Goal: Task Accomplishment & Management: Use online tool/utility

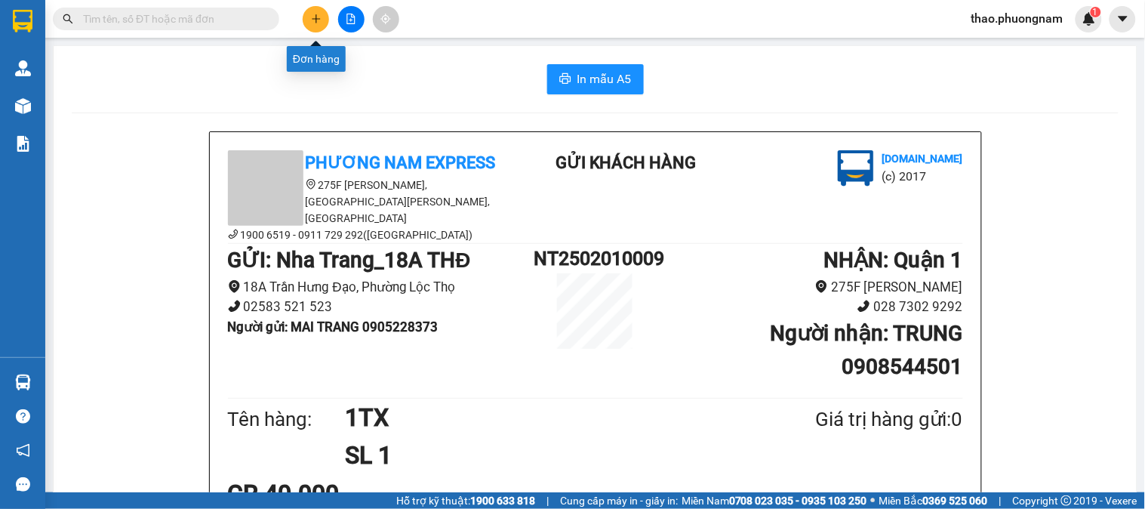
click at [312, 20] on icon "plus" at bounding box center [316, 19] width 11 height 11
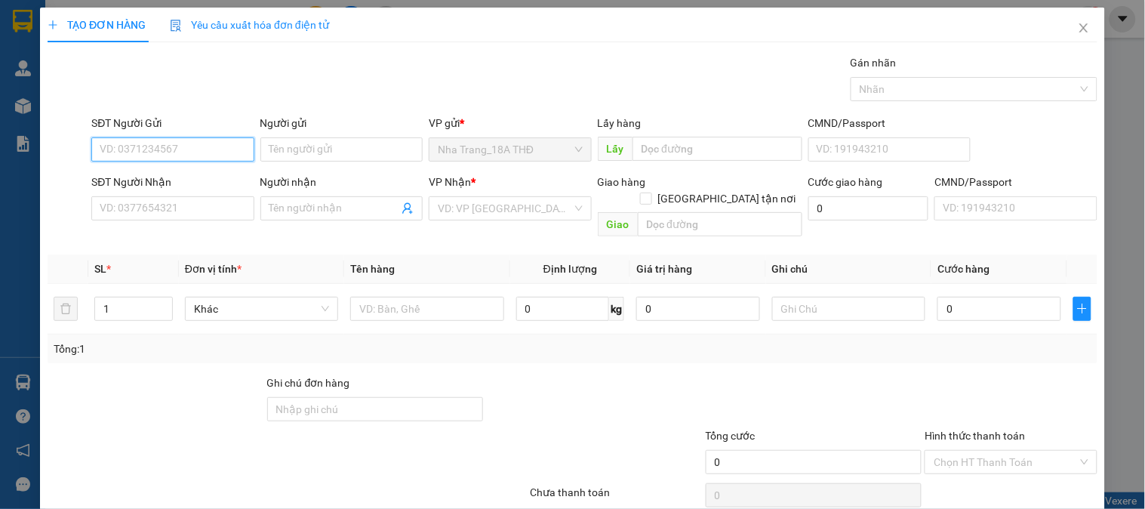
click at [123, 144] on input "SĐT Người Gửi" at bounding box center [172, 149] width 162 height 24
type input "0775728732"
click at [121, 178] on div "0775728732 - [PERSON_NAME]" at bounding box center [174, 179] width 149 height 17
type input "HUỆ"
type input "0368365443"
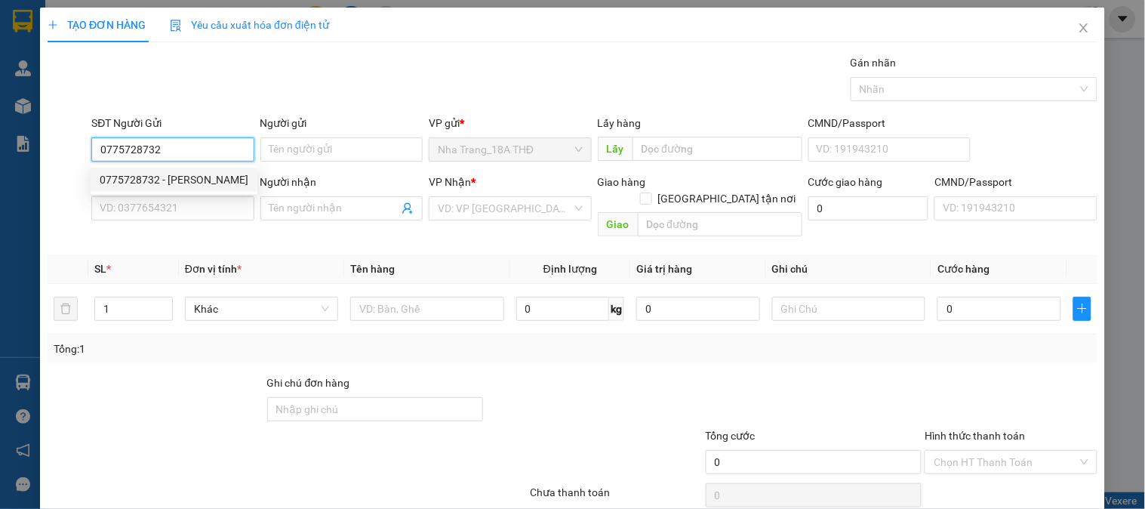
type input "THẮM"
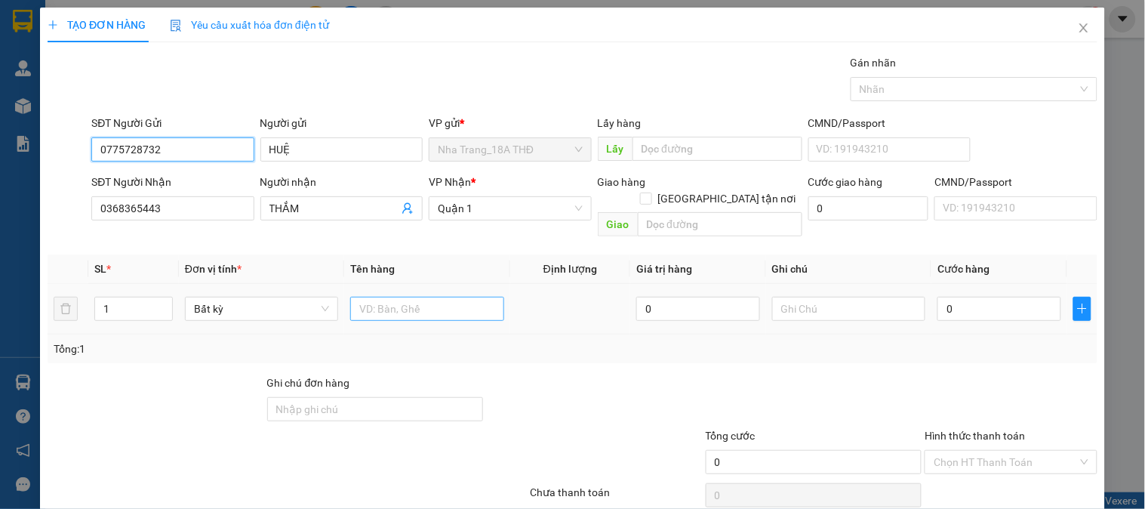
type input "0775728732"
click at [436, 297] on input "text" at bounding box center [426, 309] width 153 height 24
type input "1"
type input "`"
type input "1 KIỆN ( MẮM )"
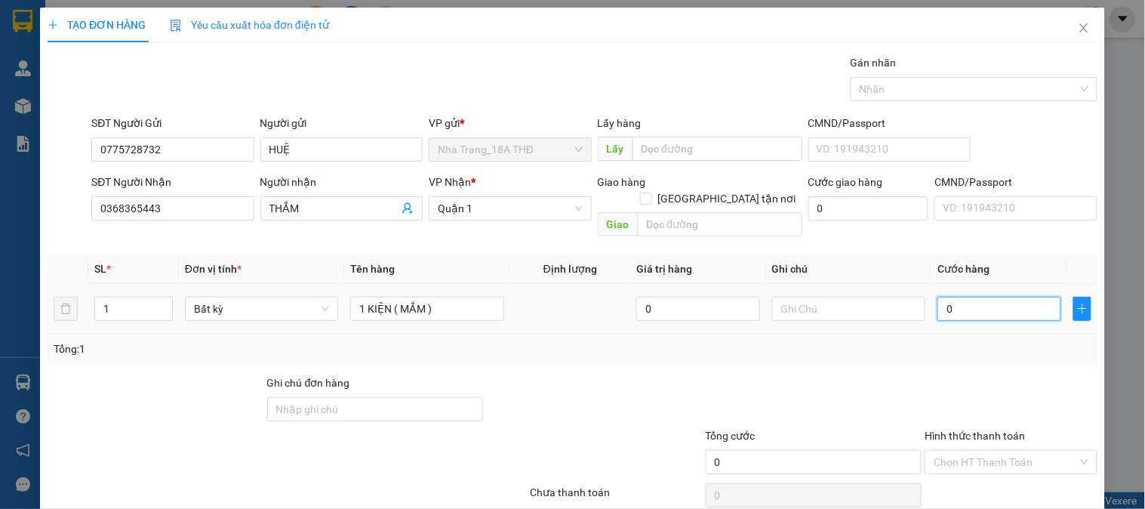
click at [1001, 298] on input "0" at bounding box center [999, 309] width 124 height 24
type input "3"
type input "30"
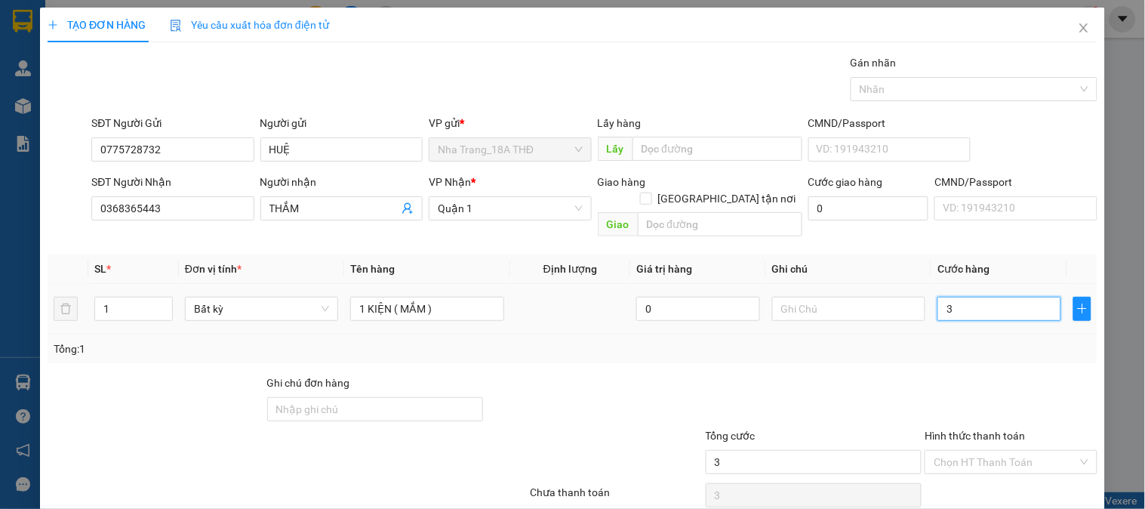
type input "30"
type input "30.000"
click at [979, 341] on div "Tổng: 1" at bounding box center [573, 348] width 1050 height 29
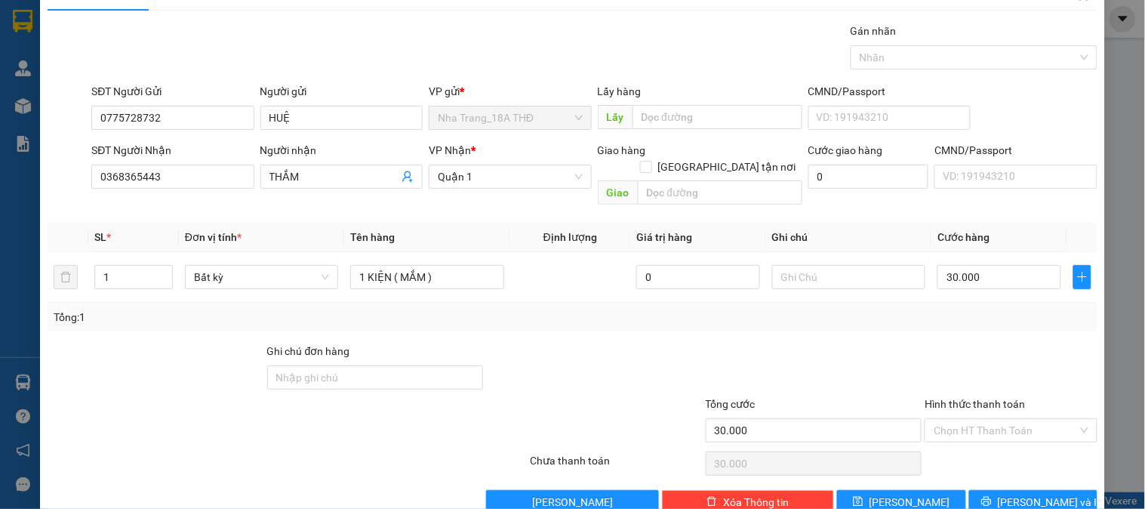
scroll to position [49, 0]
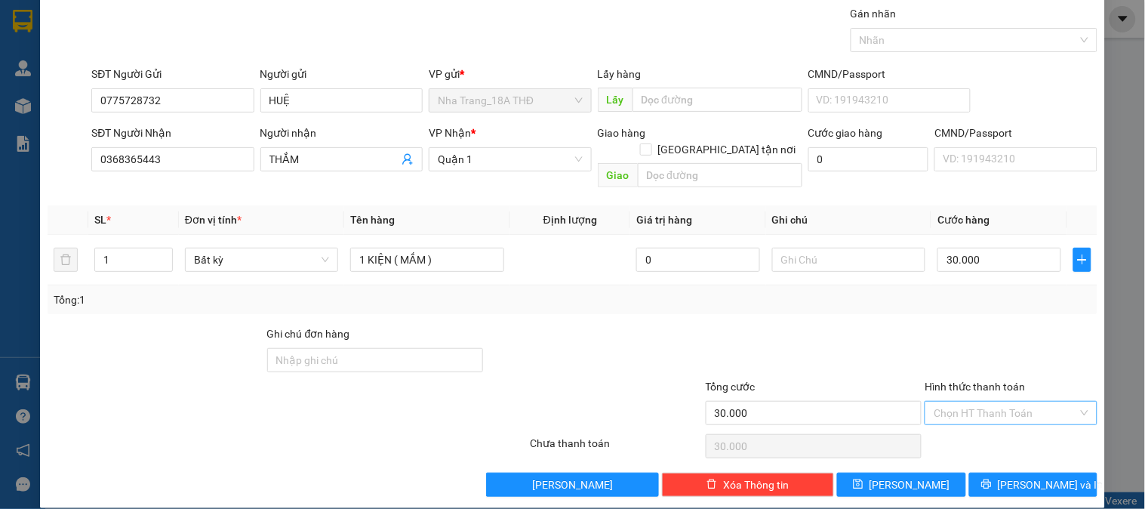
click at [1000, 401] on input "Hình thức thanh toán" at bounding box center [1004, 412] width 143 height 23
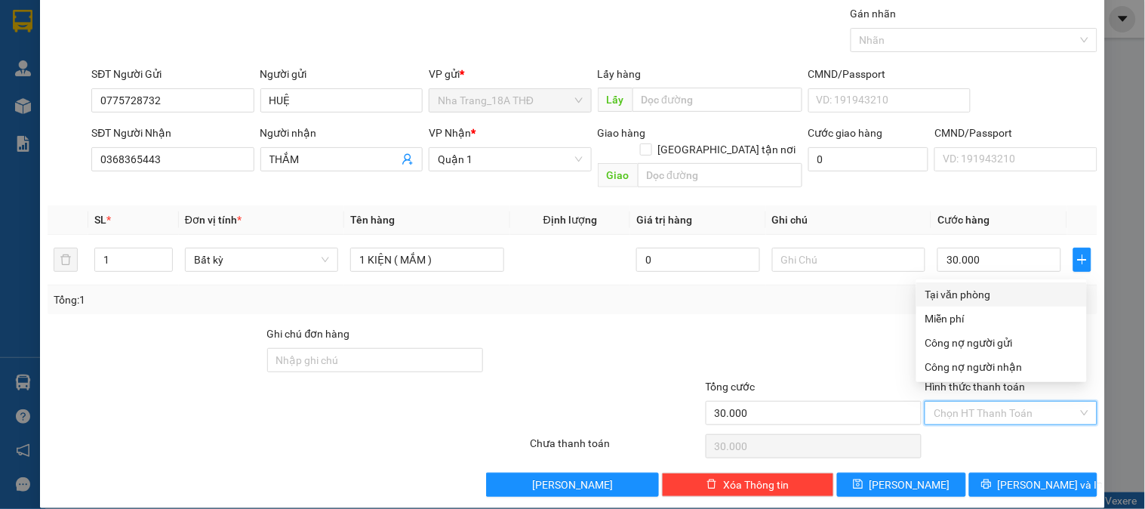
click at [973, 291] on div "Tại văn phòng" at bounding box center [1001, 294] width 152 height 17
type input "0"
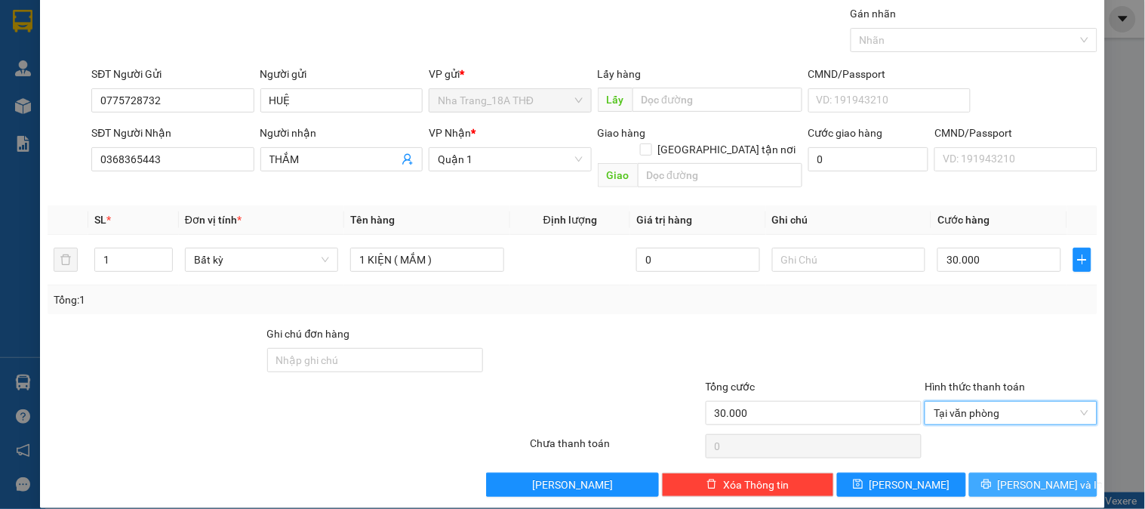
click at [991, 478] on icon "printer" at bounding box center [986, 483] width 11 height 11
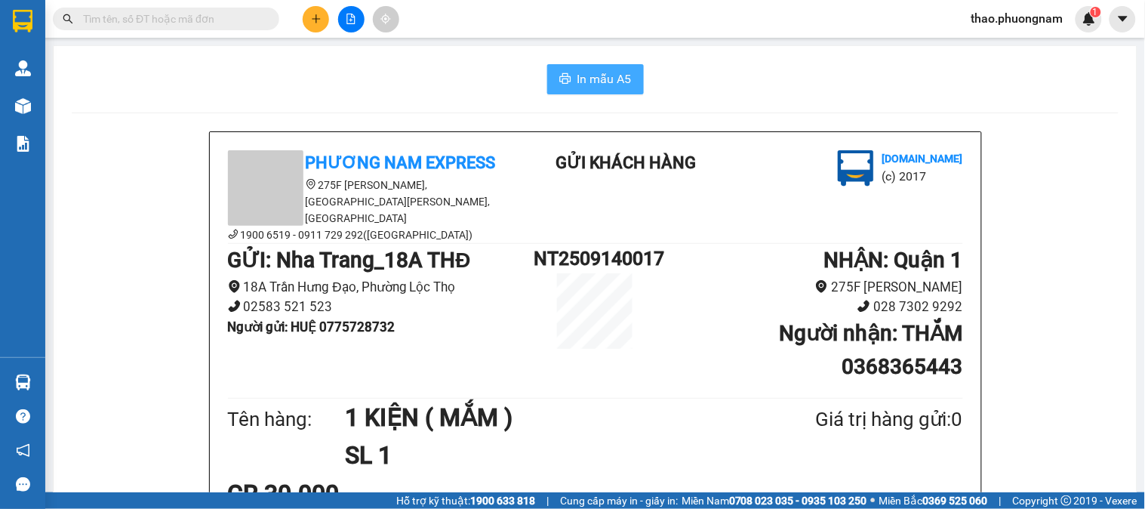
click at [577, 74] on span "In mẫu A5" at bounding box center [604, 78] width 54 height 19
click at [326, 20] on button at bounding box center [316, 19] width 26 height 26
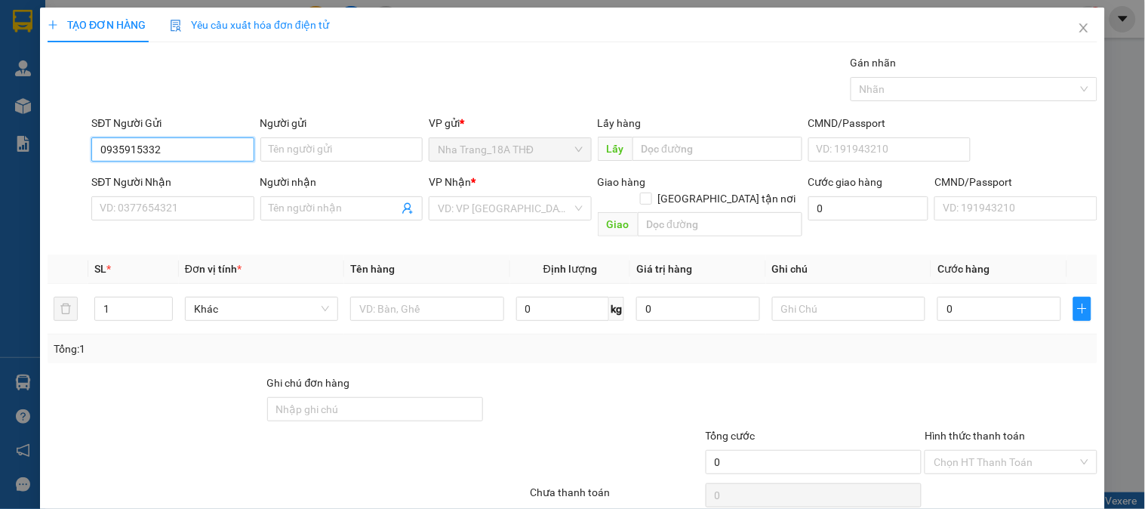
click at [175, 155] on input "0935915332" at bounding box center [172, 149] width 162 height 24
click at [128, 147] on input "0935915332" at bounding box center [172, 149] width 162 height 24
type input "0935815332"
click at [217, 183] on div "0935815332 - TÍN" at bounding box center [171, 179] width 143 height 17
type input "TÍN"
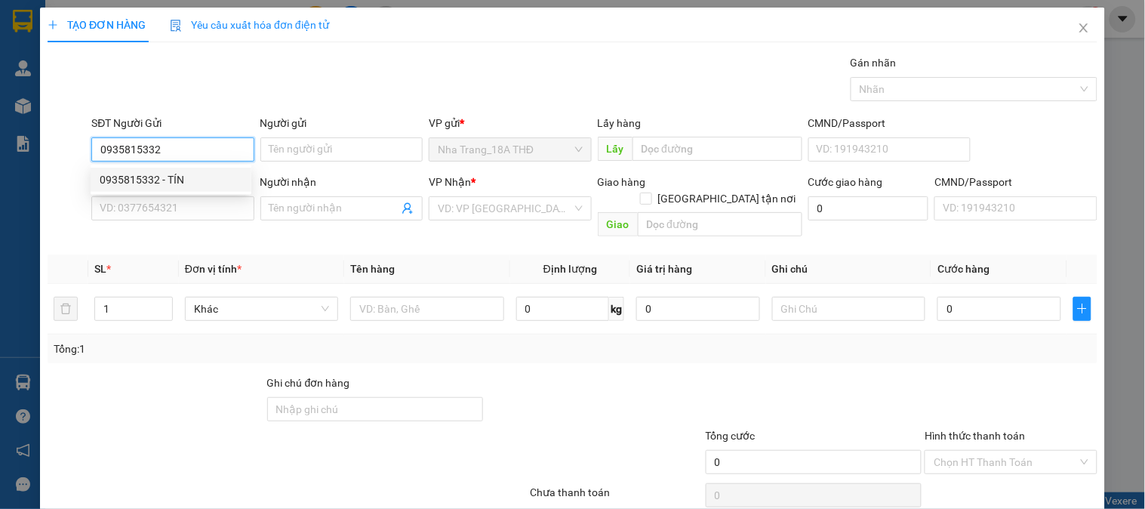
type input "0949806318"
type input "LỢI"
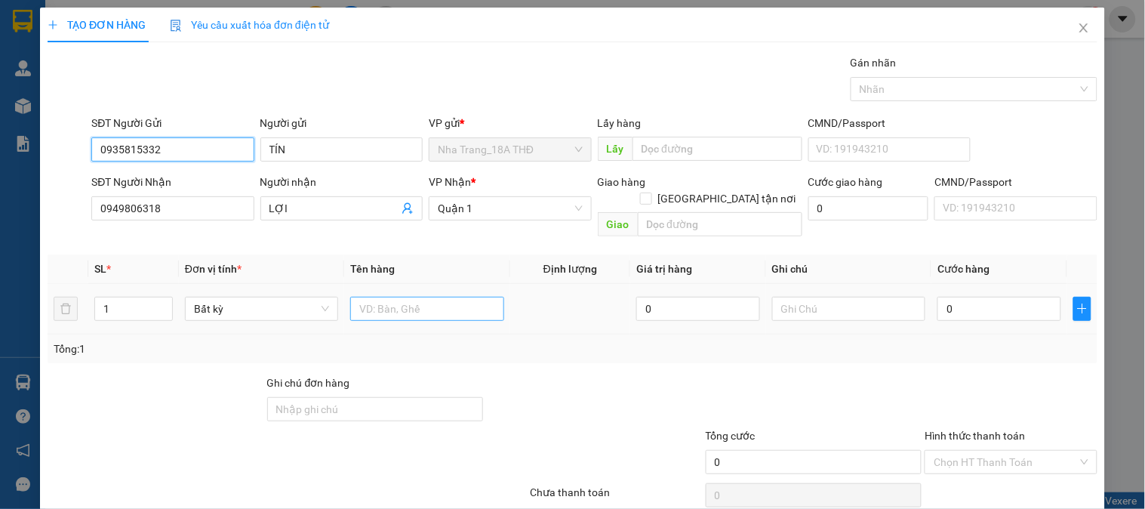
type input "0935815332"
click at [404, 302] on input "text" at bounding box center [426, 309] width 153 height 24
type input "1 T BK VÀNG"
click at [1016, 297] on input "0" at bounding box center [999, 309] width 124 height 24
type input "4"
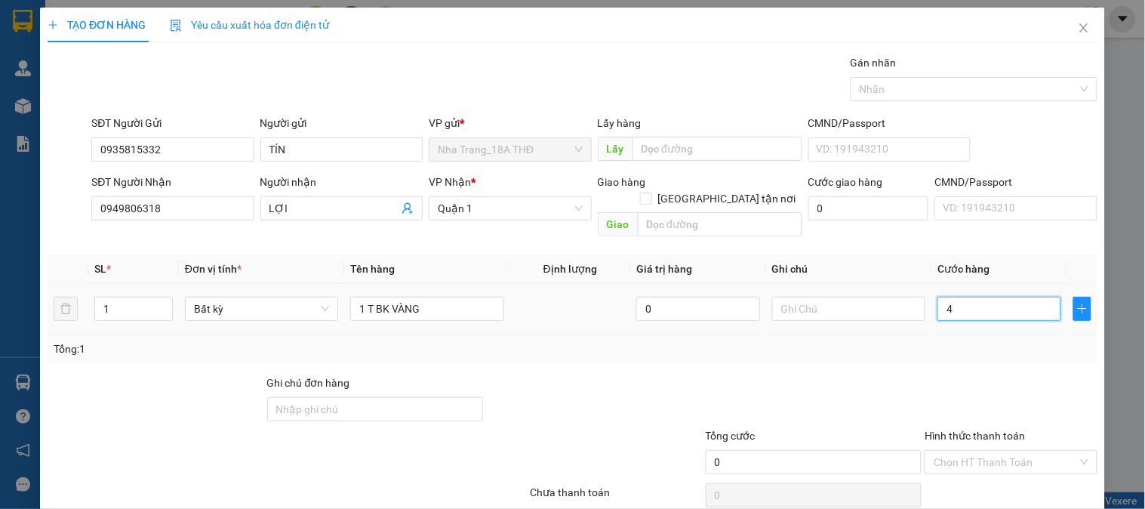
type input "4"
type input "40"
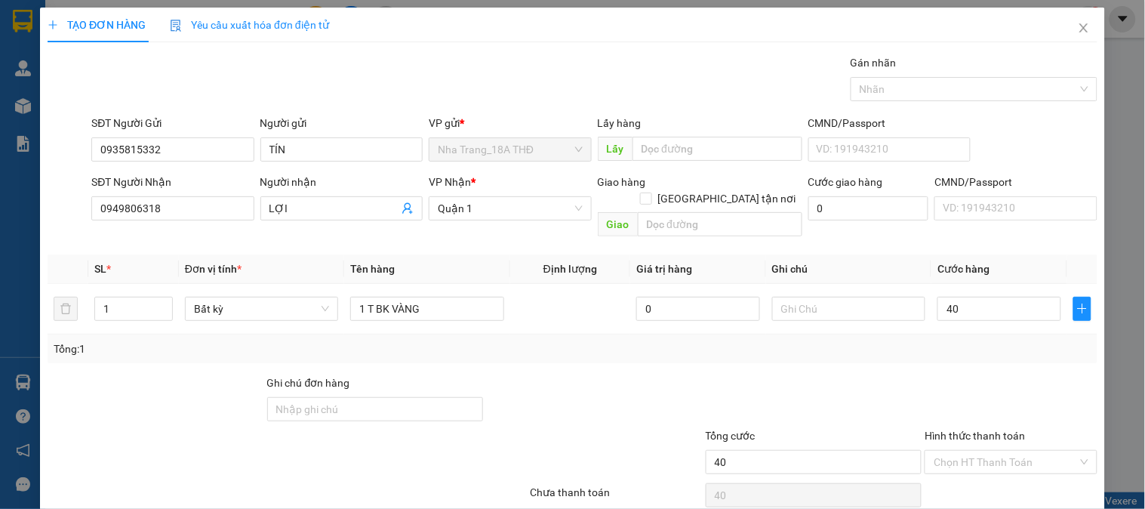
type input "40.000"
click at [1042, 348] on div "Transit Pickup Surcharge Ids Transit Deliver Surcharge Ids Transit Deliver Surc…" at bounding box center [573, 299] width 1050 height 491
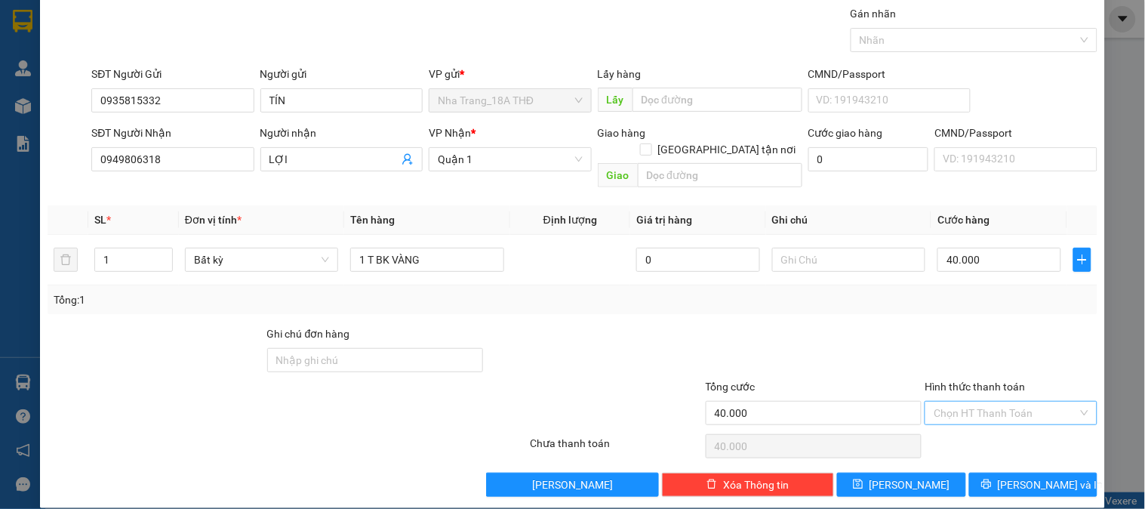
click at [1019, 401] on input "Hình thức thanh toán" at bounding box center [1004, 412] width 143 height 23
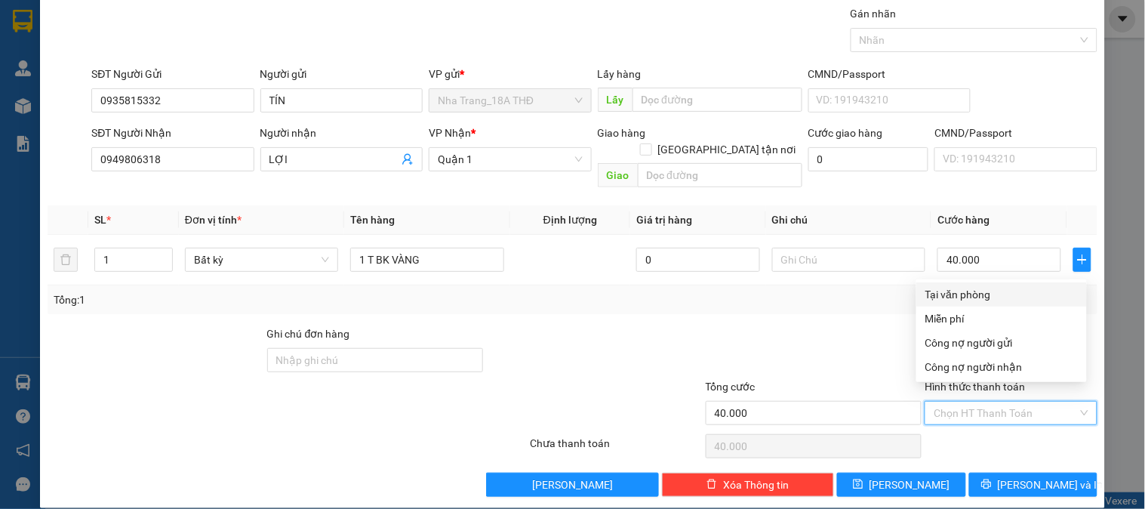
click at [953, 293] on div "Tại văn phòng" at bounding box center [1001, 294] width 152 height 17
type input "0"
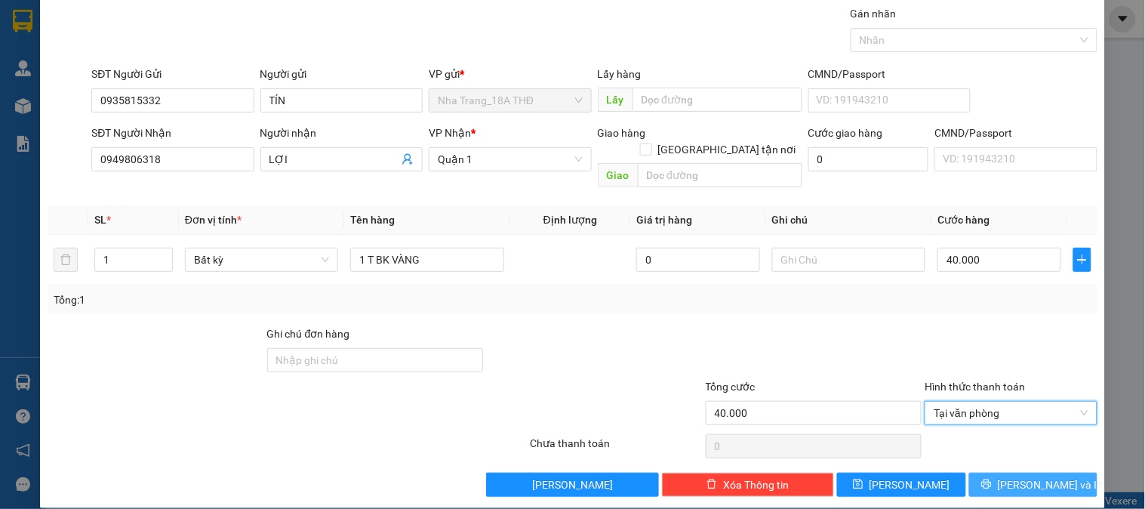
click at [1004, 472] on button "[PERSON_NAME] và In" at bounding box center [1033, 484] width 128 height 24
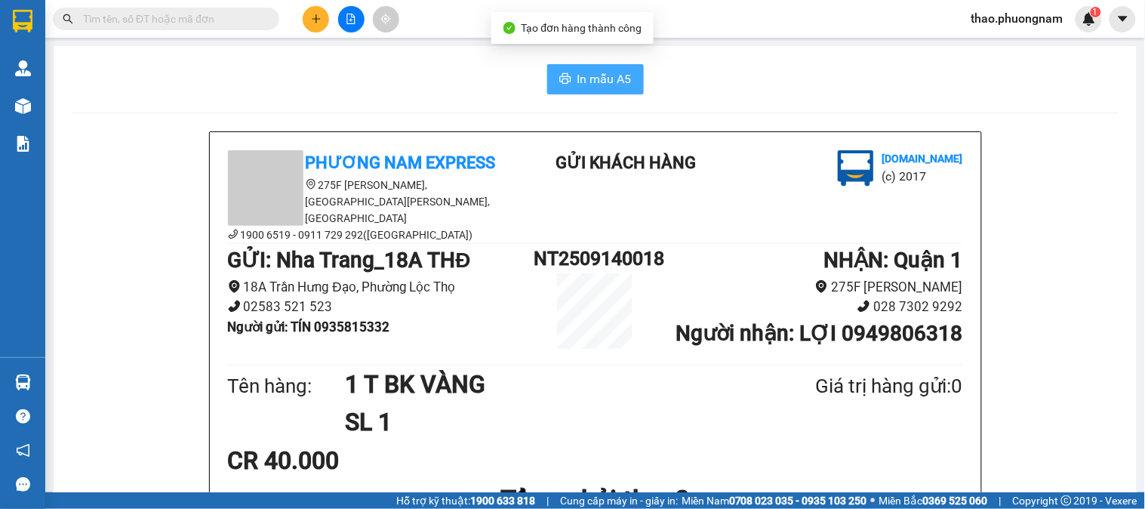
click at [564, 71] on button "In mẫu A5" at bounding box center [595, 79] width 97 height 30
click at [195, 32] on div "Kết quả tìm kiếm ( 0 ) Bộ lọc No Data" at bounding box center [147, 19] width 294 height 26
click at [189, 23] on input "text" at bounding box center [172, 19] width 178 height 17
type input "Y"
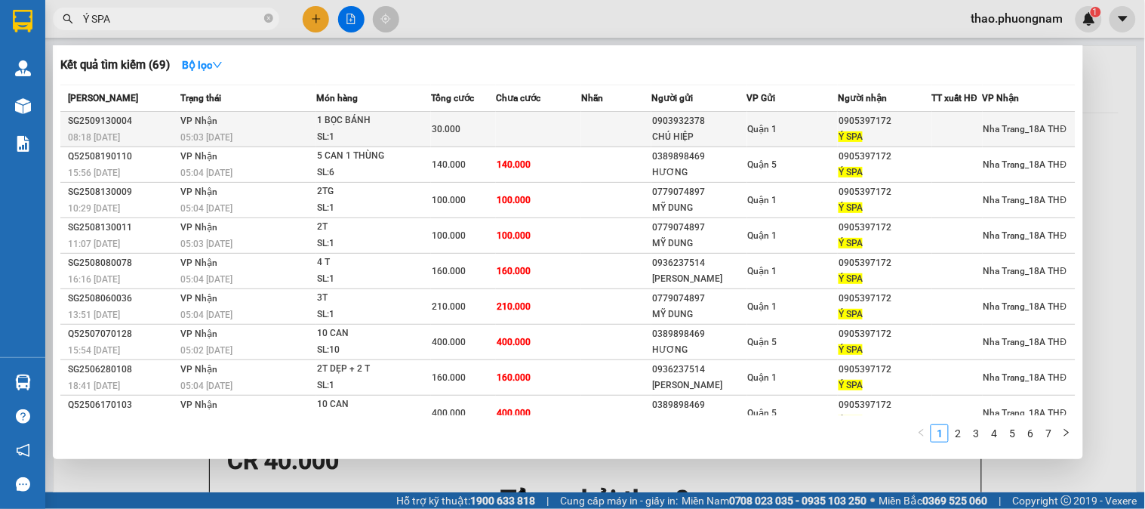
type input "Ý SPA"
click at [450, 121] on div "30.000" at bounding box center [463, 129] width 63 height 17
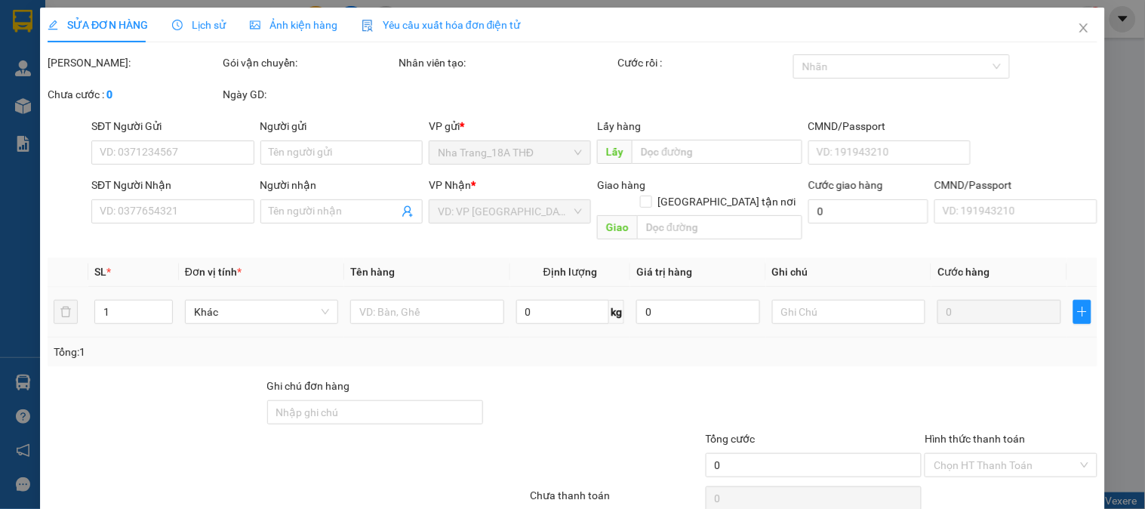
type input "0903932378"
type input "CHÚ HIỆP"
type input "0905397172"
type input "Ý SPA"
type input "30.000"
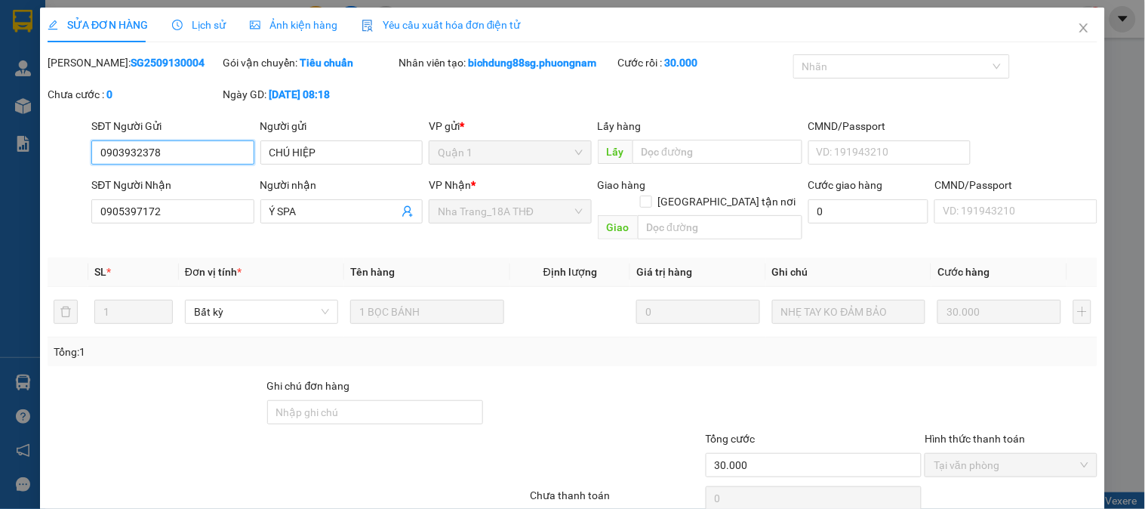
scroll to position [53, 0]
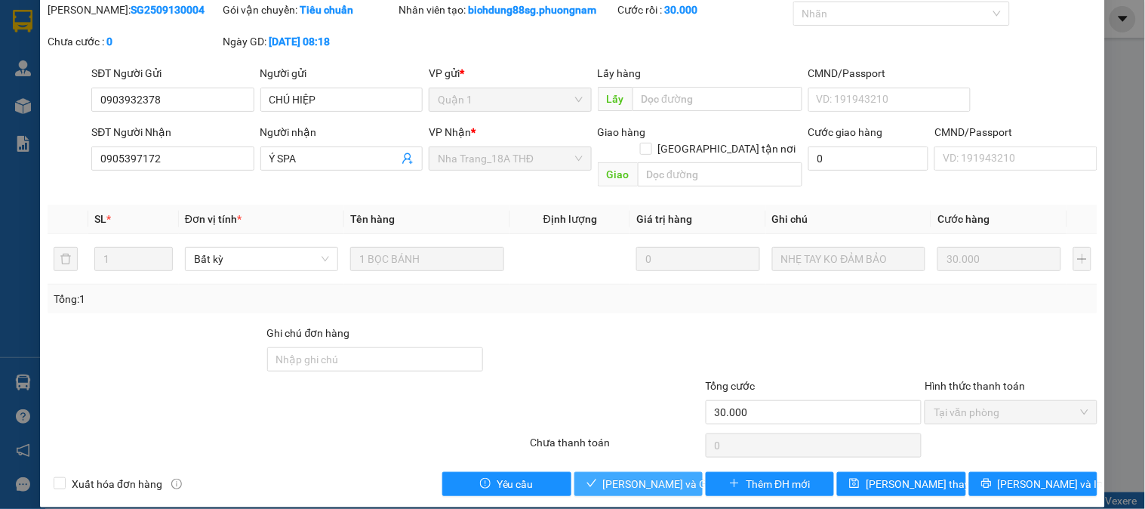
click at [603, 475] on span "[PERSON_NAME] và Giao hàng" at bounding box center [675, 483] width 145 height 17
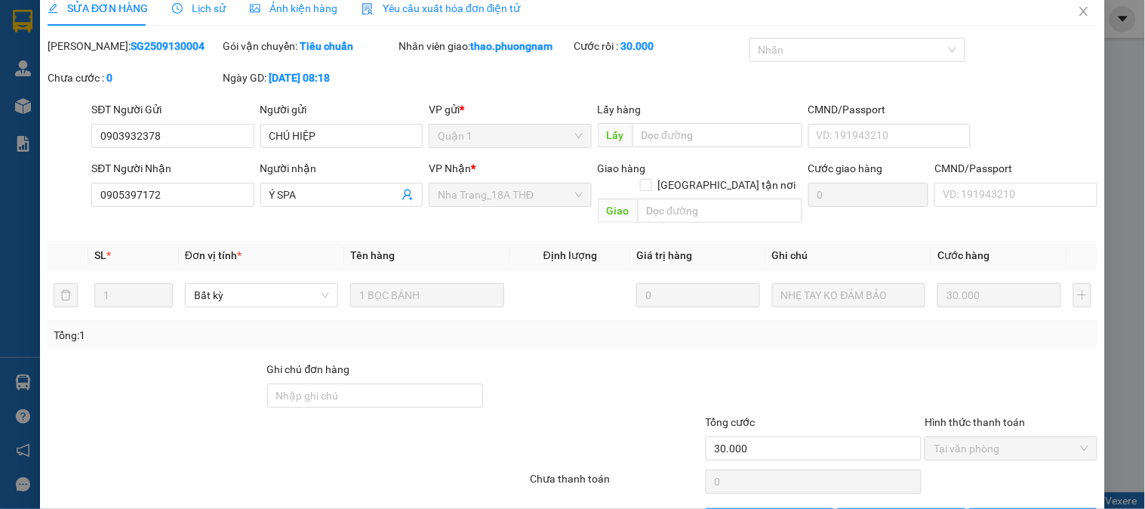
scroll to position [0, 0]
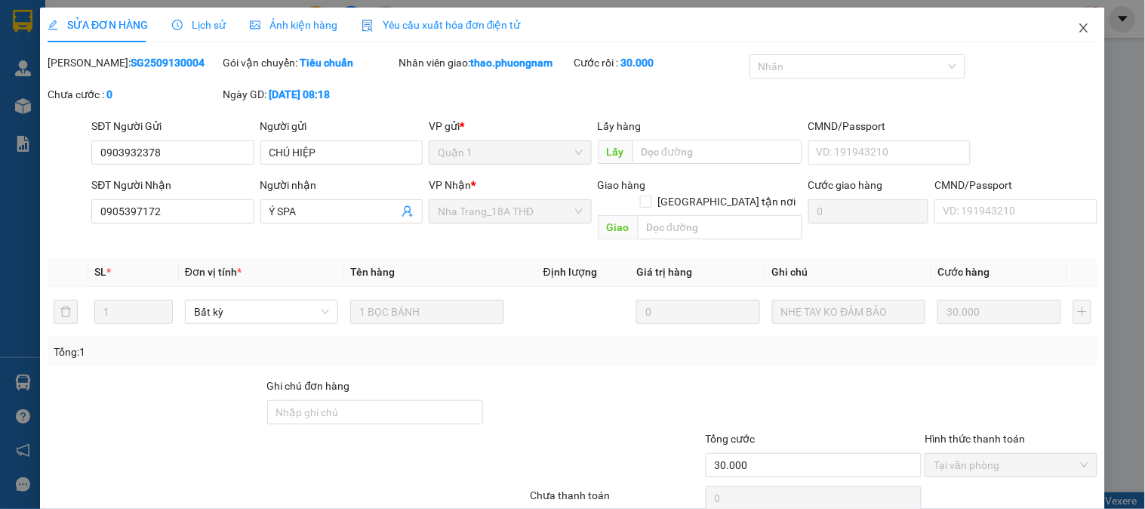
click at [1070, 35] on span "Close" at bounding box center [1083, 29] width 42 height 42
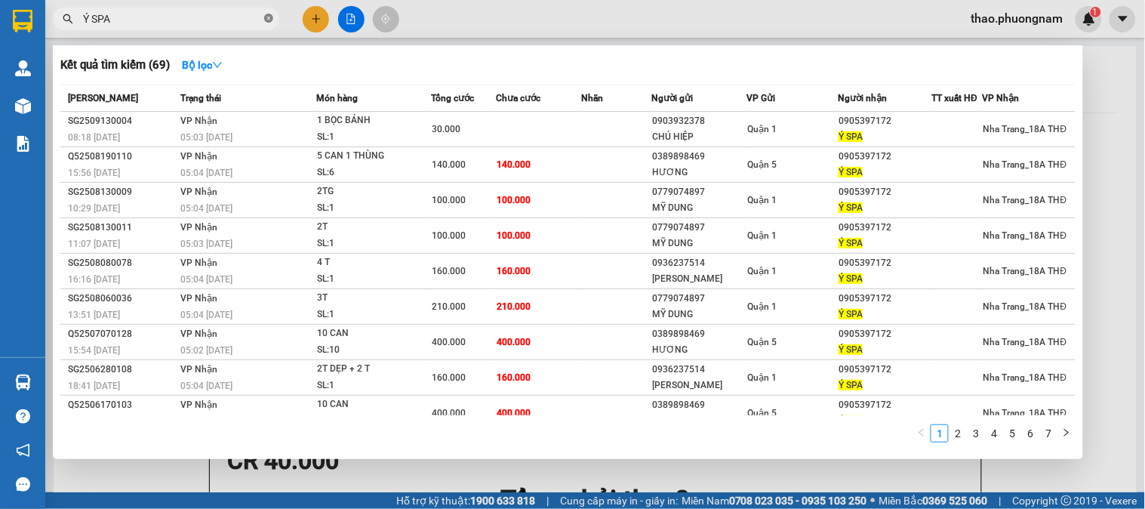
click at [266, 19] on icon "close-circle" at bounding box center [268, 18] width 9 height 9
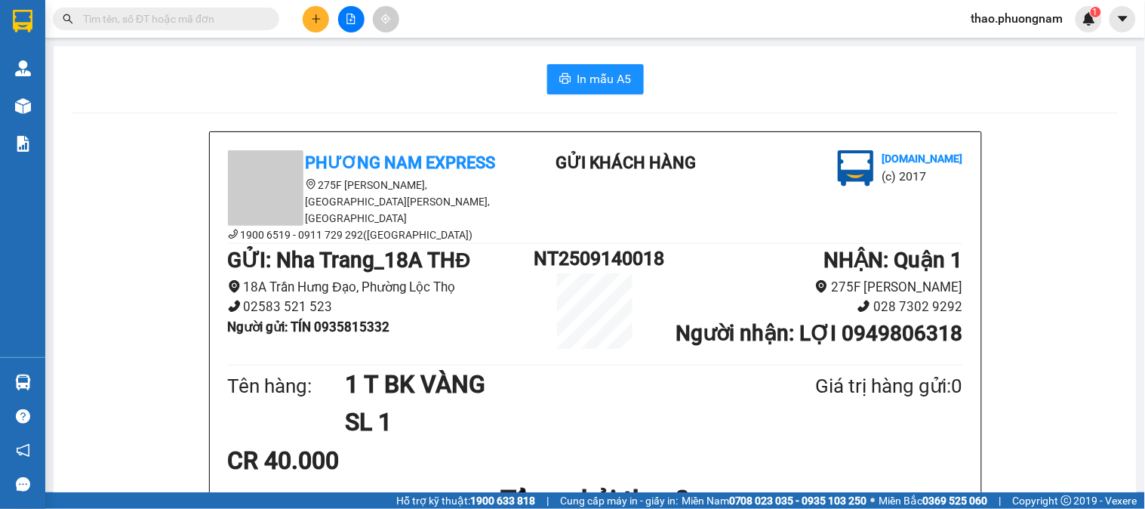
click at [308, 17] on button at bounding box center [316, 19] width 26 height 26
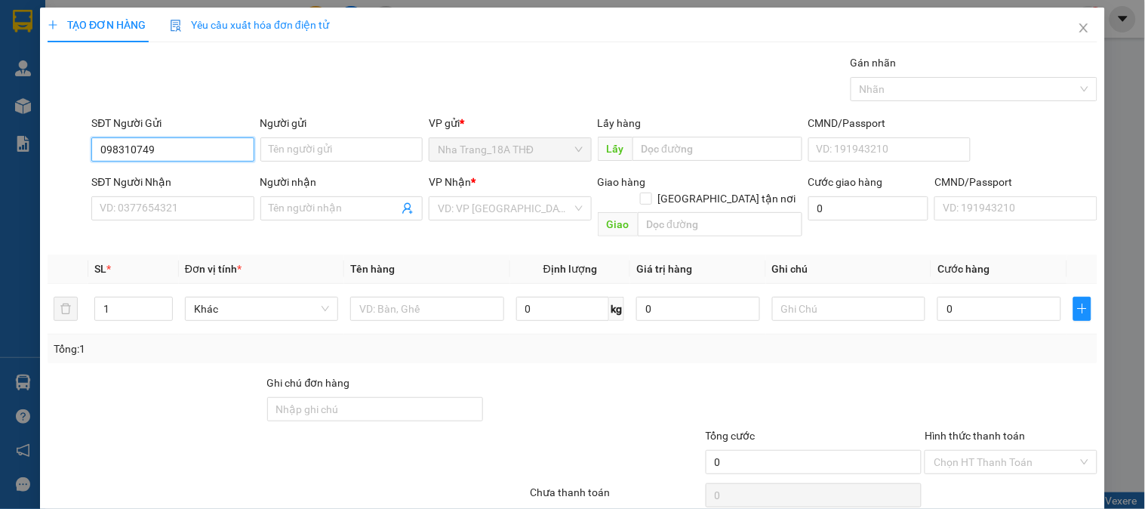
type input "0983107494"
drag, startPoint x: 169, startPoint y: 155, endPoint x: 101, endPoint y: 155, distance: 67.9
click at [101, 155] on input "0983107494" at bounding box center [172, 149] width 162 height 24
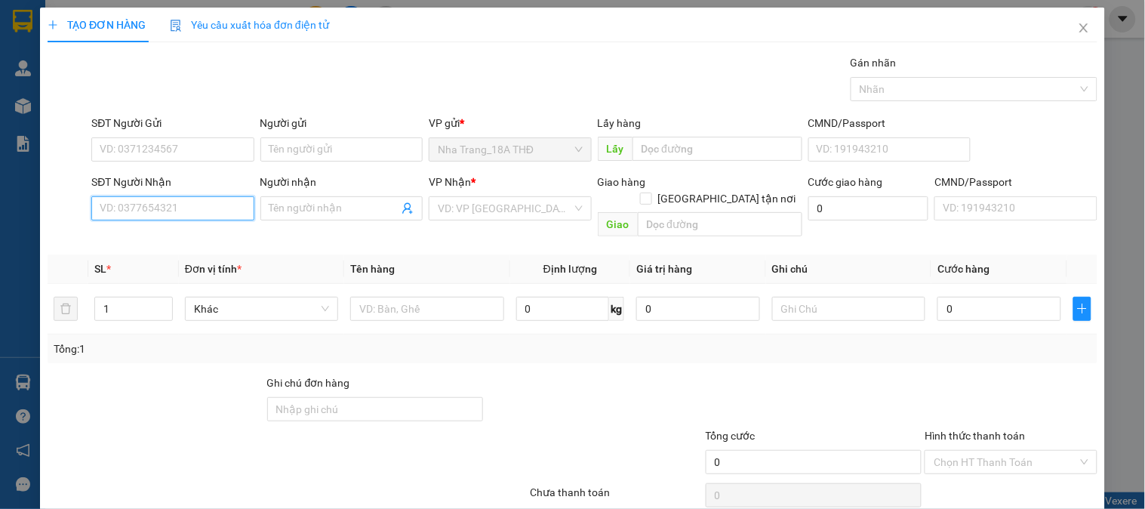
click at [124, 210] on input "SĐT Người Nhận" at bounding box center [172, 208] width 162 height 24
paste input "0983107494"
type input "0983107494"
click at [158, 241] on div "0983107494 - HUY" at bounding box center [171, 238] width 143 height 17
type input "HUY"
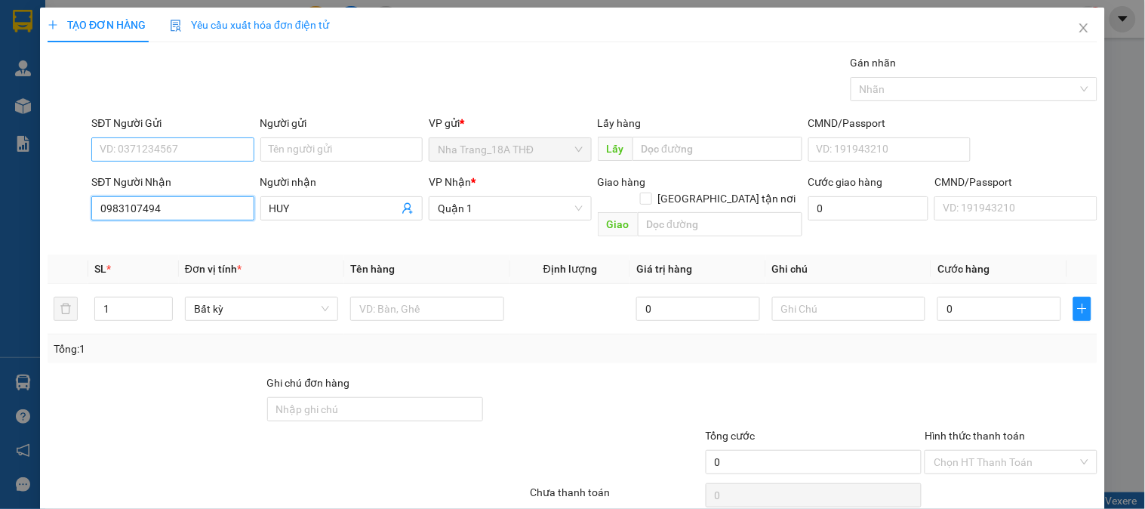
type input "0983107494"
click at [161, 152] on input "SĐT Người Gửi" at bounding box center [172, 149] width 162 height 24
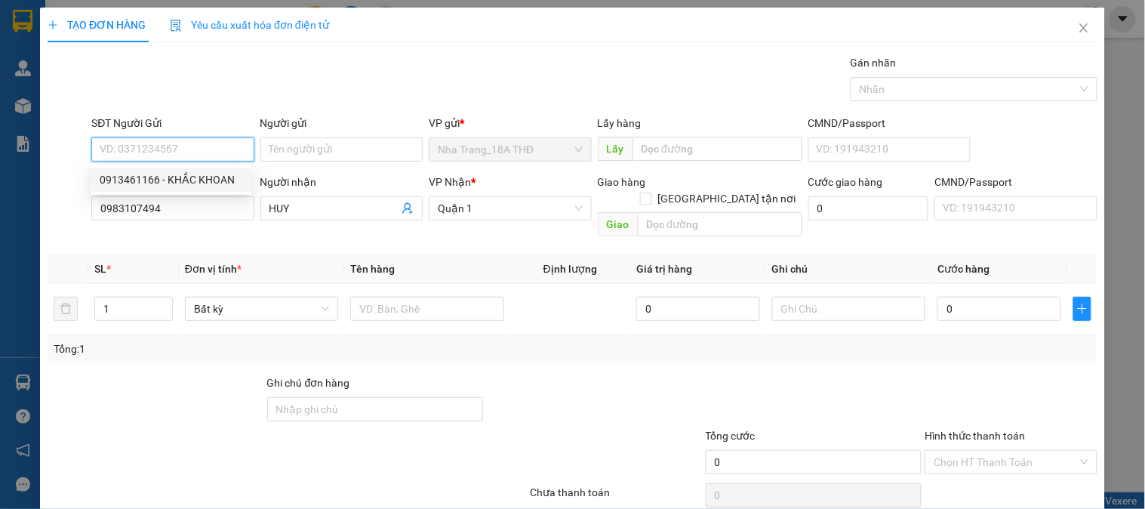
click at [179, 181] on div "0913461166 - KHẮC KHOAN" at bounding box center [171, 179] width 143 height 17
type input "0913461166"
type input "KHẮC KHOAN"
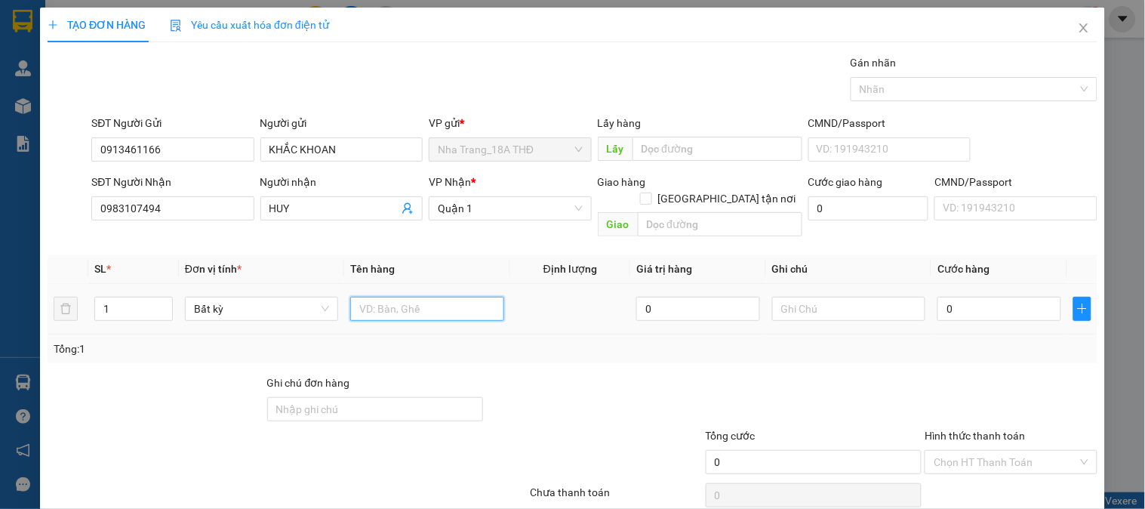
click at [363, 297] on input "text" at bounding box center [426, 309] width 153 height 24
type input "1 T BỌC"
click at [991, 297] on input "0" at bounding box center [999, 309] width 124 height 24
type input "5"
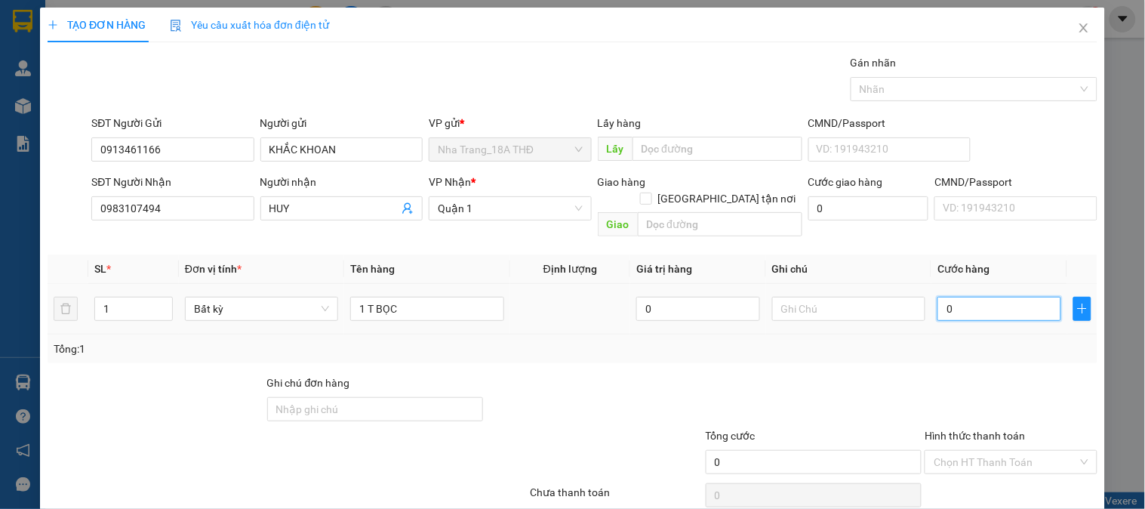
type input "5"
type input "50"
type input "50.000"
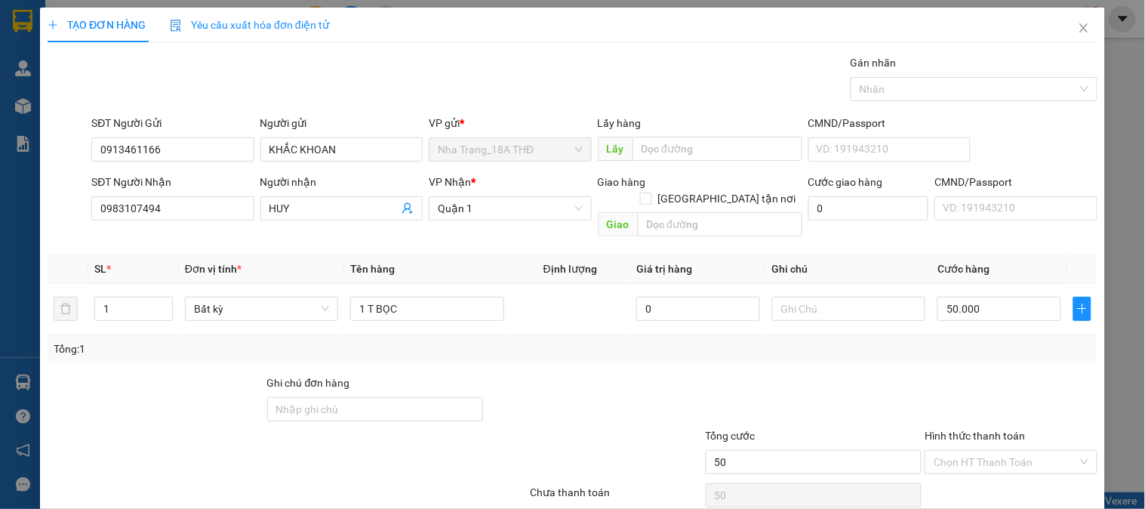
type input "50.000"
click at [987, 380] on div at bounding box center [1010, 400] width 175 height 53
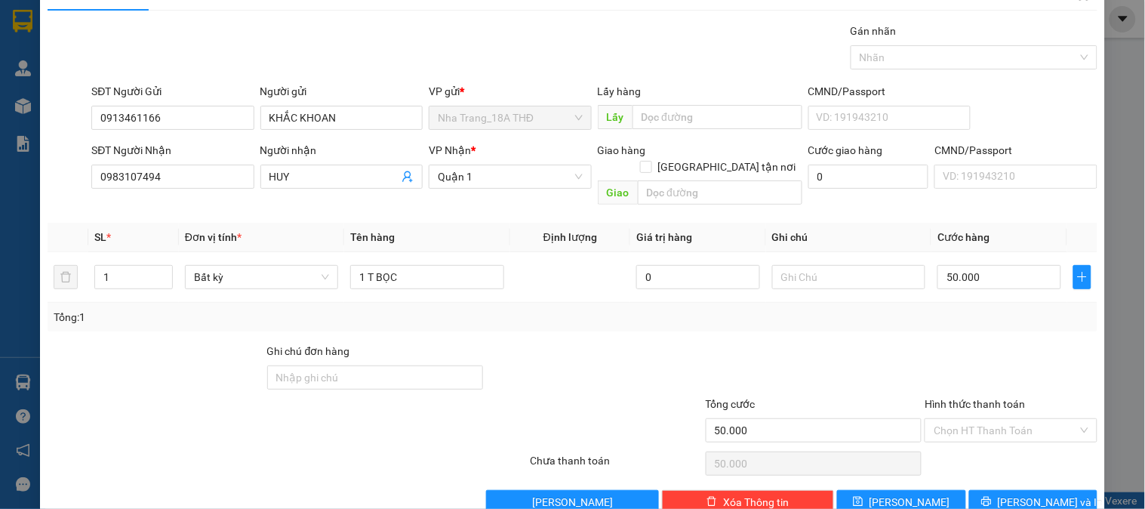
scroll to position [49, 0]
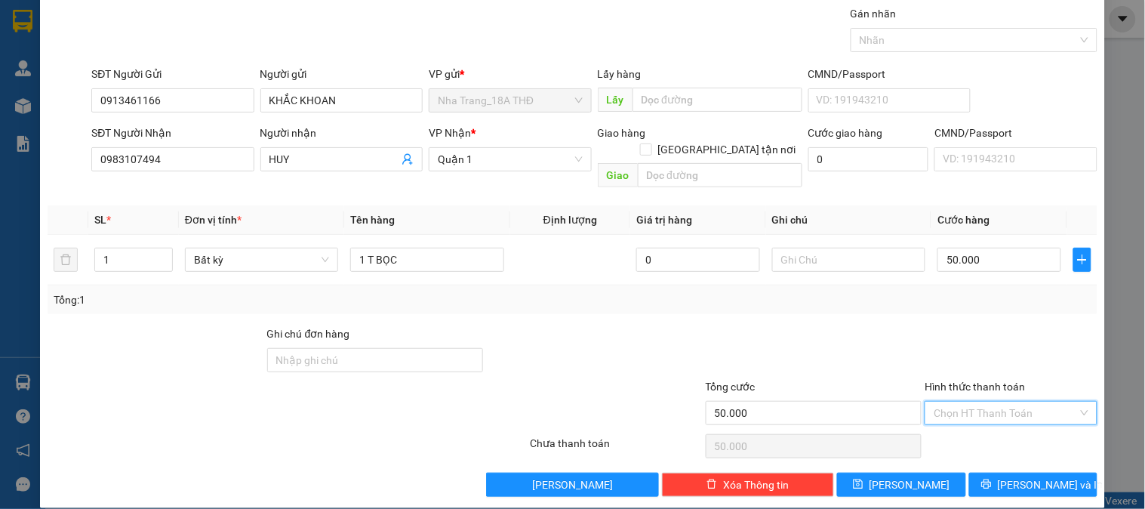
click at [964, 401] on input "Hình thức thanh toán" at bounding box center [1004, 412] width 143 height 23
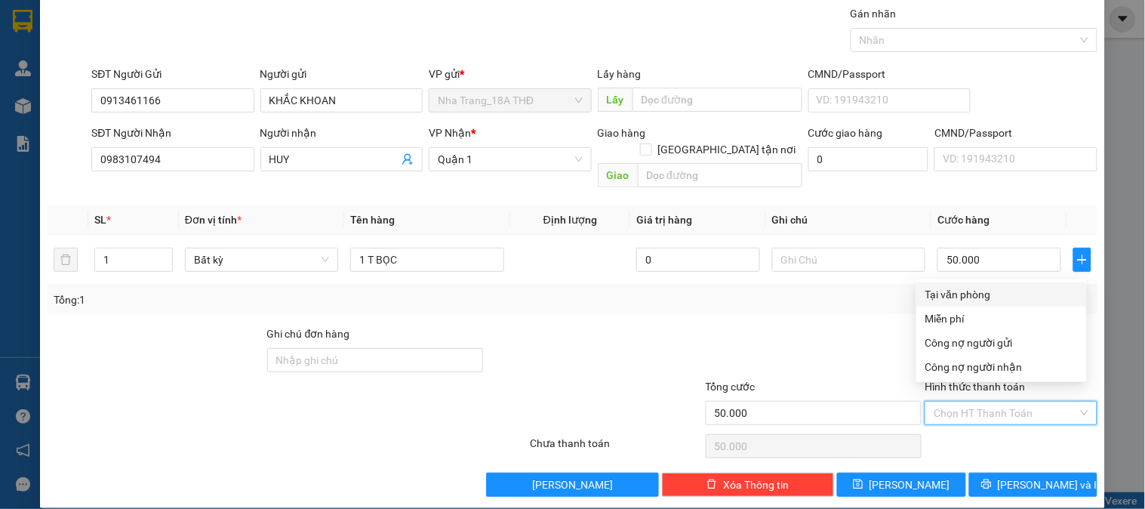
click at [954, 296] on div "Tại văn phòng" at bounding box center [1001, 294] width 152 height 17
type input "0"
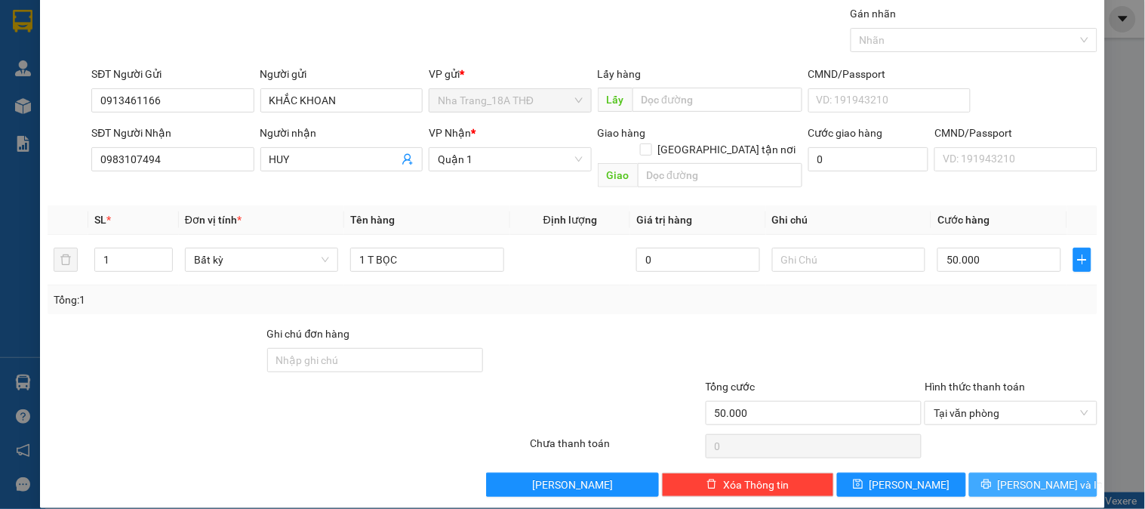
click at [991, 478] on span "printer" at bounding box center [986, 484] width 11 height 12
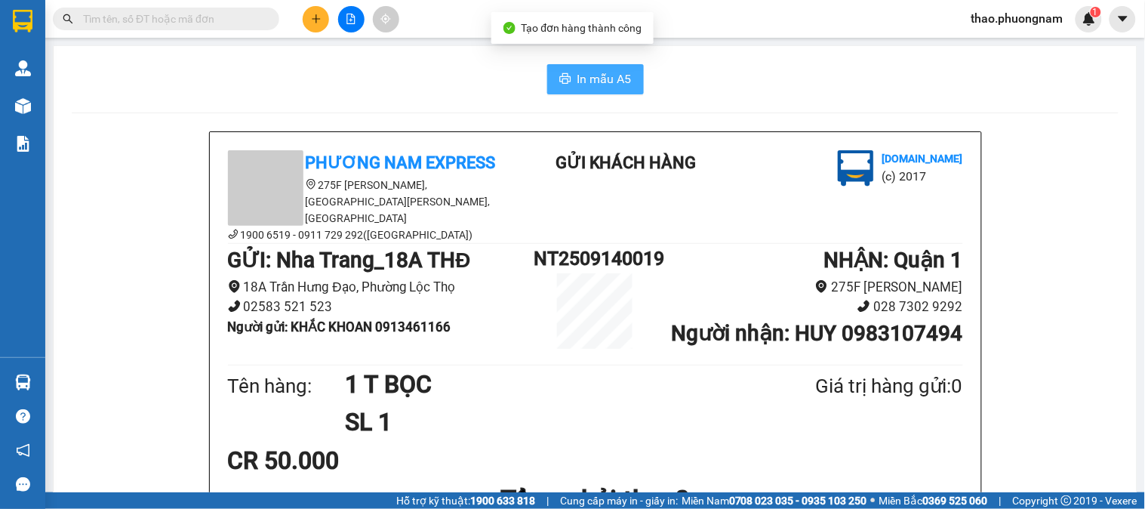
click at [577, 85] on span "In mẫu A5" at bounding box center [604, 78] width 54 height 19
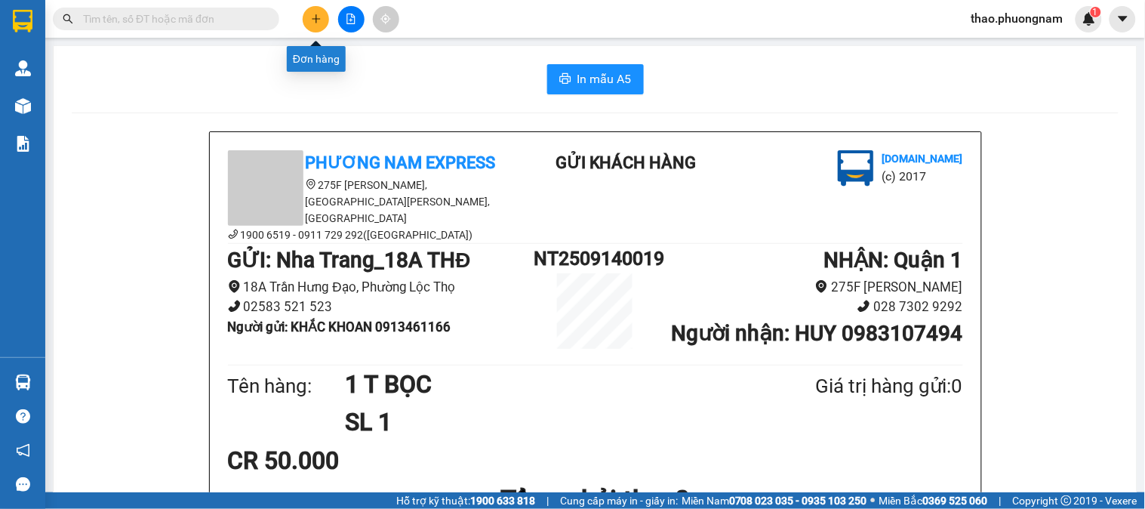
click at [327, 19] on button at bounding box center [316, 19] width 26 height 26
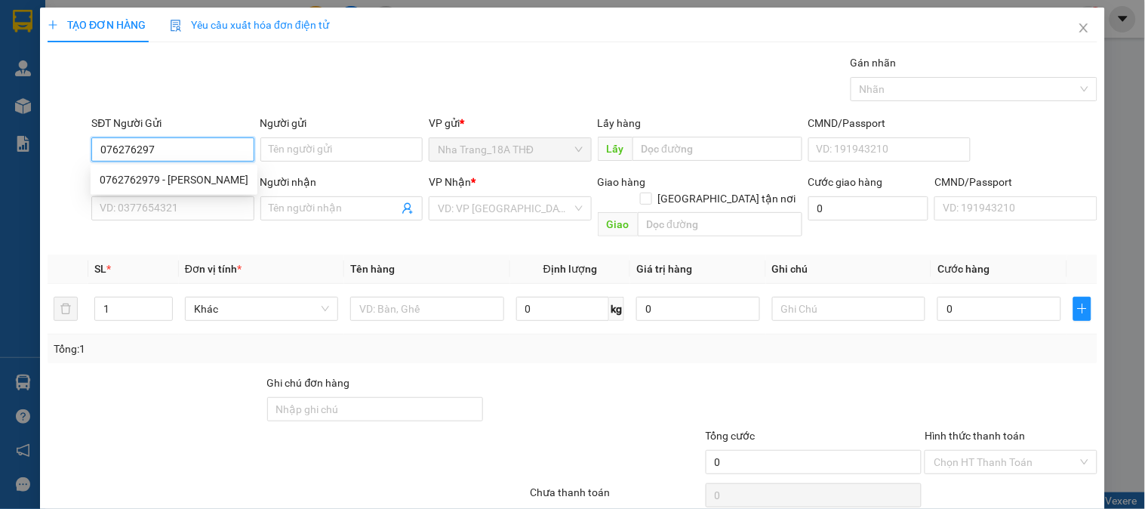
type input "0762762979"
click at [119, 185] on div "0762762979 - [PERSON_NAME]" at bounding box center [174, 179] width 149 height 17
type input "THANH"
type input "0968123666"
type input "HOÀNG HÀ PC"
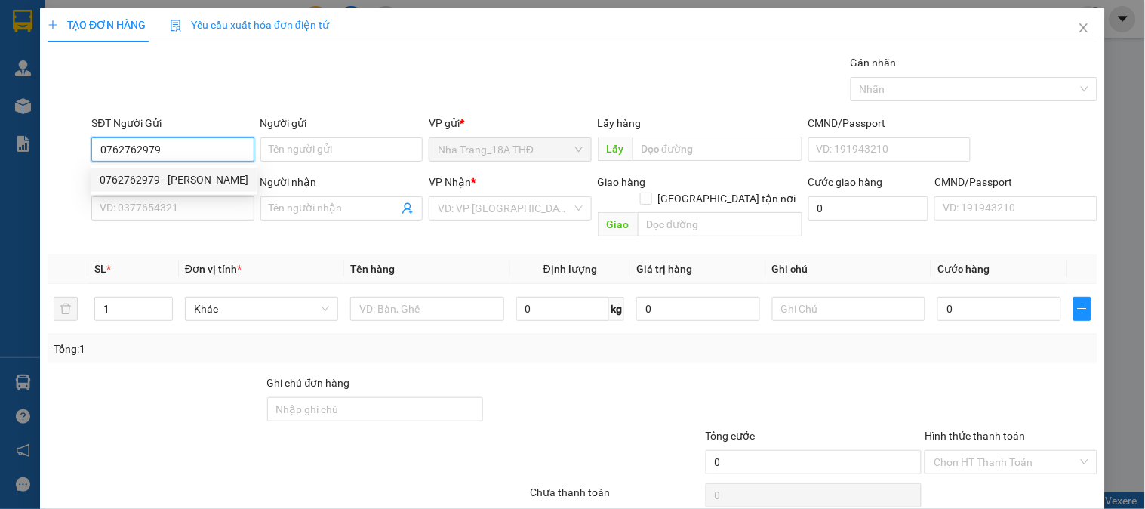
checkbox input "true"
type input "260 LÝ THƯỜNG KIỆT P14 QUẬN 10 GTN 50"
type input "50.000"
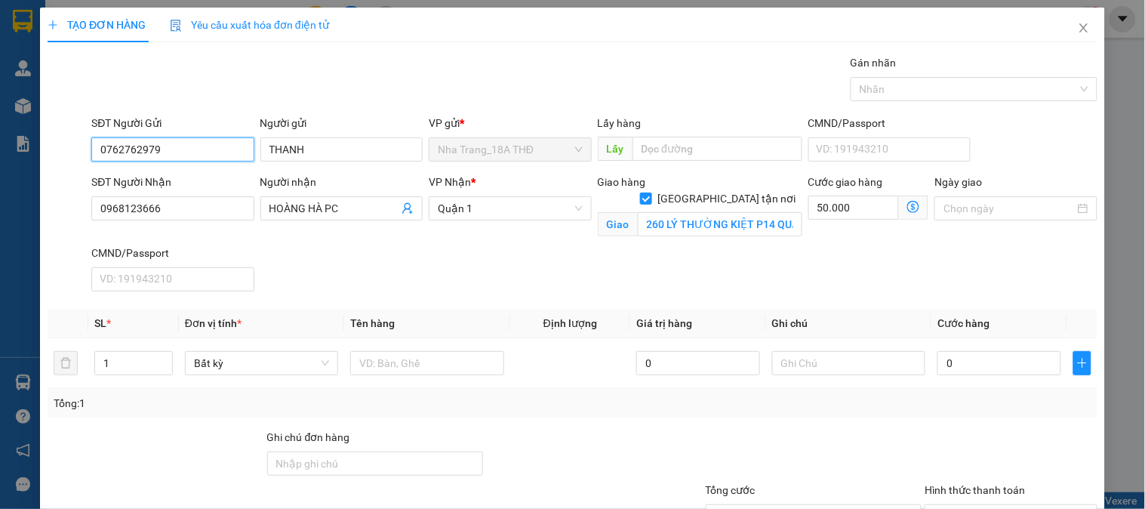
type input "0762762979"
click at [279, 257] on div "SĐT Người Nhận 0968123666 Người nhận HOÀNG HÀ PC VP Nhận * Quận 1 Giao hàng [GE…" at bounding box center [594, 236] width 1012 height 124
drag, startPoint x: 914, startPoint y: 270, endPoint x: 804, endPoint y: 251, distance: 111.2
click at [910, 270] on div "SĐT Người Nhận 0968123666 Người nhận HOÀNG HÀ PC VP Nhận * Quận 1 Giao hàng [GE…" at bounding box center [594, 236] width 1012 height 124
click at [700, 212] on input "260 LÝ THƯỜNG KIỆT P14 QUẬN 10 GTN 50" at bounding box center [720, 224] width 164 height 24
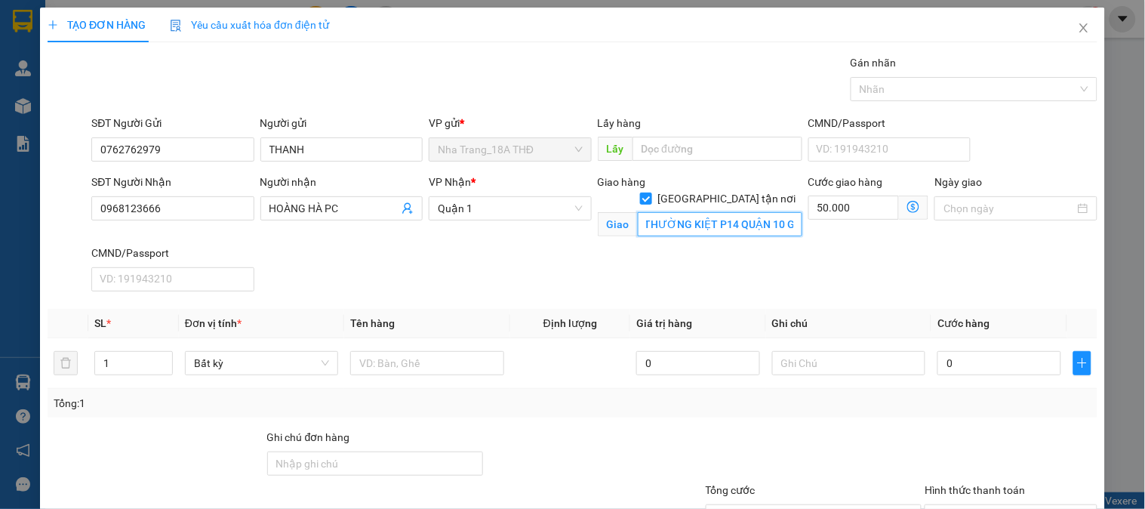
scroll to position [0, 64]
click at [690, 212] on input "260 LÝ THƯỜNG KIỆT, P14 QUẬN 10 GTN 50" at bounding box center [720, 224] width 164 height 24
click at [702, 217] on input "260 [PERSON_NAME], P.14 QUẬN 10 GTN 50" at bounding box center [720, 224] width 164 height 24
type input "260 [PERSON_NAME], P.14, QUẬN 10 GTN 50"
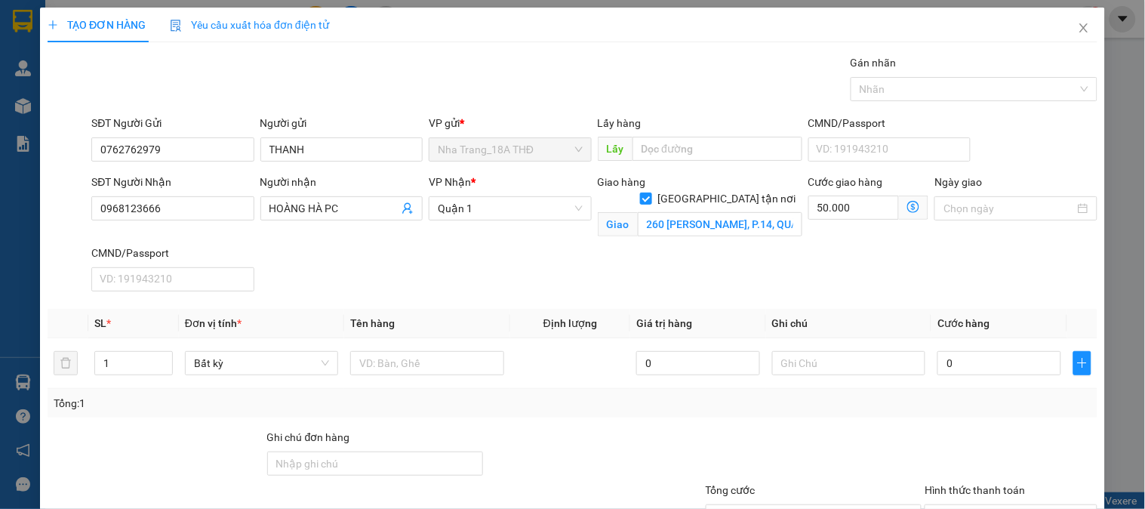
click at [857, 255] on div "SĐT Người Nhận 0968123666 Người nhận HOÀNG HÀ PC VP Nhận * Quận 1 Giao hàng [GE…" at bounding box center [594, 236] width 1012 height 124
click at [907, 208] on icon "dollar-circle" at bounding box center [913, 207] width 12 height 12
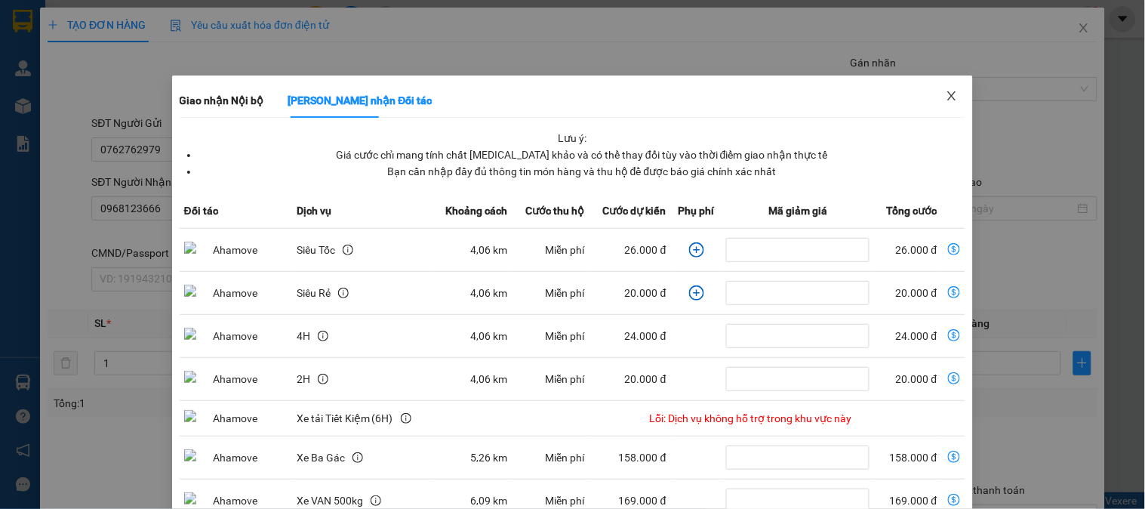
click at [933, 96] on span "Close" at bounding box center [951, 96] width 42 height 42
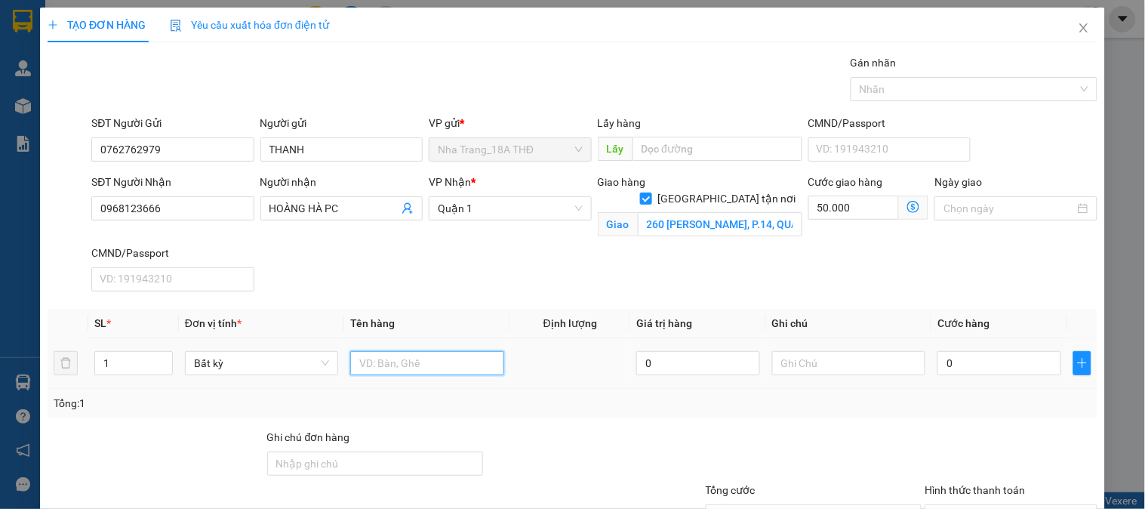
click at [473, 360] on input "text" at bounding box center [426, 363] width 153 height 24
type input "1 T BỌC"
click at [977, 373] on input "0" at bounding box center [999, 363] width 124 height 24
type input "6"
type input "50.006"
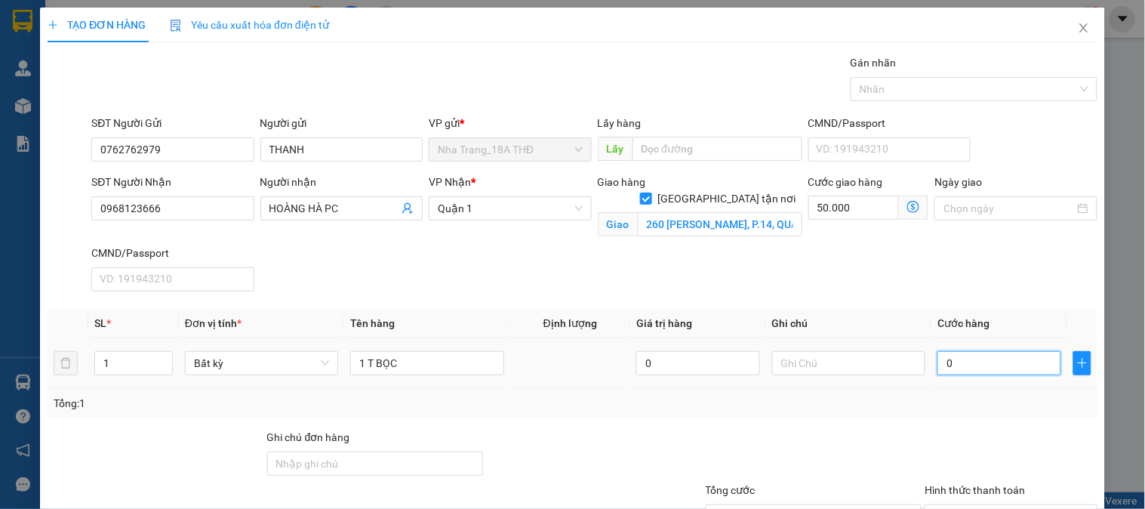
type input "50.006"
type input "60"
type input "50.060"
type input "60.000"
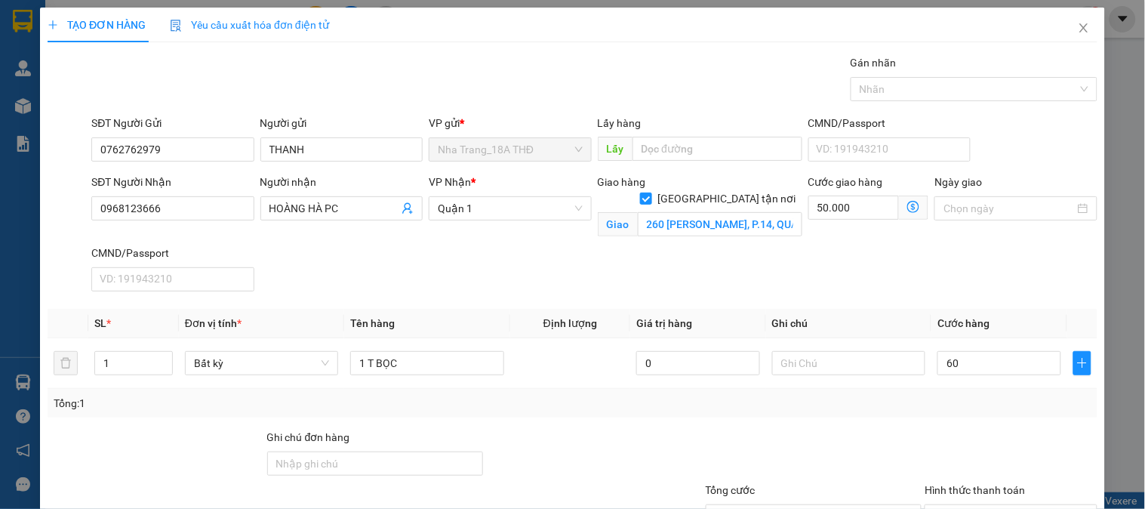
type input "110.000"
click at [936, 289] on div "SĐT Người Nhận 0968123666 Người nhận HOÀNG HÀ PC VP Nhận * Quận 1 Giao hàng Gia…" at bounding box center [594, 236] width 1012 height 124
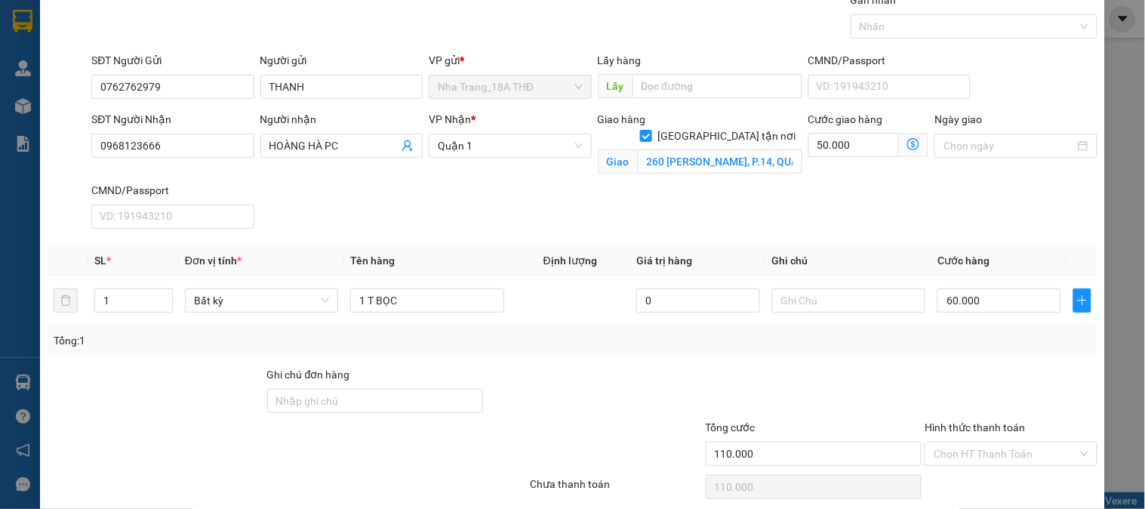
scroll to position [121, 0]
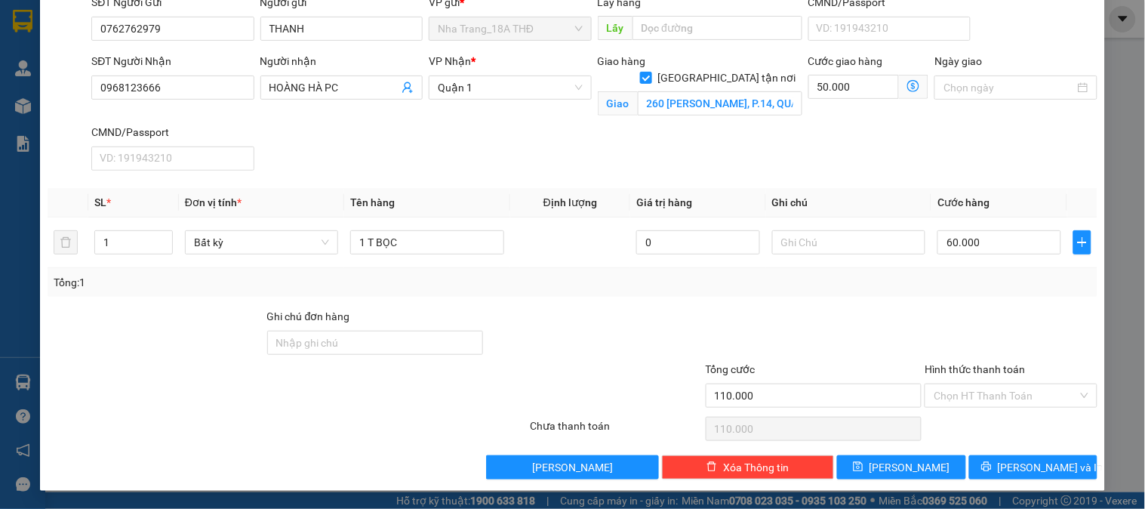
click at [927, 302] on div "Transit Pickup Surcharge Ids Transit Deliver Surcharge Ids Transit Deliver Surc…" at bounding box center [573, 207] width 1050 height 546
click at [989, 390] on input "Hình thức thanh toán" at bounding box center [1004, 395] width 143 height 23
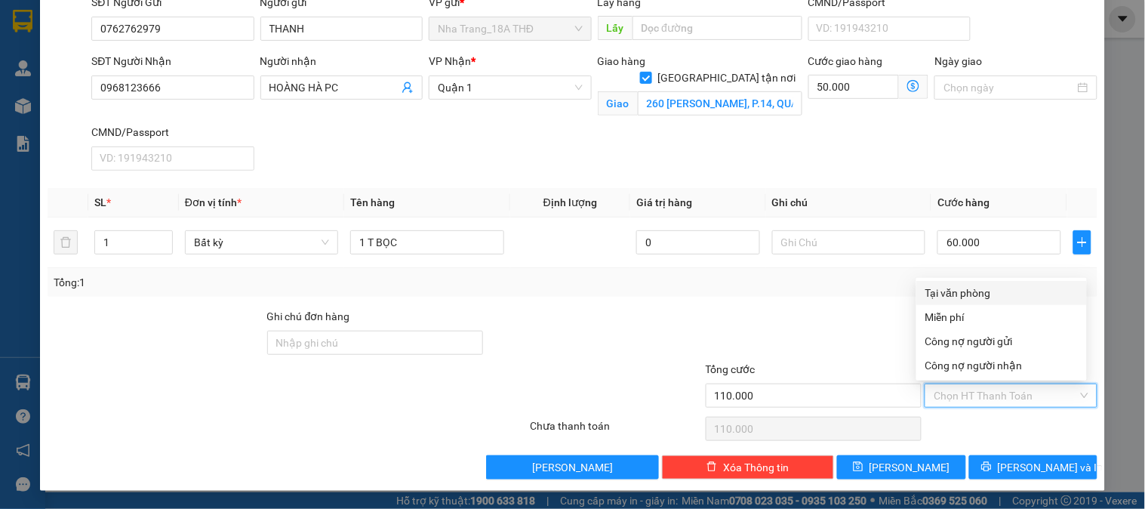
click at [1001, 289] on div "Tại văn phòng" at bounding box center [1001, 292] width 152 height 17
type input "0"
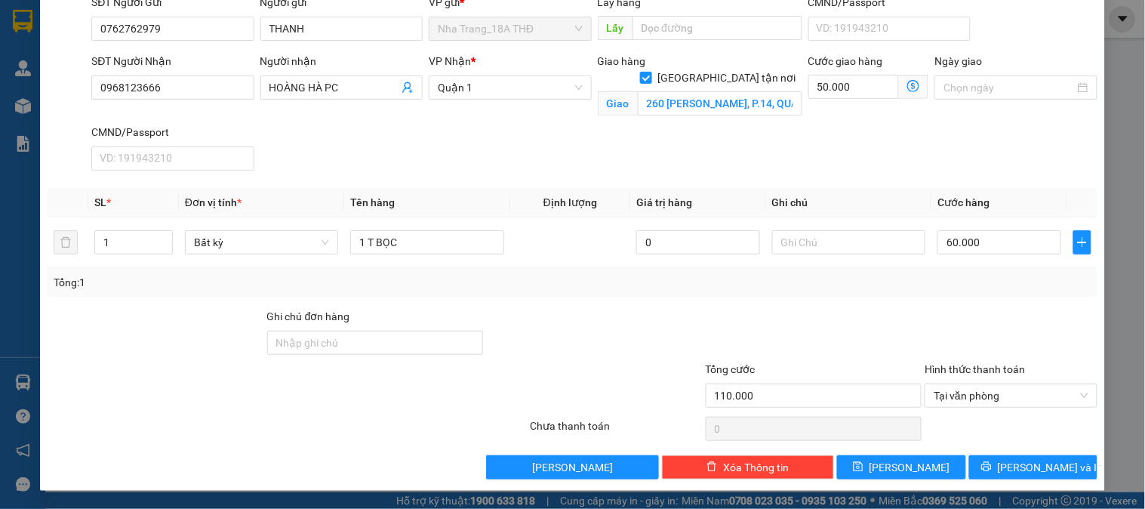
click at [899, 368] on div "Tổng cước" at bounding box center [813, 372] width 217 height 23
click at [991, 466] on button "[PERSON_NAME] và In" at bounding box center [1033, 467] width 128 height 24
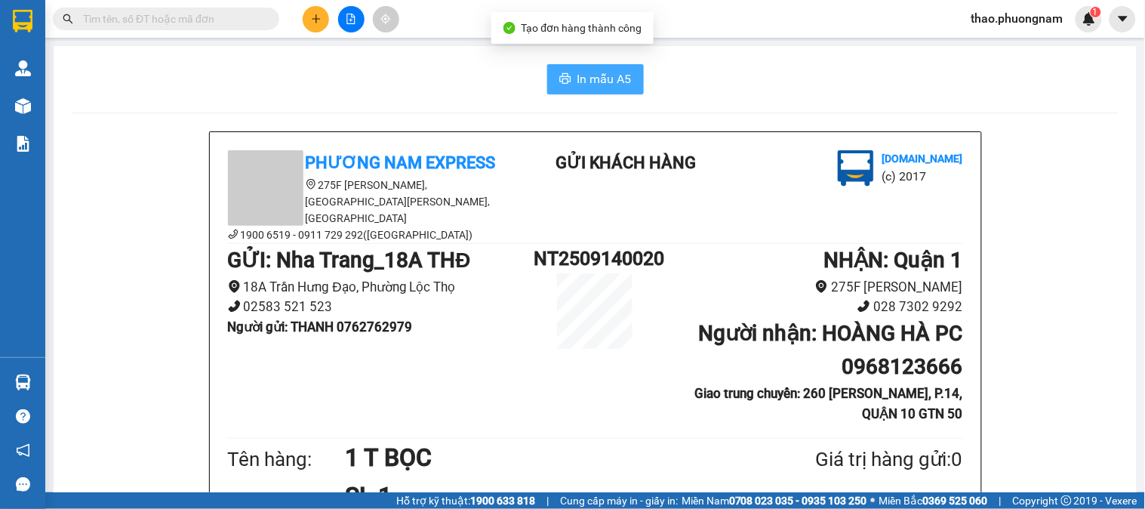
click at [619, 66] on button "In mẫu A5" at bounding box center [595, 79] width 97 height 30
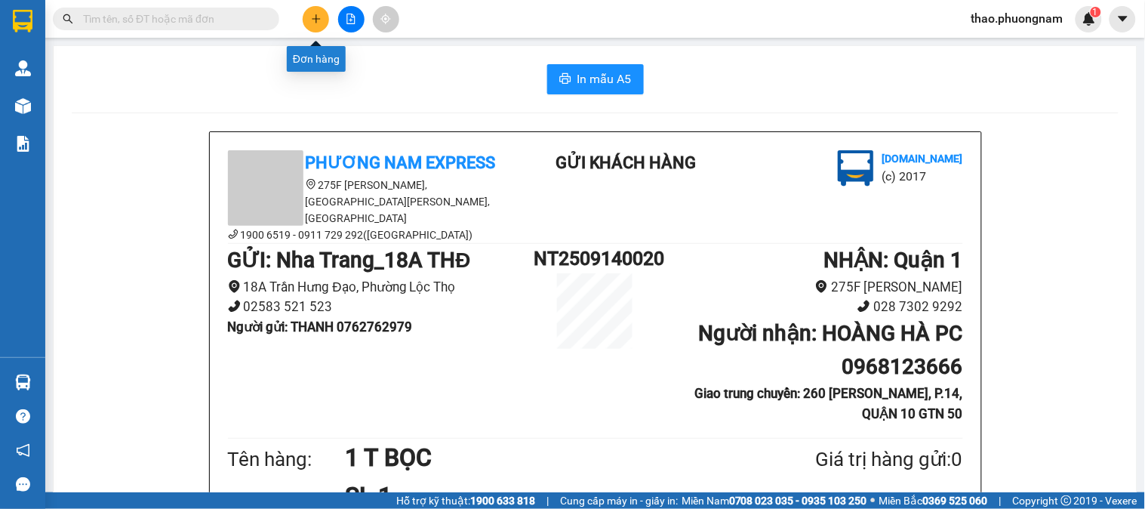
click at [307, 18] on button at bounding box center [316, 19] width 26 height 26
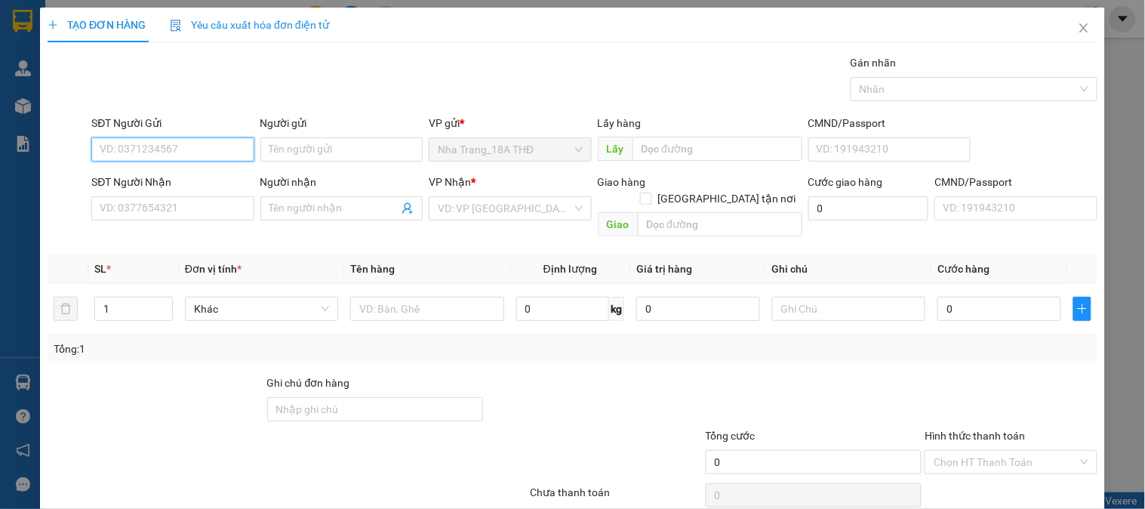
click at [164, 151] on input "SĐT Người Gửi" at bounding box center [172, 149] width 162 height 24
type input "0935823288"
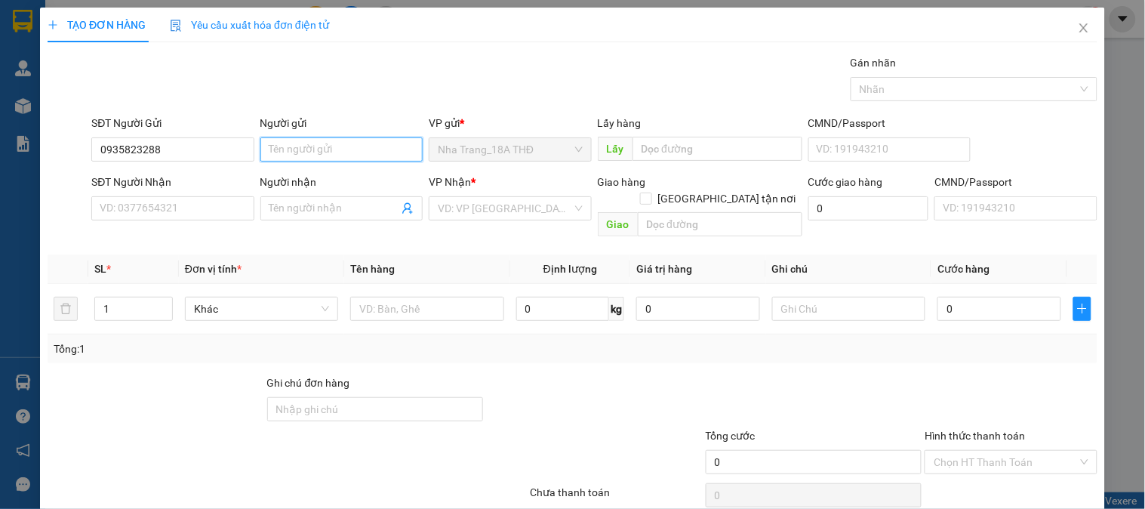
click at [346, 149] on input "Người gửi" at bounding box center [341, 149] width 162 height 24
click at [207, 149] on input "0935823288" at bounding box center [172, 149] width 162 height 24
click at [197, 146] on input "0935823288" at bounding box center [172, 149] width 162 height 24
click at [272, 155] on input "Người gửi" at bounding box center [341, 149] width 162 height 24
type input "CÔ THÁI"
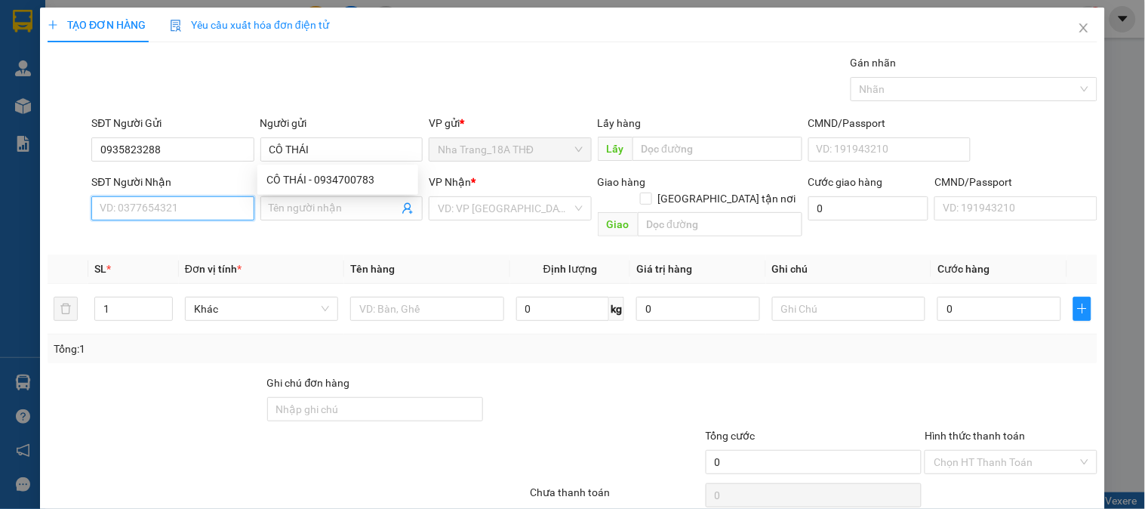
click at [186, 210] on input "SĐT Người Nhận" at bounding box center [172, 208] width 162 height 24
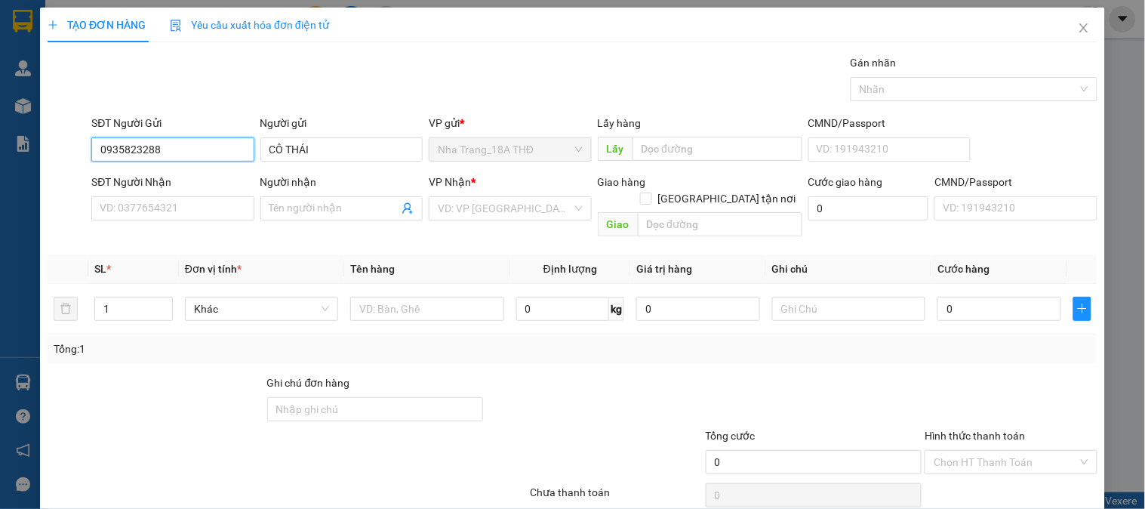
click at [177, 143] on input "0935823288" at bounding box center [172, 149] width 162 height 24
drag, startPoint x: 171, startPoint y: 152, endPoint x: 0, endPoint y: 134, distance: 172.2
click at [0, 134] on div "TẠO ĐƠN HÀNG Yêu cầu xuất hóa đơn điện tử Transit Pickup Surcharge Ids Transit …" at bounding box center [572, 254] width 1145 height 509
type input "0935823288"
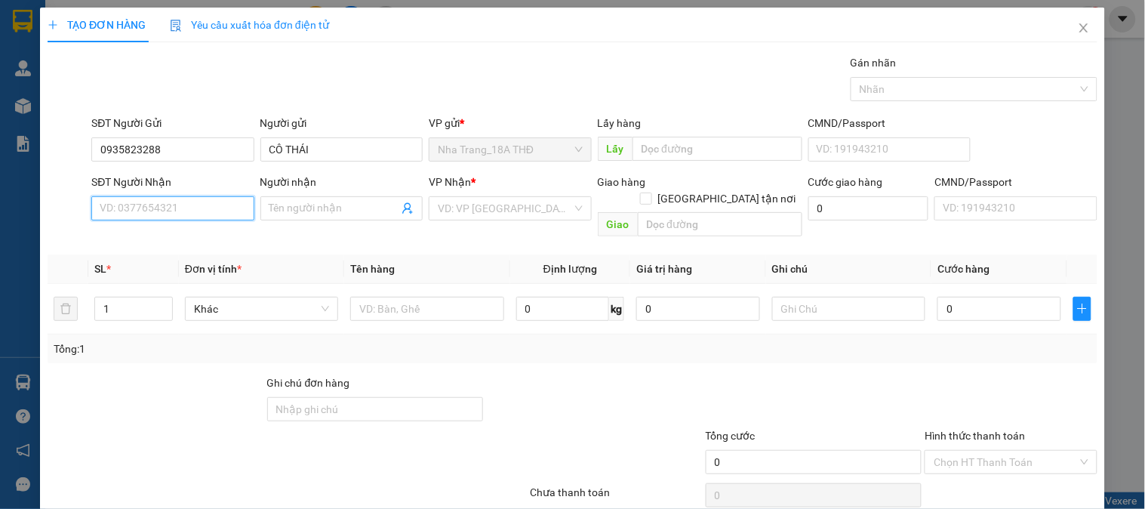
click at [109, 216] on input "SĐT Người Nhận" at bounding box center [172, 208] width 162 height 24
type input "0902396064"
click at [110, 238] on div "0902396064 - TÙNG" at bounding box center [171, 238] width 143 height 17
type input "TÙNG"
type input "0902396064"
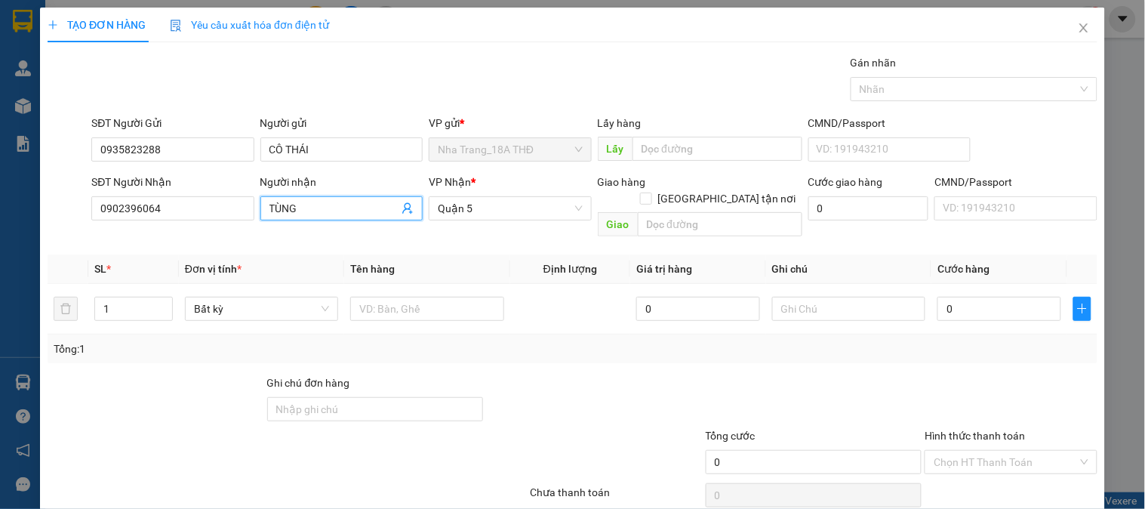
click at [355, 206] on input "TÙNG" at bounding box center [333, 208] width 129 height 17
click at [489, 208] on span "Quận 5" at bounding box center [510, 208] width 144 height 23
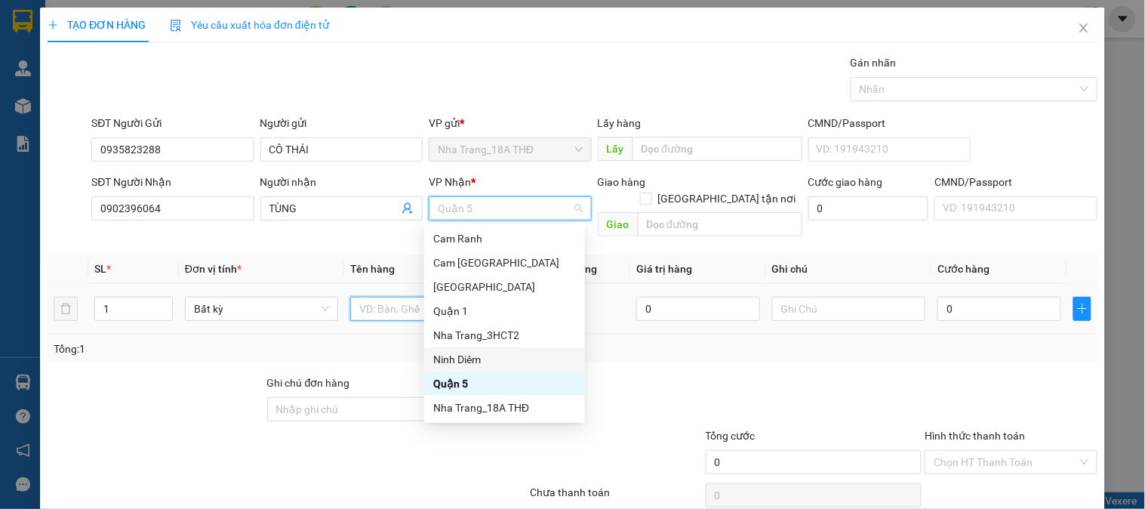
click at [377, 300] on input "text" at bounding box center [426, 309] width 153 height 24
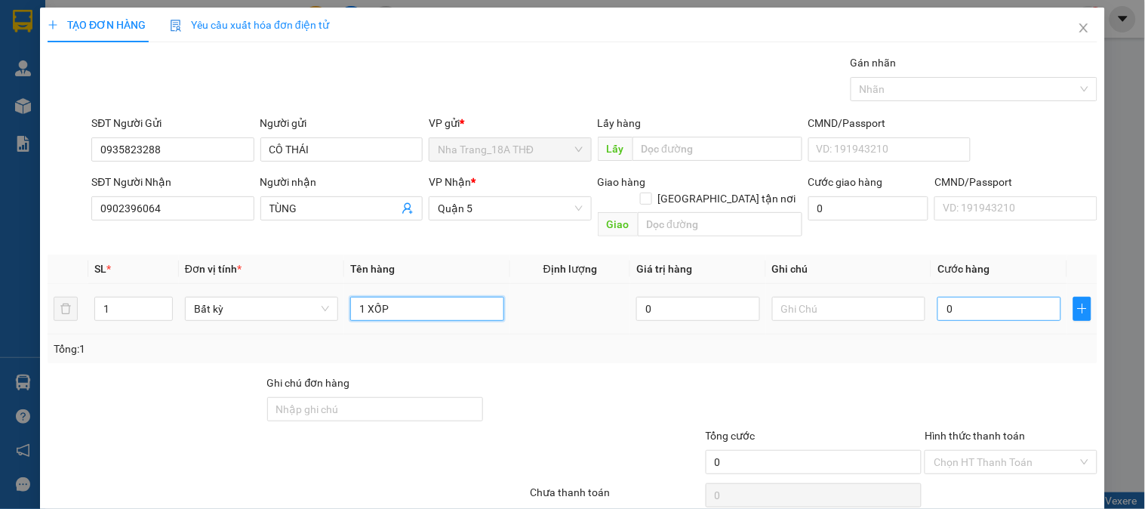
type input "1 XỐP"
type input "3"
type input "30"
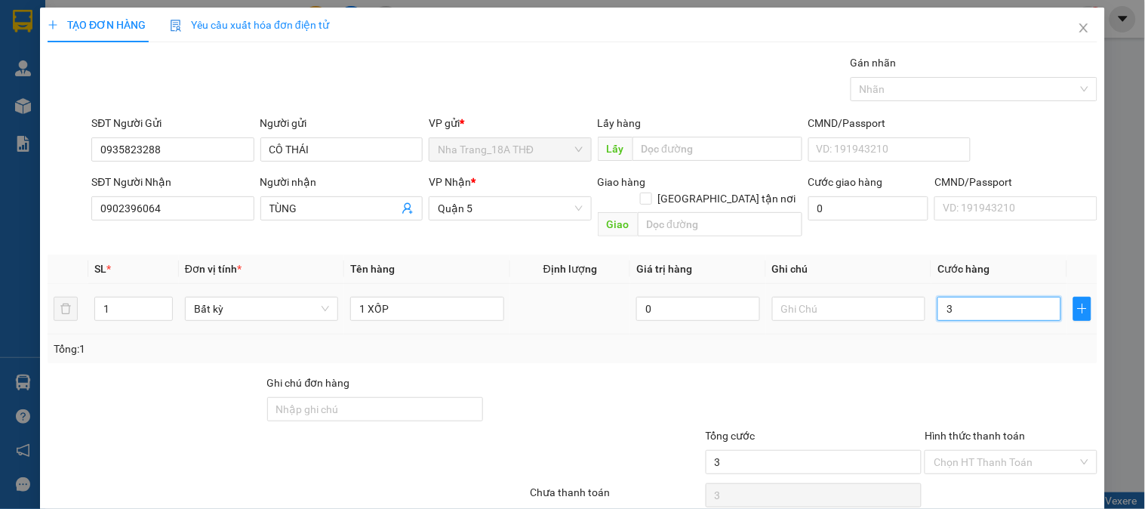
type input "30"
type input "30.000"
click at [946, 340] on div "Tổng: 1" at bounding box center [572, 348] width 1037 height 17
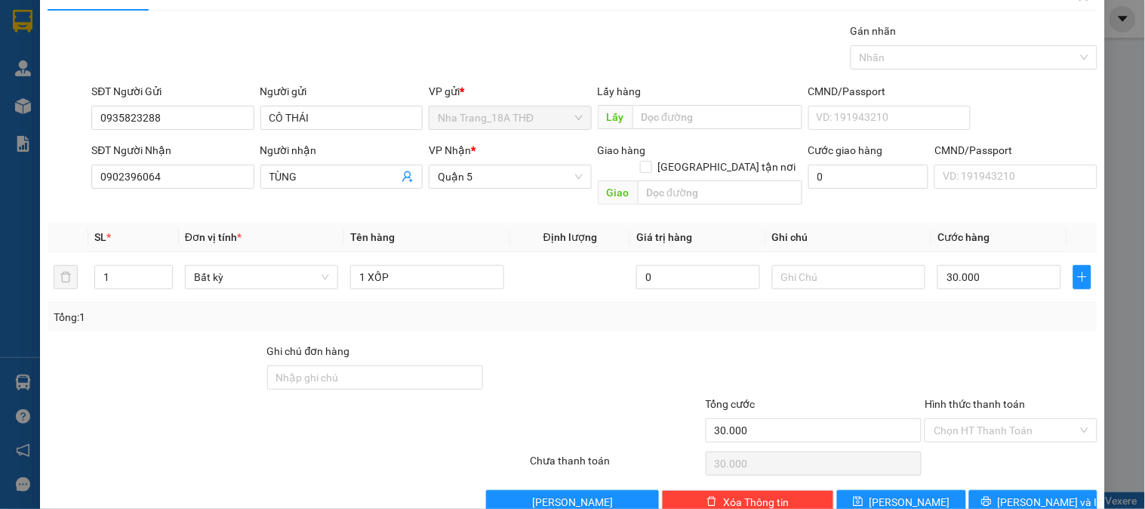
scroll to position [49, 0]
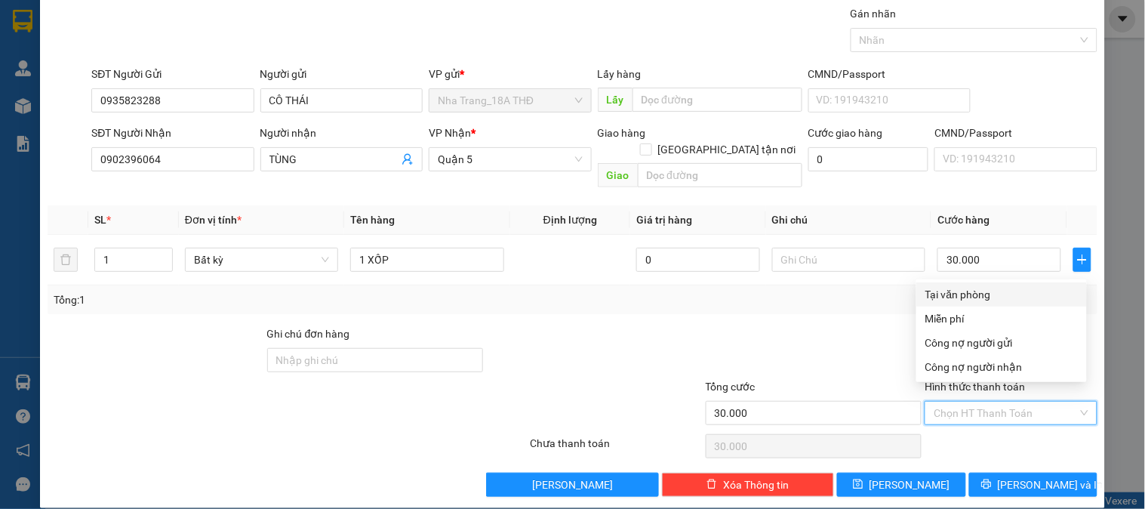
click at [998, 401] on input "Hình thức thanh toán" at bounding box center [1004, 412] width 143 height 23
click at [962, 293] on div "Tại văn phòng" at bounding box center [1001, 294] width 152 height 17
type input "0"
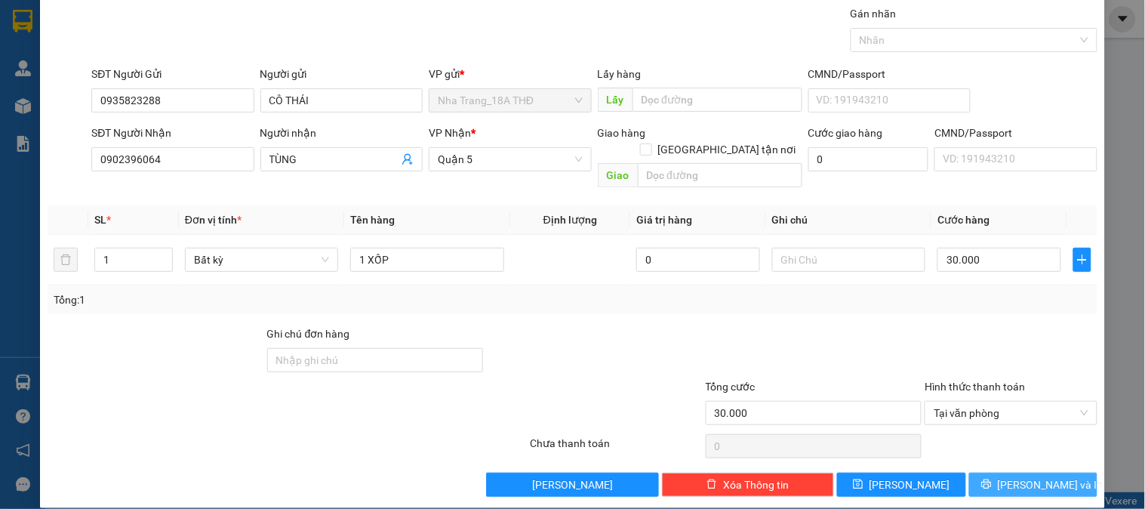
click at [976, 472] on button "[PERSON_NAME] và In" at bounding box center [1033, 484] width 128 height 24
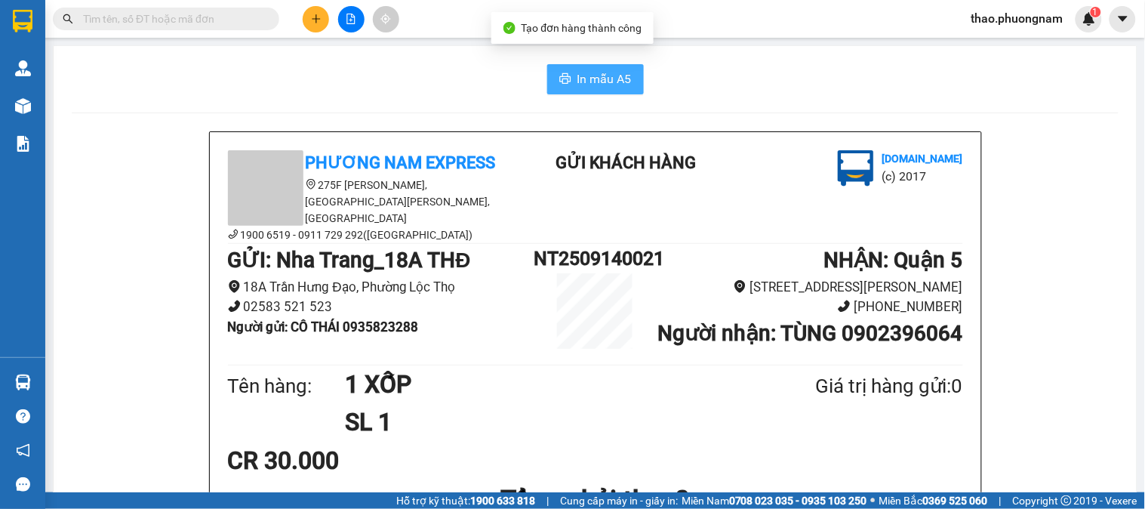
click at [591, 72] on span "In mẫu A5" at bounding box center [604, 78] width 54 height 19
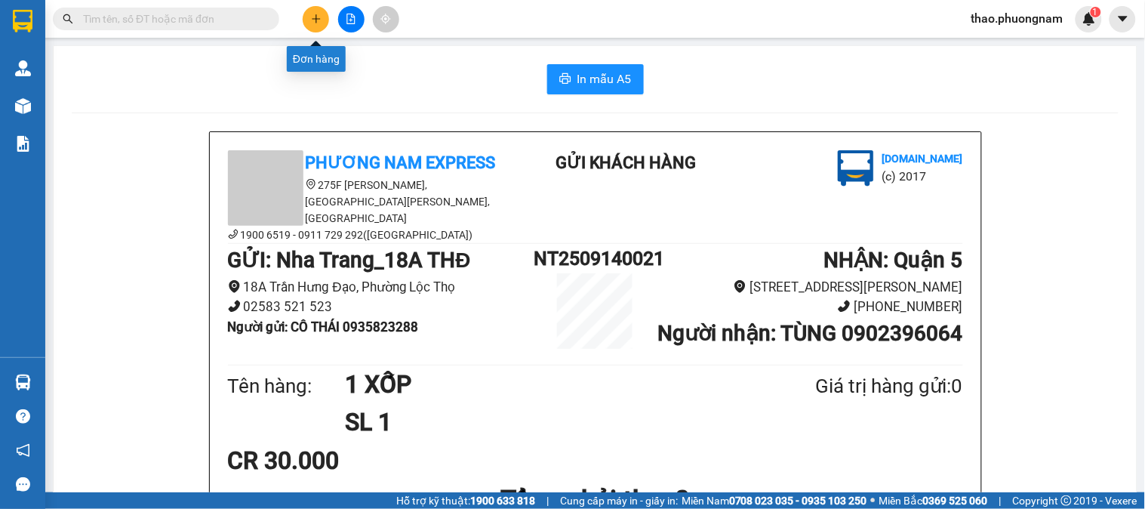
click at [306, 11] on button at bounding box center [316, 19] width 26 height 26
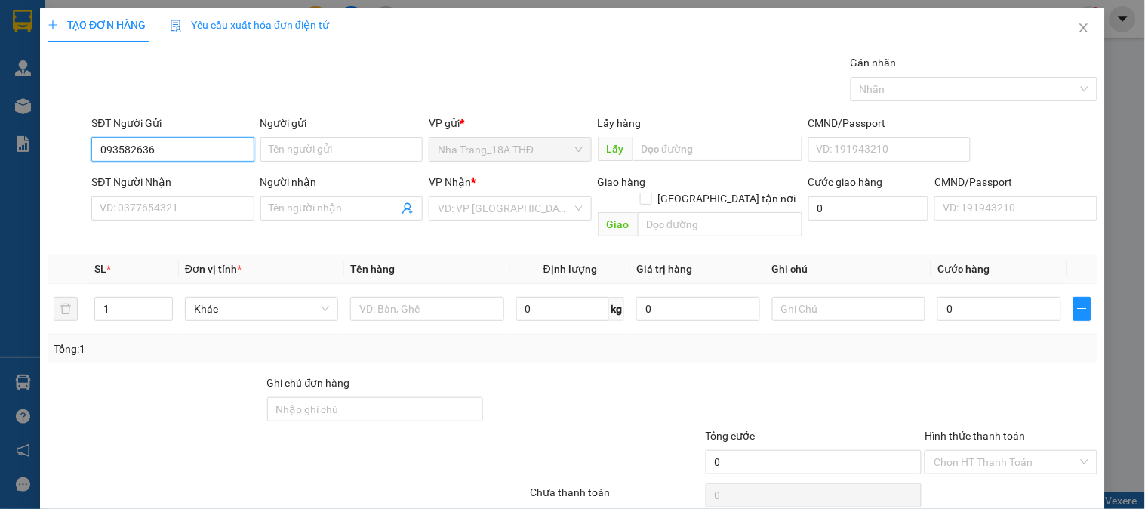
type input "0935826362"
click at [119, 178] on div "0935826362 - NHẬT" at bounding box center [171, 179] width 143 height 17
type input "NHẬT"
type input "0905154489"
type input "NHI"
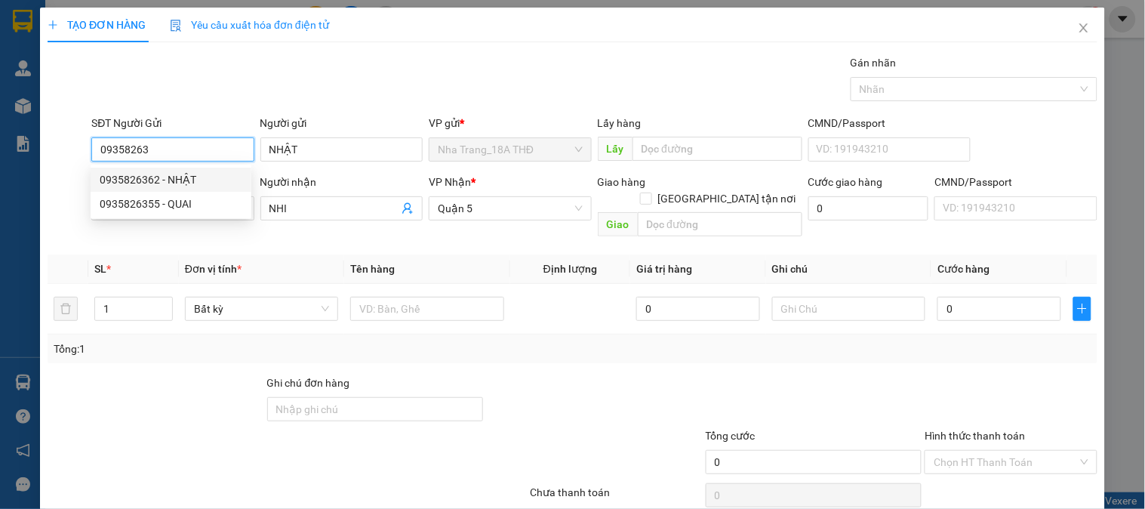
click at [178, 174] on div "0935826362 - NHẬT" at bounding box center [171, 179] width 143 height 17
type input "0935826362"
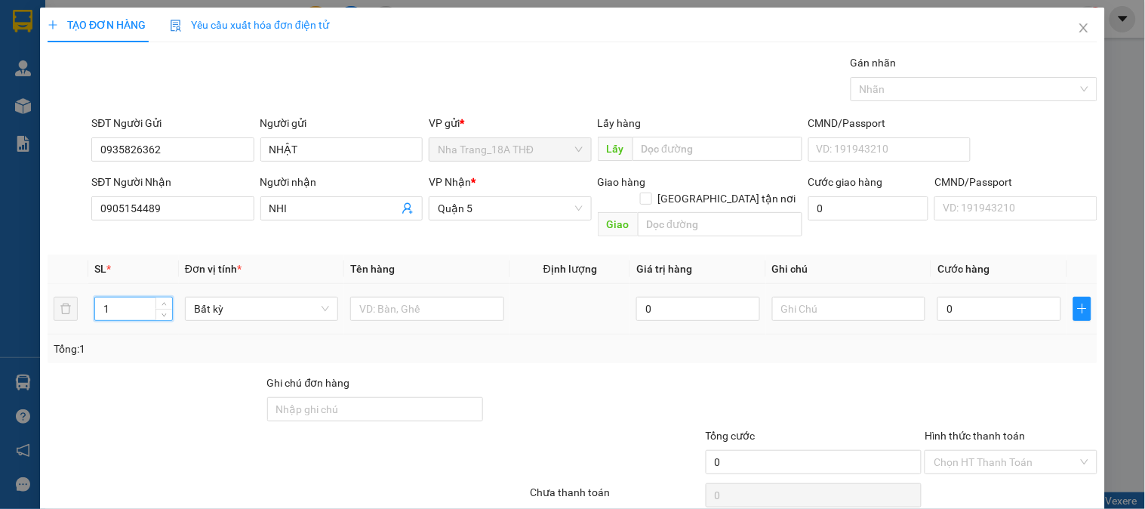
drag, startPoint x: 114, startPoint y: 292, endPoint x: 85, endPoint y: 292, distance: 28.7
click at [85, 292] on tr "1 Bất kỳ 0 0" at bounding box center [573, 309] width 1050 height 51
type input "3"
drag, startPoint x: 362, startPoint y: 291, endPoint x: 347, endPoint y: 291, distance: 15.1
click at [358, 297] on input "text" at bounding box center [426, 309] width 153 height 24
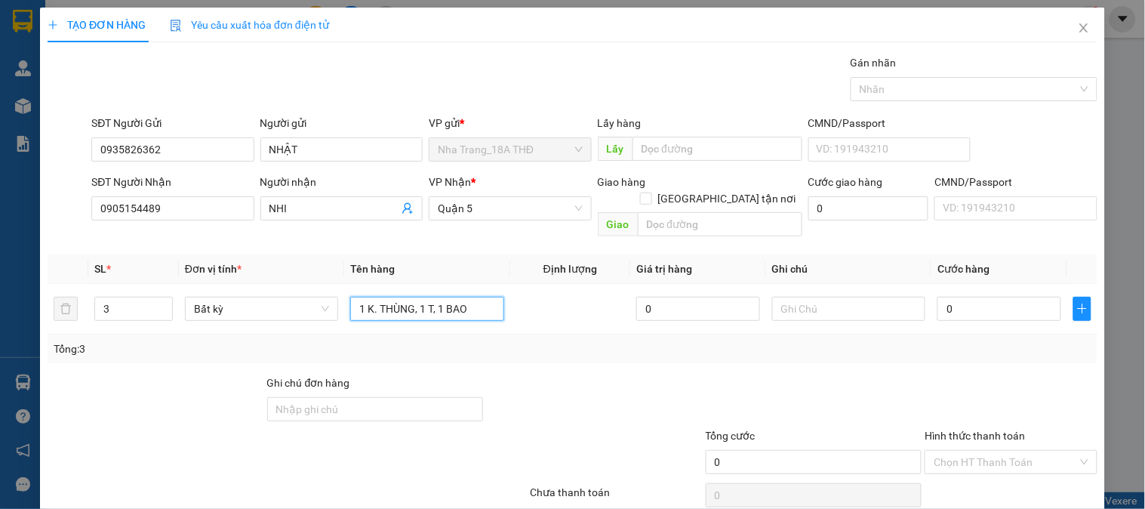
type input "1 K. THÙNG, 1 T, 1 BAO"
click at [738, 374] on div at bounding box center [814, 400] width 220 height 53
click at [973, 297] on input "0" at bounding box center [999, 309] width 124 height 24
type input "1"
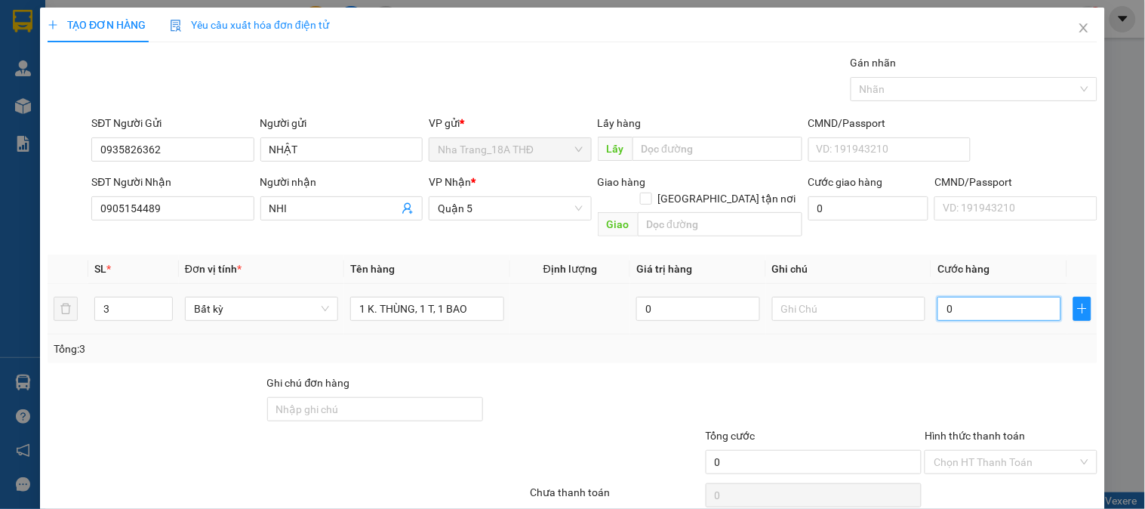
type input "1"
type input "13"
type input "130"
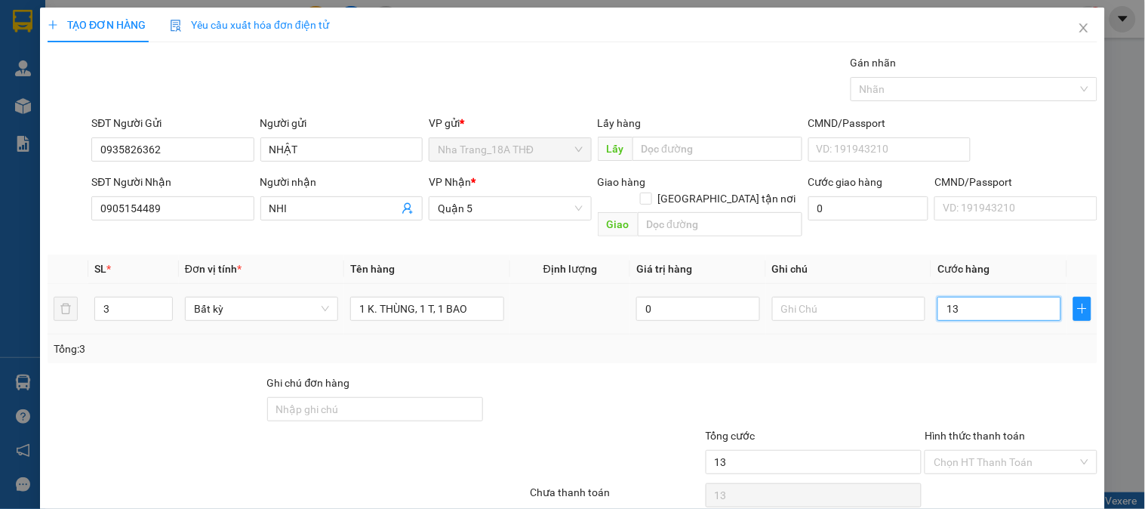
type input "130"
type input "130.000"
click at [923, 374] on div at bounding box center [1010, 400] width 175 height 53
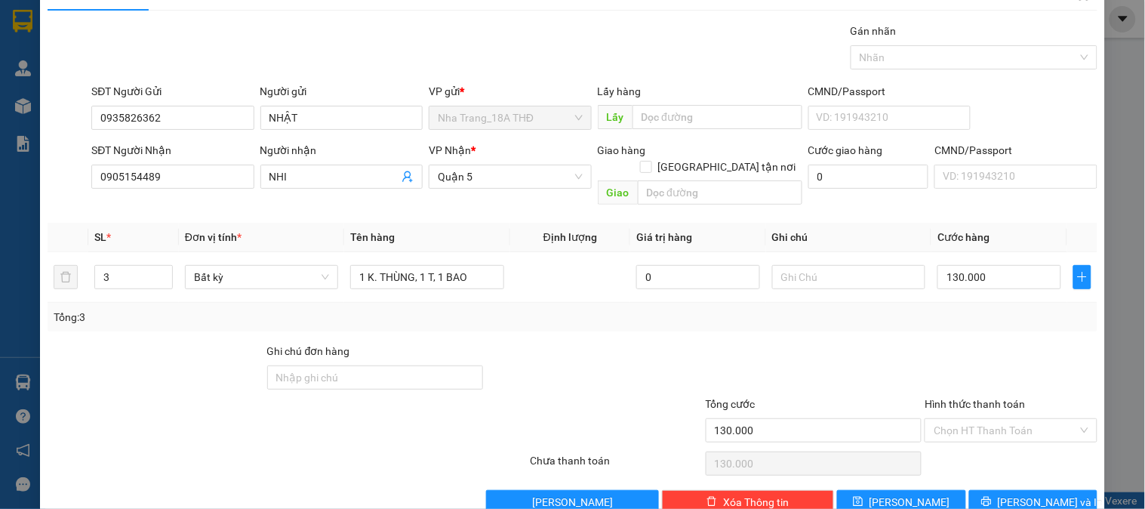
scroll to position [49, 0]
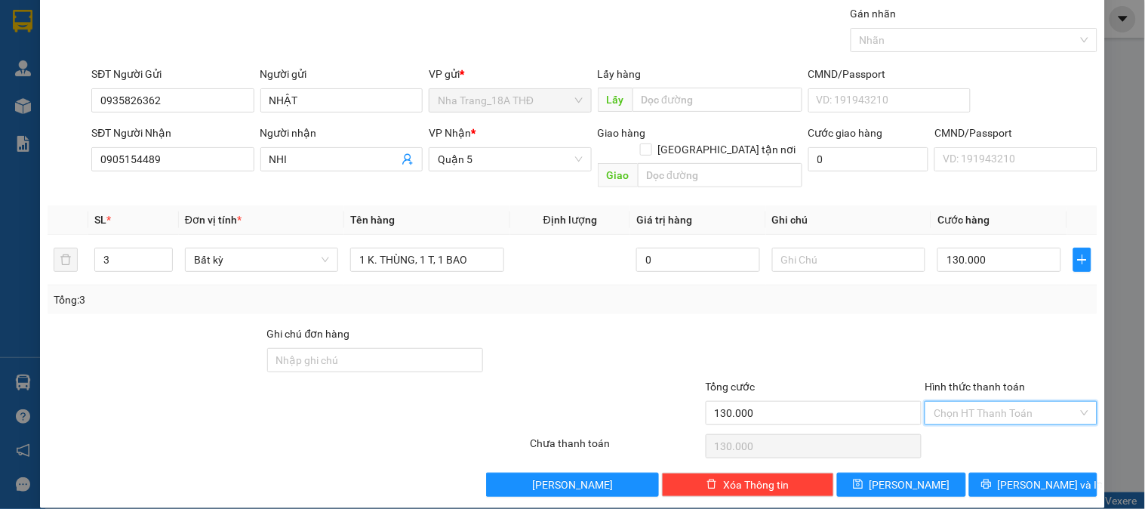
click at [976, 401] on input "Hình thức thanh toán" at bounding box center [1004, 412] width 143 height 23
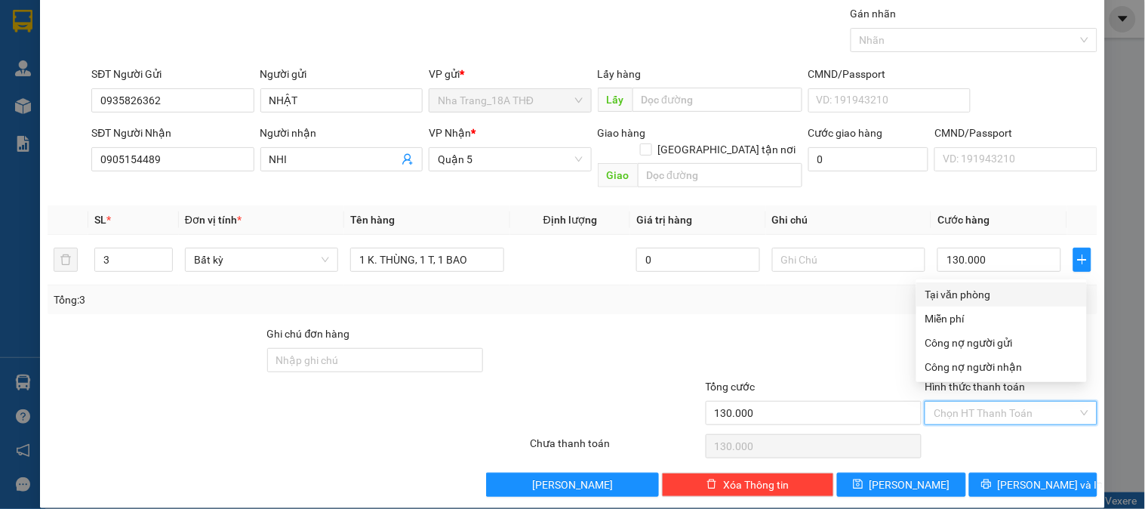
click at [967, 291] on div "Tại văn phòng" at bounding box center [1001, 294] width 152 height 17
type input "0"
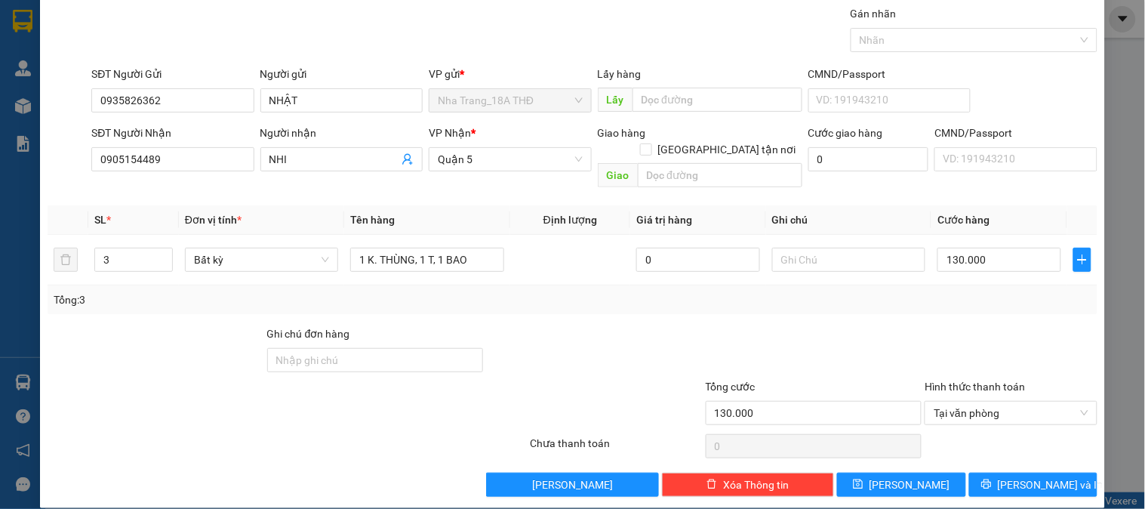
click at [967, 291] on div "Tổng: 3" at bounding box center [573, 299] width 1050 height 29
click at [1007, 472] on button "[PERSON_NAME] và In" at bounding box center [1033, 484] width 128 height 24
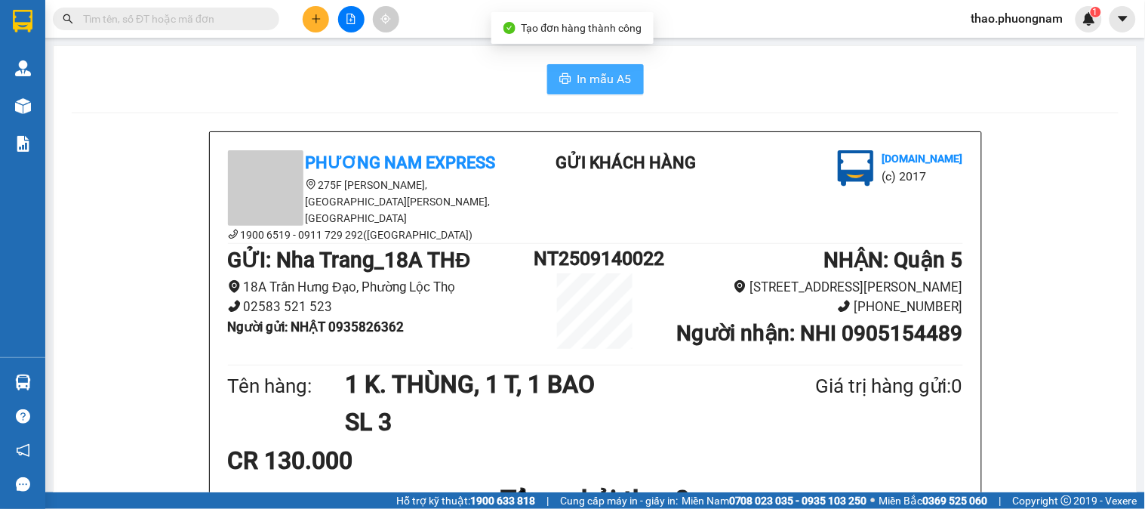
click at [624, 80] on span "In mẫu A5" at bounding box center [604, 78] width 54 height 19
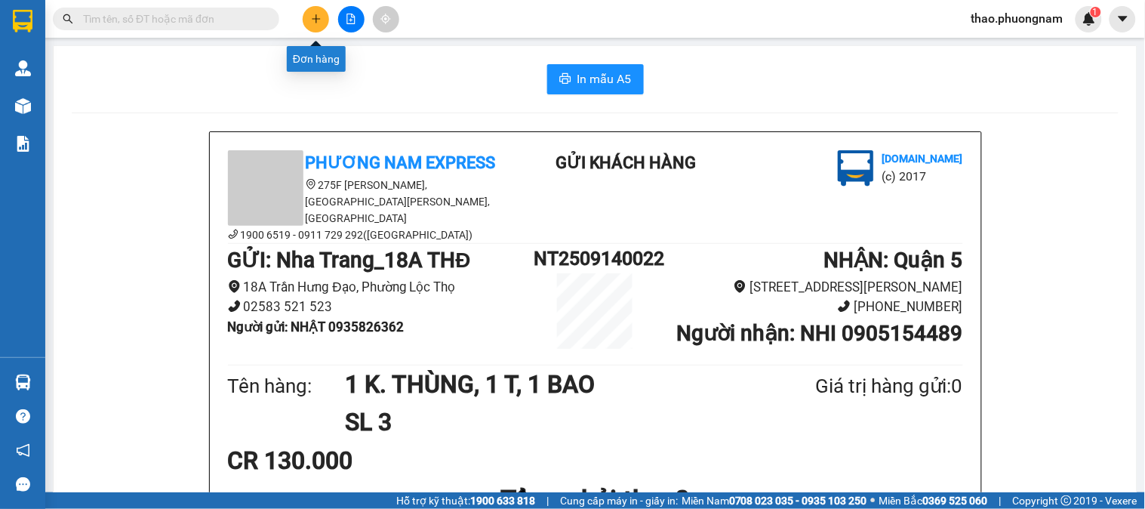
click at [315, 25] on button at bounding box center [316, 19] width 26 height 26
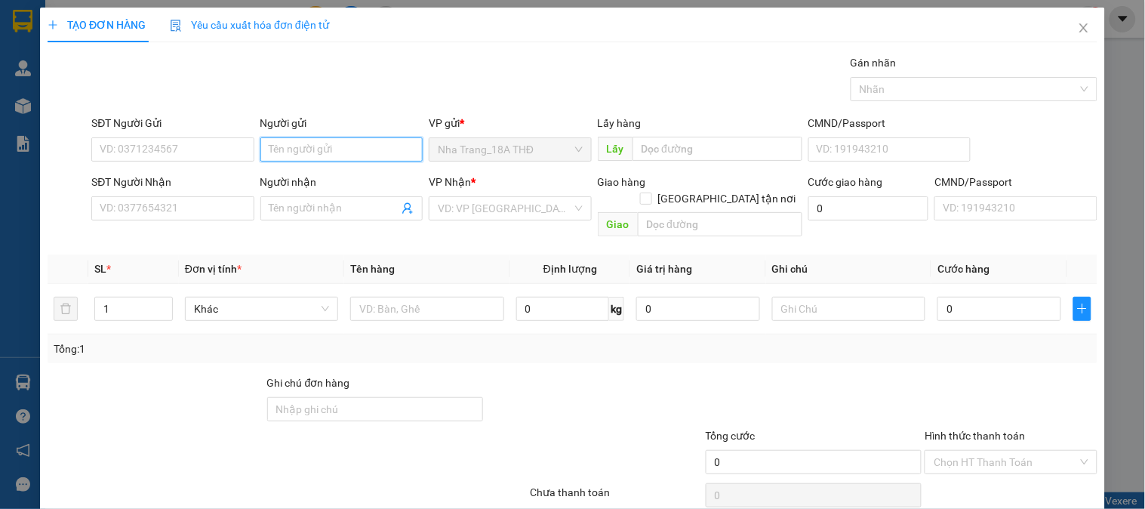
click at [300, 154] on input "Người gửi" at bounding box center [341, 149] width 162 height 24
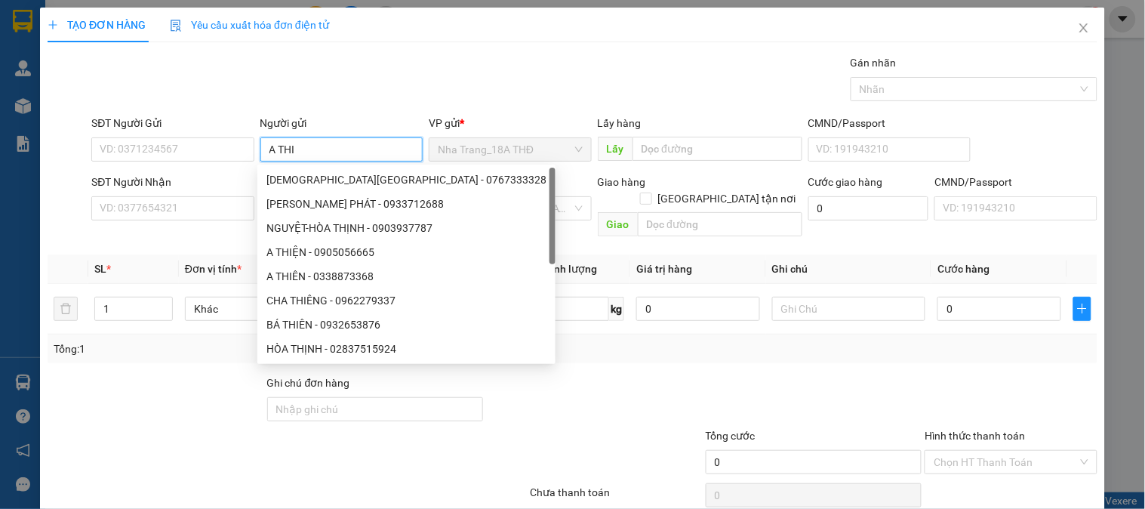
type input "A THI"
click at [209, 427] on div at bounding box center [199, 453] width 307 height 53
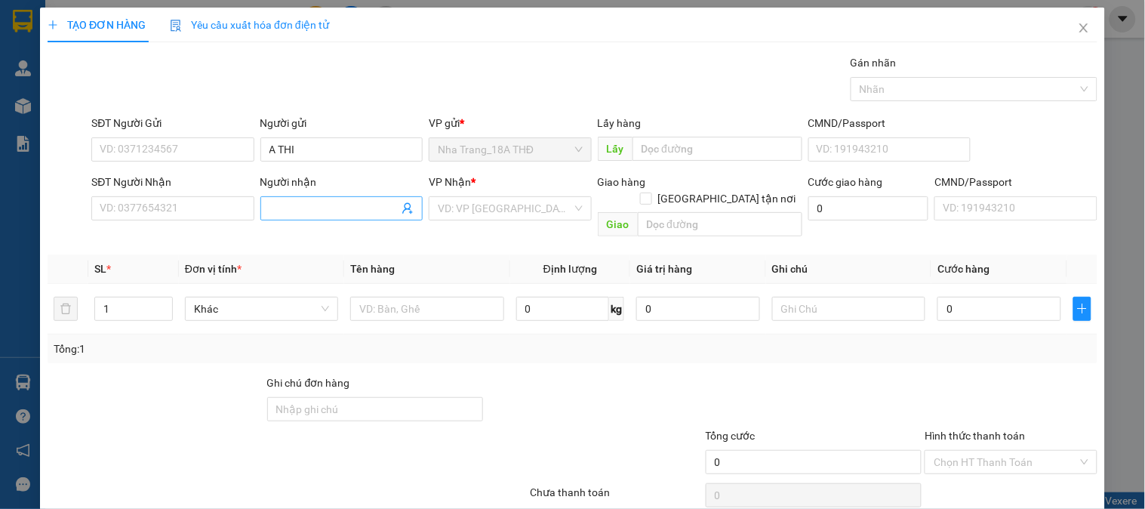
click at [264, 210] on span at bounding box center [341, 208] width 162 height 24
type input "A THẠCH VP"
click at [205, 208] on input "SĐT Người Nhận" at bounding box center [172, 208] width 162 height 24
click at [343, 209] on input "A THẠCH VP" at bounding box center [333, 208] width 129 height 17
click at [487, 214] on input "search" at bounding box center [505, 208] width 134 height 23
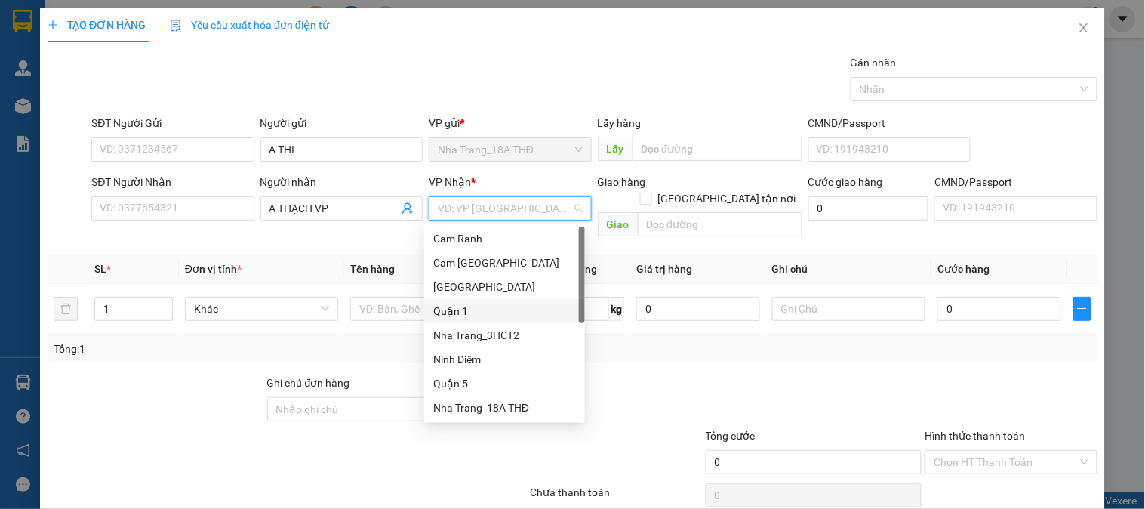
click at [492, 312] on div "Quận 1" at bounding box center [504, 311] width 143 height 17
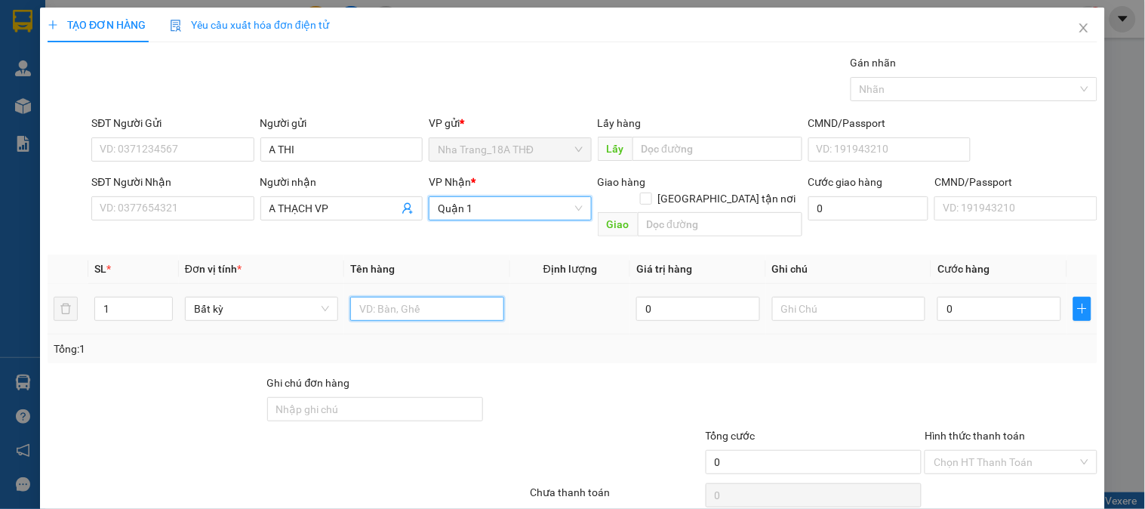
click at [425, 297] on input "text" at bounding box center [426, 309] width 153 height 24
type input "1 HỘP"
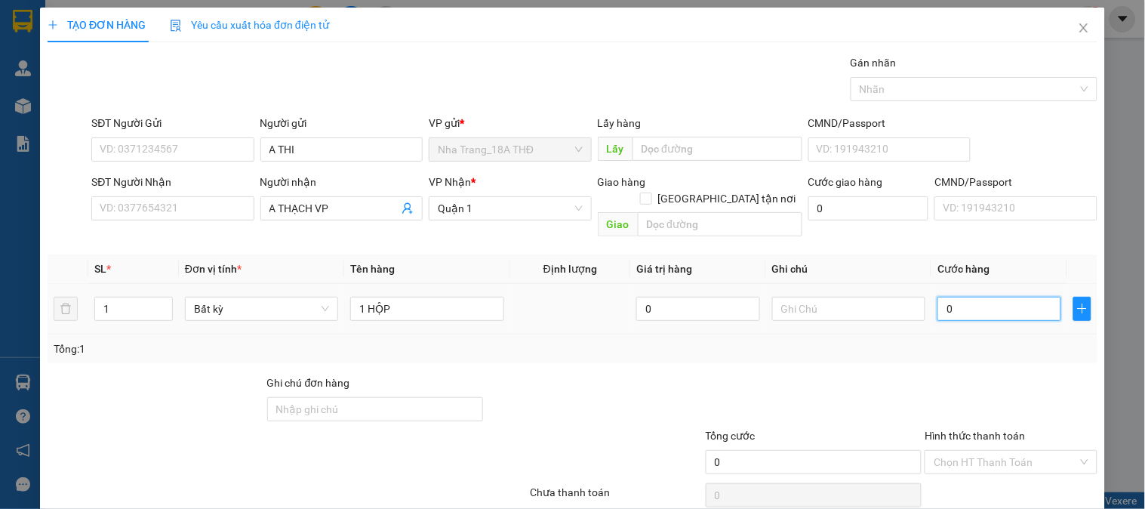
click at [985, 297] on input "0" at bounding box center [999, 309] width 124 height 24
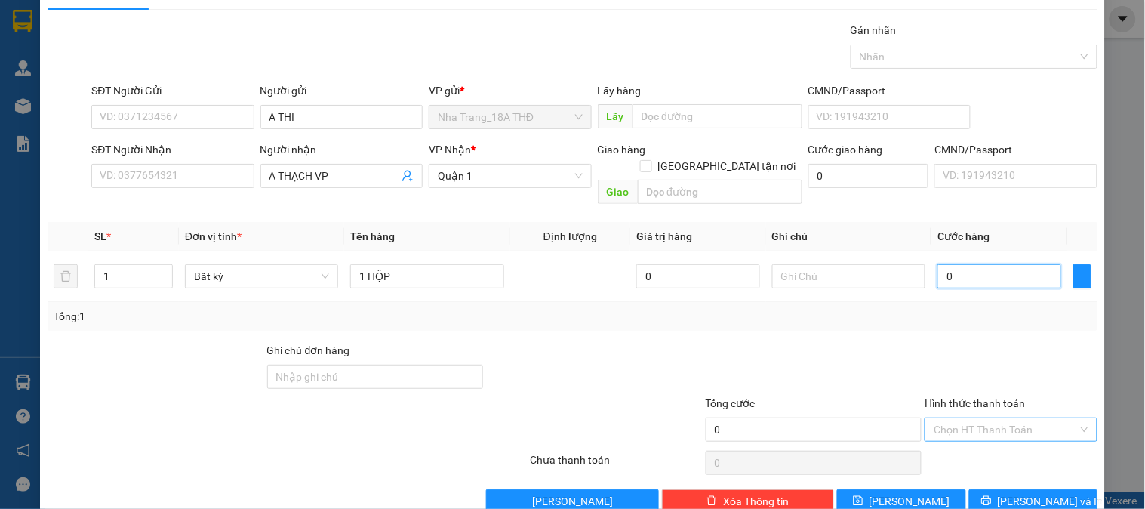
scroll to position [49, 0]
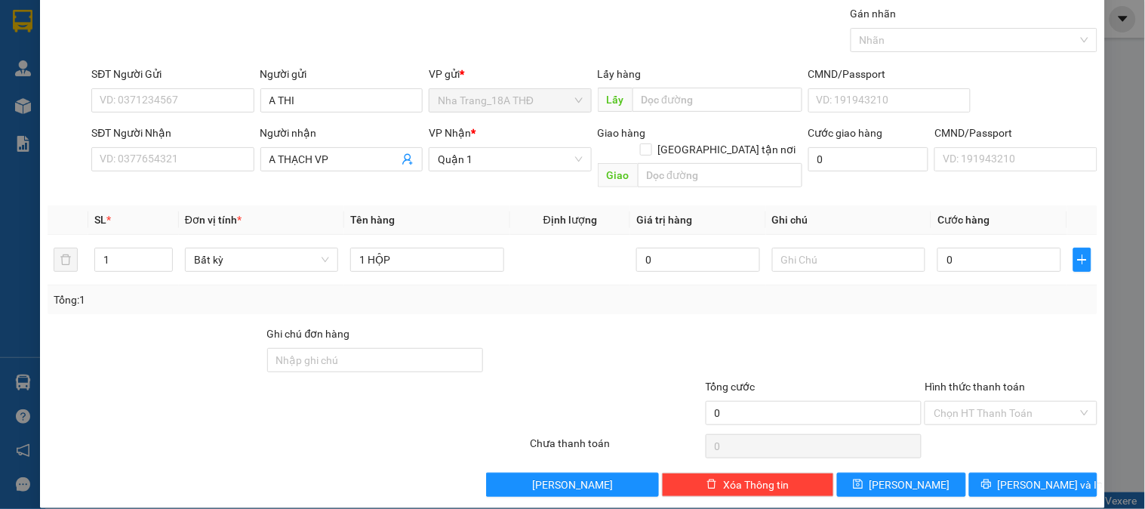
drag, startPoint x: 969, startPoint y: 313, endPoint x: 972, endPoint y: 374, distance: 61.2
click at [969, 325] on div at bounding box center [1010, 351] width 175 height 53
click at [973, 402] on input "Hình thức thanh toán" at bounding box center [1004, 412] width 143 height 23
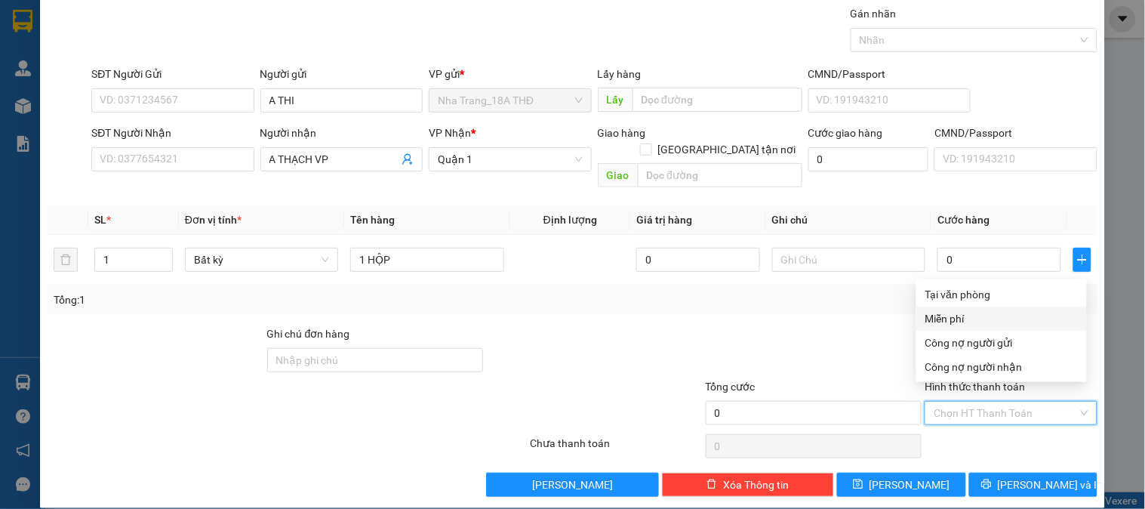
click at [948, 318] on div "Miễn phí" at bounding box center [1001, 318] width 152 height 17
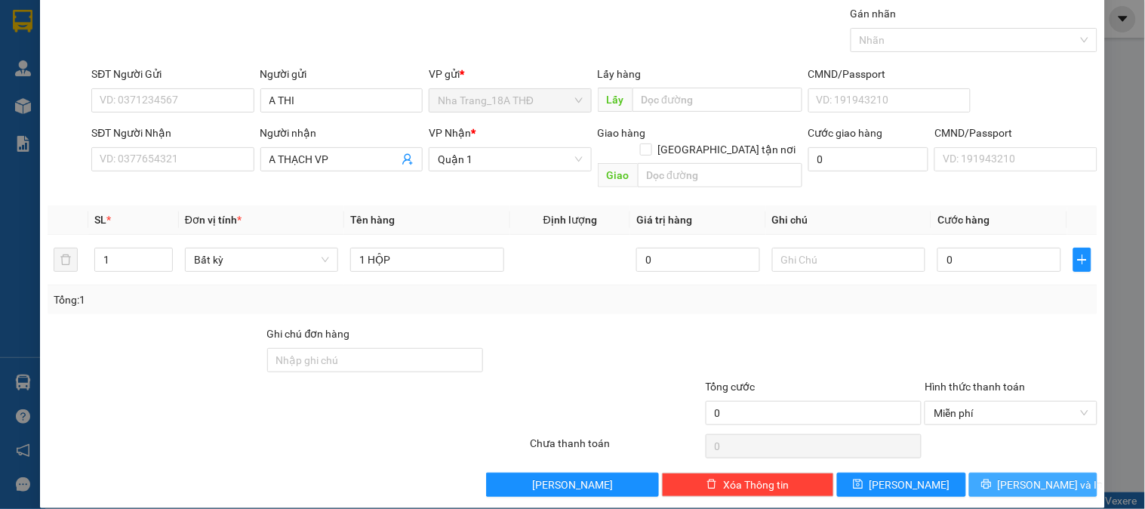
click at [1007, 472] on button "[PERSON_NAME] và In" at bounding box center [1033, 484] width 128 height 24
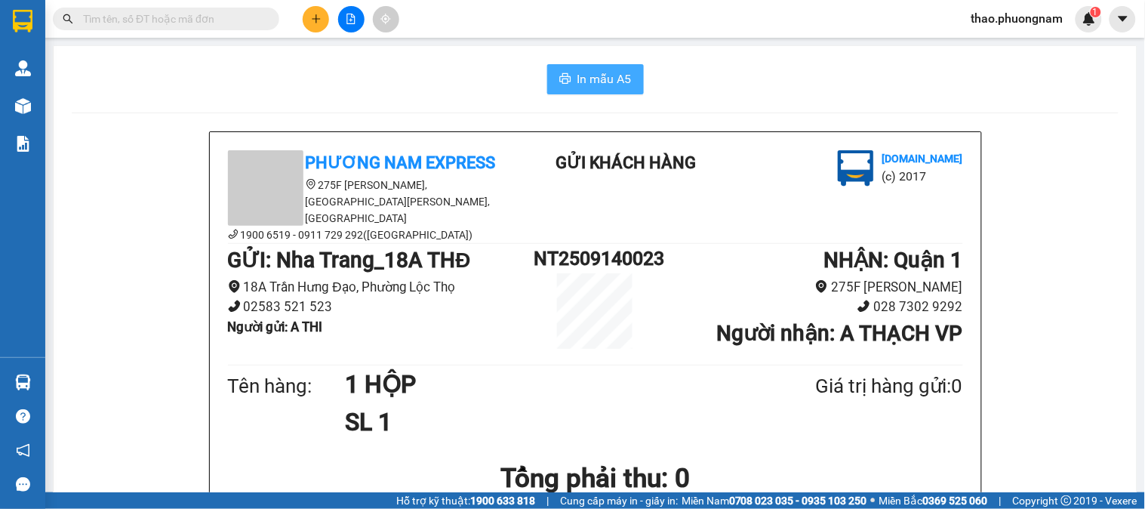
click at [577, 77] on span "In mẫu A5" at bounding box center [604, 78] width 54 height 19
click at [146, 11] on input "text" at bounding box center [172, 19] width 178 height 17
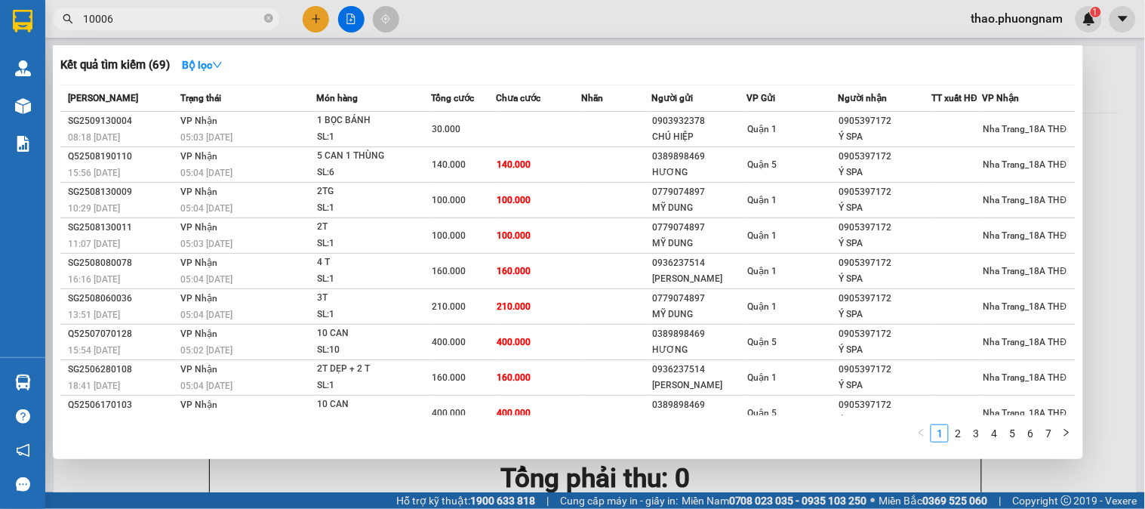
type input "100068"
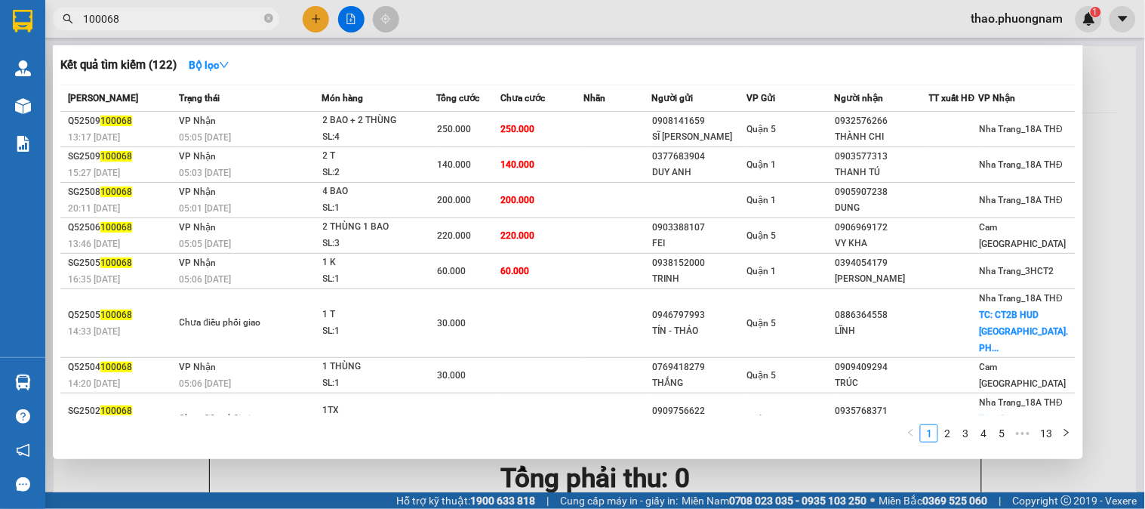
click at [260, 20] on input "100068" at bounding box center [172, 19] width 178 height 17
click at [272, 17] on icon "close-circle" at bounding box center [268, 18] width 9 height 9
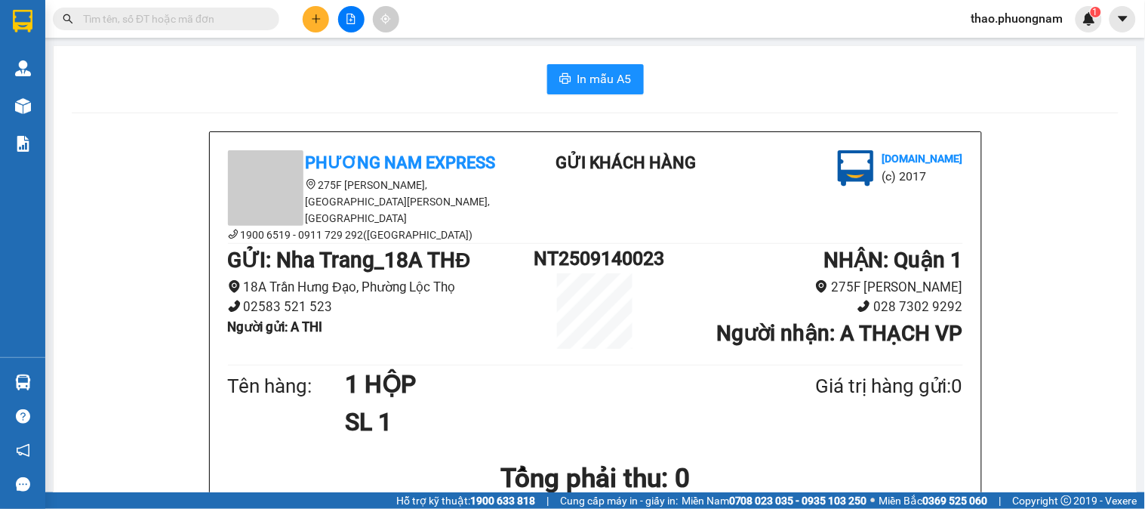
click at [306, 17] on button at bounding box center [316, 19] width 26 height 26
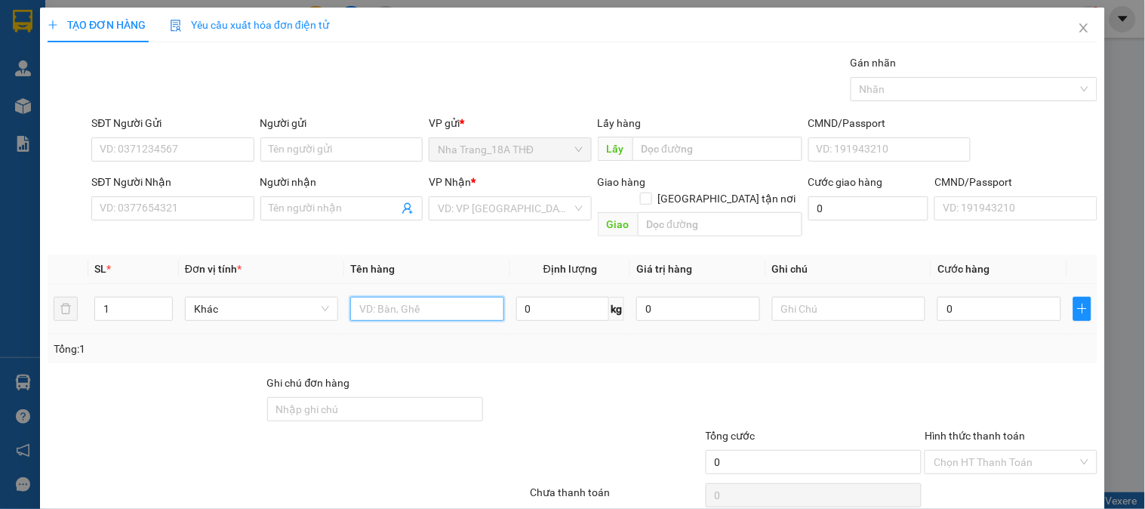
click at [359, 297] on input "text" at bounding box center [426, 309] width 153 height 24
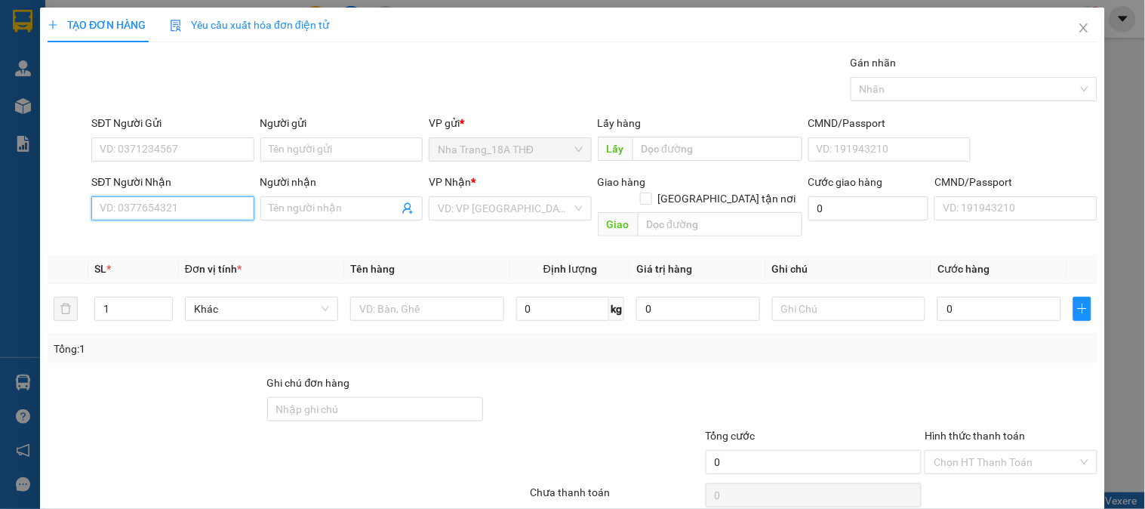
click at [170, 201] on input "SĐT Người Nhận" at bounding box center [172, 208] width 162 height 24
type input "0905500580"
drag, startPoint x: 142, startPoint y: 242, endPoint x: 161, endPoint y: 205, distance: 41.5
click at [147, 229] on div "0905500580 - CƯỜNG" at bounding box center [171, 238] width 161 height 24
type input "CƯỜNG"
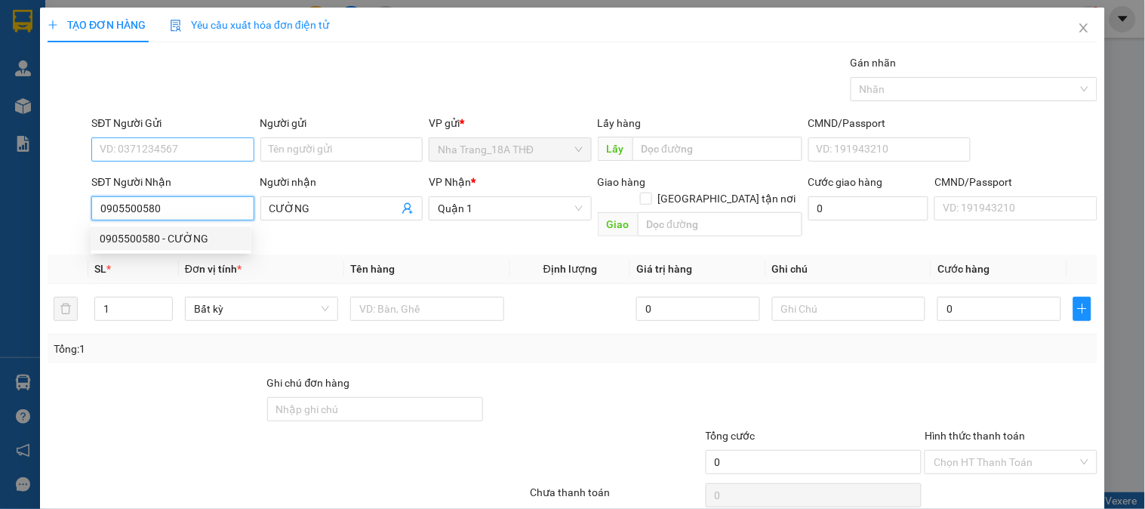
type input "0905500580"
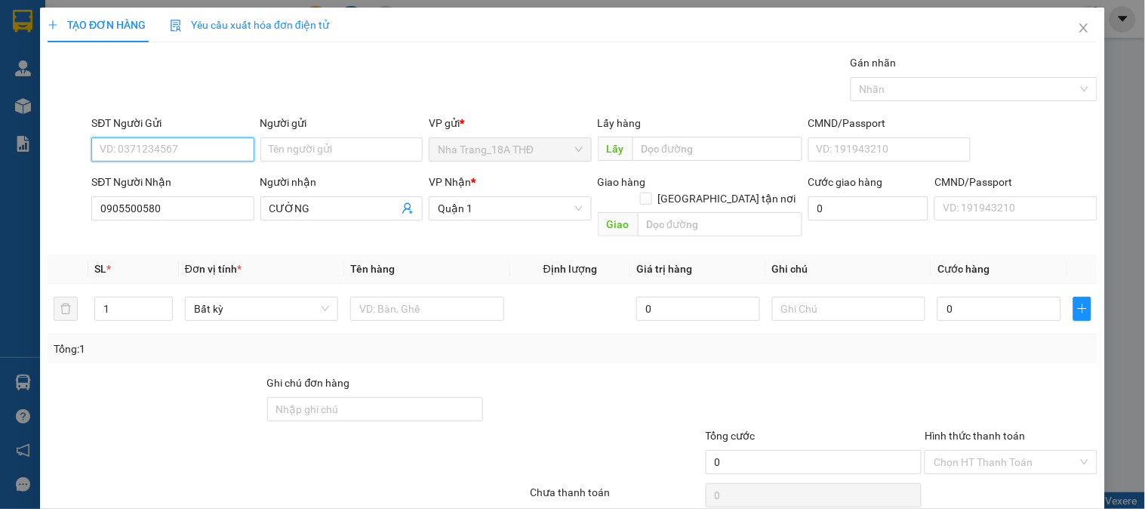
click at [174, 146] on input "SĐT Người Gửi" at bounding box center [172, 149] width 162 height 24
click at [189, 179] on div "02583510480 - DŨNG TUYÊN" at bounding box center [171, 179] width 143 height 17
type input "02583510480"
type input "DŨNG TUYÊN"
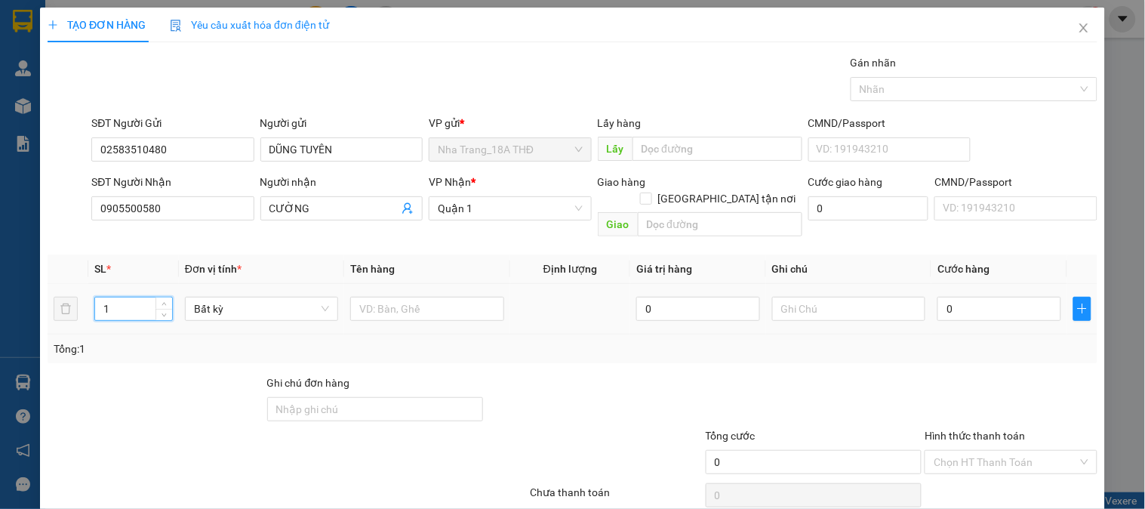
drag, startPoint x: 138, startPoint y: 296, endPoint x: 66, endPoint y: 305, distance: 73.0
click at [66, 305] on tr "1 Bất kỳ 0 0" at bounding box center [573, 309] width 1050 height 51
type input "2"
click at [447, 297] on input "text" at bounding box center [426, 309] width 153 height 24
type input "2 THÙNG GIẤY"
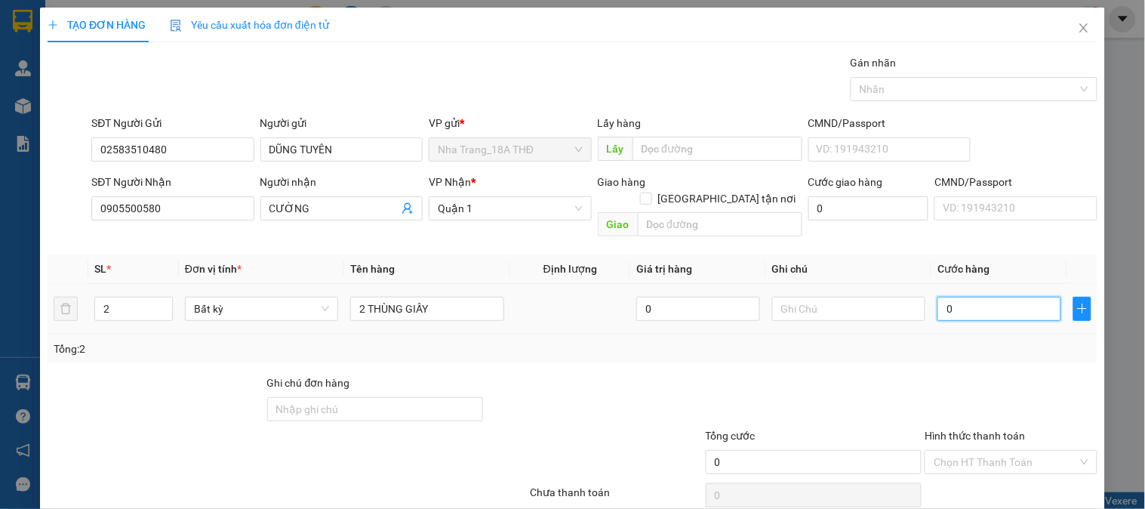
click at [958, 297] on input "0" at bounding box center [999, 309] width 124 height 24
type input "1"
type input "10"
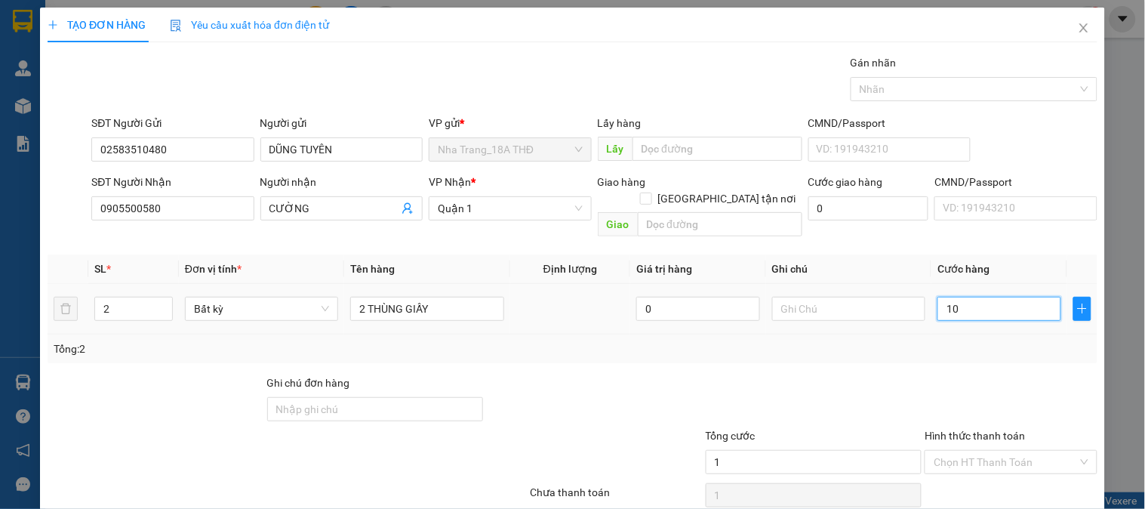
type input "10"
type input "100"
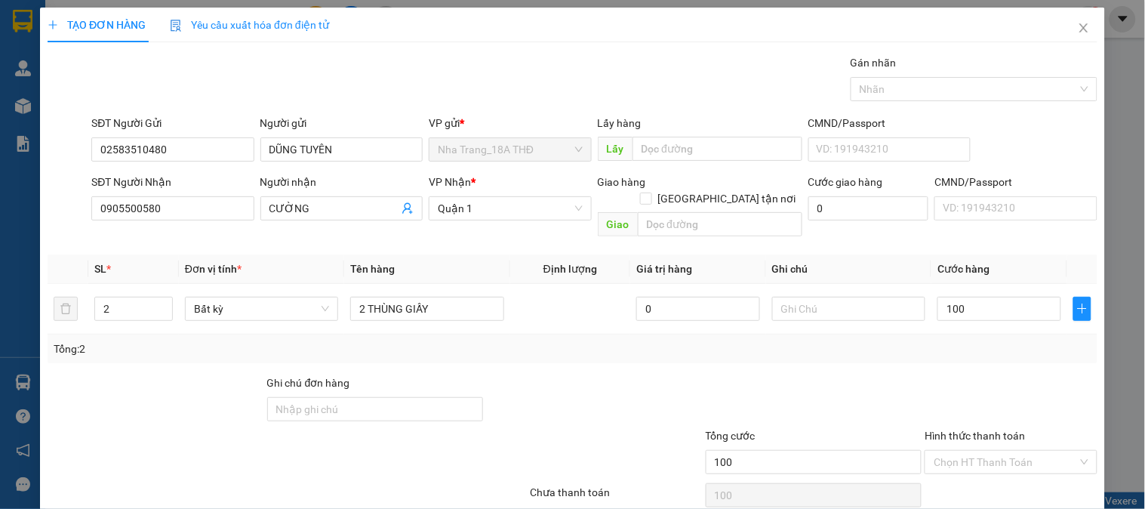
click at [971, 340] on div "Tổng: 2" at bounding box center [572, 348] width 1037 height 17
type input "100.000"
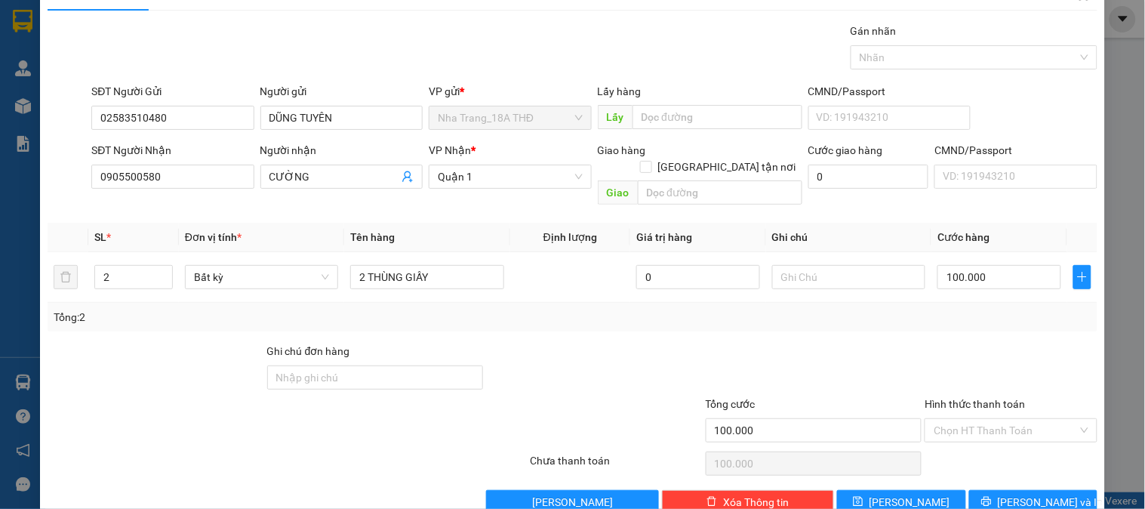
scroll to position [49, 0]
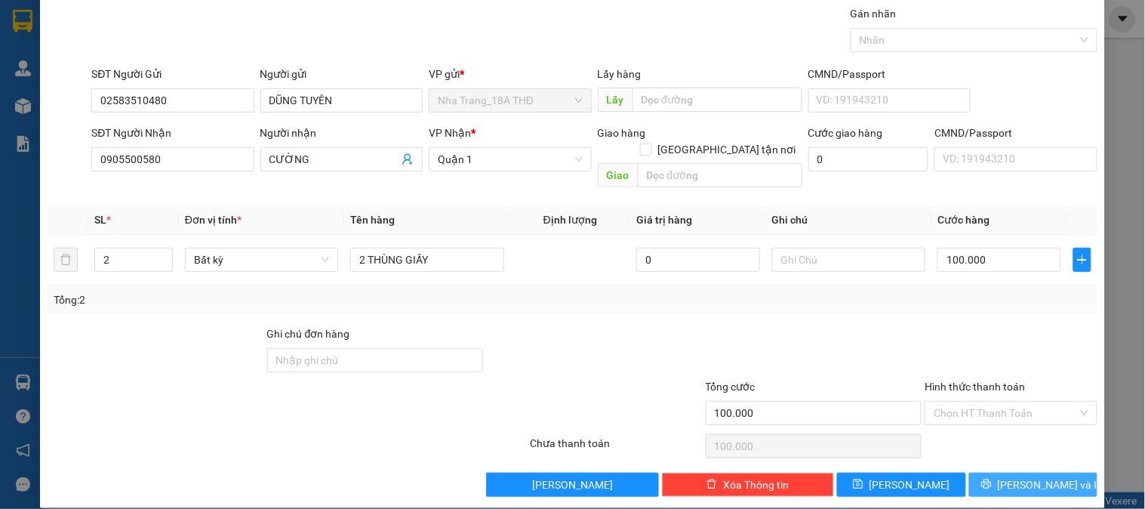
click at [991, 478] on icon "printer" at bounding box center [986, 483] width 11 height 11
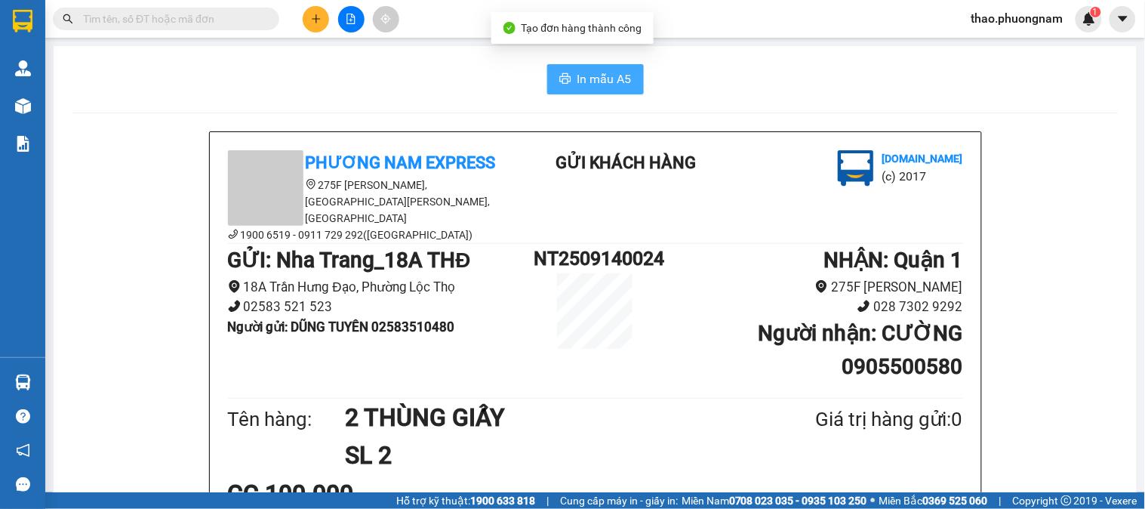
click at [559, 85] on icon "printer" at bounding box center [565, 78] width 12 height 12
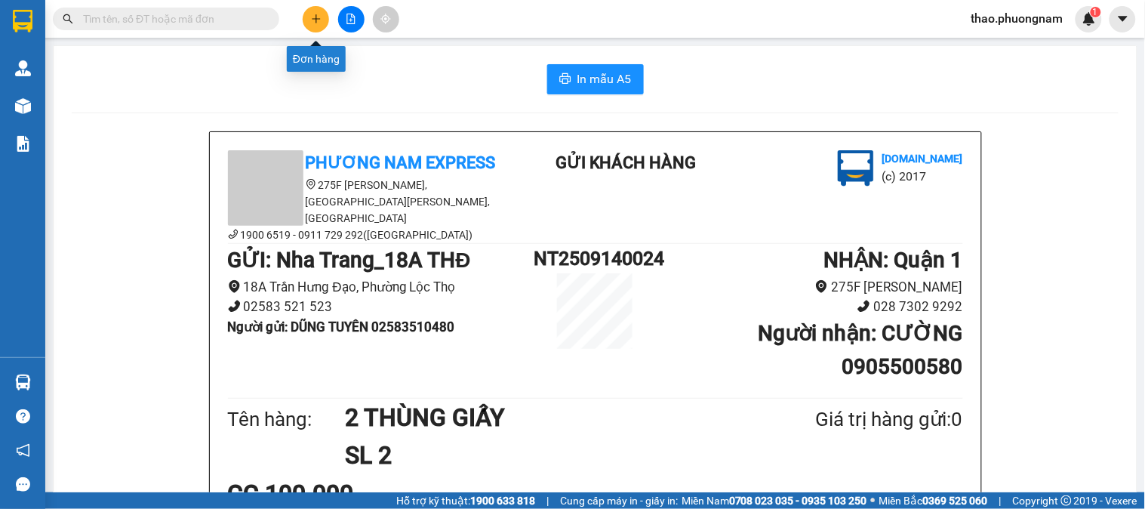
click at [318, 25] on button at bounding box center [316, 19] width 26 height 26
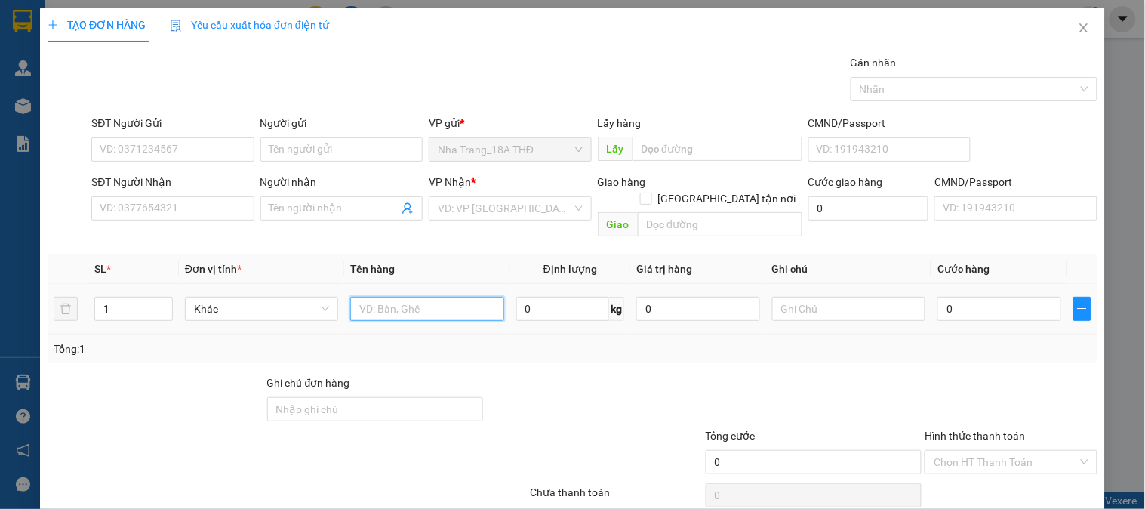
click at [380, 297] on input "text" at bounding box center [426, 309] width 153 height 24
type input "1 XỐP"
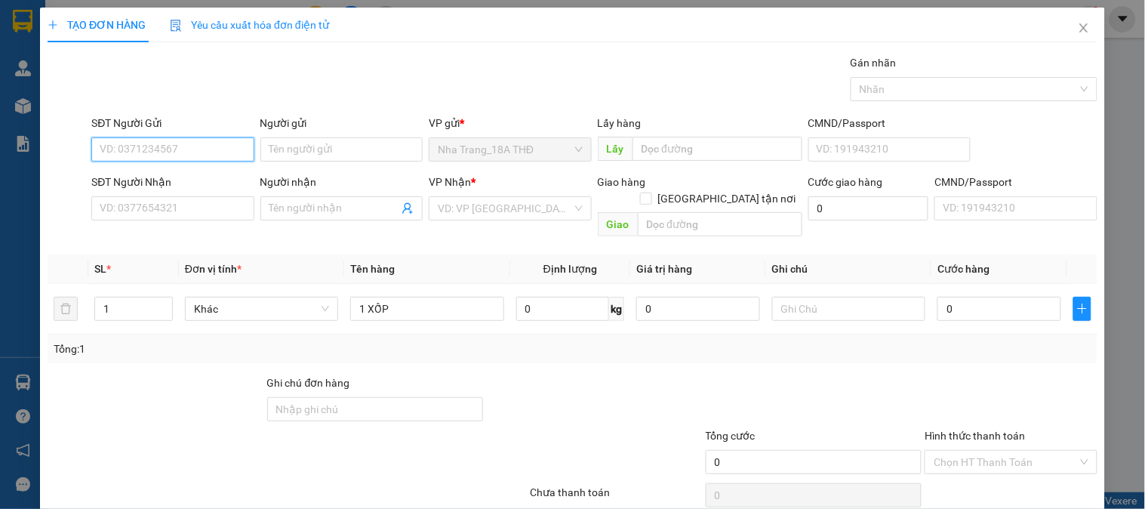
click at [185, 156] on input "SĐT Người Gửi" at bounding box center [172, 149] width 162 height 24
type input "0969813321"
click at [147, 185] on div "0969813321 - PHONG" at bounding box center [171, 179] width 143 height 17
type input "PHONG"
type input "0908999264"
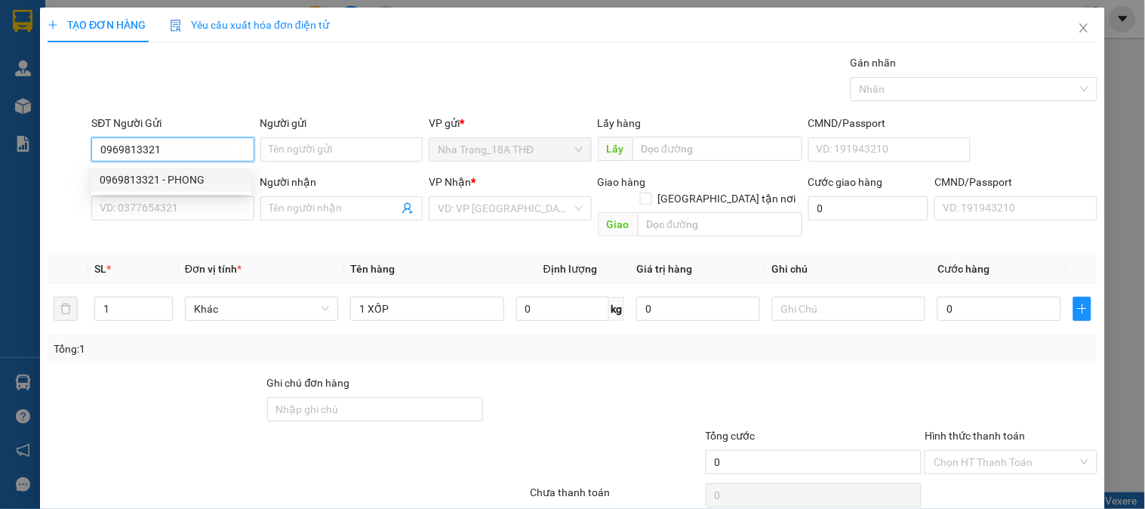
type input "TOÀN"
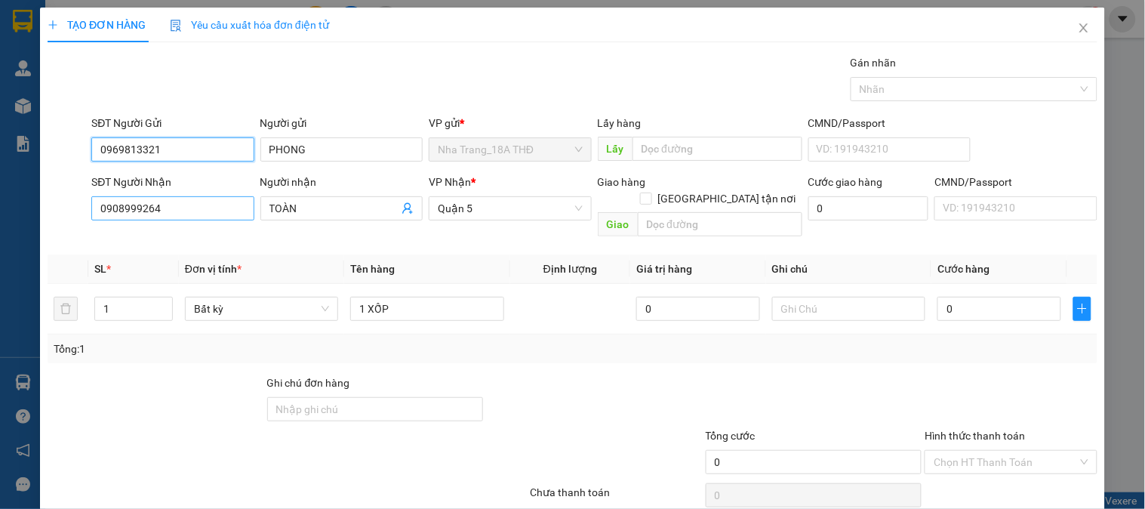
type input "0969813321"
click at [204, 214] on input "0908999264" at bounding box center [172, 208] width 162 height 24
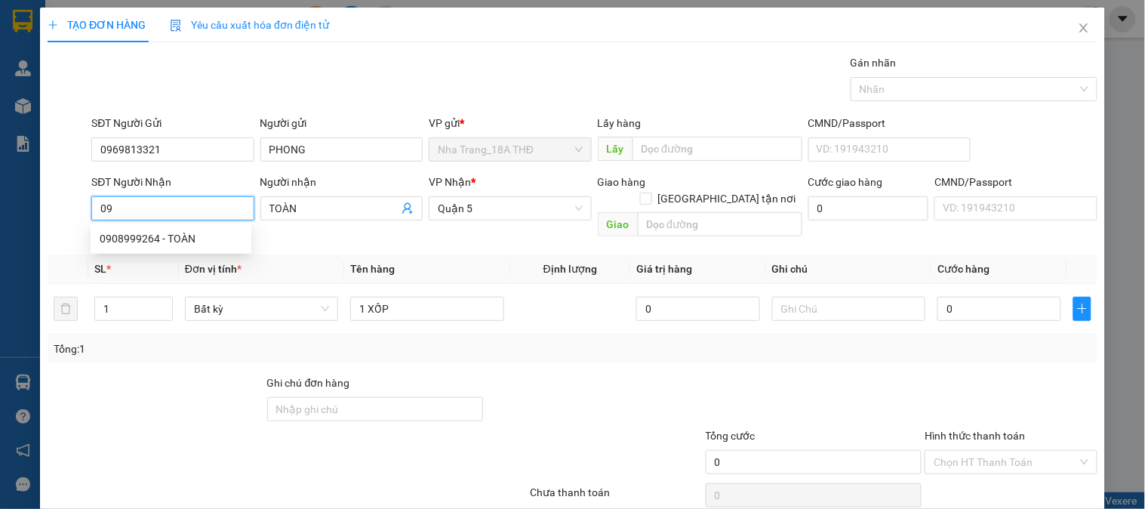
type input "0"
click at [204, 214] on input "SĐT Người Nhận" at bounding box center [172, 208] width 162 height 24
drag, startPoint x: 204, startPoint y: 214, endPoint x: 386, endPoint y: 472, distance: 316.1
click at [386, 472] on div "Transit Pickup Surcharge Ids Transit Deliver Surcharge Ids Transit Deliver Surc…" at bounding box center [573, 299] width 1050 height 491
type input "0909260045"
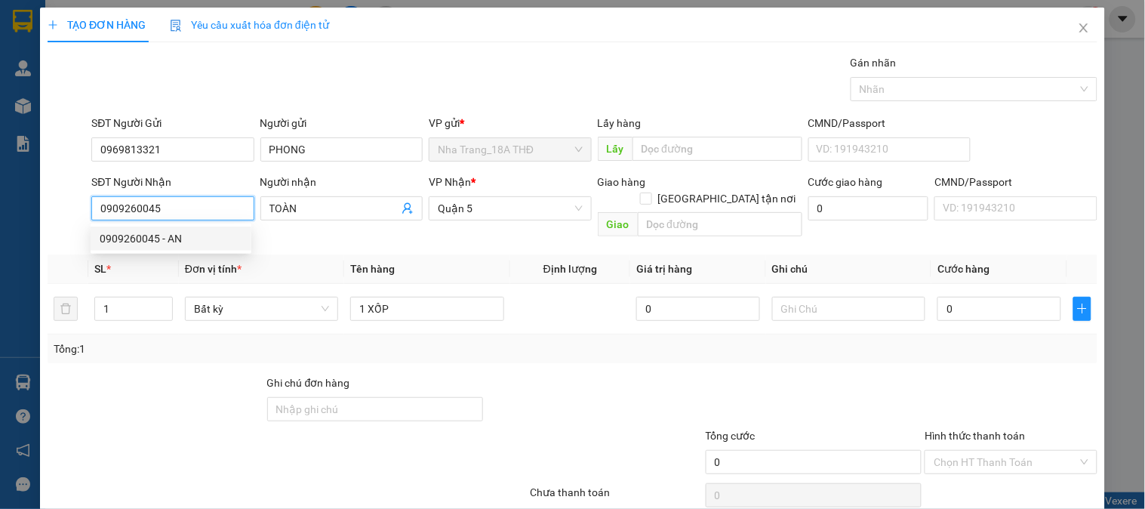
click at [181, 236] on div "0909260045 - AN" at bounding box center [171, 238] width 143 height 17
type input "AN"
type input "0909260045"
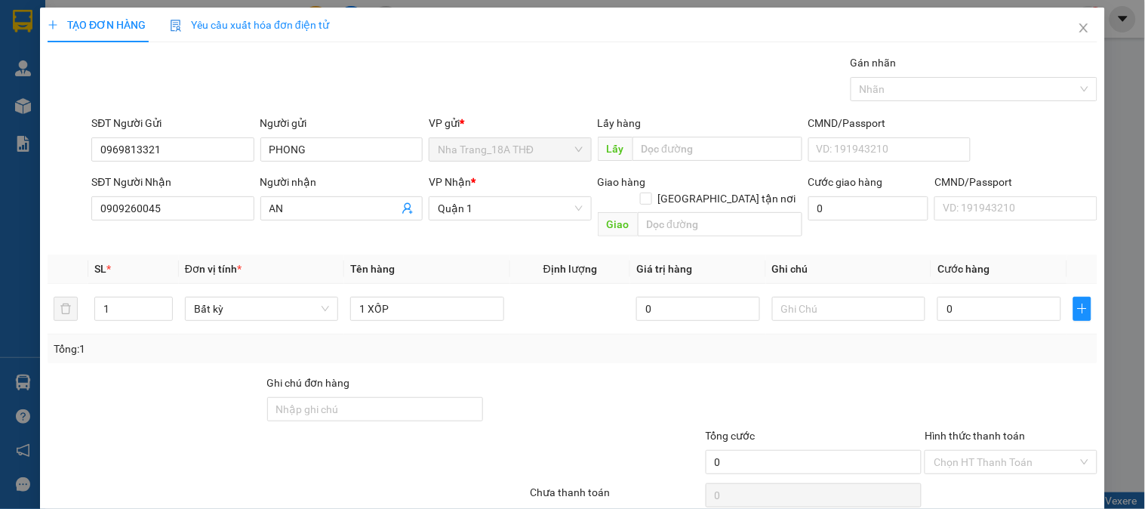
click at [451, 254] on th "Tên hàng" at bounding box center [426, 268] width 165 height 29
click at [963, 297] on input "0" at bounding box center [999, 309] width 124 height 24
type input "3"
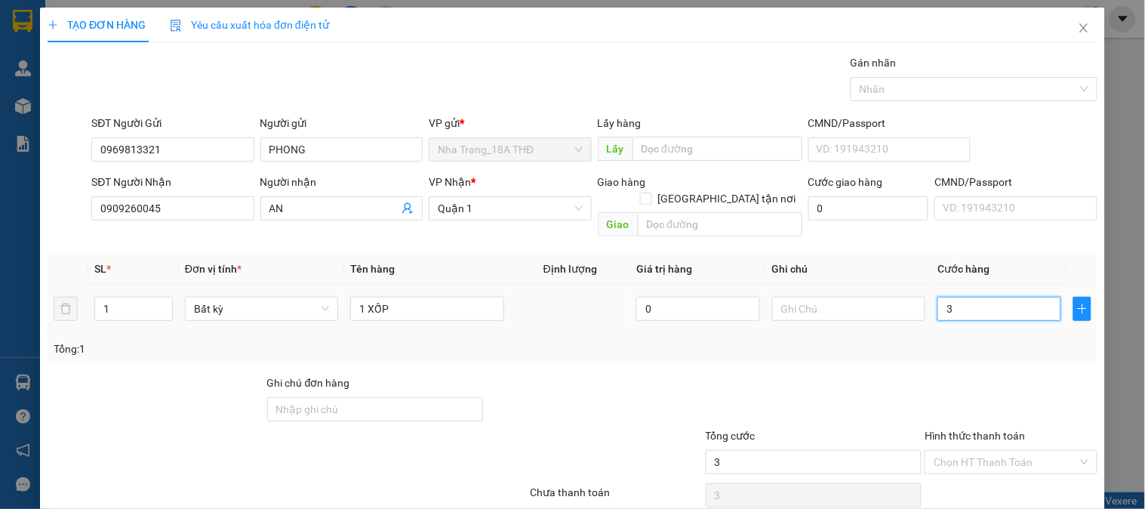
type input "30"
type input "30.000"
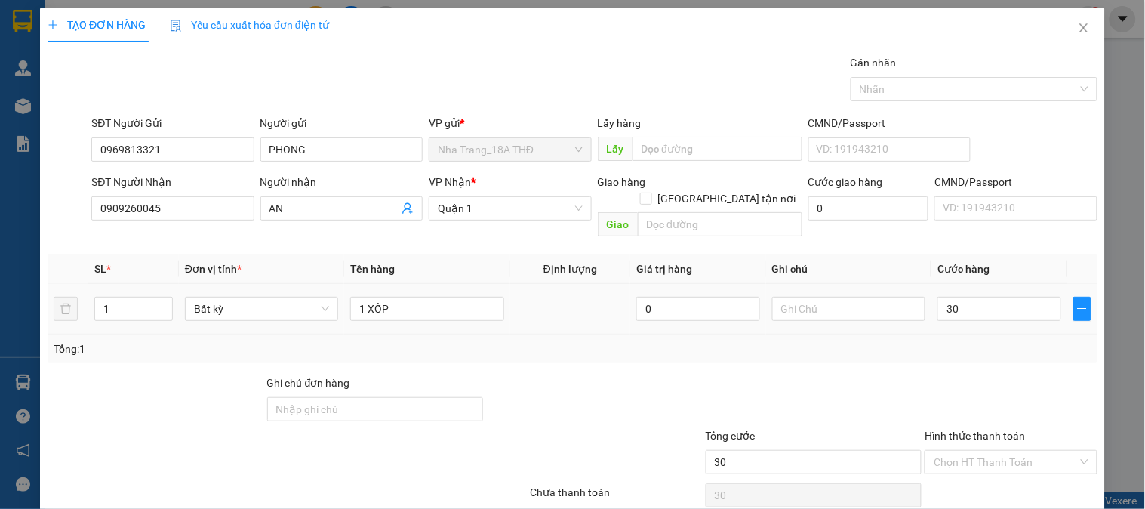
type input "30.000"
click at [976, 343] on div "Tổng: 1" at bounding box center [573, 348] width 1050 height 29
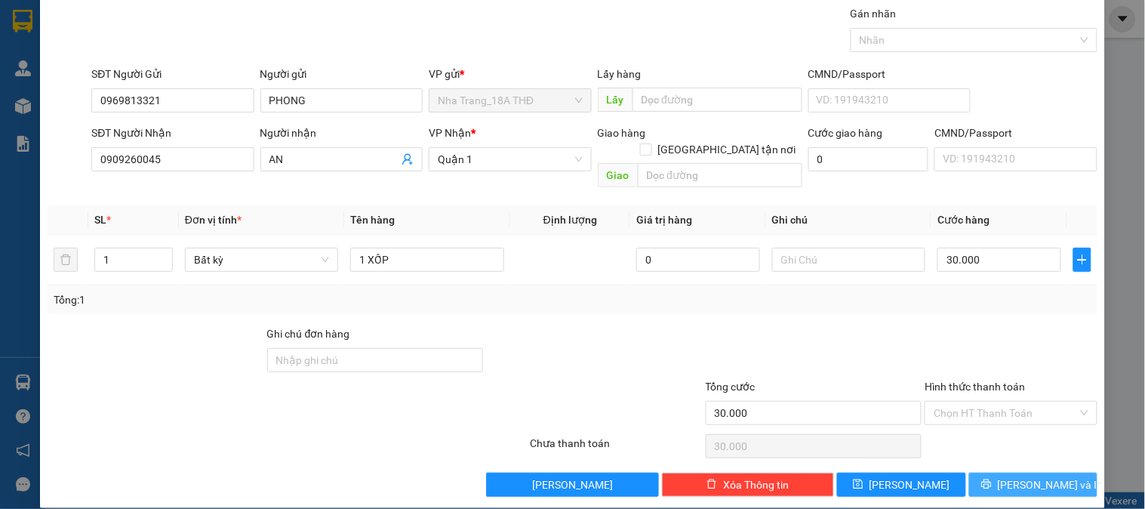
click at [1019, 476] on span "[PERSON_NAME] và In" at bounding box center [1051, 484] width 106 height 17
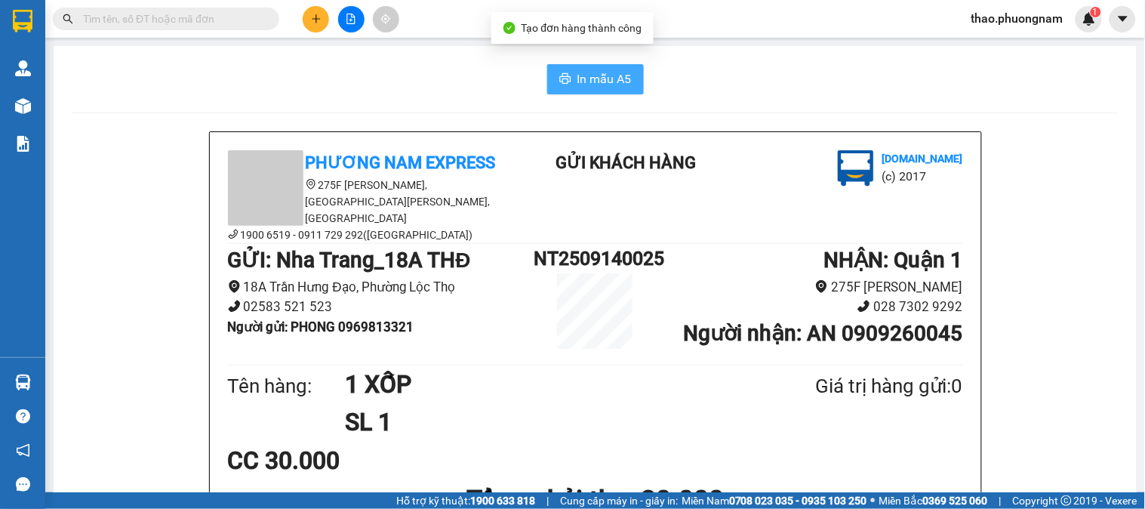
click at [562, 69] on button "In mẫu A5" at bounding box center [595, 79] width 97 height 30
drag, startPoint x: 1118, startPoint y: 146, endPoint x: 268, endPoint y: 60, distance: 854.6
click at [315, 17] on icon "plus" at bounding box center [315, 18] width 1 height 8
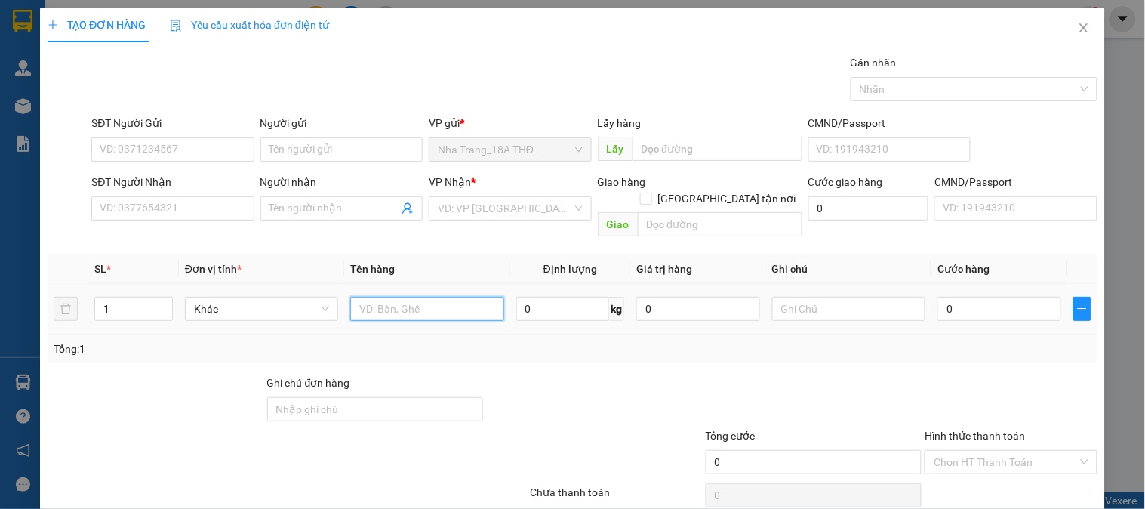
click at [420, 297] on input "text" at bounding box center [426, 309] width 153 height 24
type input "1 XỐP"
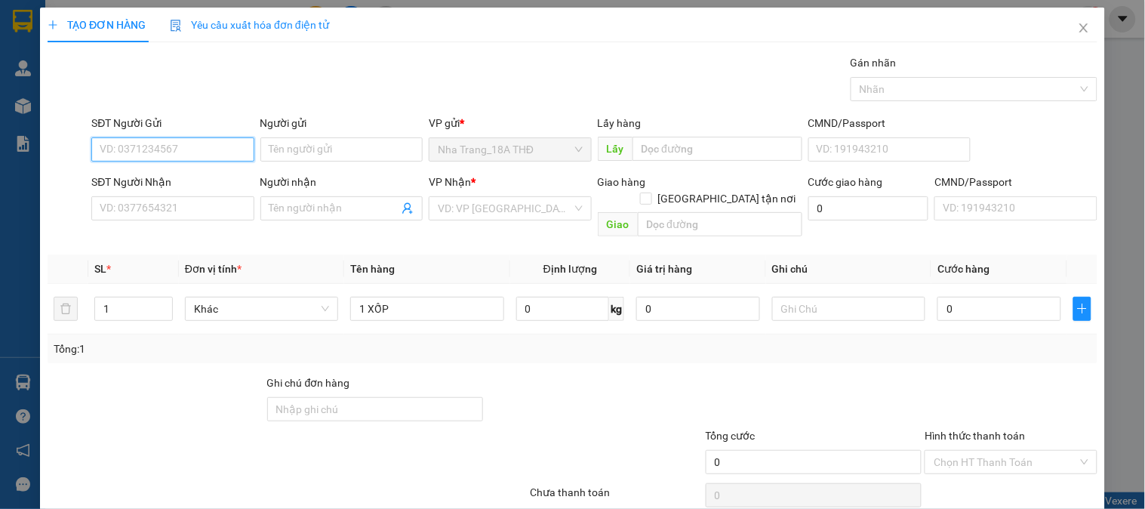
click at [186, 155] on input "SĐT Người Gửi" at bounding box center [172, 149] width 162 height 24
type input "0933334747"
click at [178, 177] on div "0933334747 - BA LỢI" at bounding box center [171, 179] width 143 height 17
type input "BA LỢI"
type input "0779560089"
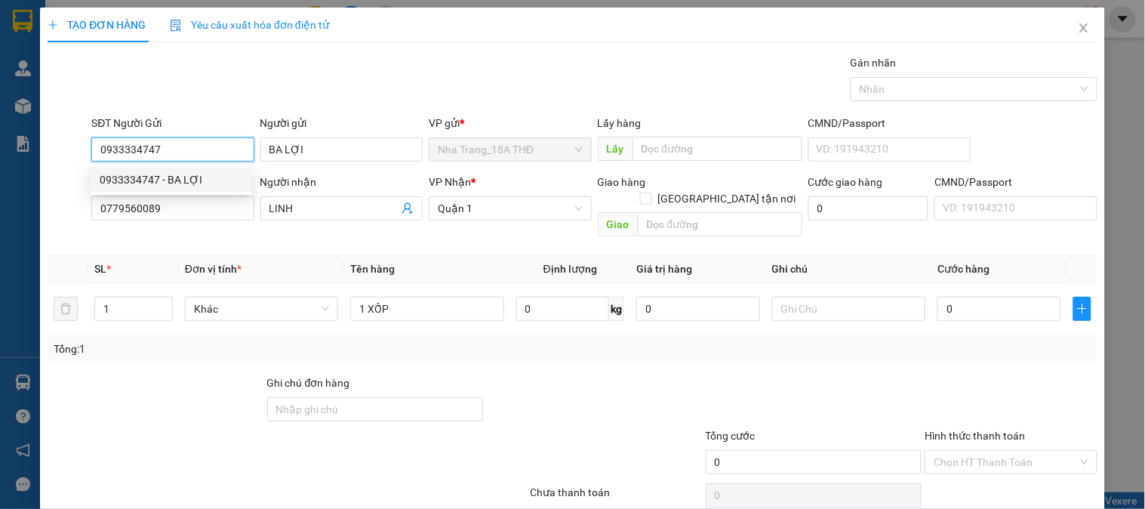
type input "LINH"
type input "0933334747"
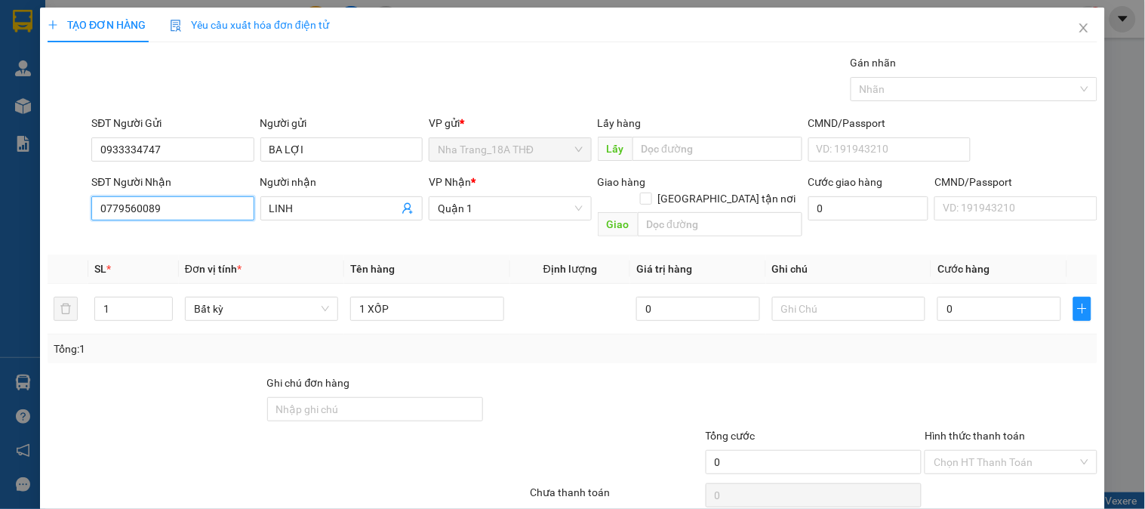
click at [198, 217] on input "0779560089" at bounding box center [172, 208] width 162 height 24
type input "0"
type input "0373052146"
click at [190, 244] on div "0373052146 - TUYẾT" at bounding box center [171, 238] width 143 height 17
type input "TUYẾT"
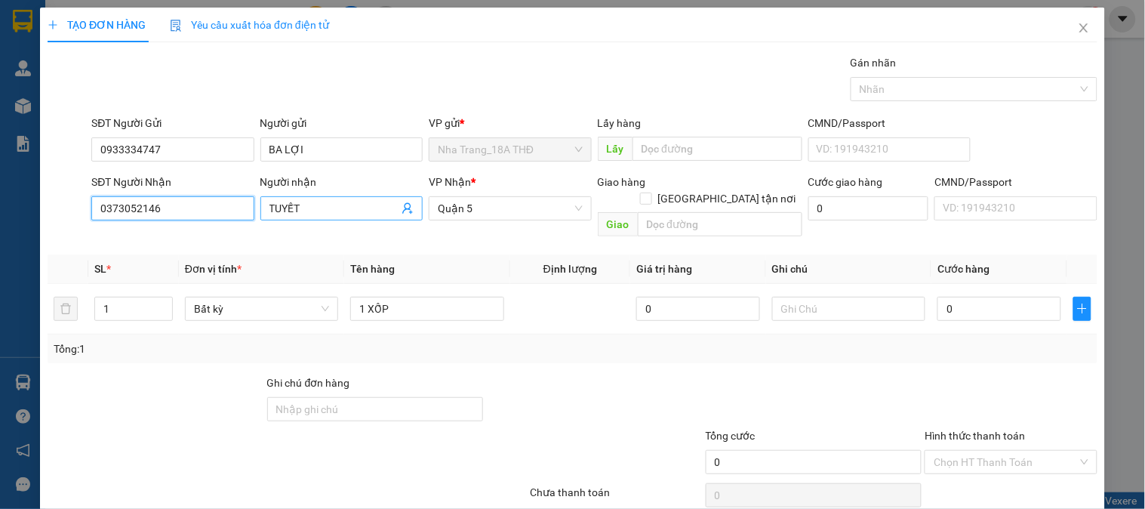
type input "0373052146"
click at [343, 212] on input "TUYẾT" at bounding box center [333, 208] width 129 height 17
type input "T"
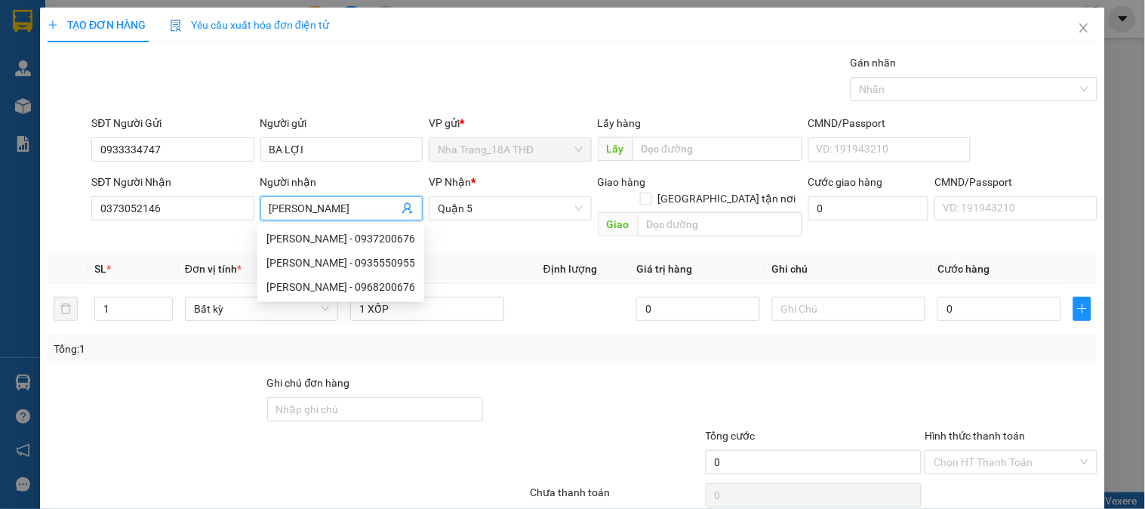
type input "[PERSON_NAME]"
click at [874, 346] on div "Tổng: 1" at bounding box center [573, 348] width 1050 height 29
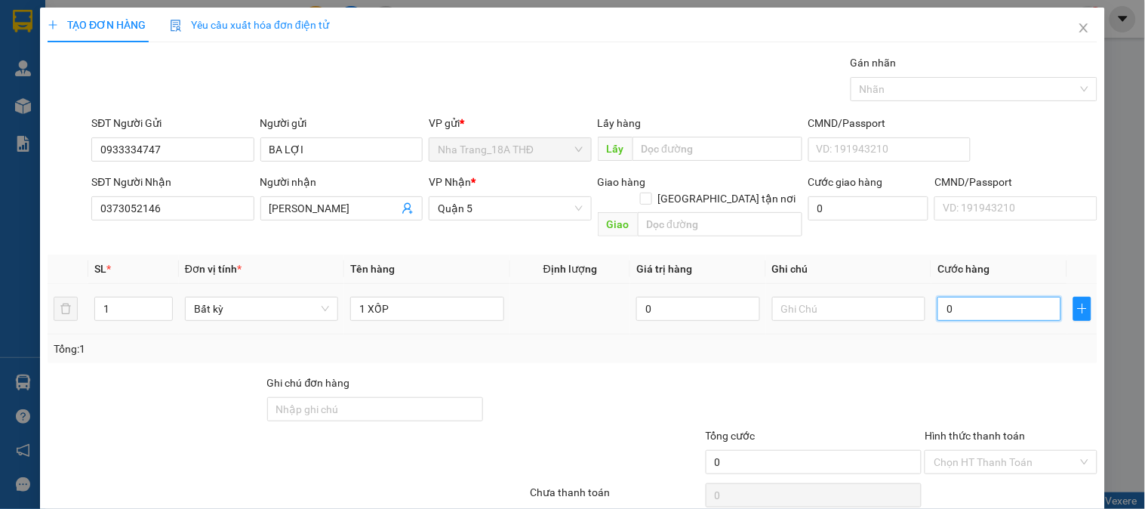
click at [1024, 300] on input "0" at bounding box center [999, 309] width 124 height 24
type input "4"
type input "40"
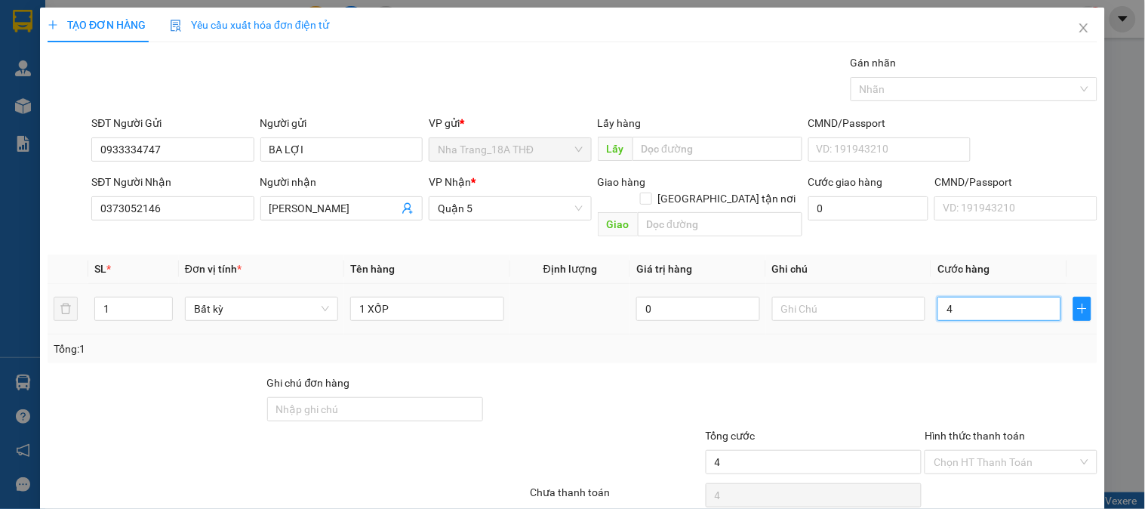
type input "40"
type input "40.000"
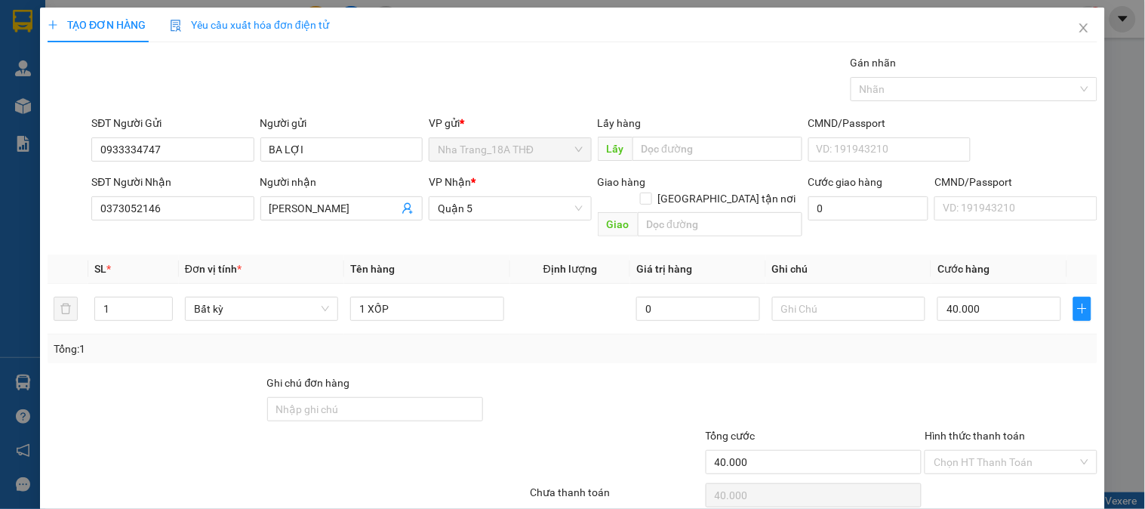
click at [1032, 340] on div "Tổng: 1" at bounding box center [572, 348] width 1037 height 17
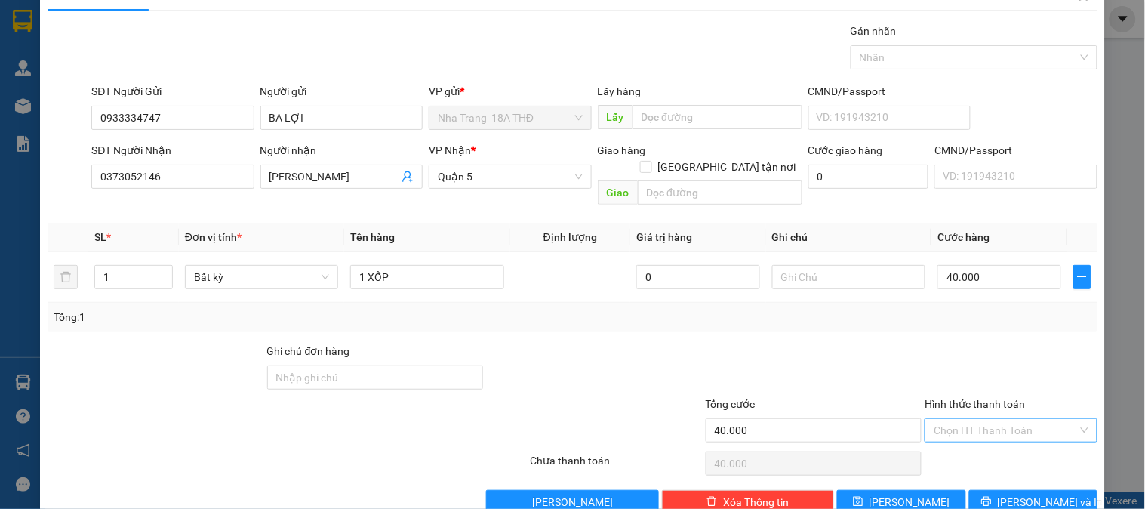
scroll to position [49, 0]
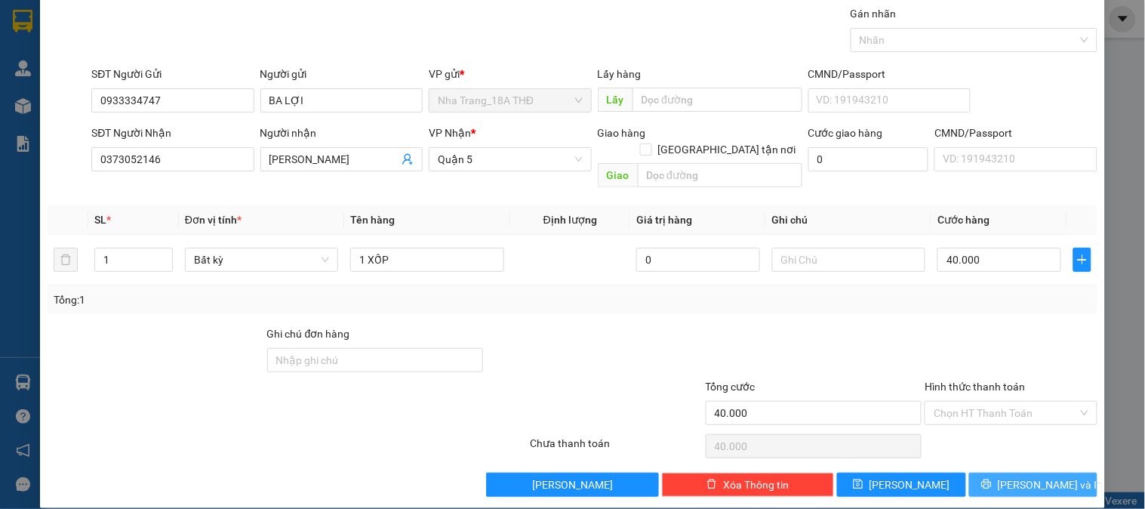
click at [1027, 476] on span "[PERSON_NAME] và In" at bounding box center [1051, 484] width 106 height 17
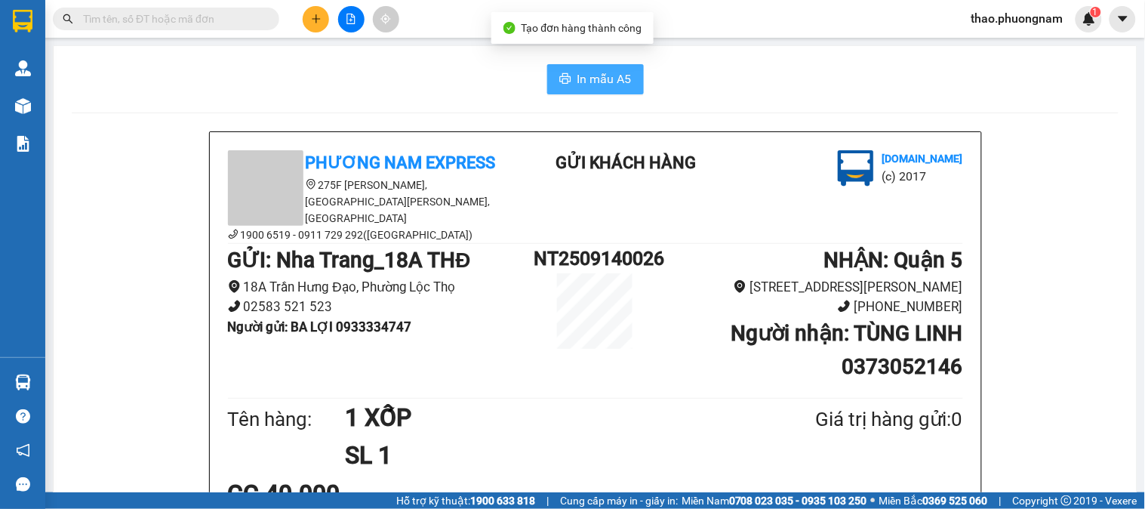
click at [564, 78] on button "In mẫu A5" at bounding box center [595, 79] width 97 height 30
click at [199, 13] on input "text" at bounding box center [172, 19] width 178 height 17
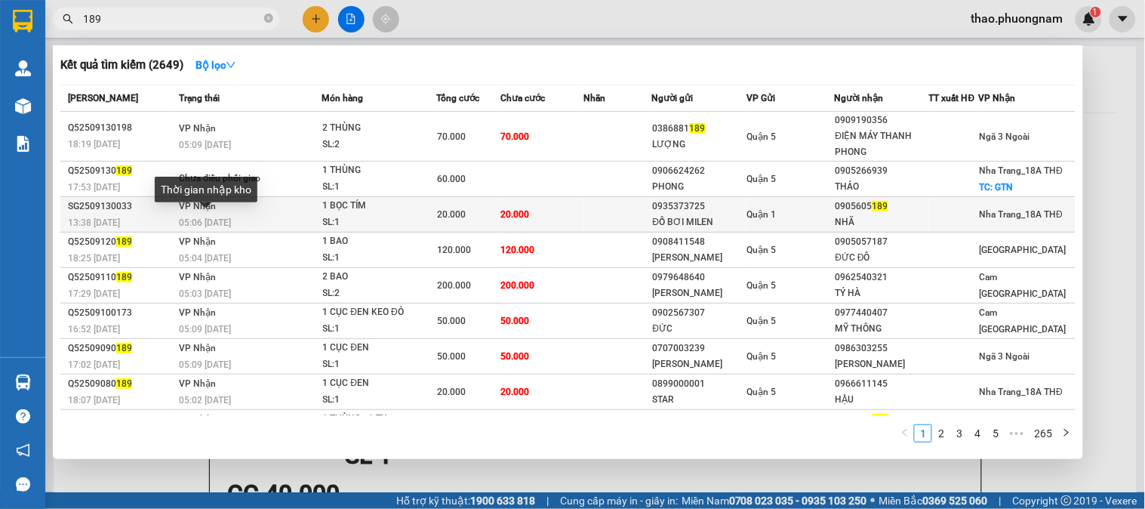
type input "189"
click at [198, 217] on span "05:06 [DATE]" at bounding box center [206, 222] width 52 height 11
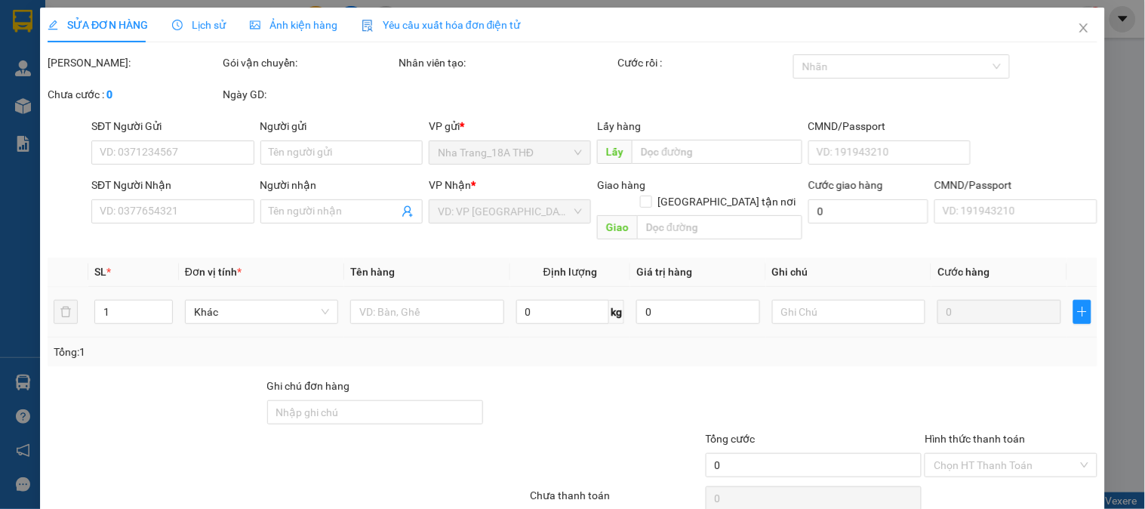
type input "0935373725"
type input "ĐỒ BƠI MILEN"
type input "0905605189"
type input "NHÃ"
type input "20.000"
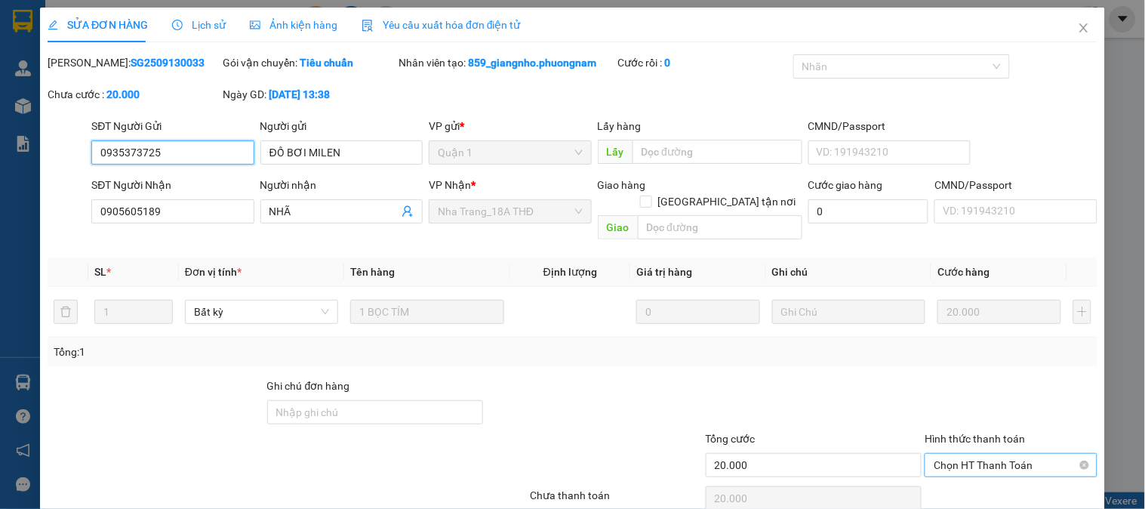
click at [1002, 453] on span "Chọn HT Thanh Toán" at bounding box center [1010, 464] width 154 height 23
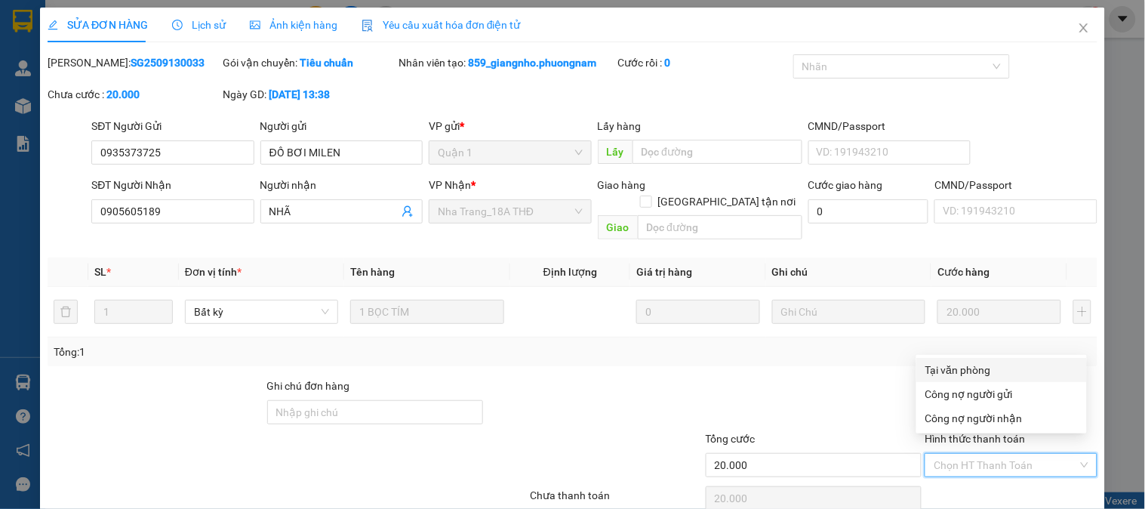
click at [979, 366] on div "Tại văn phòng" at bounding box center [1001, 369] width 152 height 17
type input "0"
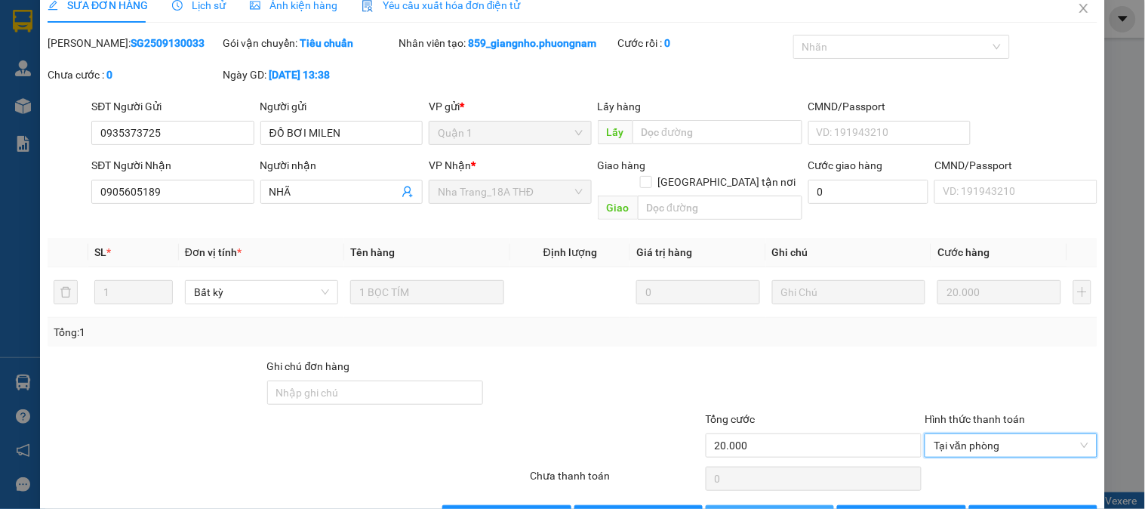
scroll to position [53, 0]
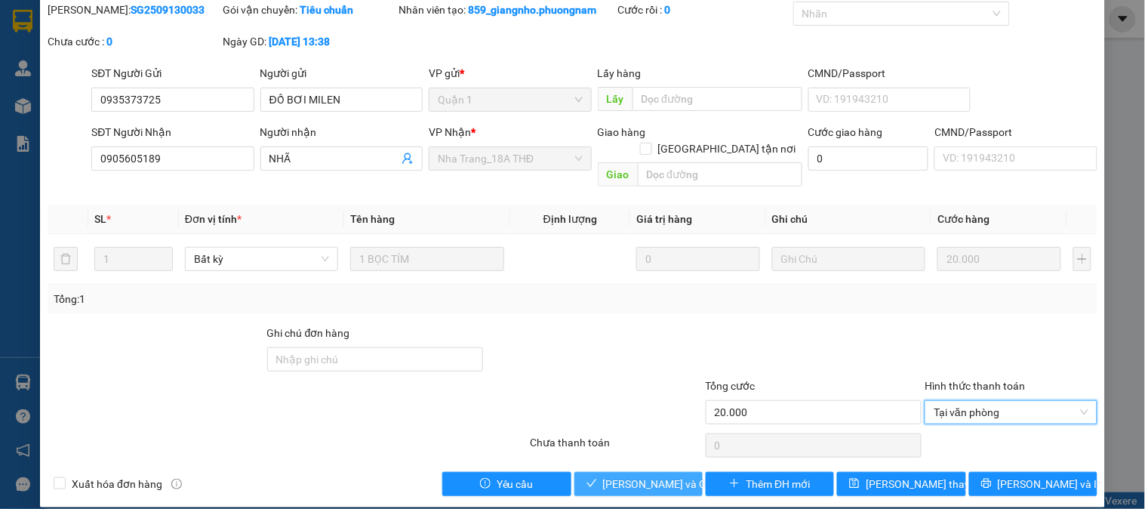
click at [662, 475] on span "[PERSON_NAME] và Giao hàng" at bounding box center [675, 483] width 145 height 17
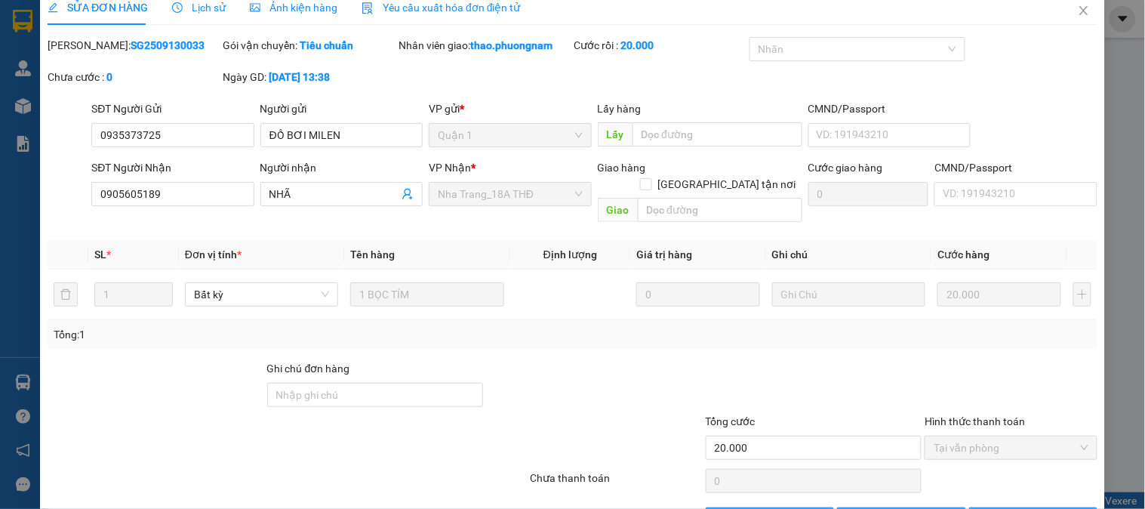
scroll to position [0, 0]
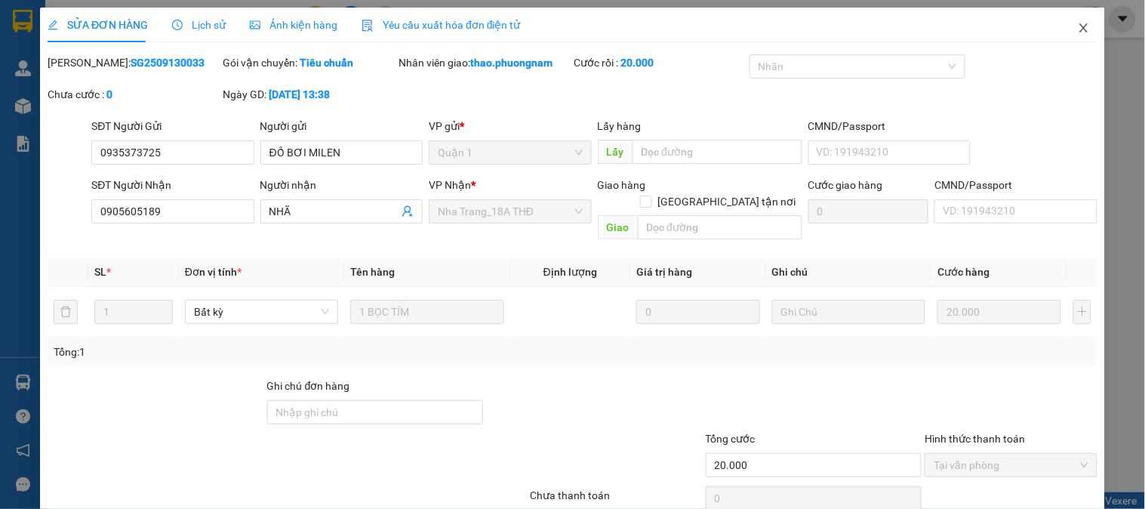
click at [1077, 27] on icon "close" at bounding box center [1083, 28] width 12 height 12
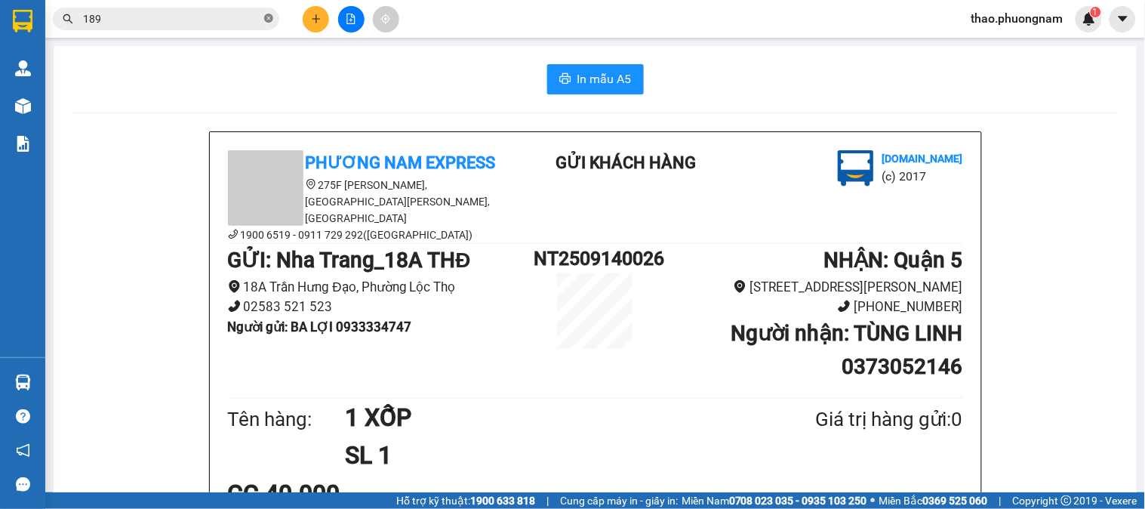
click at [269, 20] on icon "close-circle" at bounding box center [268, 18] width 9 height 9
click at [257, 20] on input "text" at bounding box center [172, 19] width 178 height 17
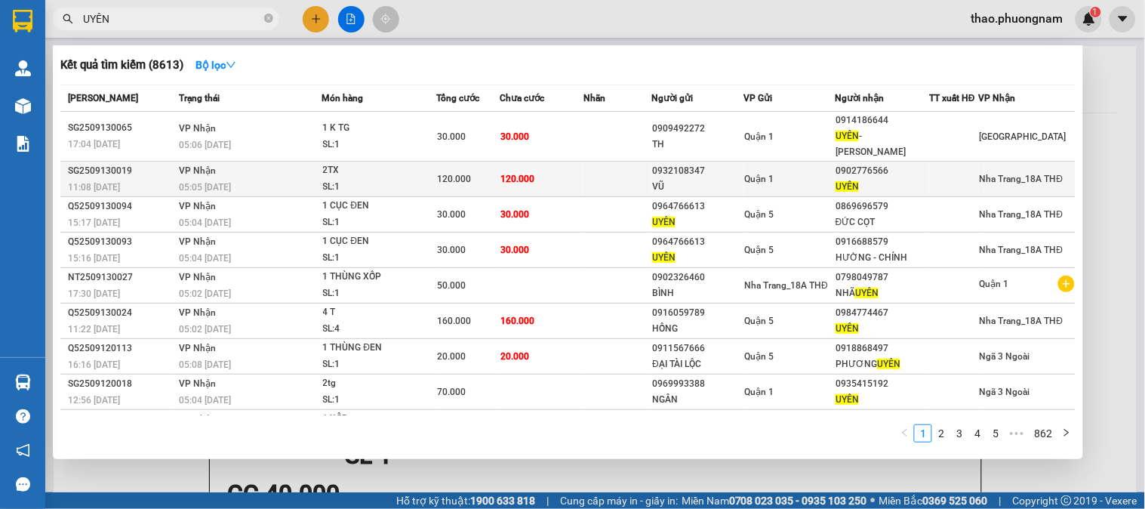
type input "UYÊN"
click at [549, 161] on td "120.000" at bounding box center [541, 178] width 83 height 35
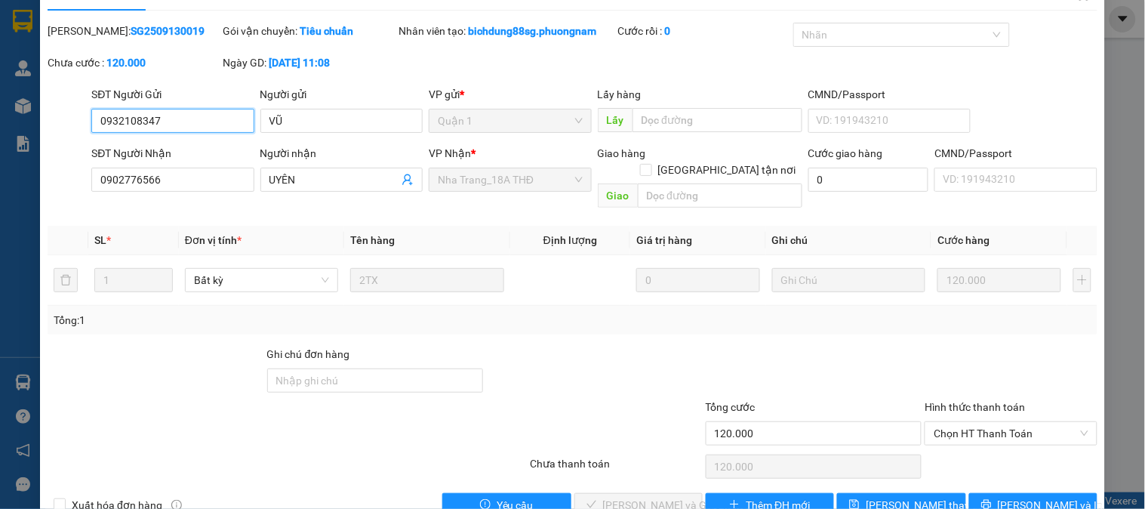
scroll to position [45, 0]
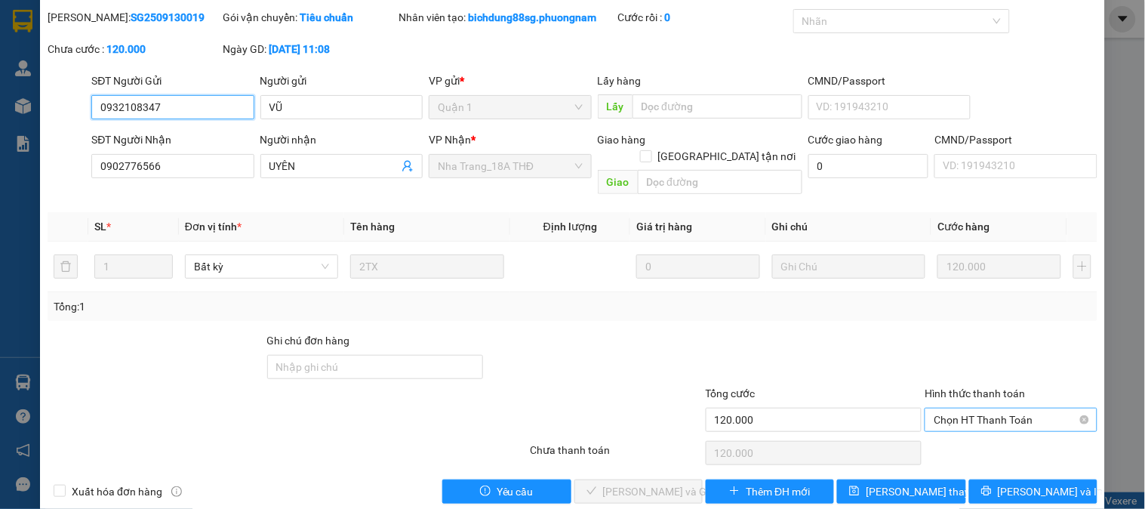
click at [994, 408] on span "Chọn HT Thanh Toán" at bounding box center [1010, 419] width 154 height 23
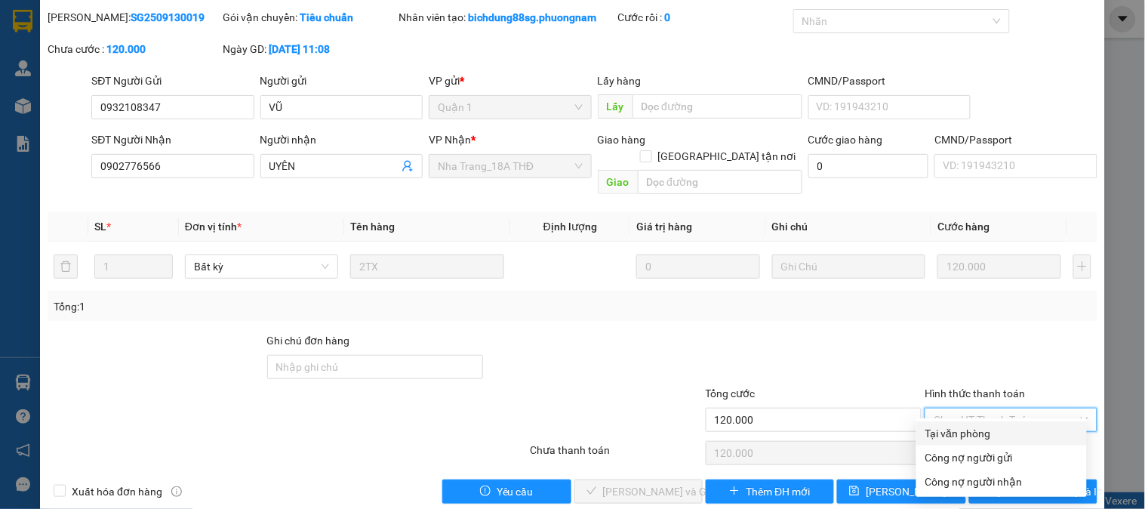
click at [972, 426] on div "Tại văn phòng" at bounding box center [1001, 433] width 152 height 17
type input "0"
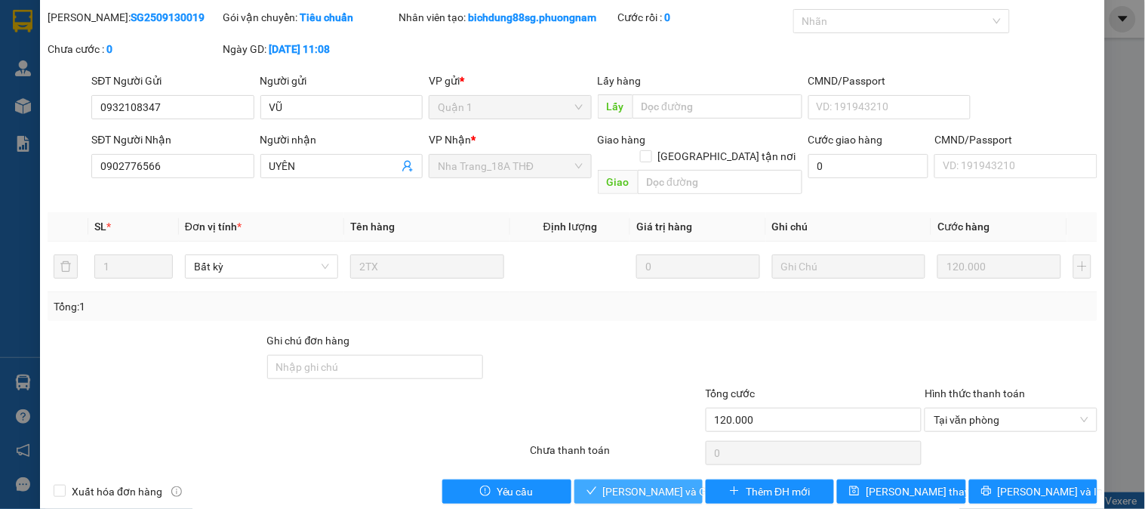
click at [642, 483] on span "[PERSON_NAME] và Giao hàng" at bounding box center [675, 491] width 145 height 17
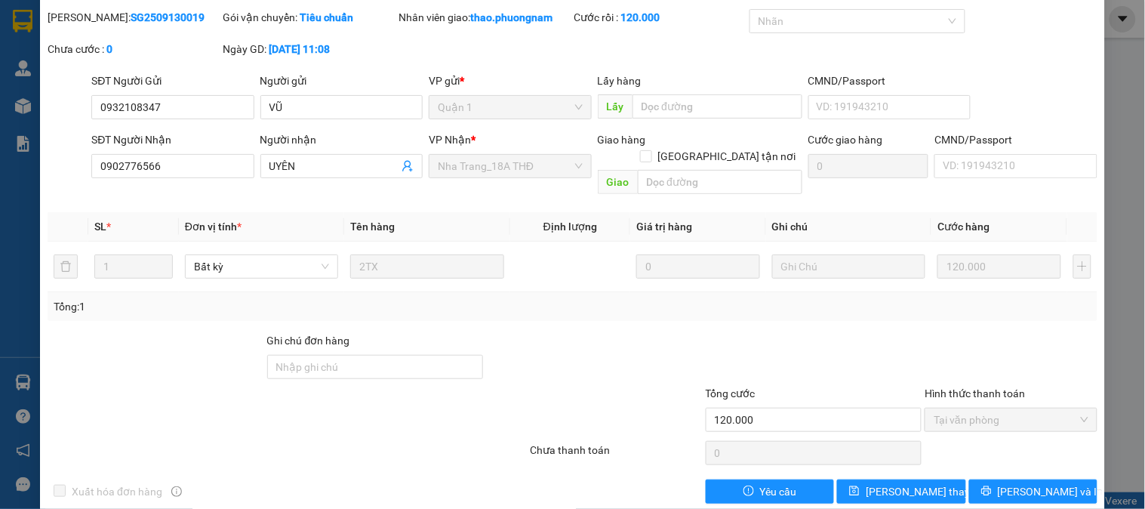
scroll to position [0, 0]
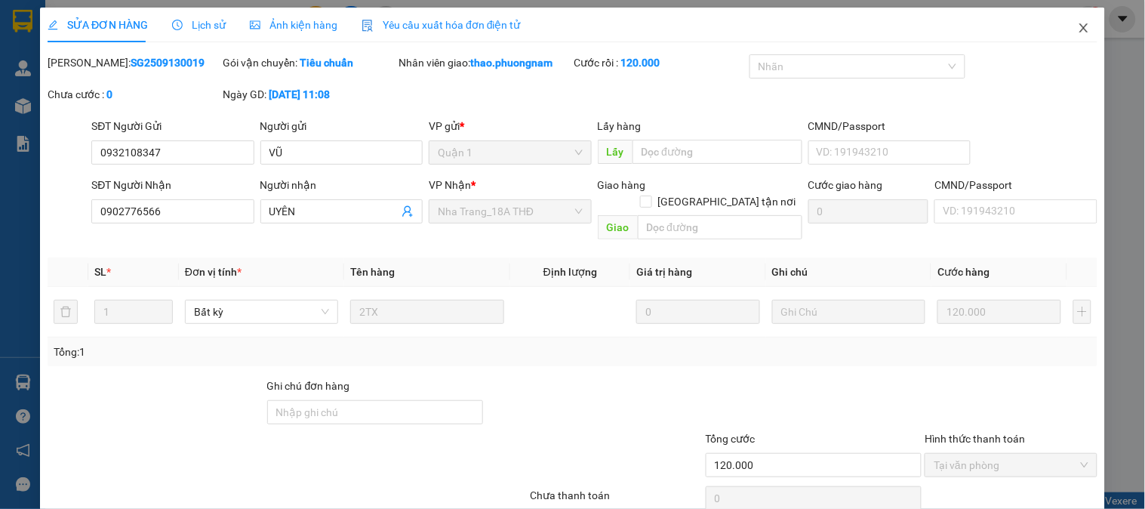
click at [1077, 28] on icon "close" at bounding box center [1083, 28] width 12 height 12
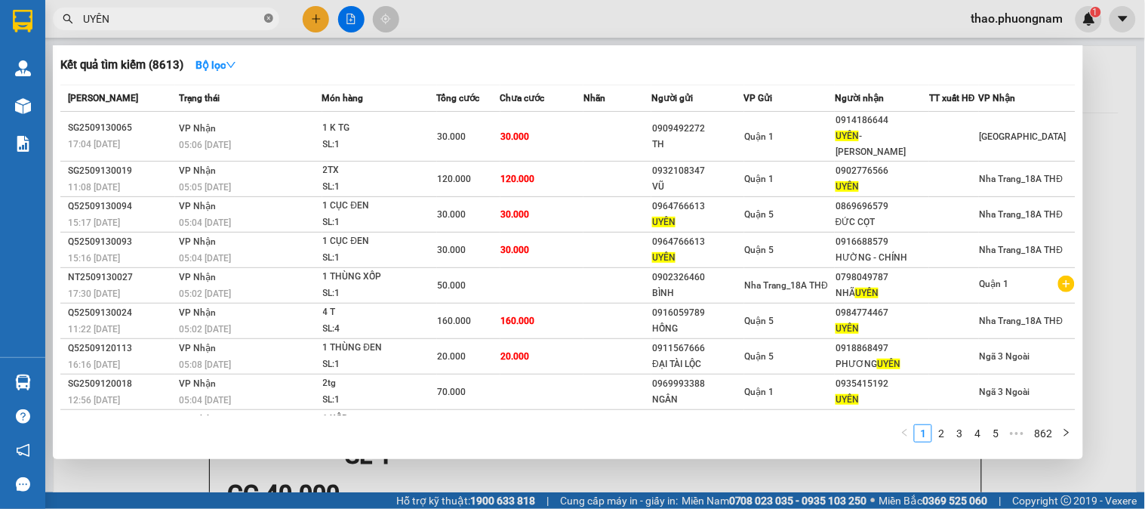
click at [269, 19] on icon "close-circle" at bounding box center [268, 18] width 9 height 9
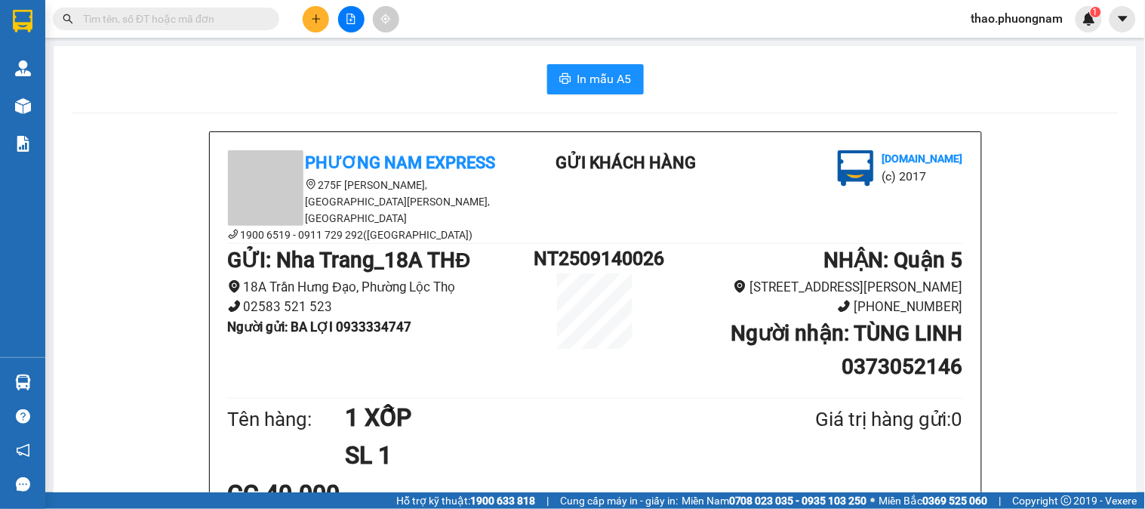
drag, startPoint x: 205, startPoint y: 20, endPoint x: 214, endPoint y: 17, distance: 8.8
click at [210, 18] on input "text" at bounding box center [172, 19] width 178 height 17
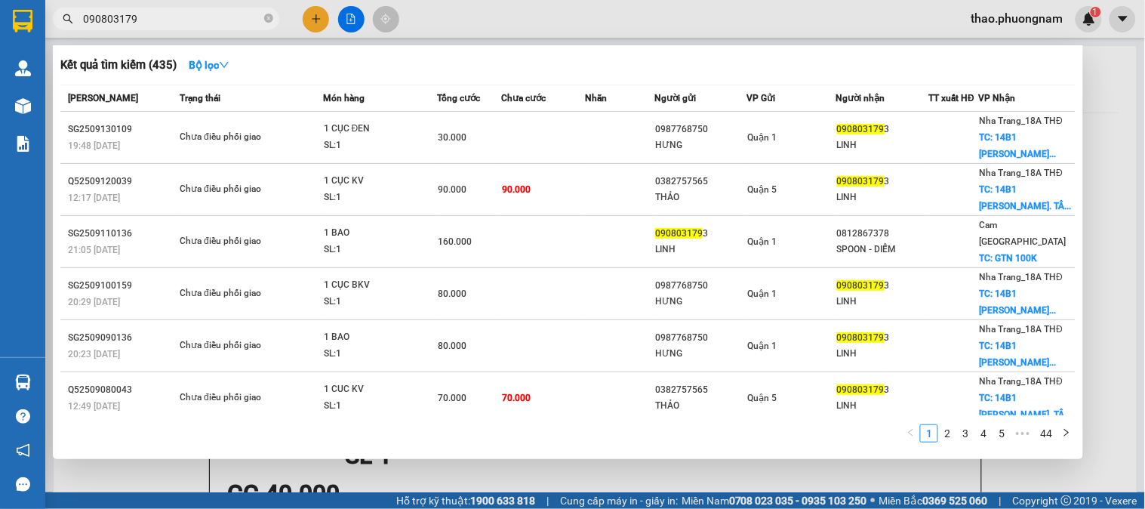
type input "0908031793"
click at [265, 20] on icon "close-circle" at bounding box center [268, 18] width 9 height 9
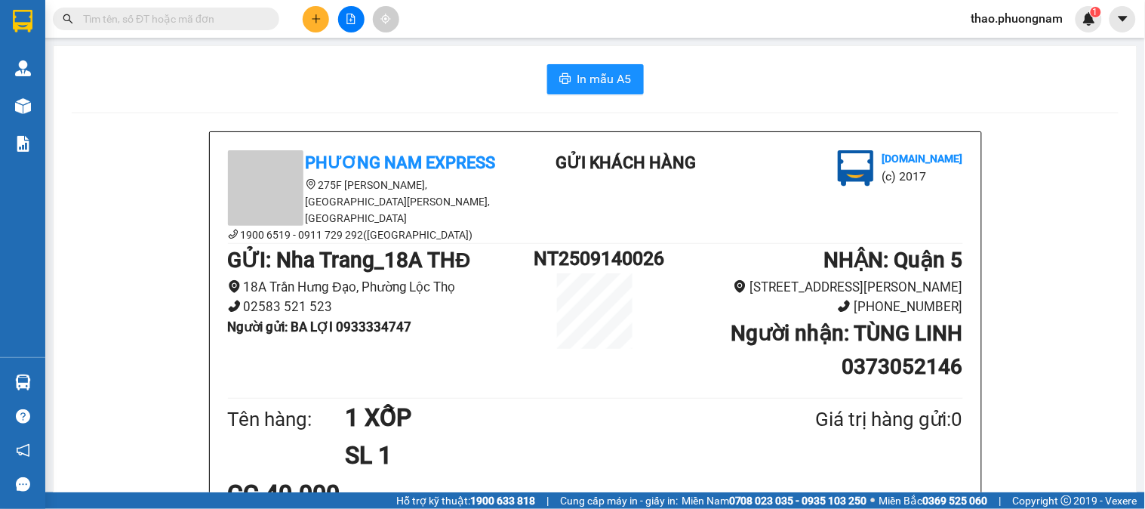
click at [129, 33] on div "Kết quả tìm kiếm ( 300 ) Bộ lọc Mã ĐH Trạng thái Món hàng Tổng cước Chưa cước N…" at bounding box center [572, 19] width 1145 height 38
click at [77, 16] on span at bounding box center [166, 19] width 226 height 23
drag, startPoint x: 74, startPoint y: 99, endPoint x: 95, endPoint y: 72, distance: 34.4
click at [118, 21] on input "text" at bounding box center [172, 19] width 178 height 17
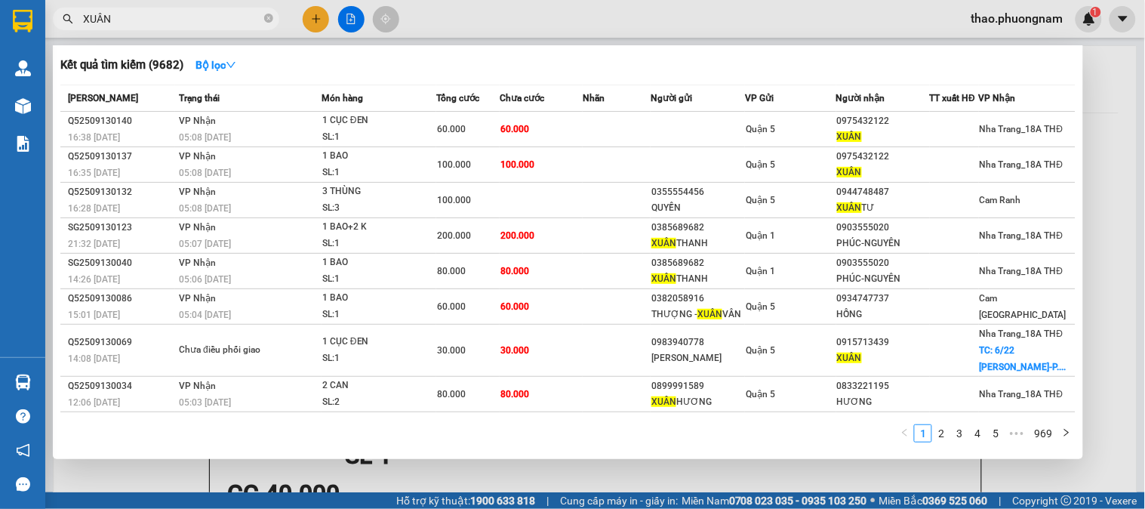
type input "XUÂN"
click at [297, 61] on div "Kết quả tìm kiếm ( 9682 ) Bộ lọc" at bounding box center [567, 65] width 1015 height 24
click at [267, 20] on icon "close-circle" at bounding box center [268, 18] width 9 height 9
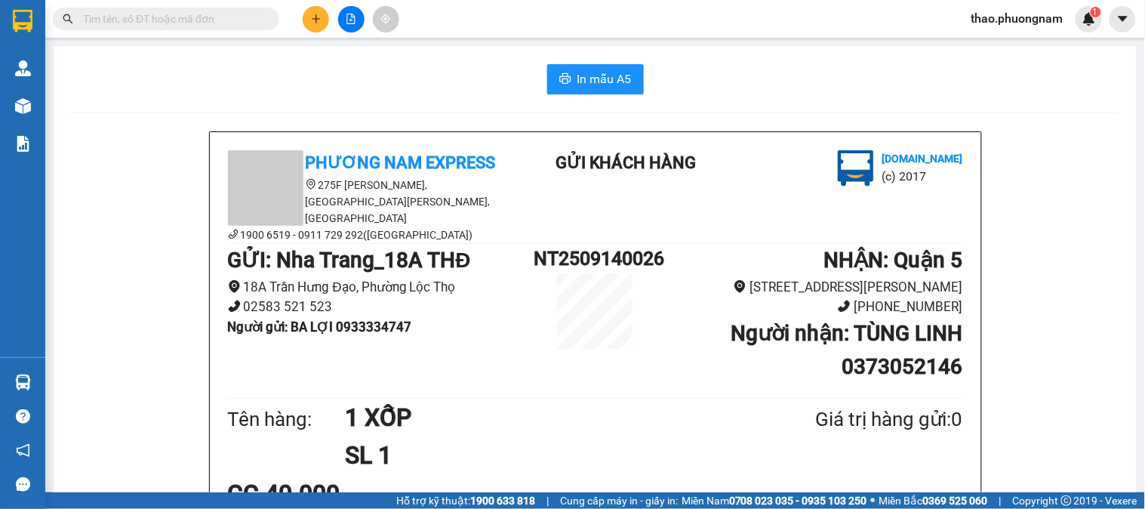
click at [216, 18] on input "text" at bounding box center [172, 19] width 178 height 17
click at [141, 23] on input "text" at bounding box center [172, 19] width 178 height 17
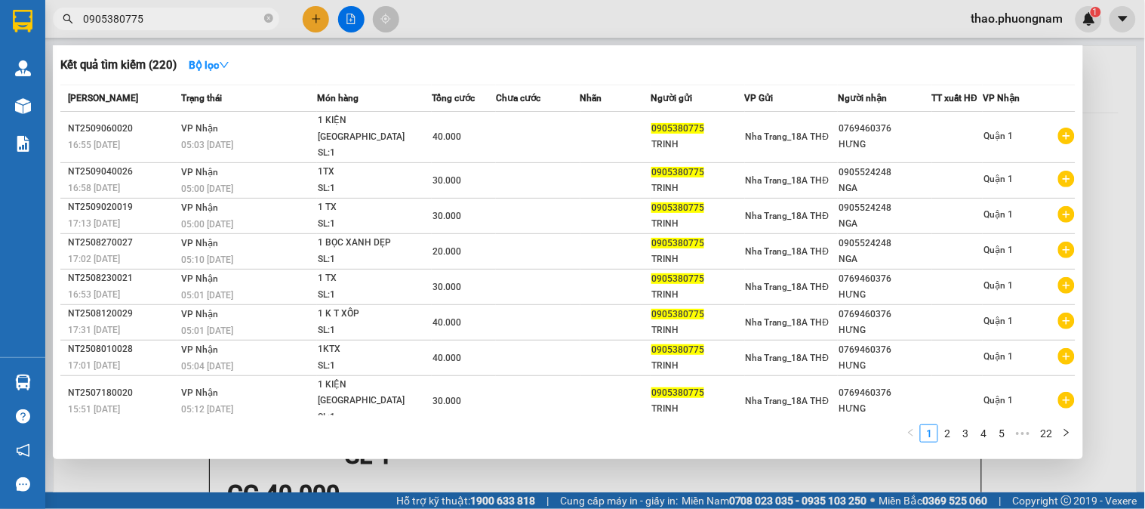
drag, startPoint x: 141, startPoint y: 23, endPoint x: 79, endPoint y: 23, distance: 61.9
click at [79, 23] on span "0905380775" at bounding box center [166, 19] width 226 height 23
type input "0905380775"
click at [273, 18] on span "0905380775" at bounding box center [166, 19] width 226 height 23
click at [266, 14] on icon "close-circle" at bounding box center [268, 18] width 9 height 9
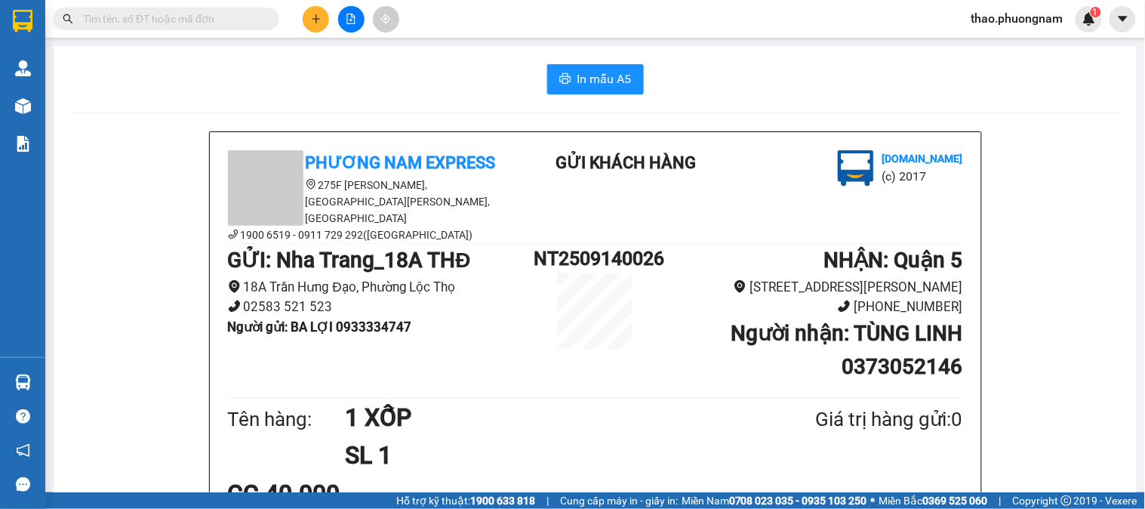
click at [246, 21] on input "text" at bounding box center [172, 19] width 178 height 17
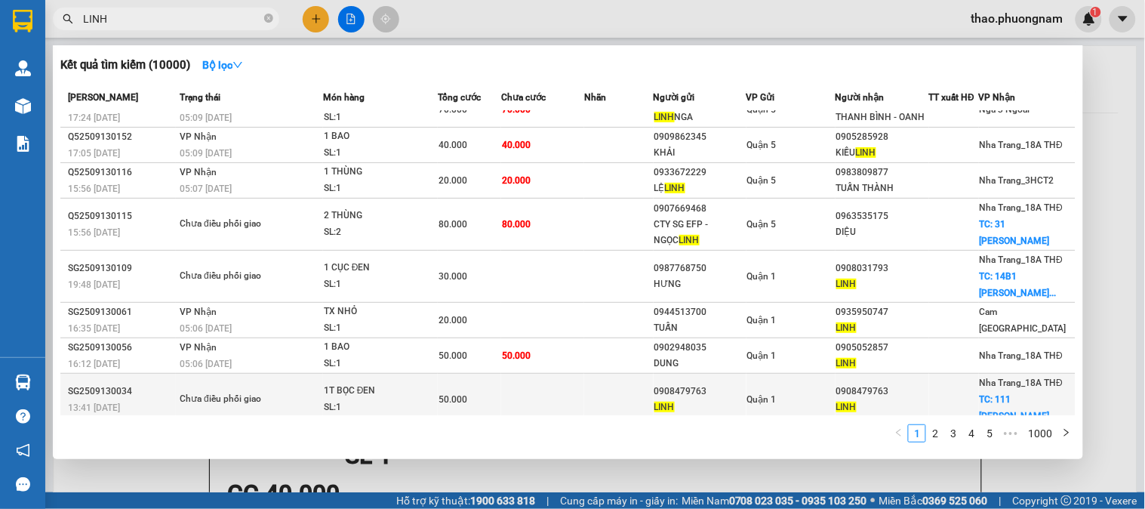
scroll to position [84, 0]
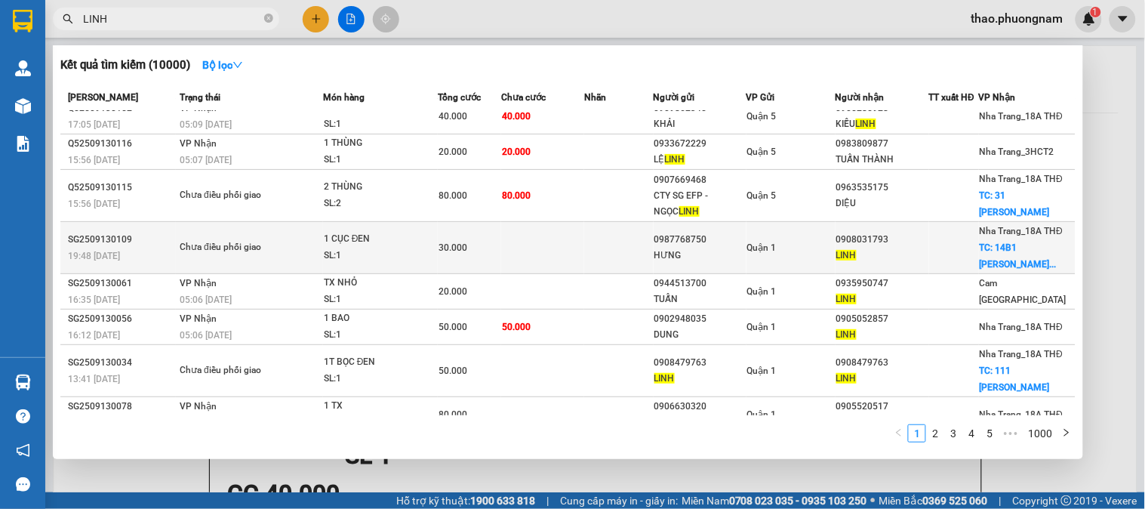
type input "LINH"
click at [872, 244] on div "0908031793" at bounding box center [882, 240] width 92 height 16
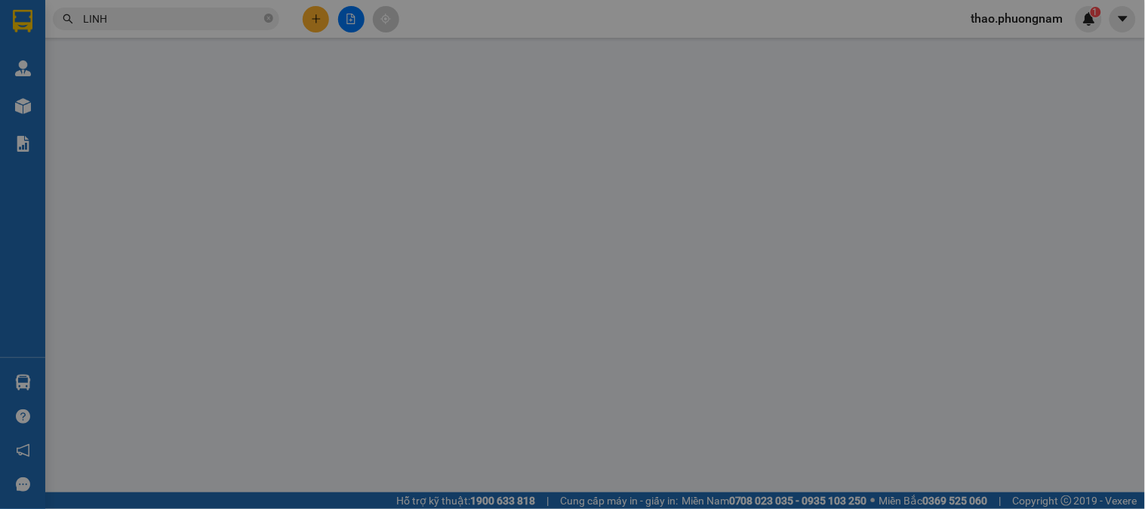
click at [872, 257] on th "Ghi chú" at bounding box center [848, 271] width 165 height 29
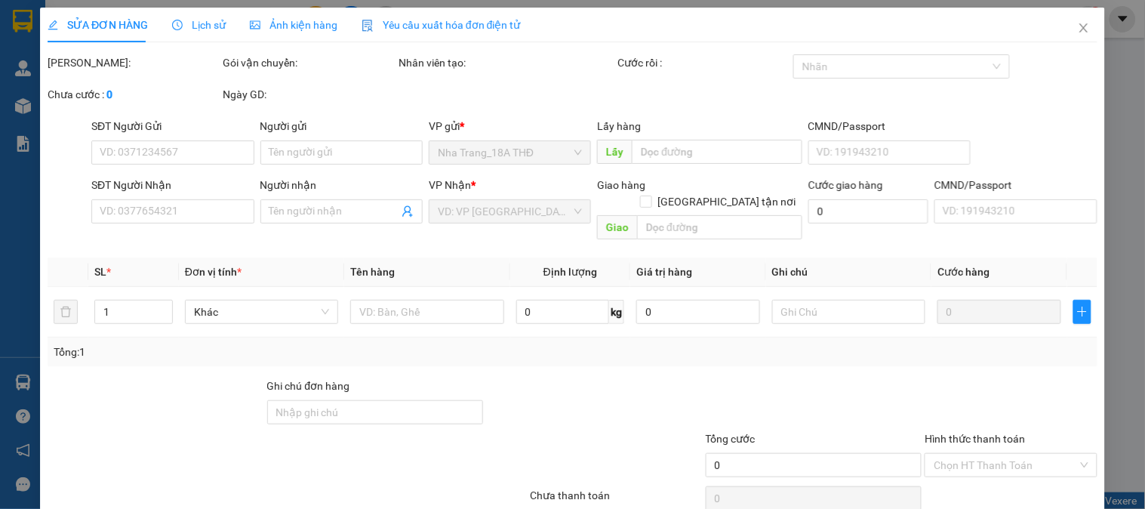
type input "0987768750"
type input "HƯNG"
type input "0908031793"
type input "LINH"
checkbox input "true"
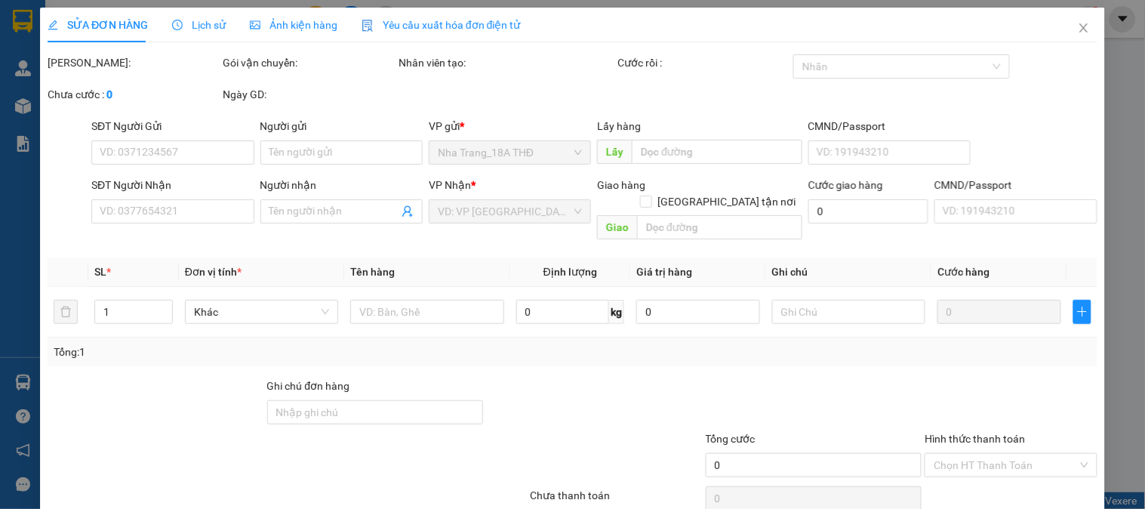
type input "14B1 [PERSON_NAME] LẬP"
type input "30.000"
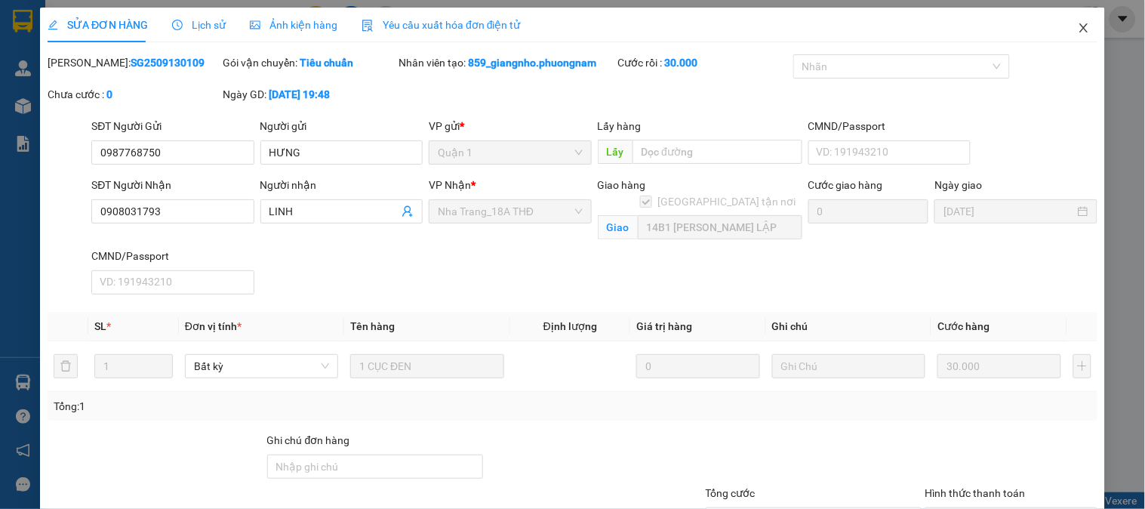
click at [1079, 31] on span "Close" at bounding box center [1083, 29] width 42 height 42
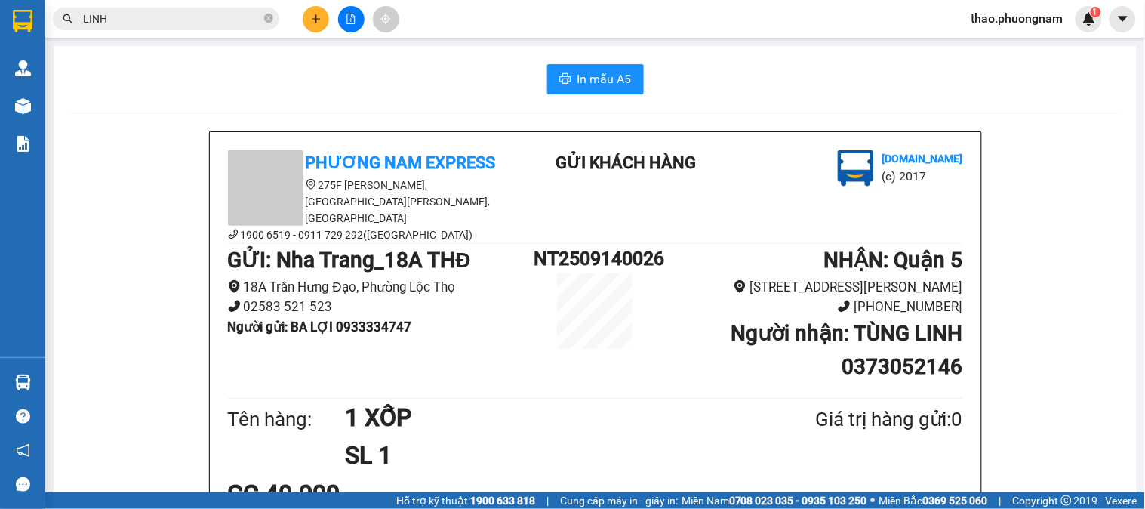
click at [198, 13] on input "LINH" at bounding box center [172, 19] width 178 height 17
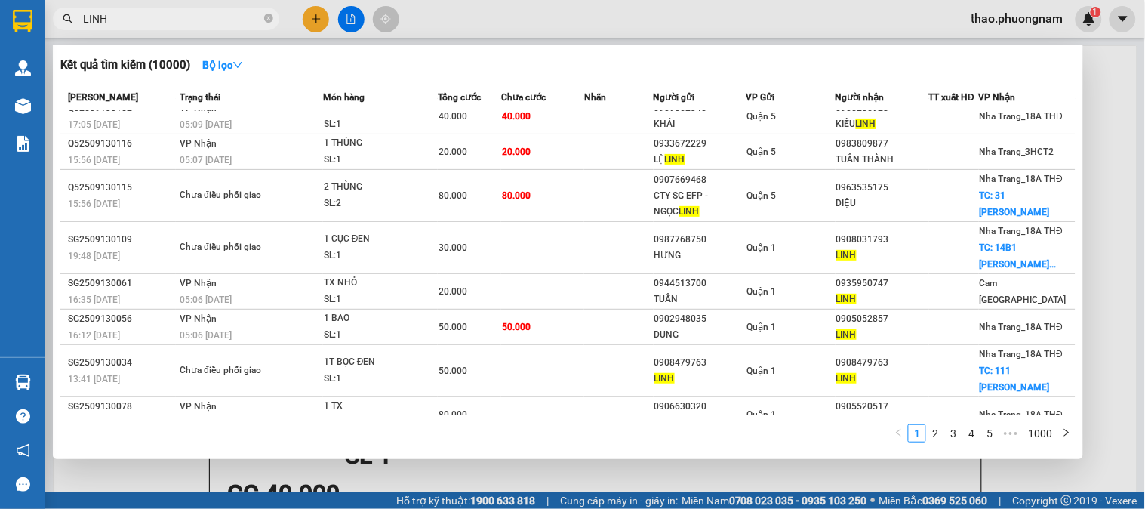
drag, startPoint x: 669, startPoint y: 2, endPoint x: 269, endPoint y: 19, distance: 401.0
click at [269, 18] on icon "close-circle" at bounding box center [268, 18] width 9 height 9
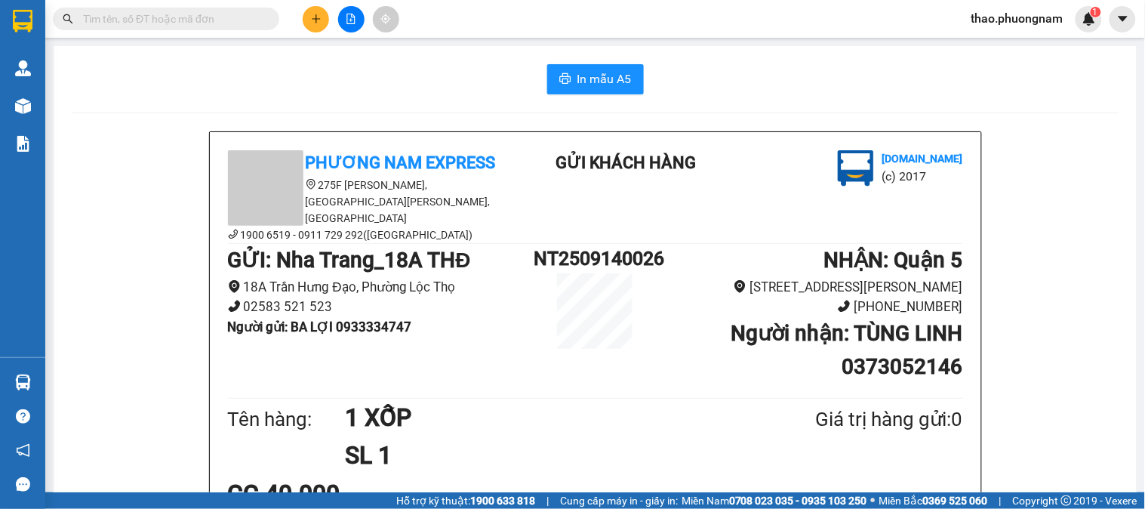
click at [257, 20] on input "text" at bounding box center [172, 19] width 178 height 17
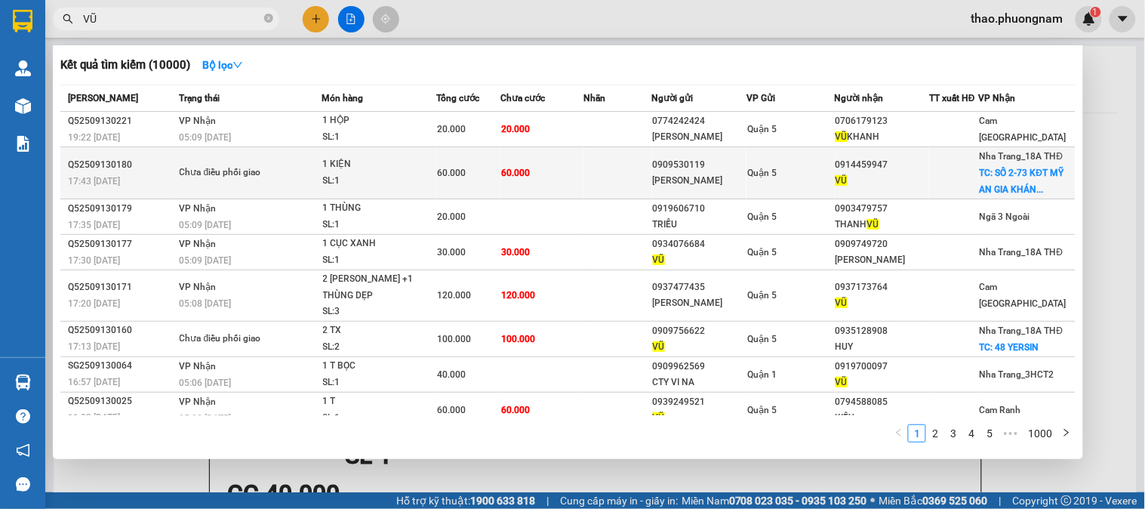
type input "VŨ"
click at [590, 156] on td at bounding box center [617, 173] width 69 height 52
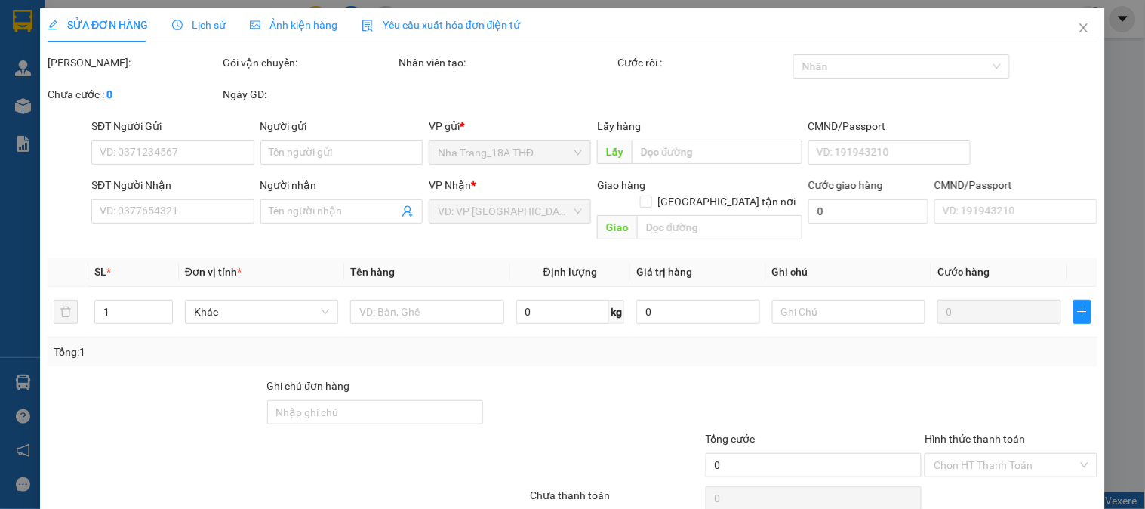
type input "0909530119"
type input "[PERSON_NAME]"
type input "0914459947"
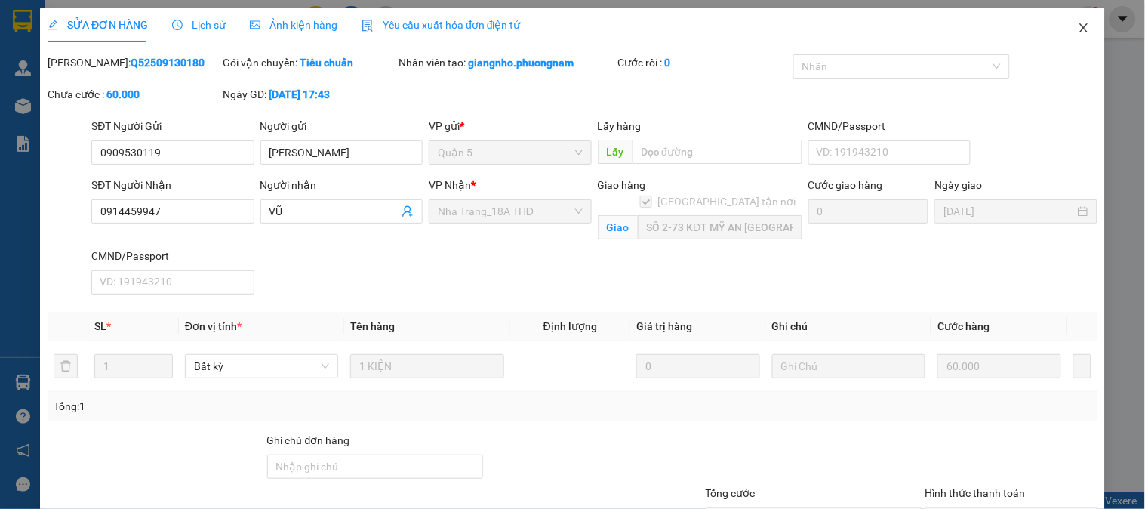
click at [1079, 32] on icon "close" at bounding box center [1083, 27] width 8 height 9
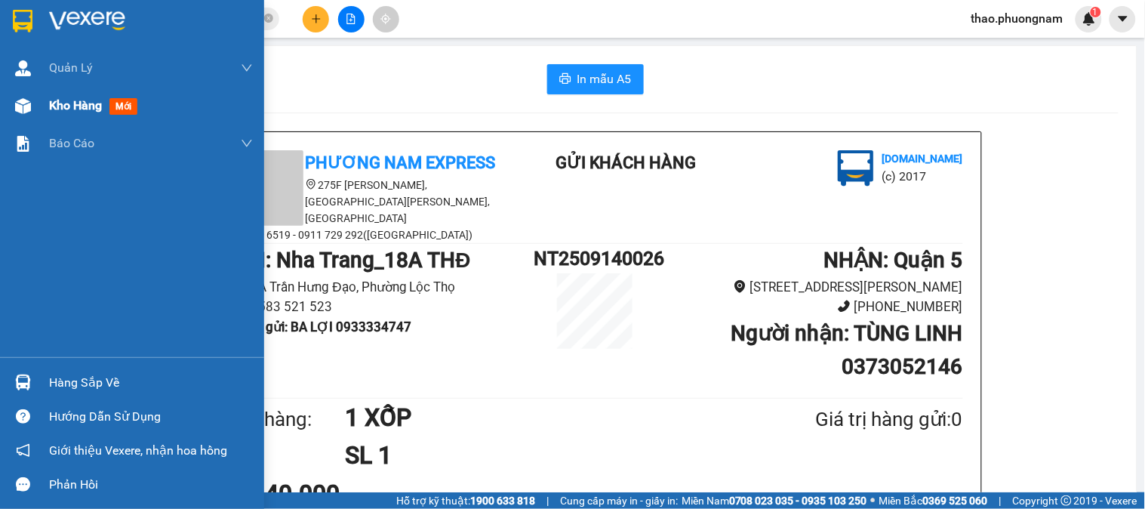
click at [43, 103] on div "Kho hàng mới" at bounding box center [132, 106] width 264 height 38
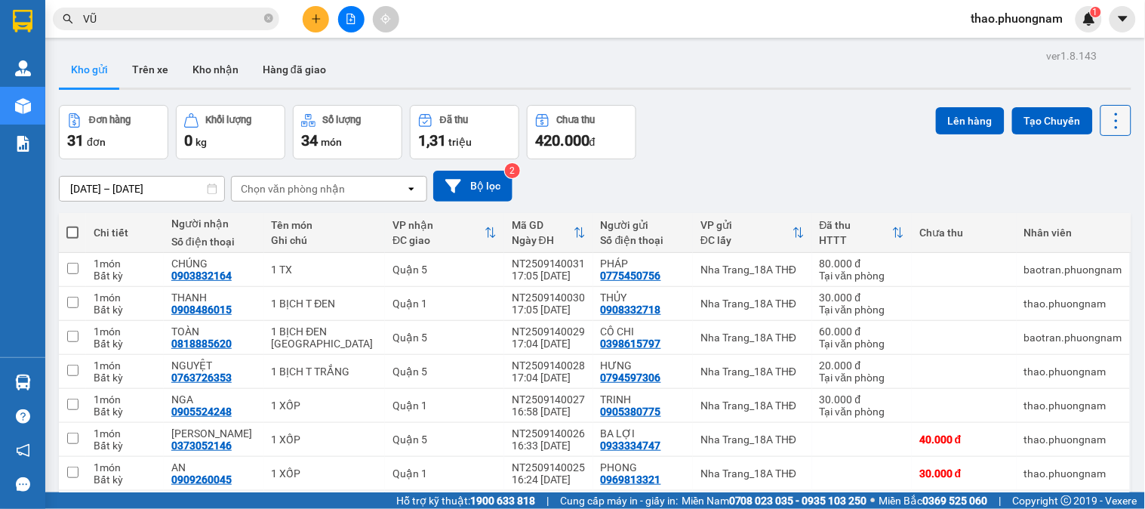
click at [1105, 114] on icon at bounding box center [1115, 120] width 21 height 21
click at [1096, 214] on span "Làm mới" at bounding box center [1081, 215] width 41 height 15
click at [269, 70] on button "Hàng đã giao" at bounding box center [295, 69] width 88 height 36
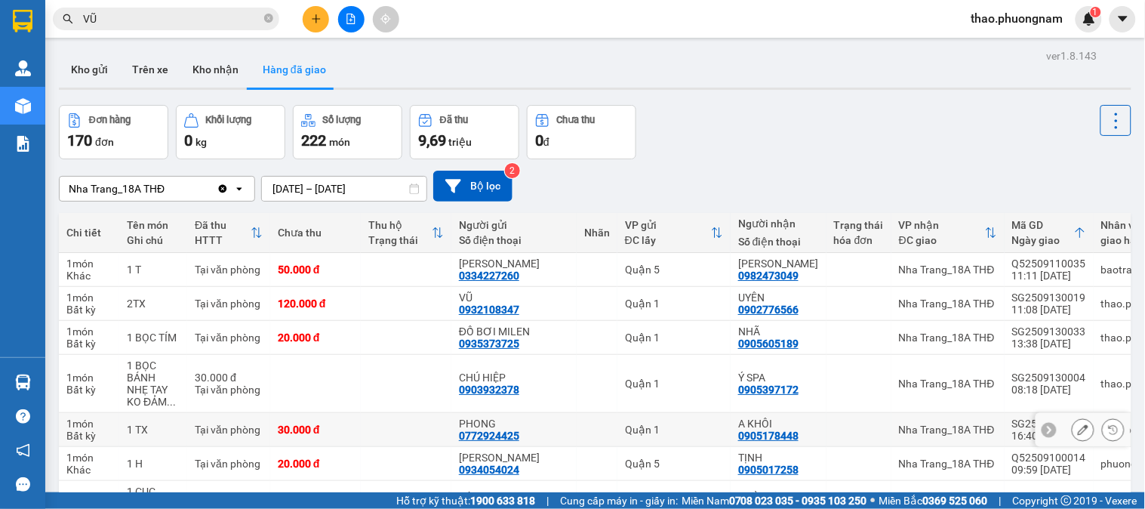
scroll to position [84, 0]
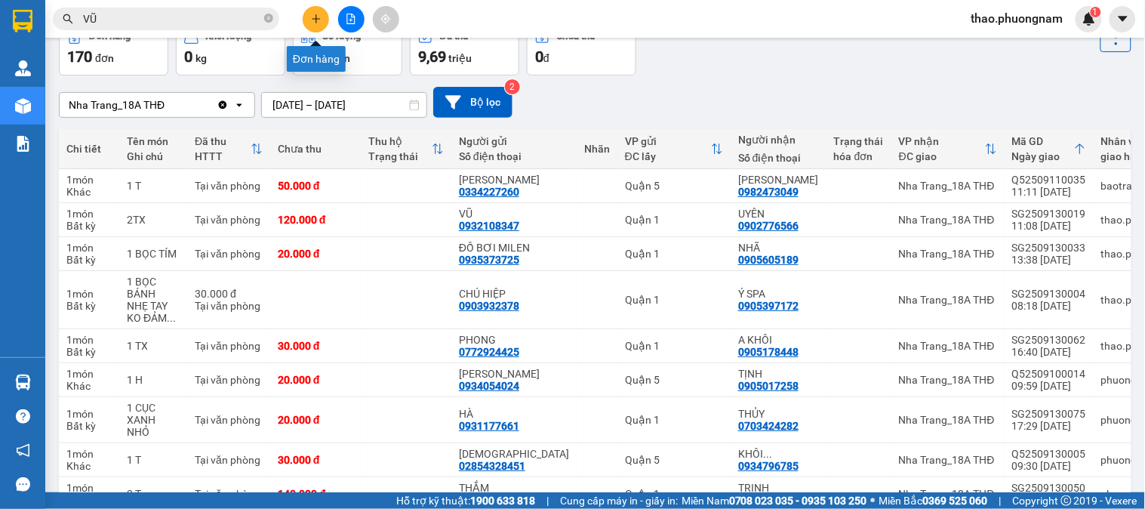
click at [313, 14] on icon "plus" at bounding box center [316, 19] width 11 height 11
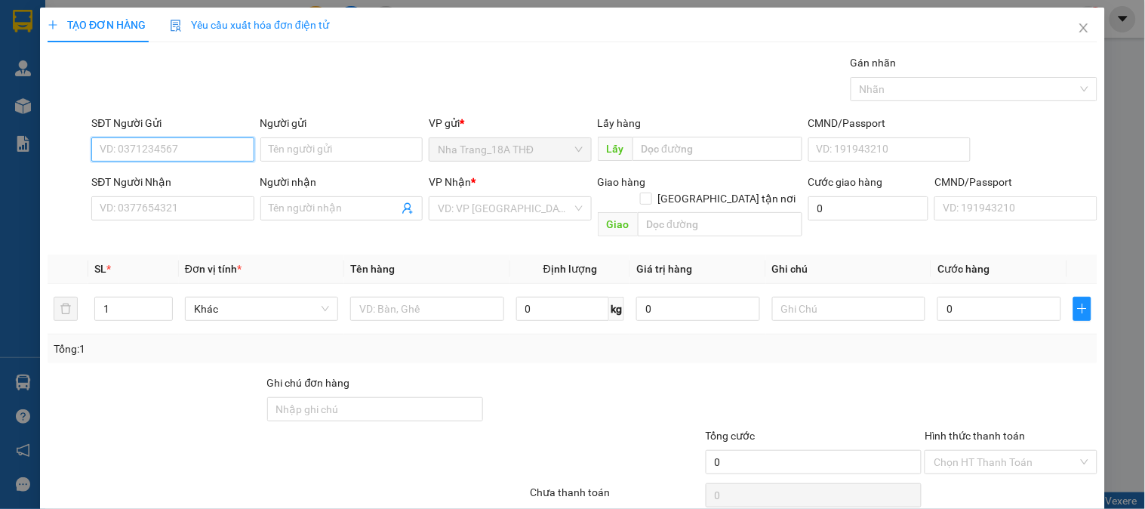
click at [174, 149] on input "SĐT Người Gửi" at bounding box center [172, 149] width 162 height 24
click at [124, 155] on input "09055116707" at bounding box center [172, 149] width 162 height 24
drag, startPoint x: 181, startPoint y: 145, endPoint x: 0, endPoint y: 207, distance: 191.6
click at [0, 207] on div "TẠO ĐƠN HÀNG Yêu cầu xuất hóa đơn điện tử Transit Pickup Surcharge Ids Transit …" at bounding box center [572, 254] width 1145 height 509
click at [172, 430] on div at bounding box center [199, 453] width 307 height 53
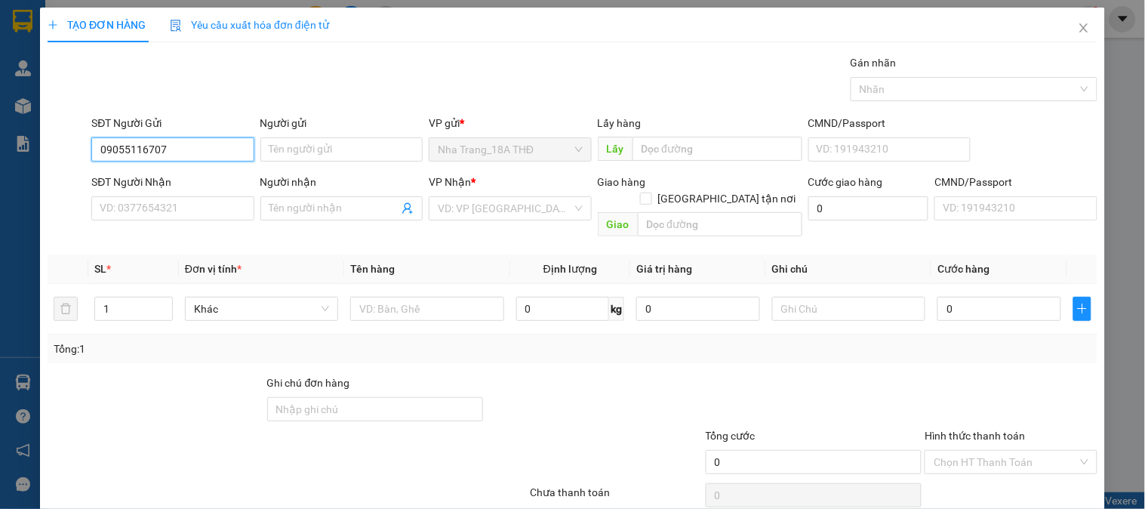
click at [131, 152] on input "09055116707" at bounding box center [172, 149] width 162 height 24
click at [168, 183] on div "0905116707 - CÔ HÀ" at bounding box center [171, 179] width 143 height 17
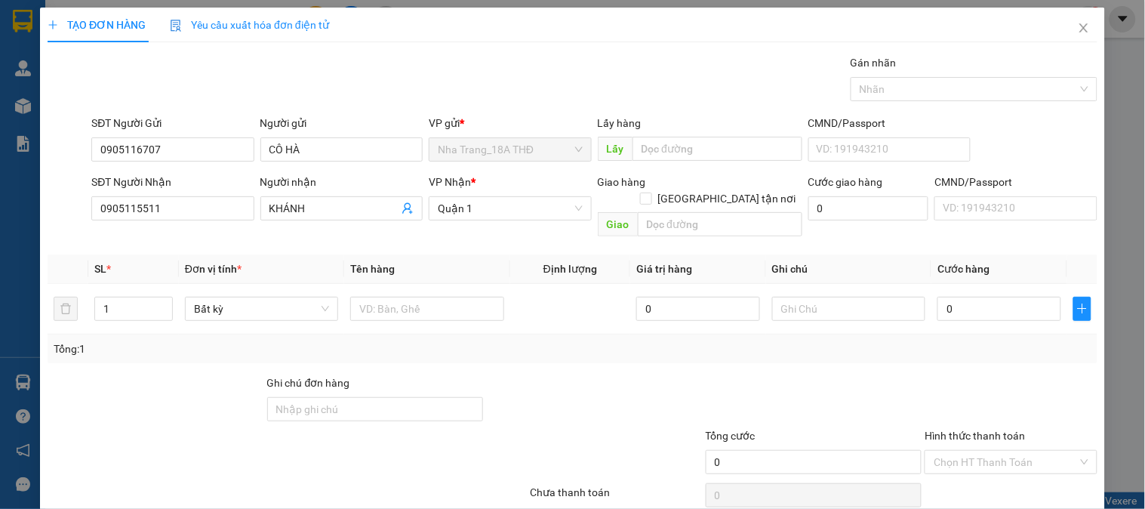
drag, startPoint x: 591, startPoint y: 346, endPoint x: 526, endPoint y: 324, distance: 68.2
click at [589, 346] on div "Tổng: 1" at bounding box center [573, 348] width 1050 height 29
click at [451, 305] on div at bounding box center [426, 309] width 153 height 30
click at [435, 297] on input "text" at bounding box center [426, 309] width 153 height 24
click at [951, 300] on input "0" at bounding box center [999, 309] width 124 height 24
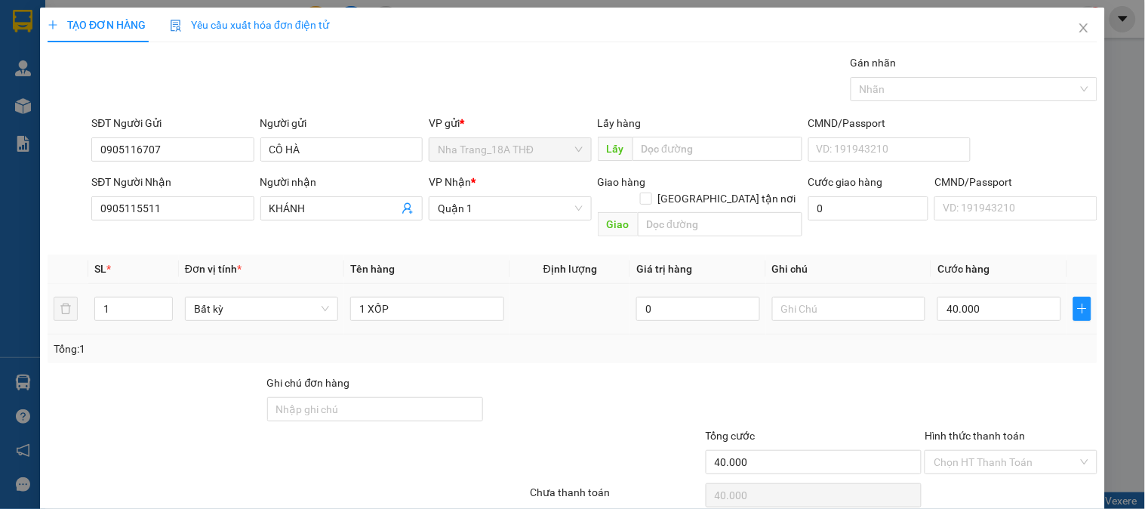
click at [956, 315] on td "40.000" at bounding box center [999, 309] width 136 height 51
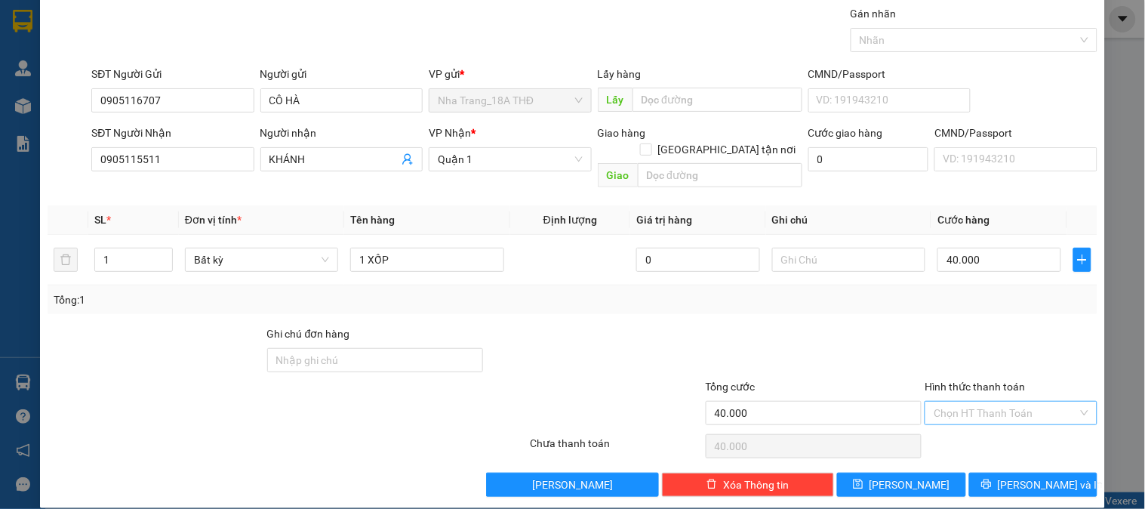
click at [1011, 401] on input "Hình thức thanh toán" at bounding box center [1004, 412] width 143 height 23
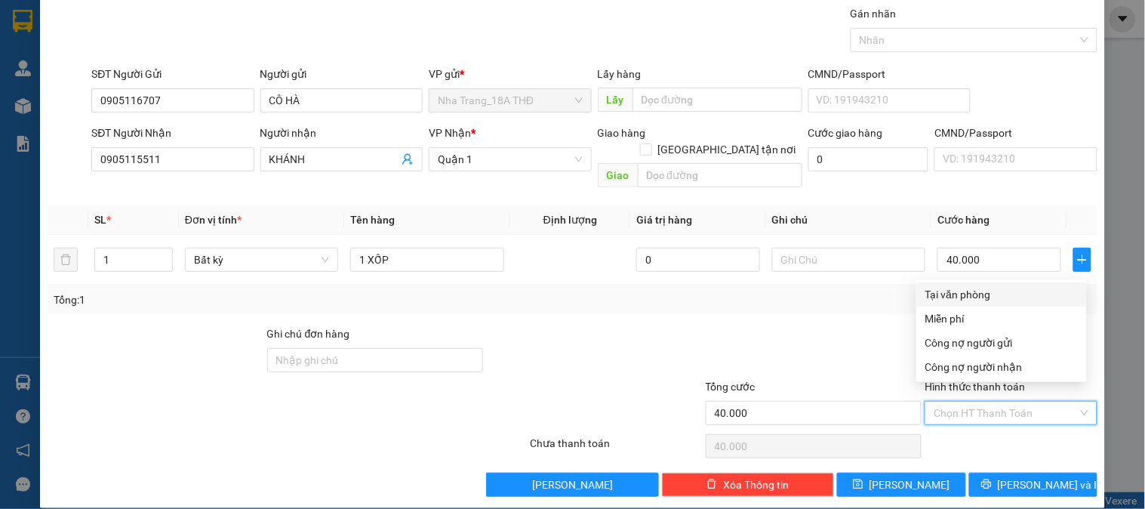
drag, startPoint x: 939, startPoint y: 296, endPoint x: 990, endPoint y: 370, distance: 90.2
click at [939, 295] on div "Tại văn phòng" at bounding box center [1001, 294] width 152 height 17
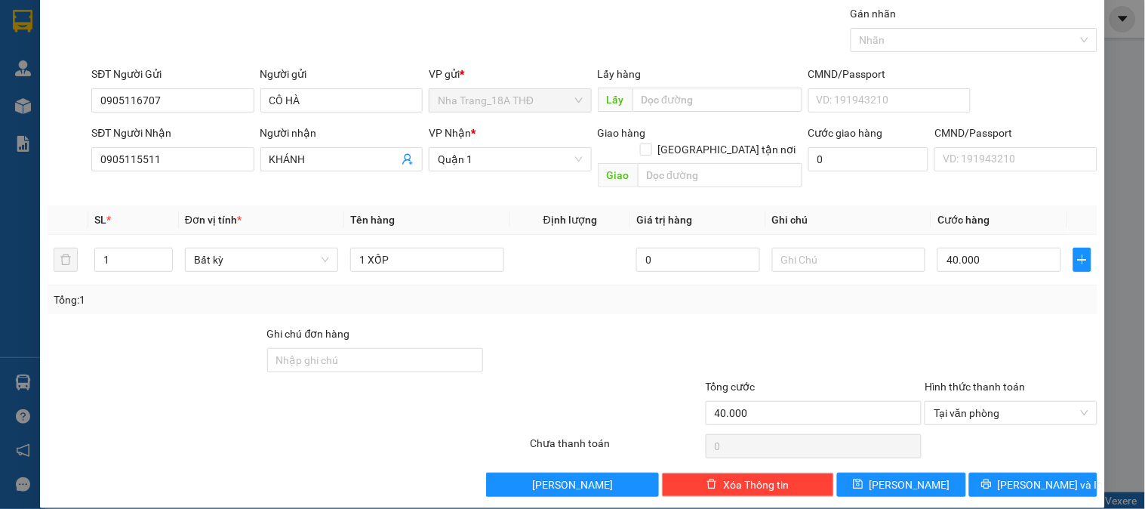
click at [1013, 483] on div "TẠO ĐƠN HÀNG Yêu cầu xuất hóa đơn điện tử Transit Pickup Surcharge Ids Transit …" at bounding box center [572, 233] width 1065 height 549
click at [998, 472] on button "[PERSON_NAME] và In" at bounding box center [1033, 484] width 128 height 24
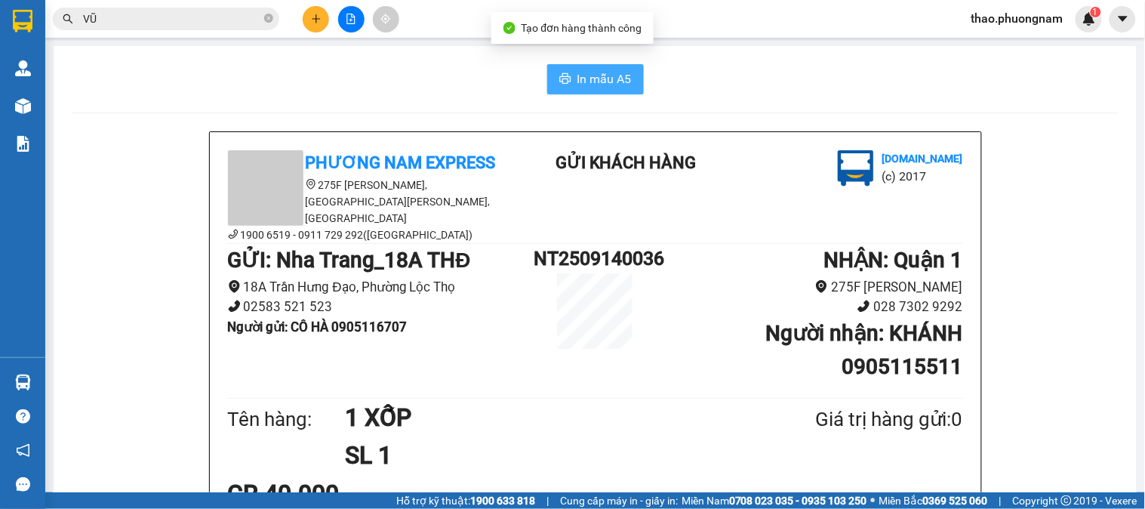
click at [604, 72] on span "In mẫu A5" at bounding box center [604, 78] width 54 height 19
click at [810, 93] on div "In mẫu A5" at bounding box center [595, 79] width 1047 height 30
click at [607, 78] on span "In mẫu A5" at bounding box center [604, 78] width 54 height 19
click at [621, 66] on button "In mẫu A5" at bounding box center [595, 79] width 97 height 30
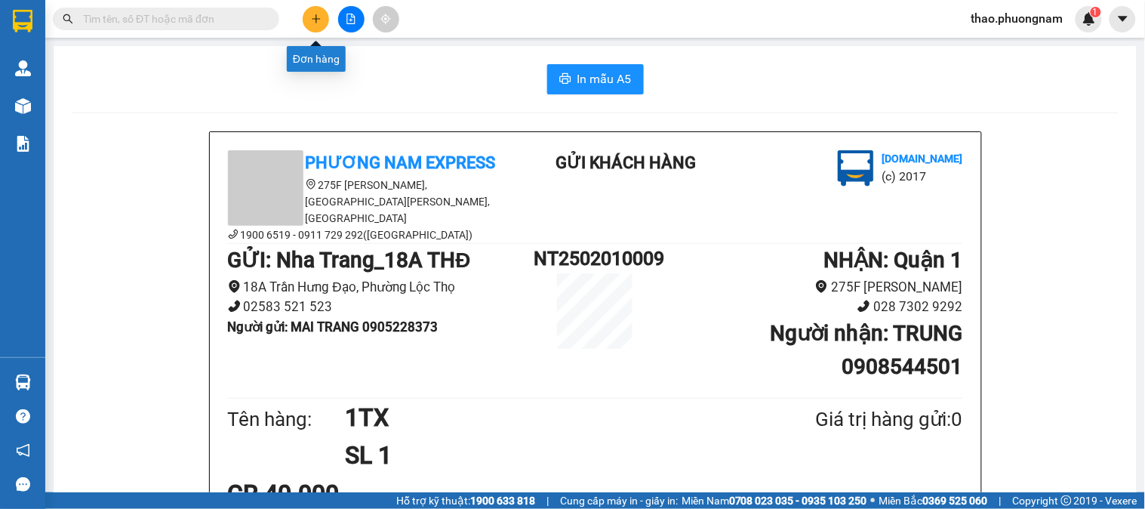
click at [315, 25] on button at bounding box center [316, 19] width 26 height 26
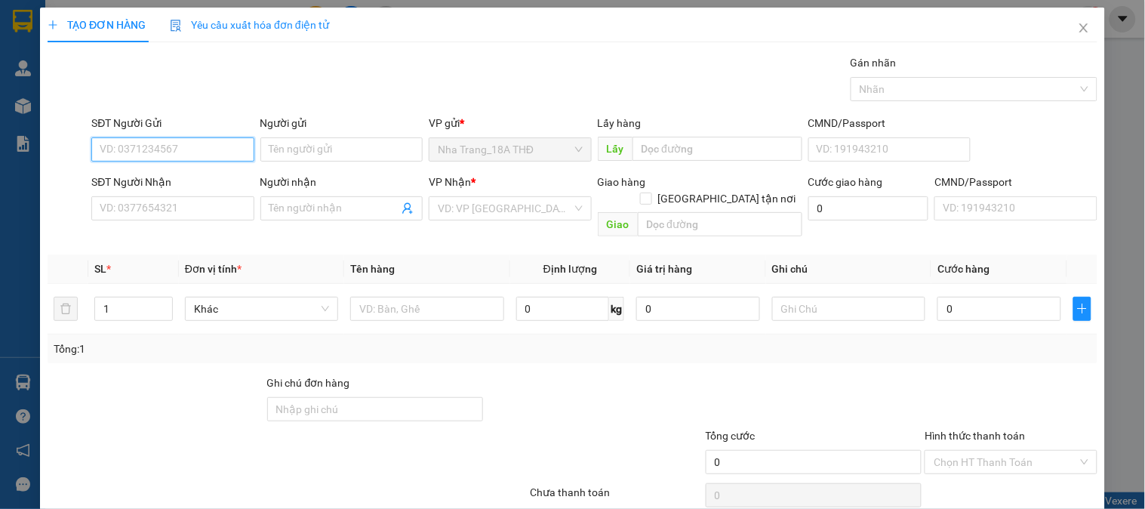
click at [103, 155] on input "SĐT Người Gửi" at bounding box center [172, 149] width 162 height 24
paste input "0905380775"
type input "0905380775"
drag, startPoint x: 145, startPoint y: 177, endPoint x: 174, endPoint y: 177, distance: 29.4
click at [148, 177] on div "0905380775 - [PERSON_NAME]" at bounding box center [174, 179] width 149 height 17
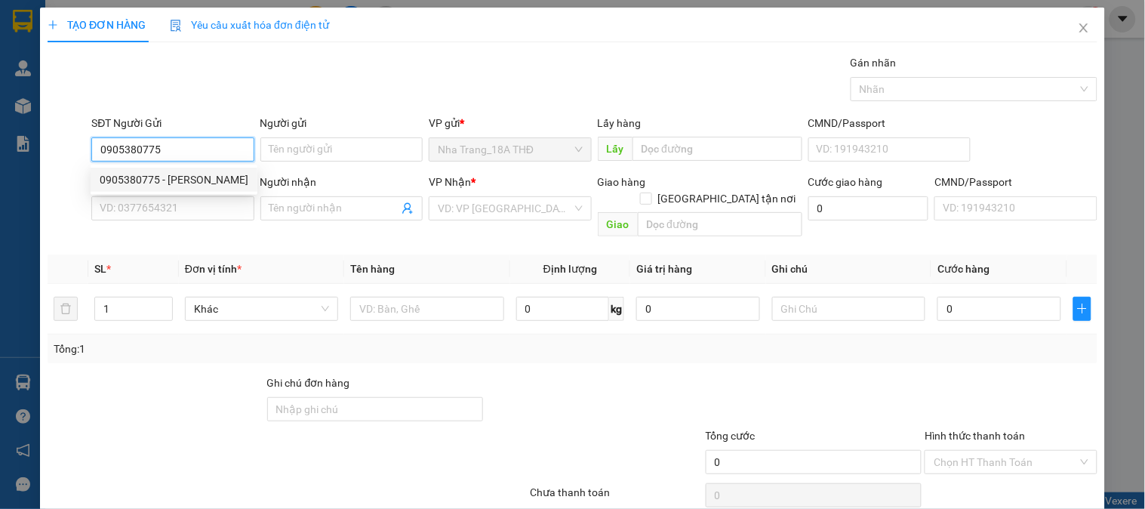
type input "TRINH"
type input "0769460376"
type input "HƯNG"
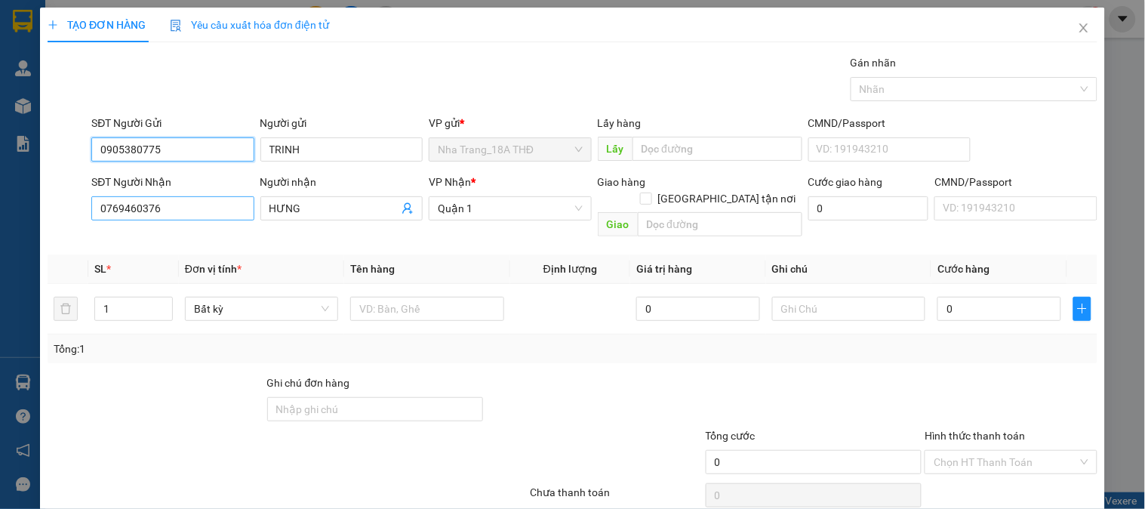
type input "0905380775"
drag, startPoint x: 179, startPoint y: 215, endPoint x: 0, endPoint y: 201, distance: 179.4
click at [0, 201] on div "TẠO ĐƠN HÀNG Yêu cầu xuất hóa đơn điện tử Transit Pickup Surcharge Ids Transit …" at bounding box center [572, 254] width 1145 height 509
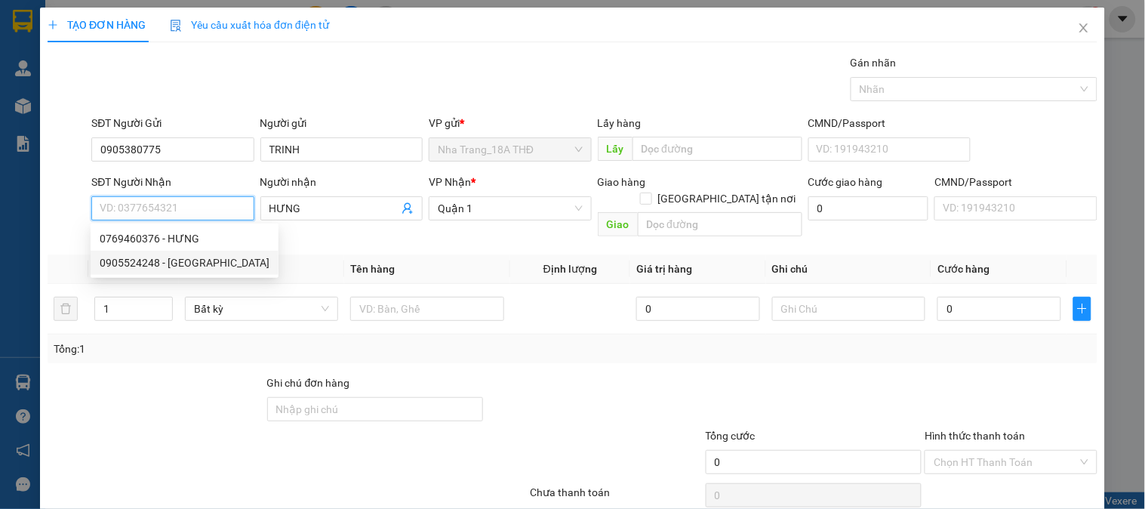
click at [106, 269] on div "0905524248 - NGA" at bounding box center [185, 262] width 170 height 17
type input "0905524248"
type input "NGA"
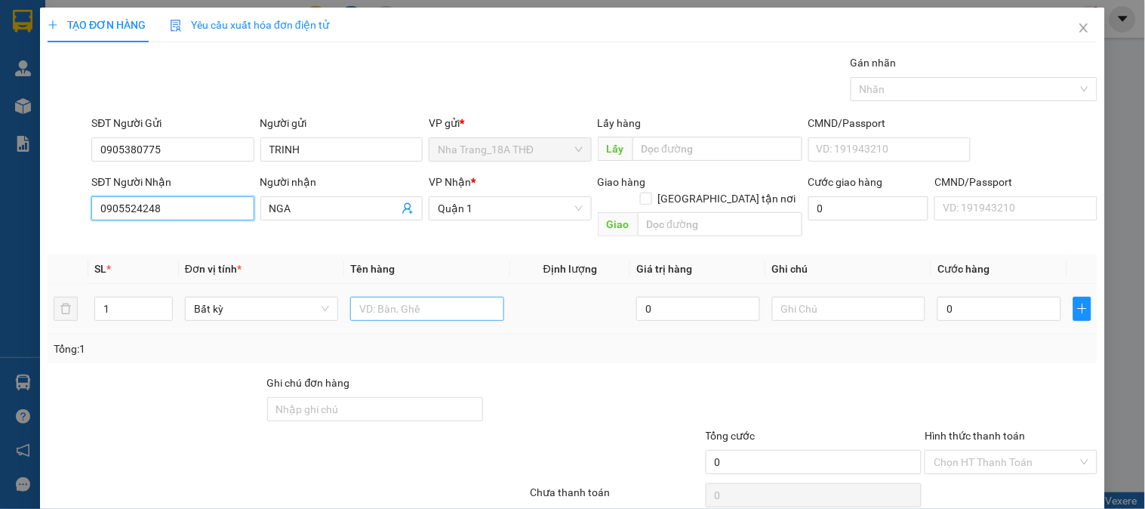
type input "0905524248"
click at [383, 297] on input "text" at bounding box center [426, 309] width 153 height 24
type input "1 XỐP"
click at [948, 302] on input "0" at bounding box center [999, 309] width 124 height 24
type input "3"
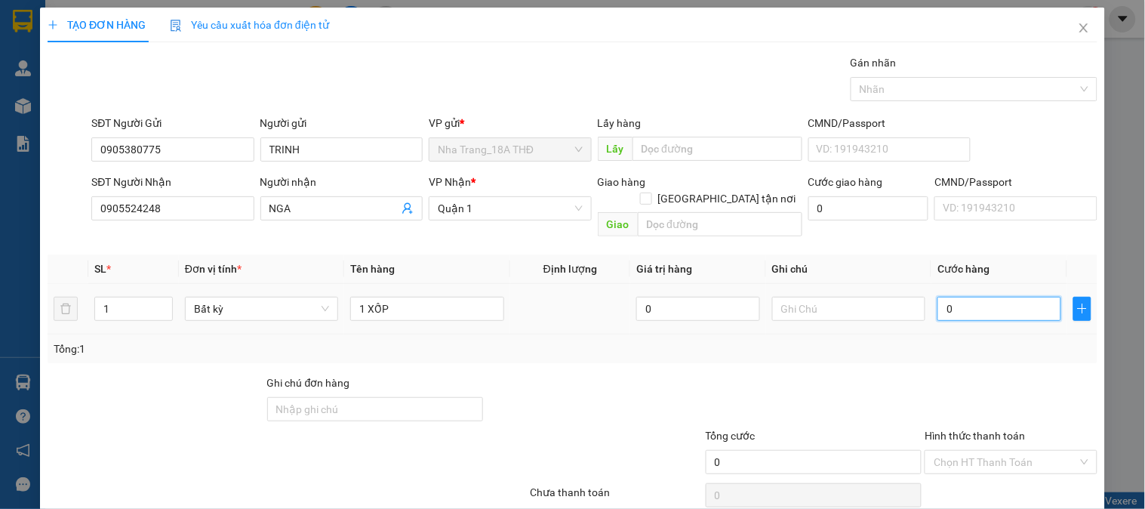
type input "3"
type input "30"
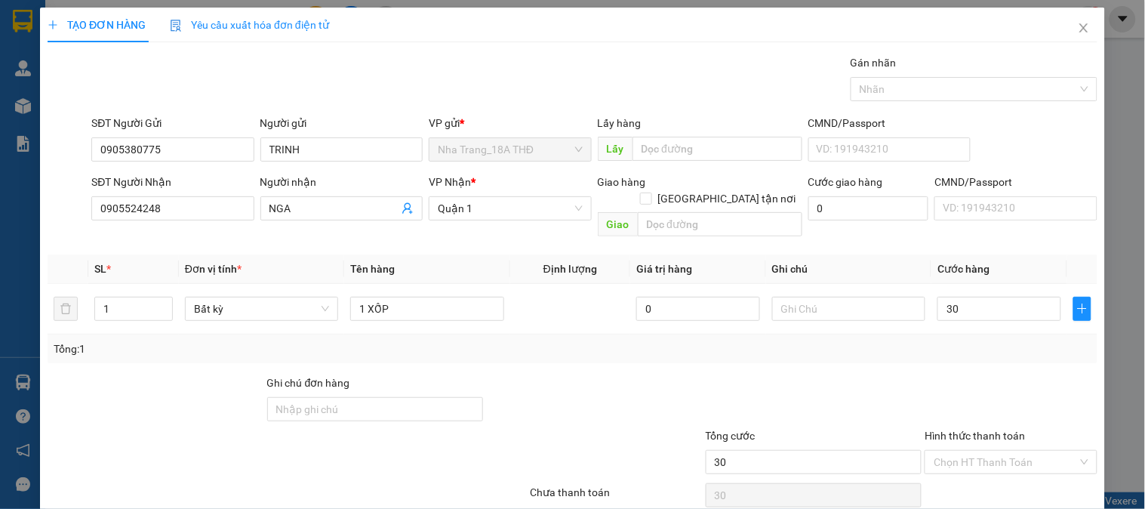
type input "30.000"
click at [982, 374] on div at bounding box center [1010, 400] width 175 height 53
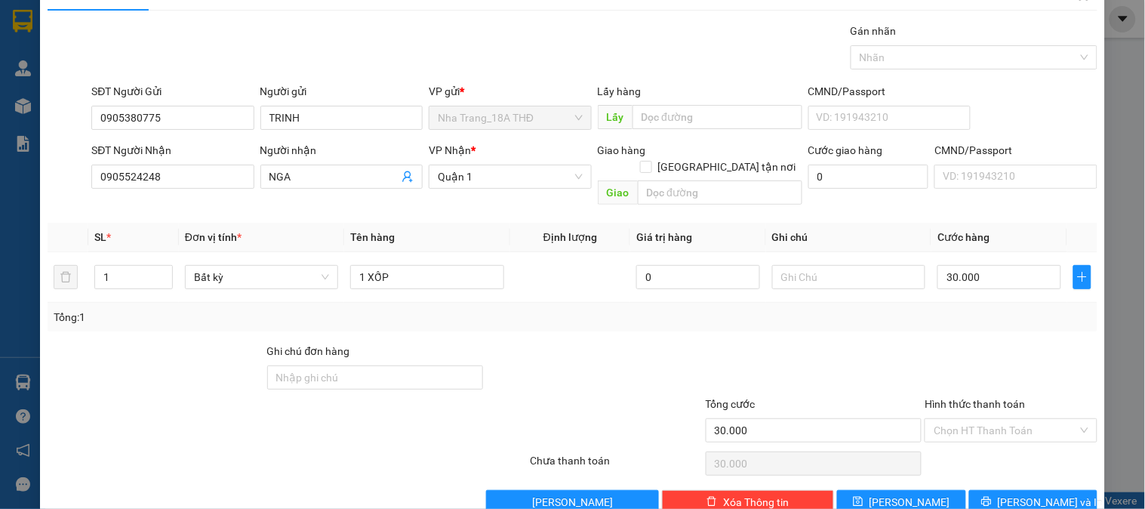
scroll to position [49, 0]
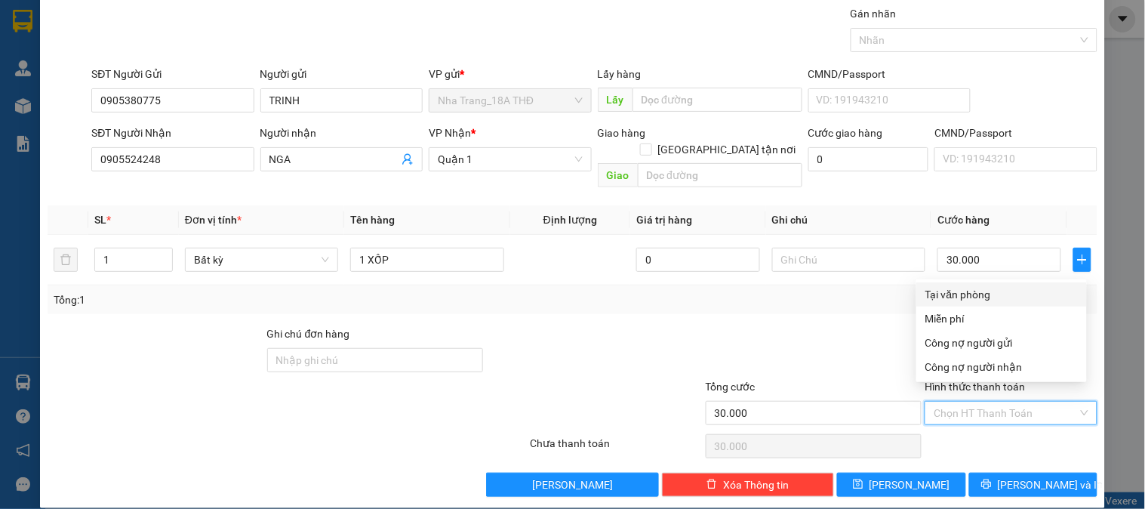
click at [999, 401] on input "Hình thức thanh toán" at bounding box center [1004, 412] width 143 height 23
click at [990, 303] on div "Tại văn phòng" at bounding box center [1001, 294] width 171 height 24
type input "0"
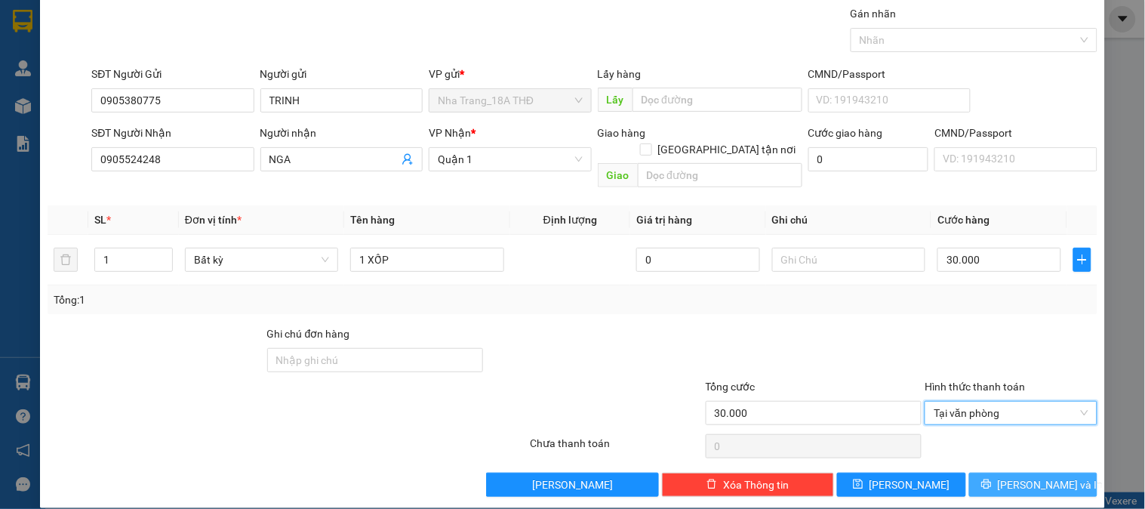
click at [991, 478] on icon "printer" at bounding box center [986, 483] width 11 height 11
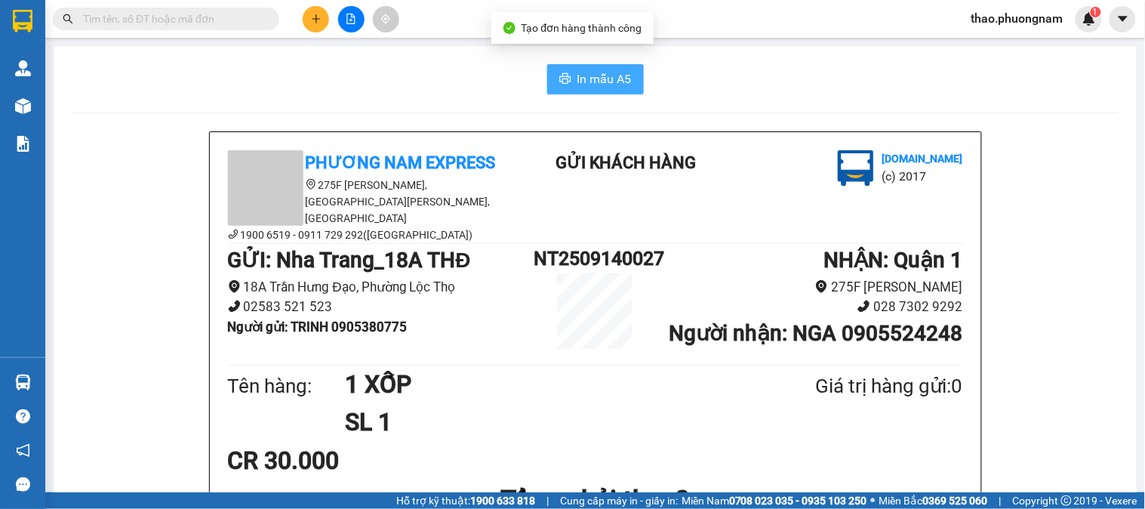
click at [582, 71] on span "In mẫu A5" at bounding box center [604, 78] width 54 height 19
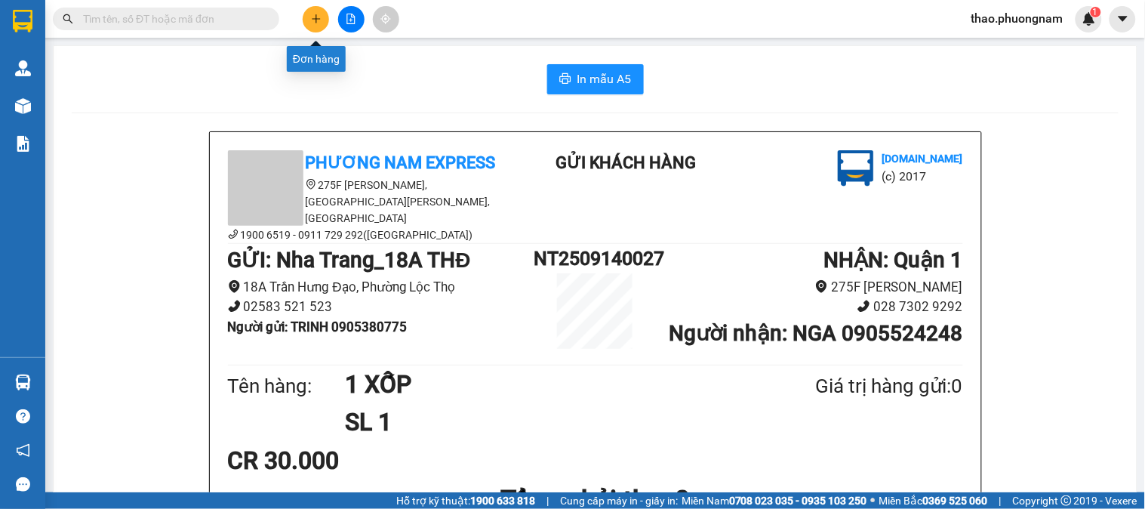
click at [311, 19] on icon "plus" at bounding box center [316, 19] width 11 height 11
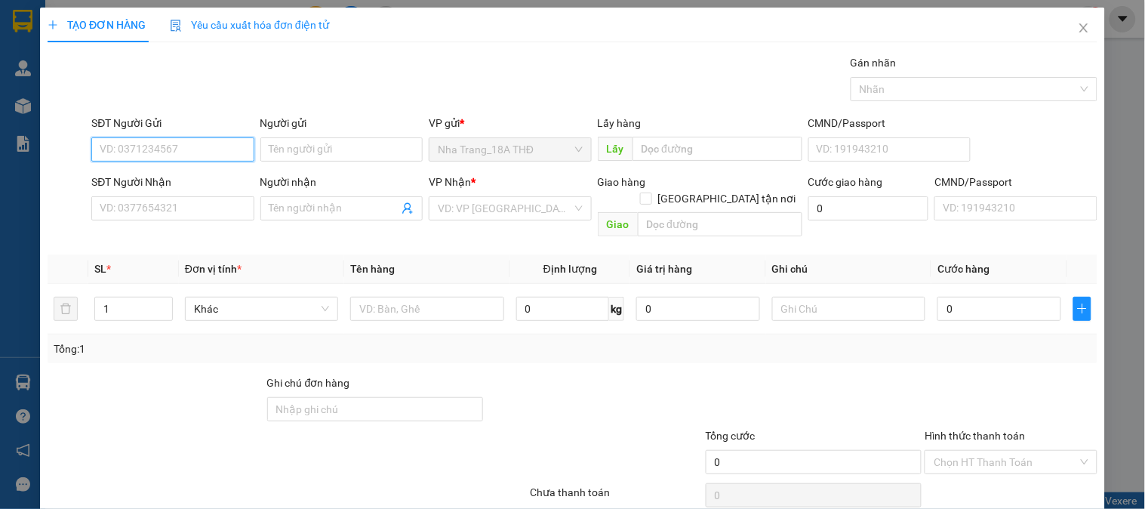
click at [166, 158] on input "SĐT Người Gửi" at bounding box center [172, 149] width 162 height 24
type input "0974597306"
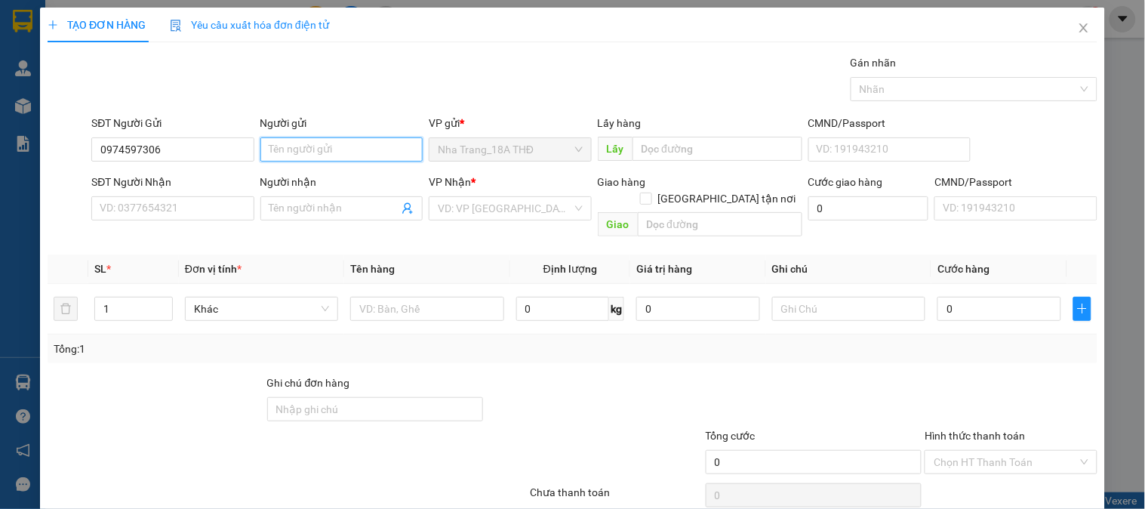
click at [320, 155] on input "Người gửi" at bounding box center [341, 149] width 162 height 24
type input "CÔ HƯNG"
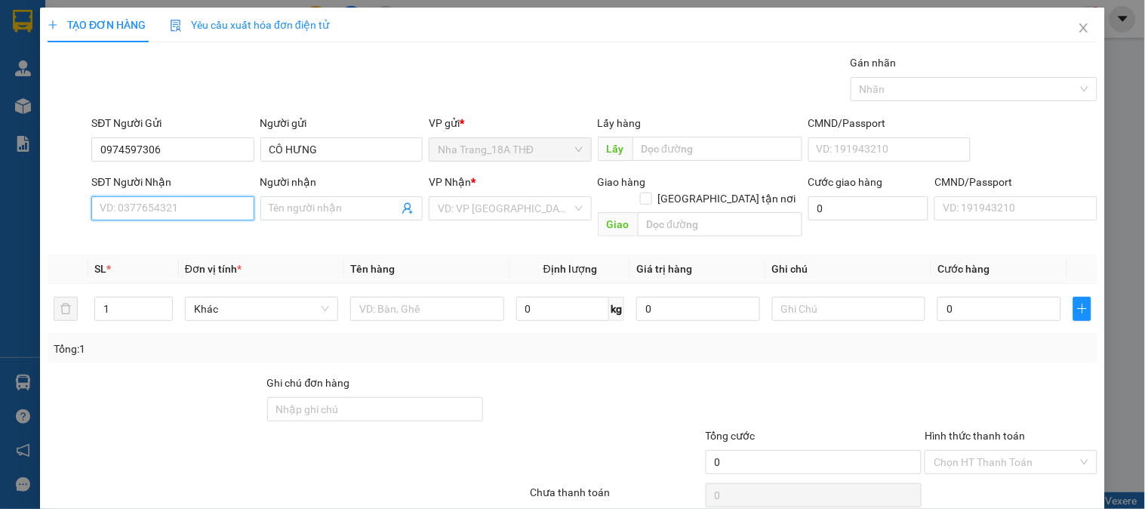
click at [177, 206] on input "SĐT Người Nhận" at bounding box center [172, 208] width 162 height 24
type input "0"
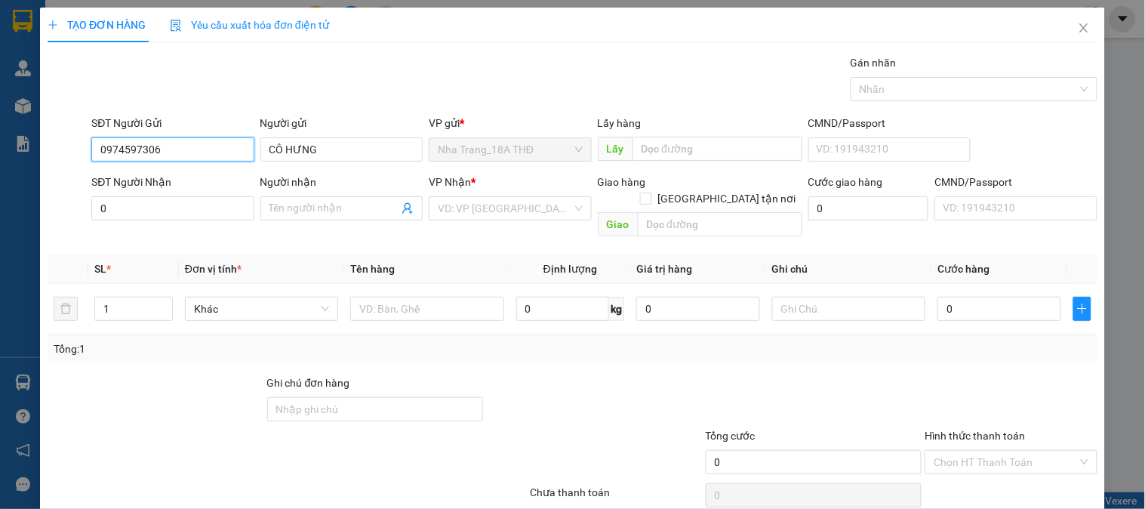
click at [114, 147] on input "0974597306" at bounding box center [172, 149] width 162 height 24
type input "0794597306"
click at [151, 178] on div "0794597306 - HƯNG" at bounding box center [171, 179] width 143 height 17
type input "HƯNG"
type input "0794597306"
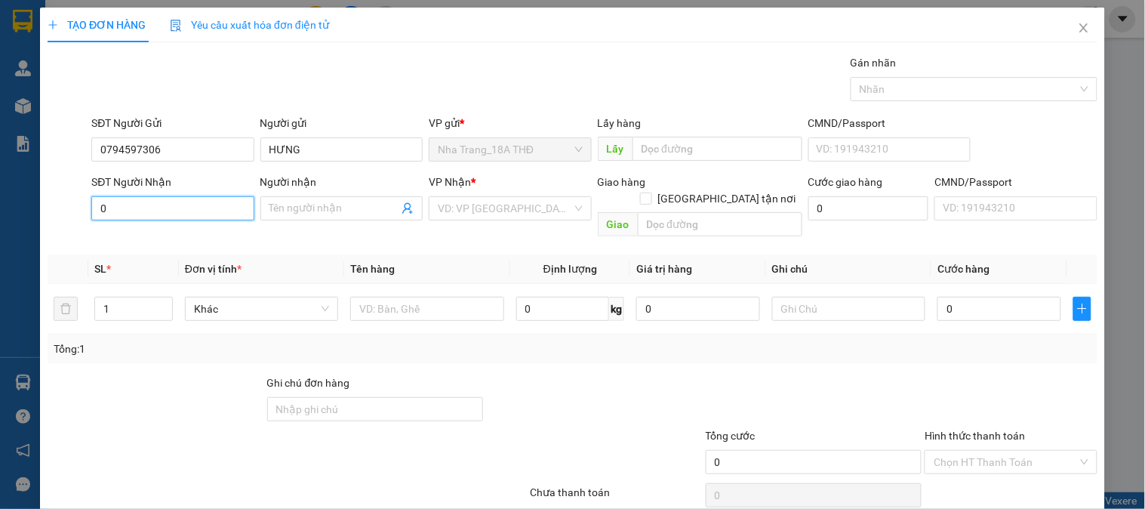
click at [202, 214] on input "0" at bounding box center [172, 208] width 162 height 24
click at [201, 232] on div "0763726353 - NGUYỆT" at bounding box center [171, 238] width 143 height 17
type input "0763726353"
type input "NGUYỆT"
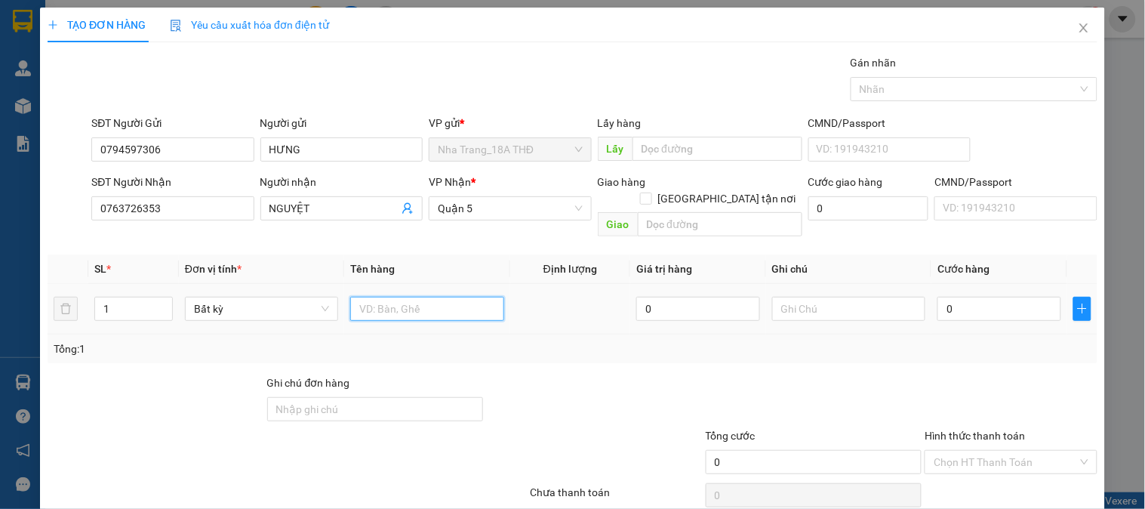
click at [457, 297] on input "text" at bounding box center [426, 309] width 153 height 24
type input "1 BỊCH TRẮNG"
click at [968, 298] on input "0" at bounding box center [999, 309] width 124 height 24
type input "2"
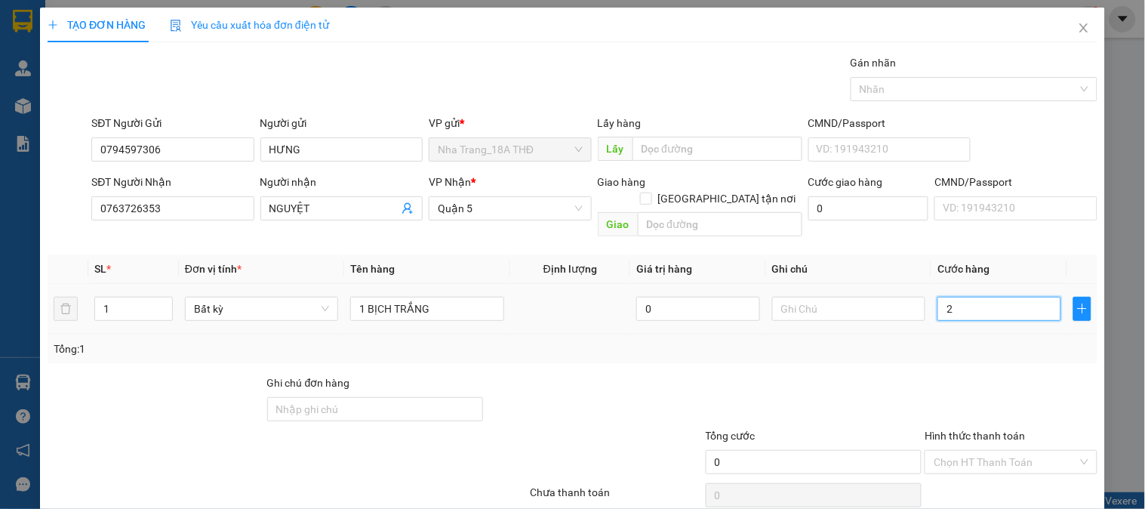
type input "2"
type input "20"
type input "20.000"
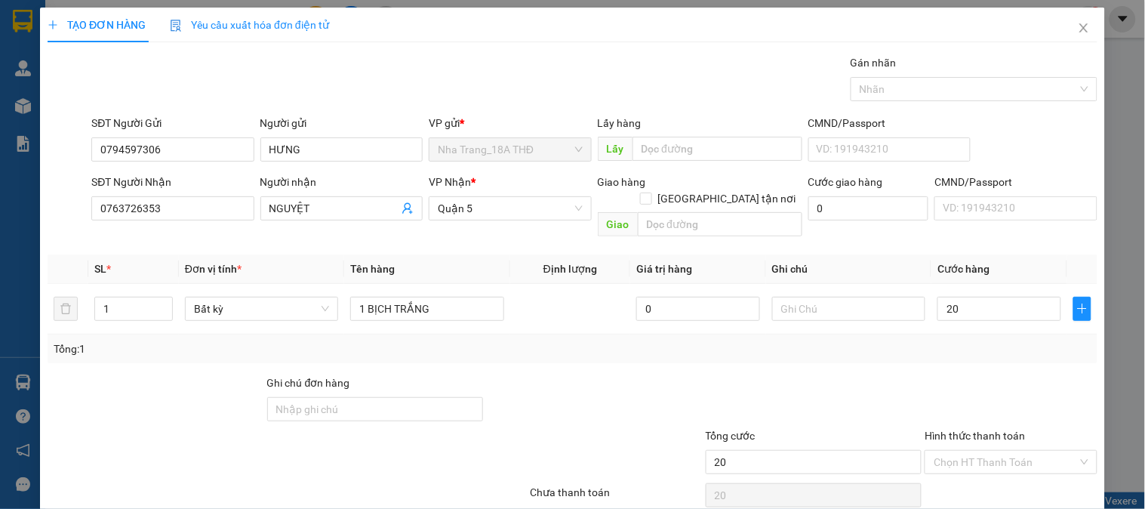
type input "20.000"
click at [803, 374] on div at bounding box center [814, 400] width 220 height 53
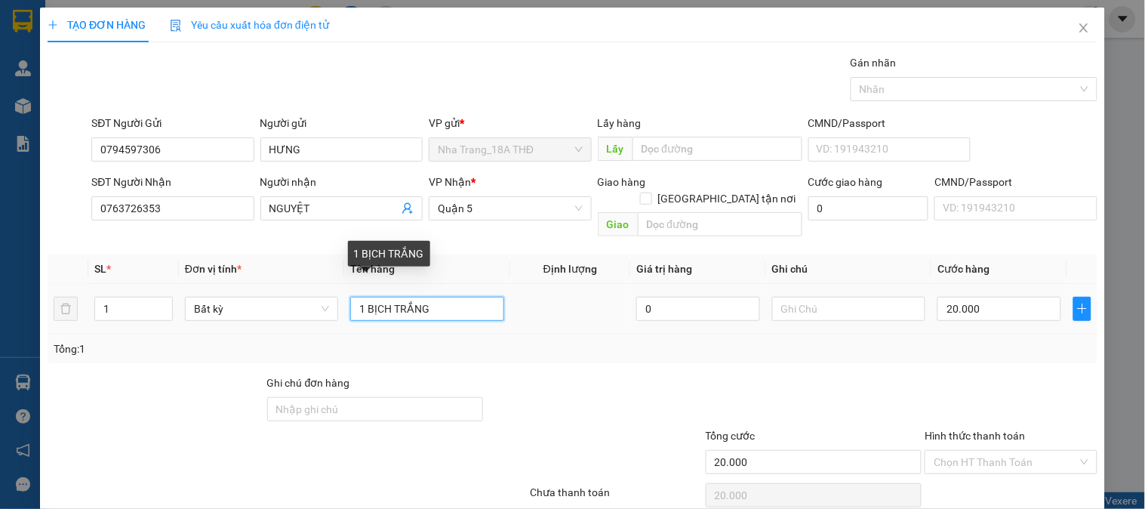
click at [392, 297] on input "1 BỊCH TRẮNG" at bounding box center [426, 309] width 153 height 24
type input "1 BỊCH T TRẮNG"
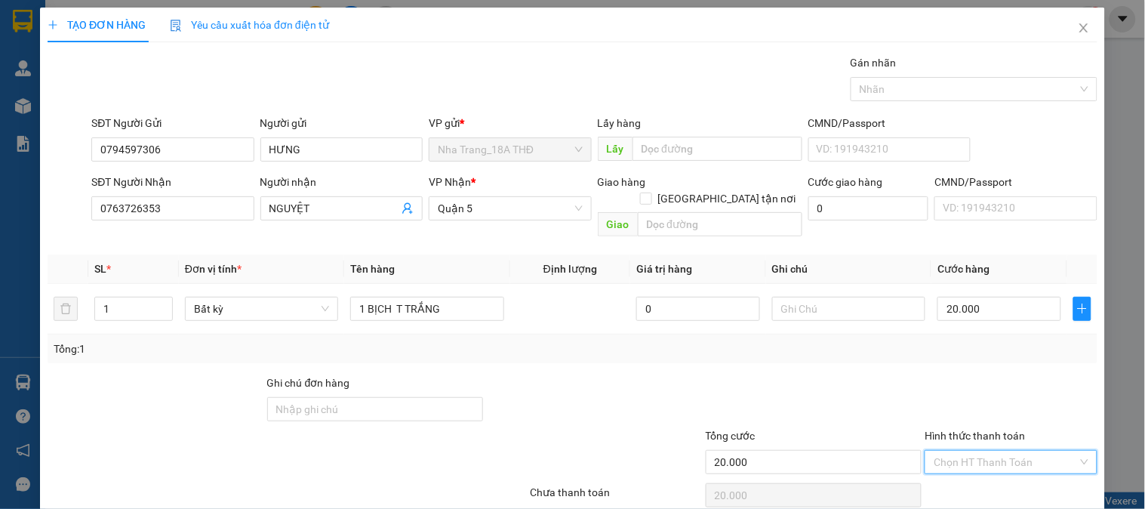
click at [973, 450] on input "Hình thức thanh toán" at bounding box center [1004, 461] width 143 height 23
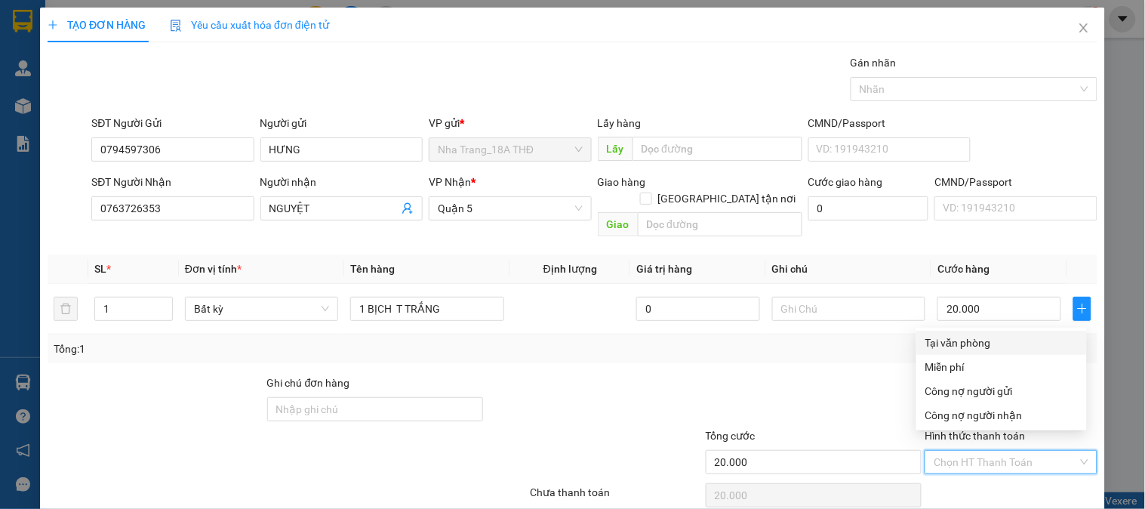
click at [952, 342] on div "Tại văn phòng" at bounding box center [1001, 342] width 152 height 17
type input "0"
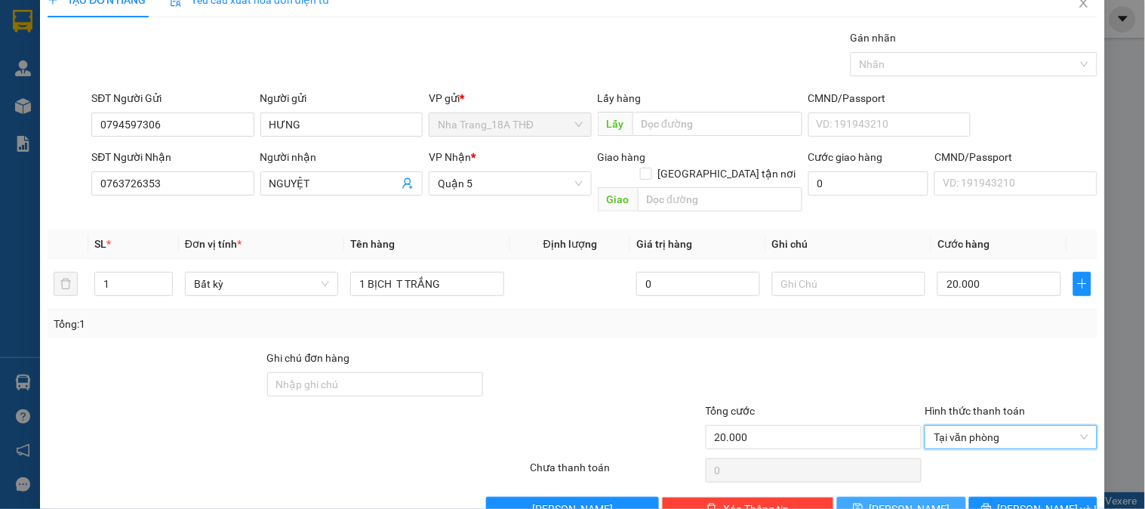
scroll to position [49, 0]
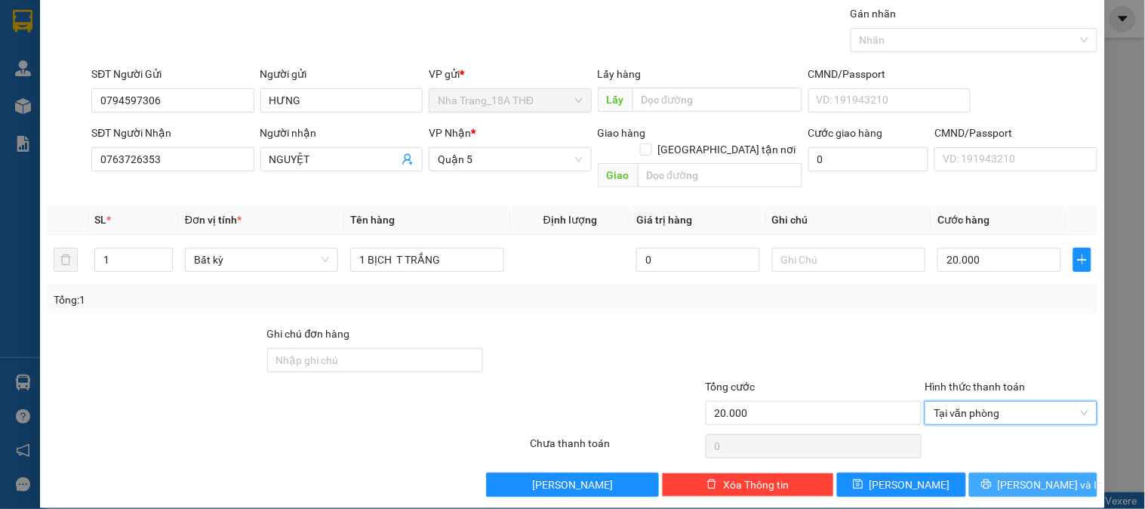
click at [981, 472] on button "[PERSON_NAME] và In" at bounding box center [1033, 484] width 128 height 24
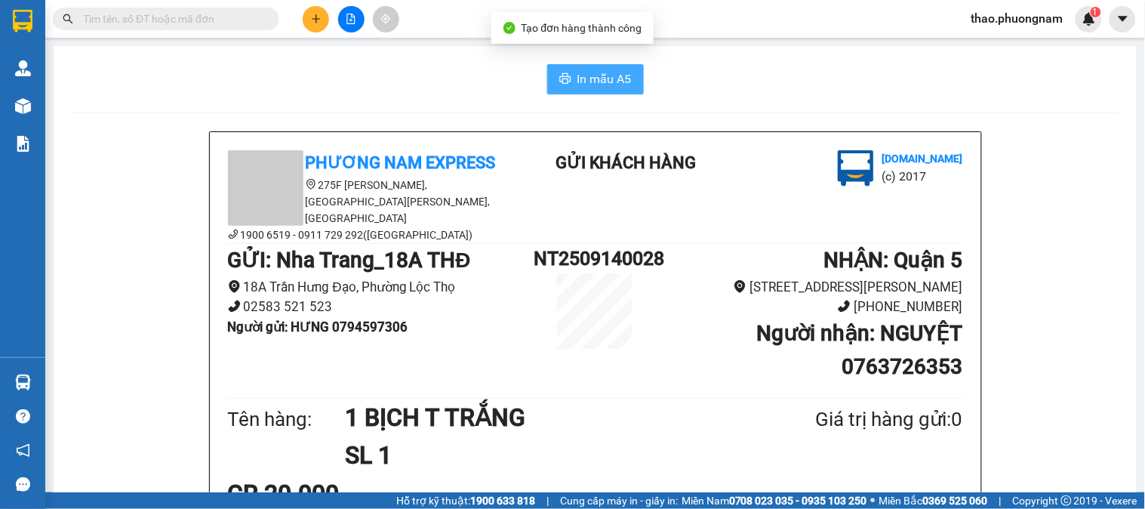
click at [616, 76] on span "In mẫu A5" at bounding box center [604, 78] width 54 height 19
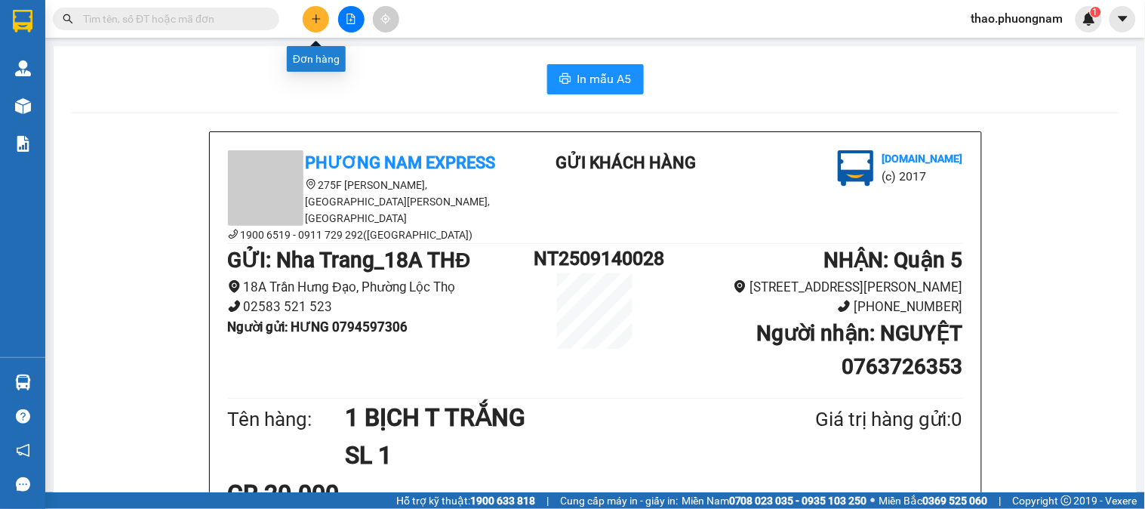
click at [315, 23] on icon "plus" at bounding box center [316, 19] width 11 height 11
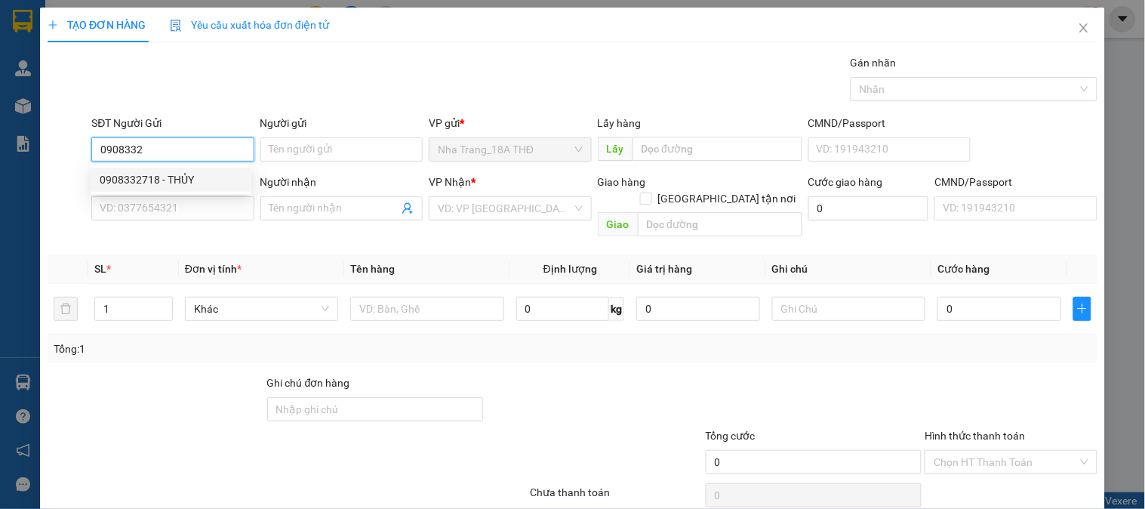
click at [124, 175] on div "0908332718 - THỦY" at bounding box center [171, 179] width 143 height 17
type input "0908332718"
type input "THỦY"
type input "0706111106"
type input "TRÚC"
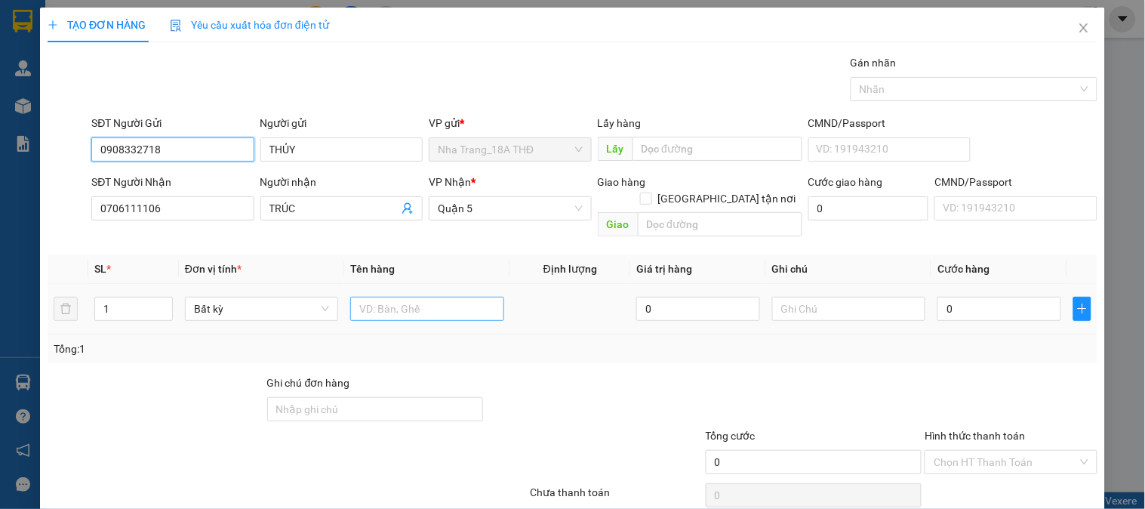
type input "0908332718"
click at [442, 302] on input "text" at bounding box center [426, 309] width 153 height 24
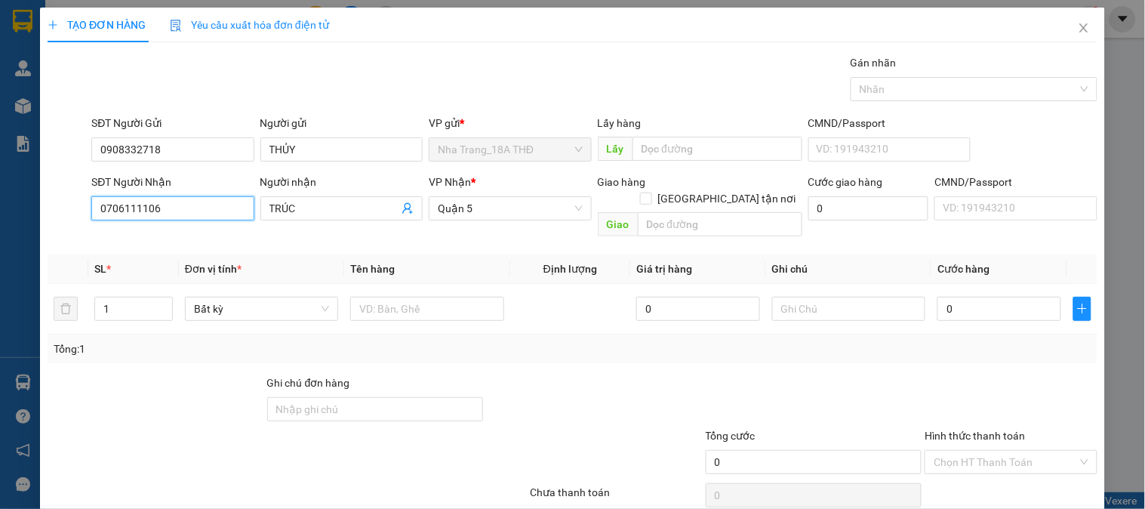
drag, startPoint x: 199, startPoint y: 207, endPoint x: 0, endPoint y: 184, distance: 200.6
click at [0, 184] on div "TẠO ĐƠN HÀNG Yêu cầu xuất hóa đơn điện tử Transit Pickup Surcharge Ids Transit …" at bounding box center [572, 254] width 1145 height 509
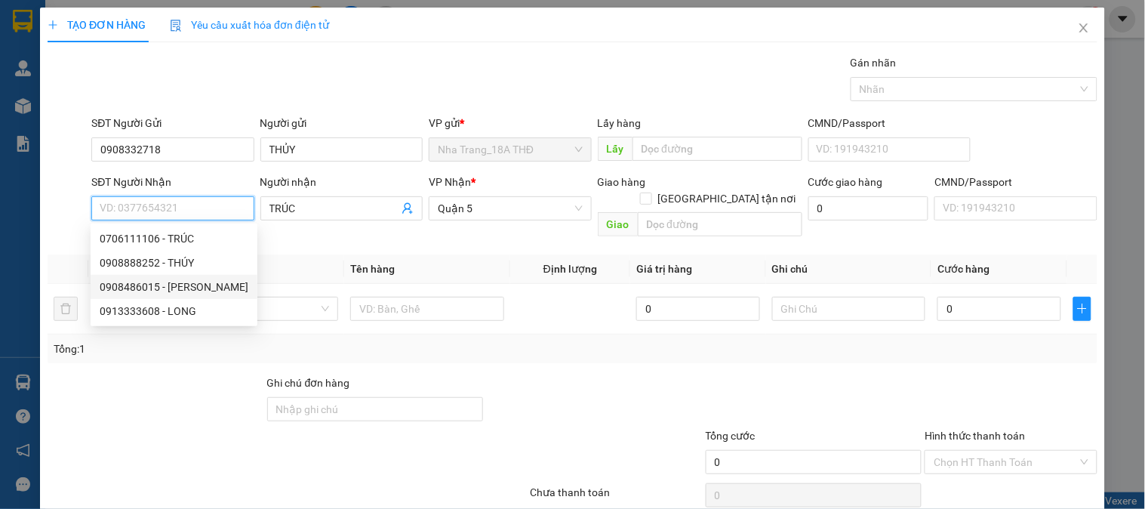
click at [156, 284] on div "0908486015 - THANH" at bounding box center [174, 286] width 149 height 17
type input "0908486015"
type input "THANH"
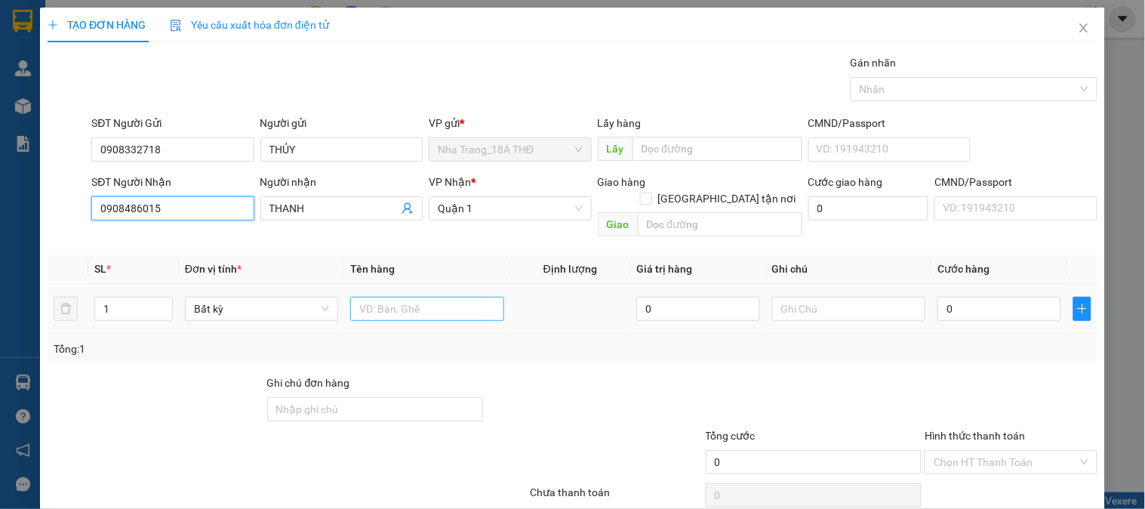
type input "0908486015"
click at [355, 297] on input "text" at bounding box center [426, 309] width 153 height 24
type input "1 BỊCH T ĐEN"
click at [976, 297] on input "0" at bounding box center [999, 309] width 124 height 24
type input "3"
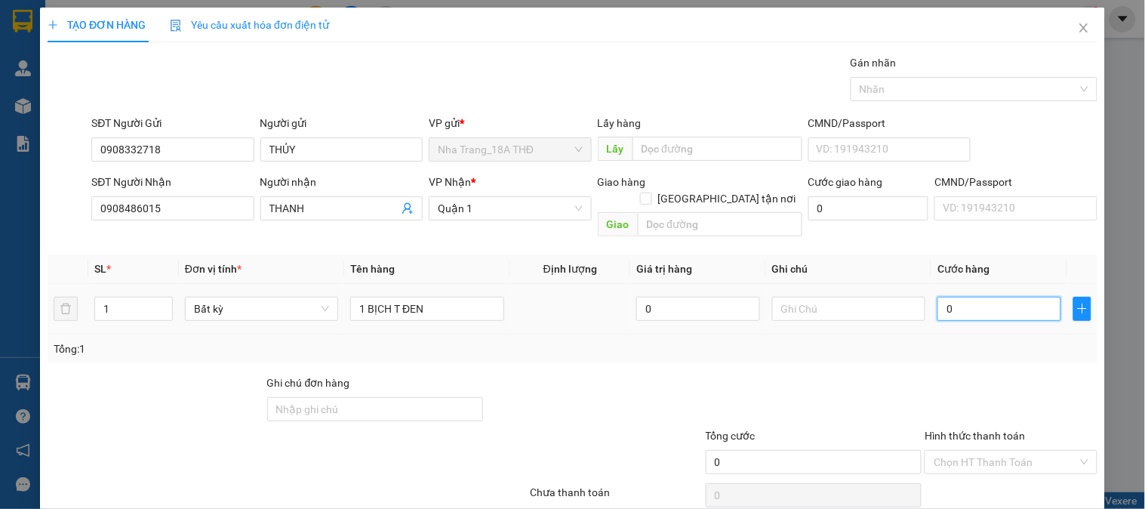
type input "3"
type input "30"
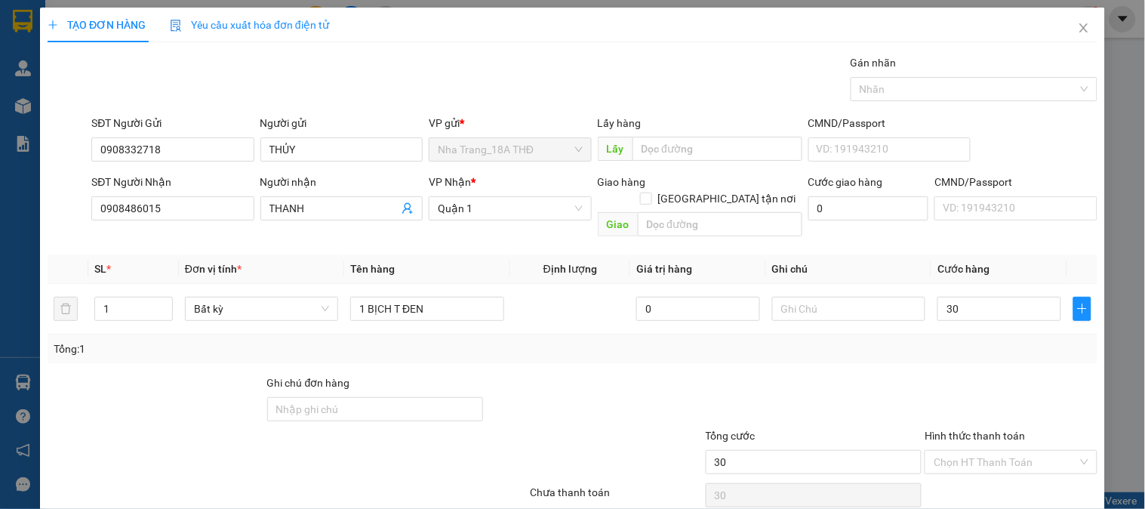
type input "30.000"
click at [999, 343] on div "Tổng: 1" at bounding box center [573, 348] width 1050 height 29
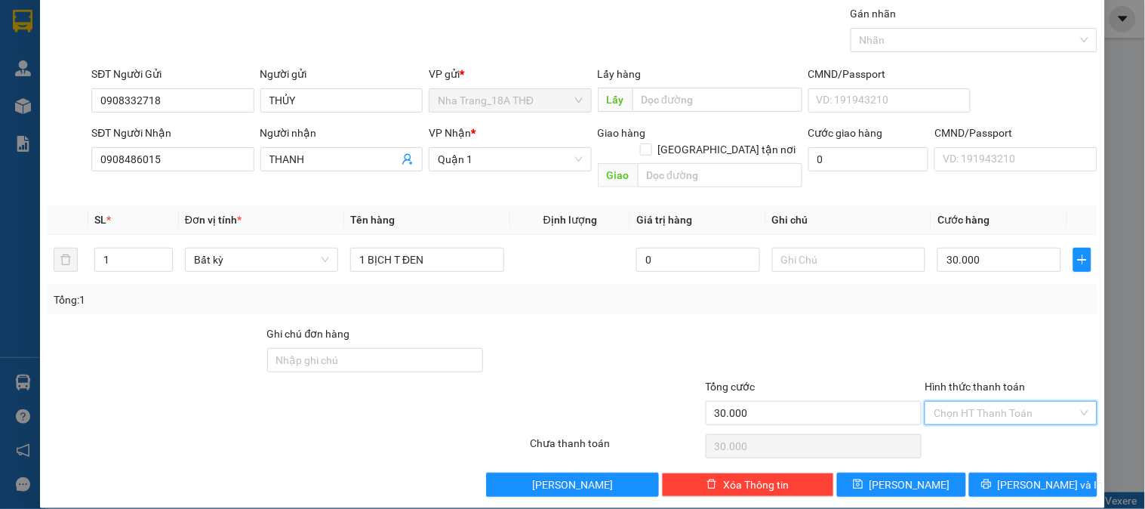
click at [996, 401] on input "Hình thức thanh toán" at bounding box center [1004, 412] width 143 height 23
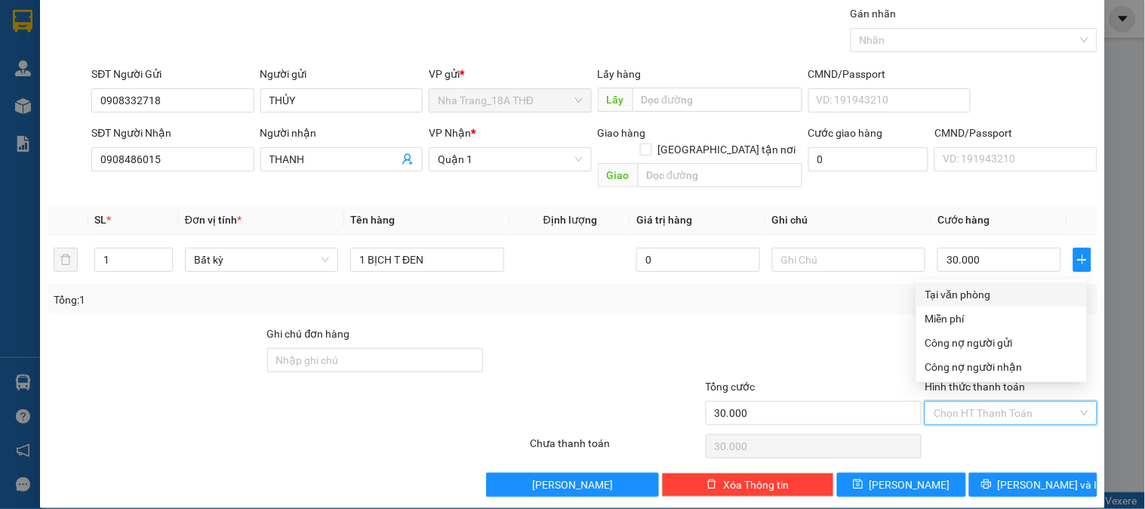
click at [966, 287] on div "Tại văn phòng" at bounding box center [1001, 294] width 152 height 17
type input "0"
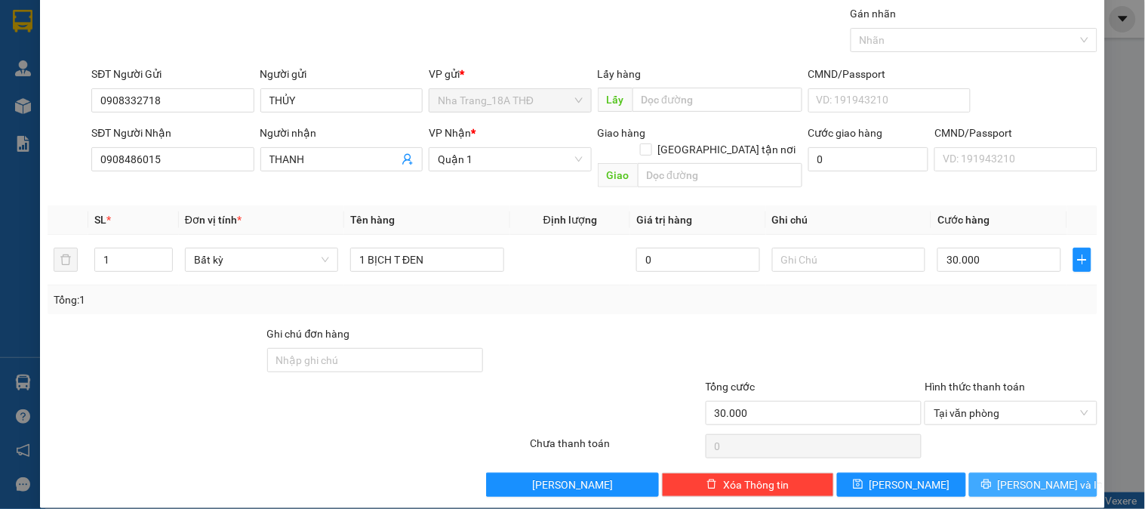
click at [1008, 476] on span "[PERSON_NAME] và In" at bounding box center [1051, 484] width 106 height 17
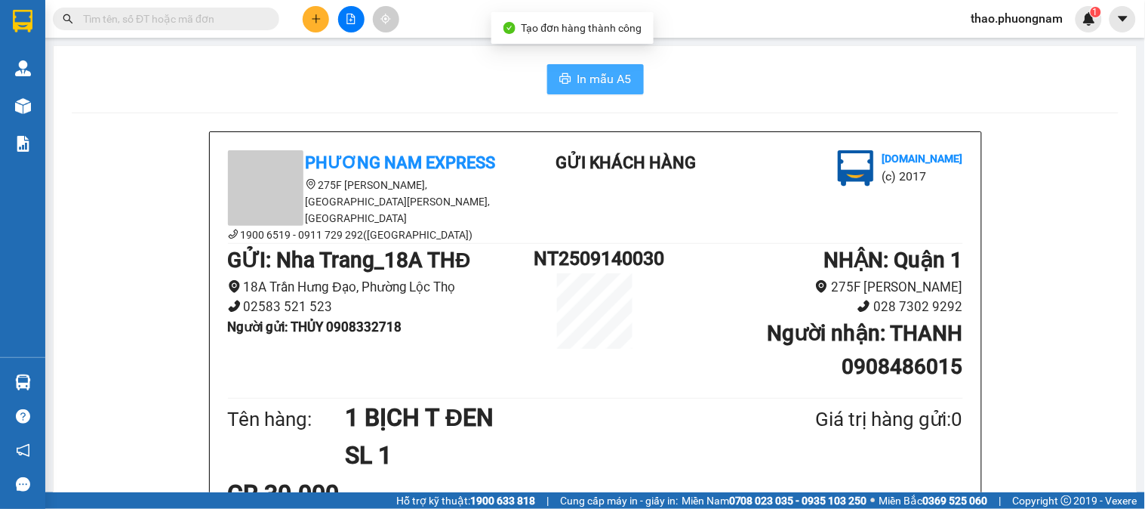
click at [598, 69] on span "In mẫu A5" at bounding box center [604, 78] width 54 height 19
click at [151, 20] on input "text" at bounding box center [172, 19] width 178 height 17
click at [198, 14] on input "text" at bounding box center [172, 19] width 178 height 17
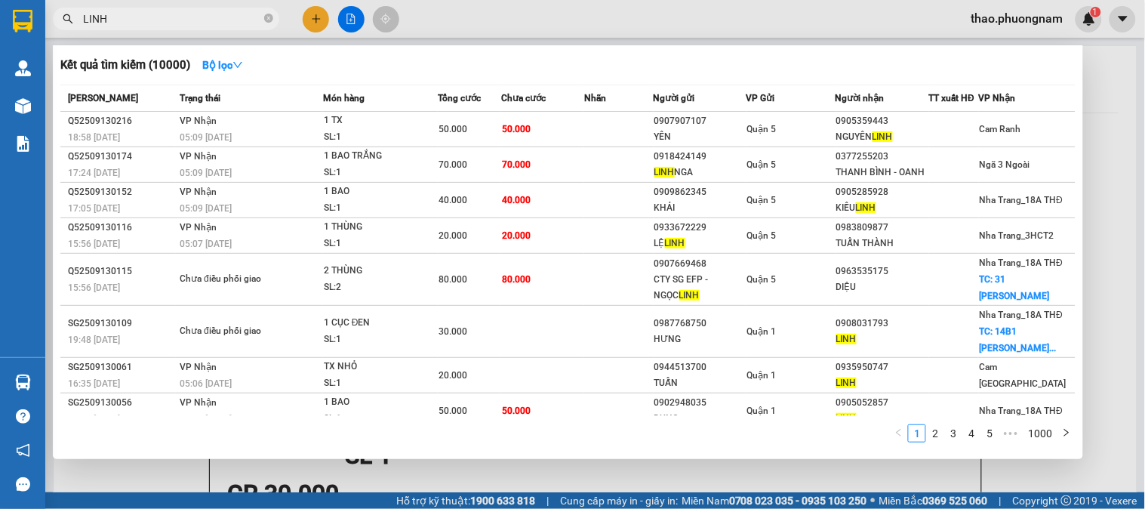
type input "LINH"
click at [266, 26] on span at bounding box center [268, 19] width 9 height 17
click at [268, 18] on icon "close-circle" at bounding box center [268, 18] width 9 height 9
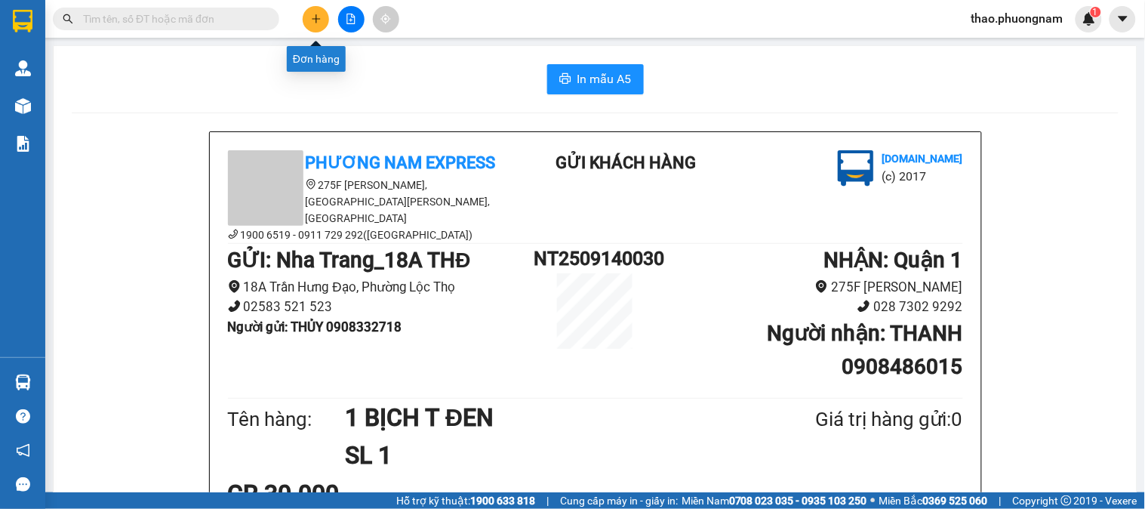
click at [324, 14] on button at bounding box center [316, 19] width 26 height 26
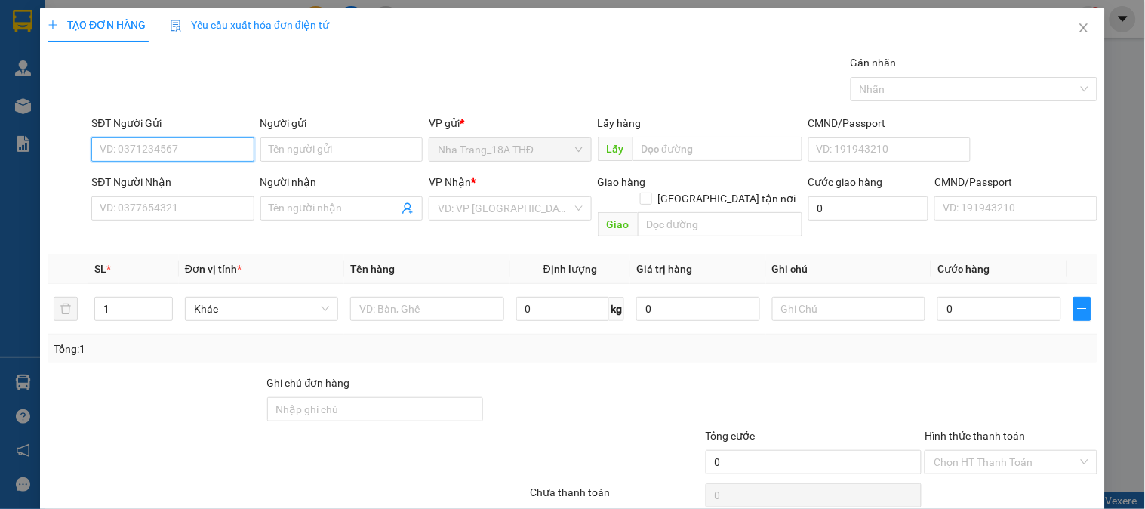
click at [99, 148] on input "SĐT Người Gửi" at bounding box center [172, 149] width 162 height 24
type input "0938689169"
click at [108, 183] on div "0938689169 - TRUNG" at bounding box center [171, 179] width 143 height 17
type input "TRUNG"
type input "0937603827"
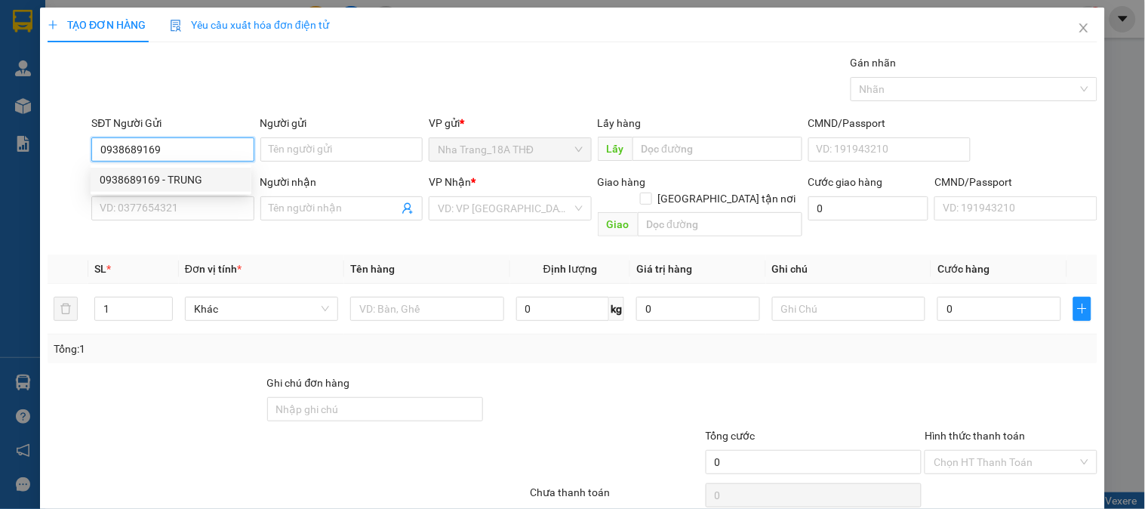
type input "PHÚC"
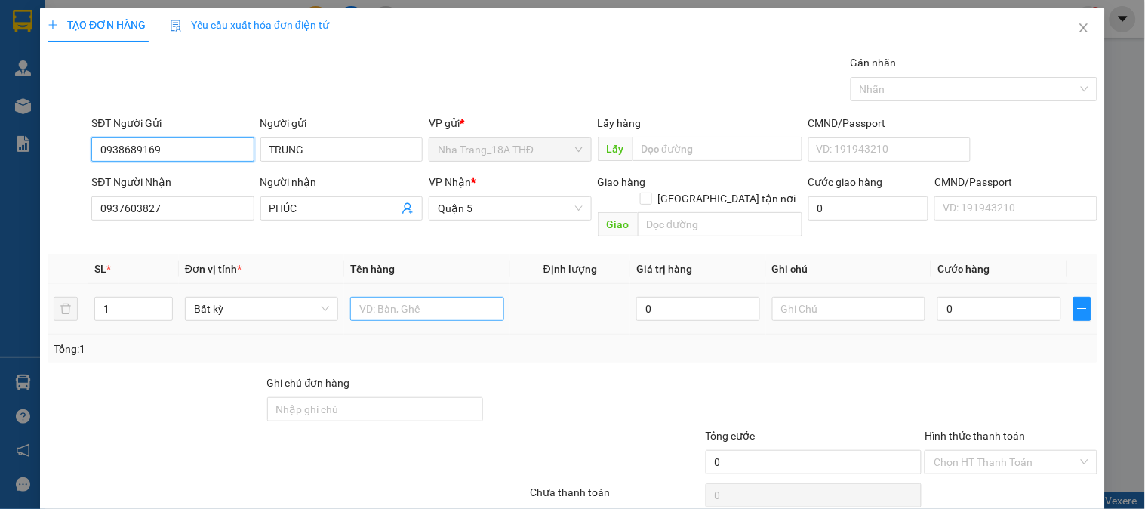
type input "0938689169"
click at [370, 297] on input "text" at bounding box center [426, 309] width 153 height 24
type input "1C"
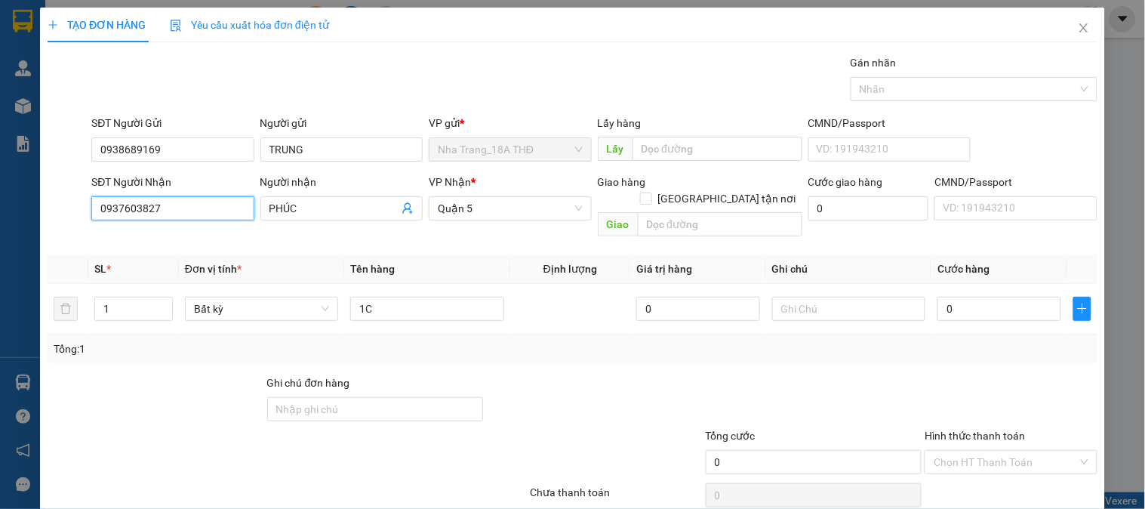
drag, startPoint x: 177, startPoint y: 214, endPoint x: 15, endPoint y: 204, distance: 162.5
click at [15, 204] on div "TẠO ĐƠN HÀNG Yêu cầu xuất hóa đơn điện tử Transit Pickup Surcharge Ids Transit …" at bounding box center [572, 254] width 1145 height 509
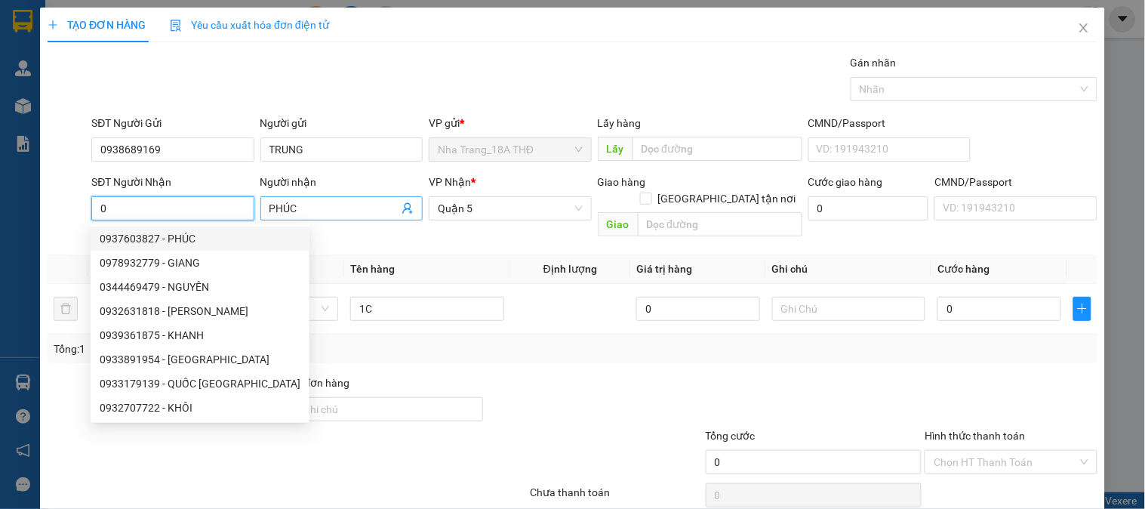
type input "0"
click at [322, 217] on span "PHÚC" at bounding box center [341, 208] width 162 height 24
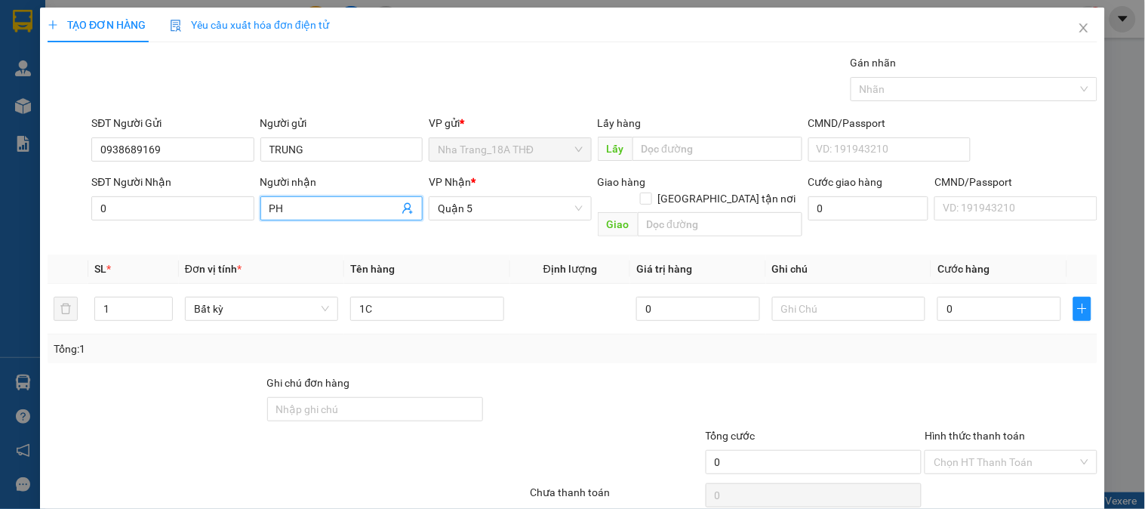
type input "P"
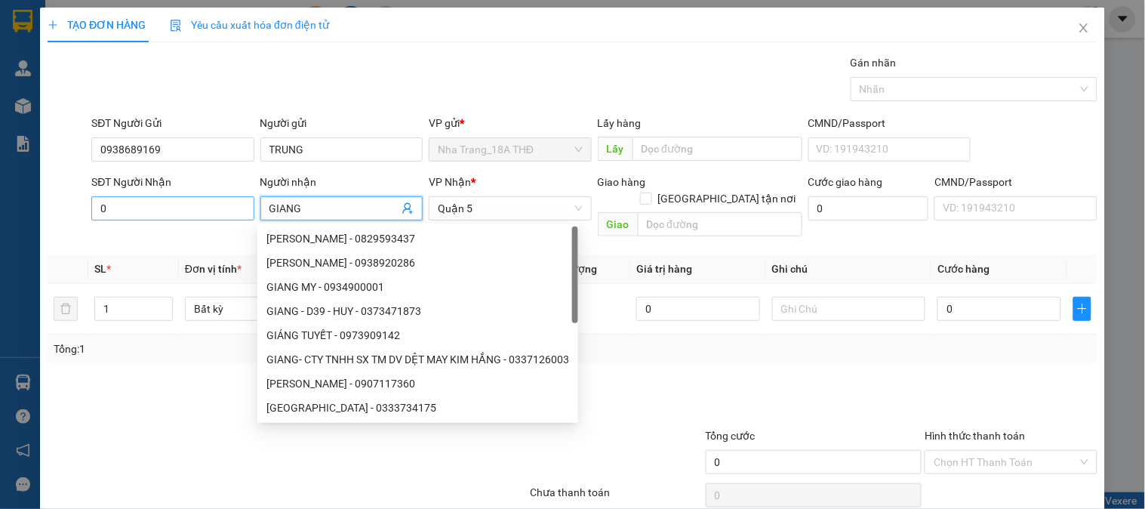
type input "GIANG"
click at [109, 206] on input "0" at bounding box center [172, 208] width 162 height 24
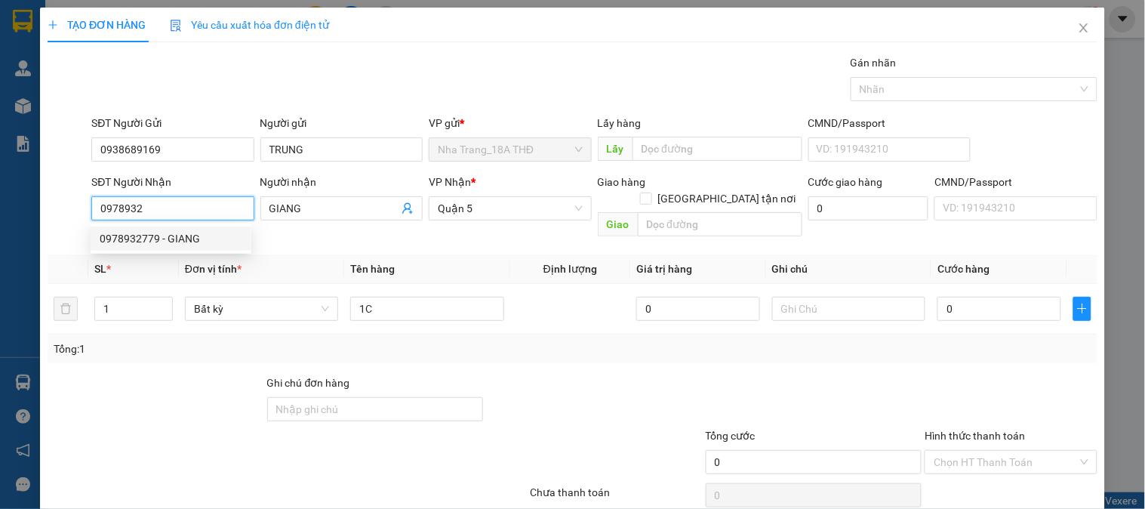
click at [125, 238] on div "0978932779 - GIANG" at bounding box center [171, 238] width 143 height 17
type input "0978932779"
type input "GIANG"
checkbox input "true"
type input "188 NGUYỄN XÍ, PHƯỜNG 26 , QUẬN BÌNH THẠNH (GTN 70K)"
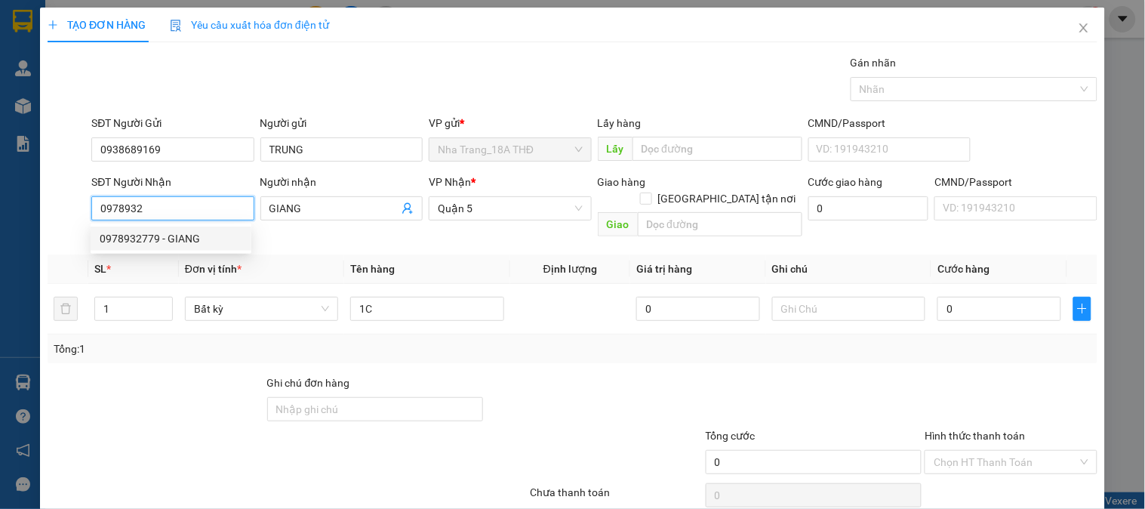
type input "70.000"
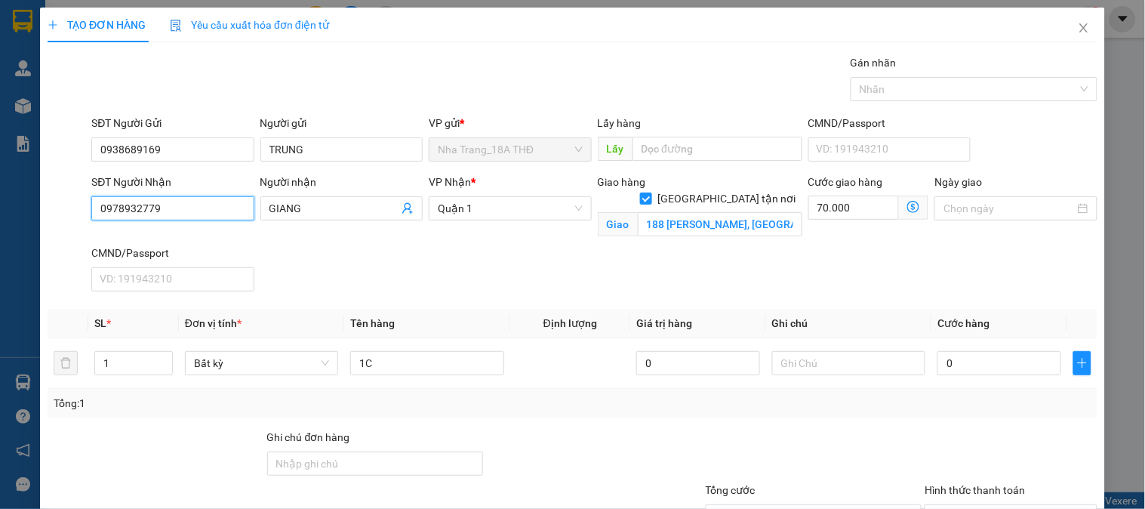
type input "0978932779"
click at [833, 243] on div "Cước giao hàng 70.000" at bounding box center [868, 209] width 127 height 71
click at [907, 206] on icon "dollar-circle" at bounding box center [913, 207] width 12 height 12
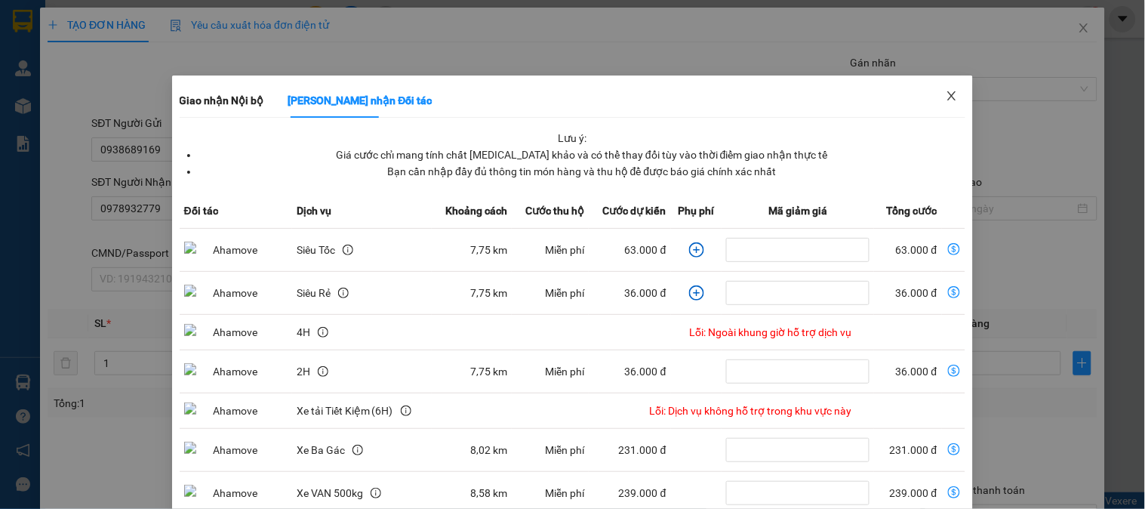
click at [945, 91] on icon "close" at bounding box center [951, 96] width 12 height 12
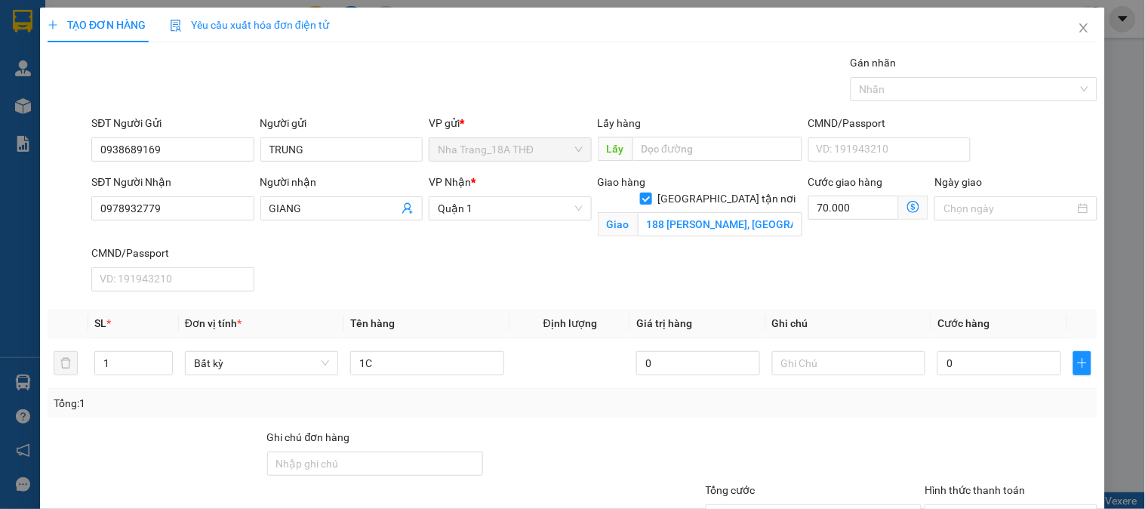
click at [907, 213] on icon "dollar-circle" at bounding box center [913, 207] width 12 height 12
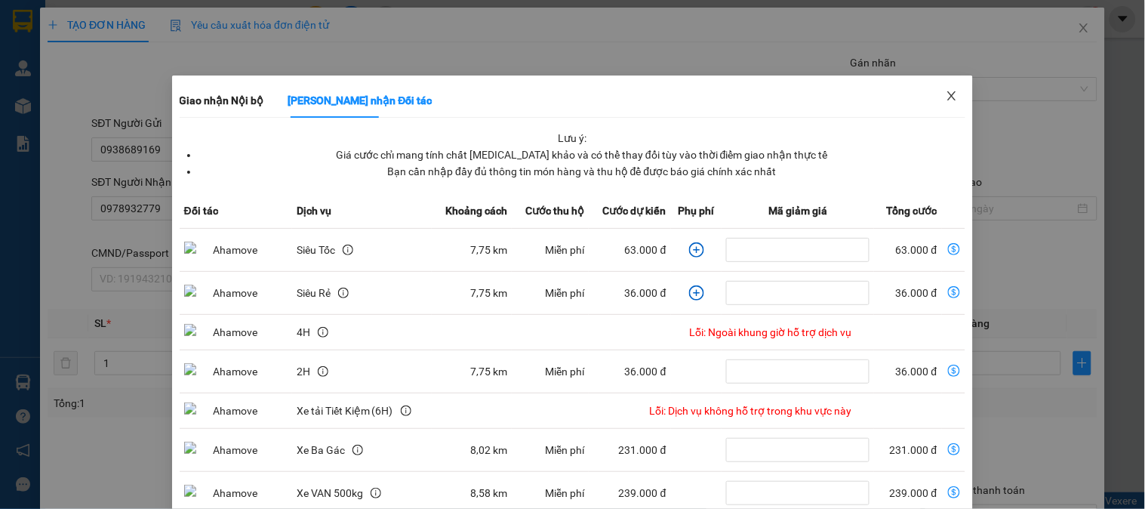
click at [945, 96] on icon "close" at bounding box center [951, 96] width 12 height 12
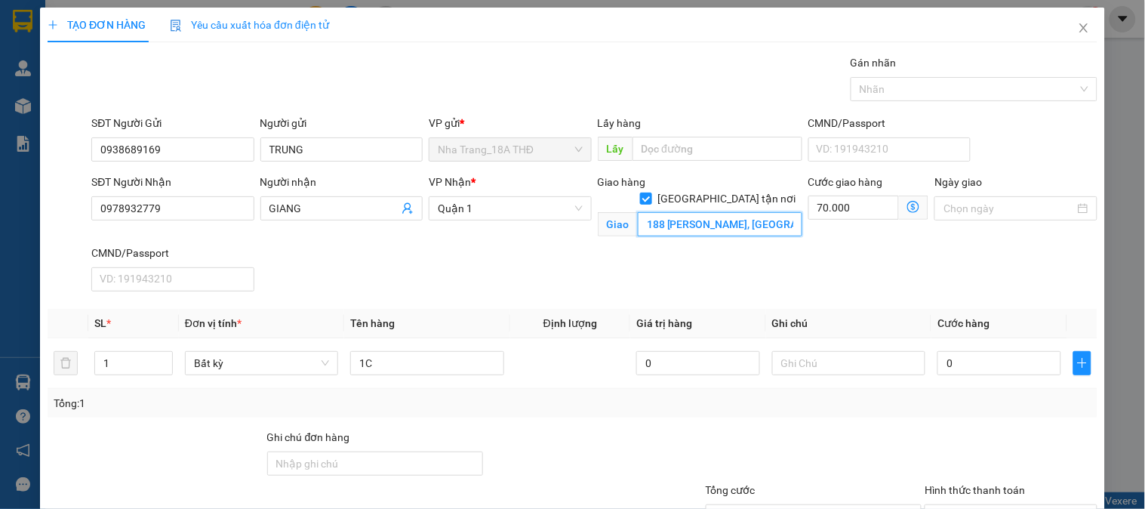
click at [675, 212] on input "188 NGUYỄN XÍ, PHƯỜNG 26 , QUẬN BÌNH THẠNH (GTN 70K)" at bounding box center [720, 224] width 164 height 24
click at [379, 367] on input "1C" at bounding box center [426, 363] width 153 height 24
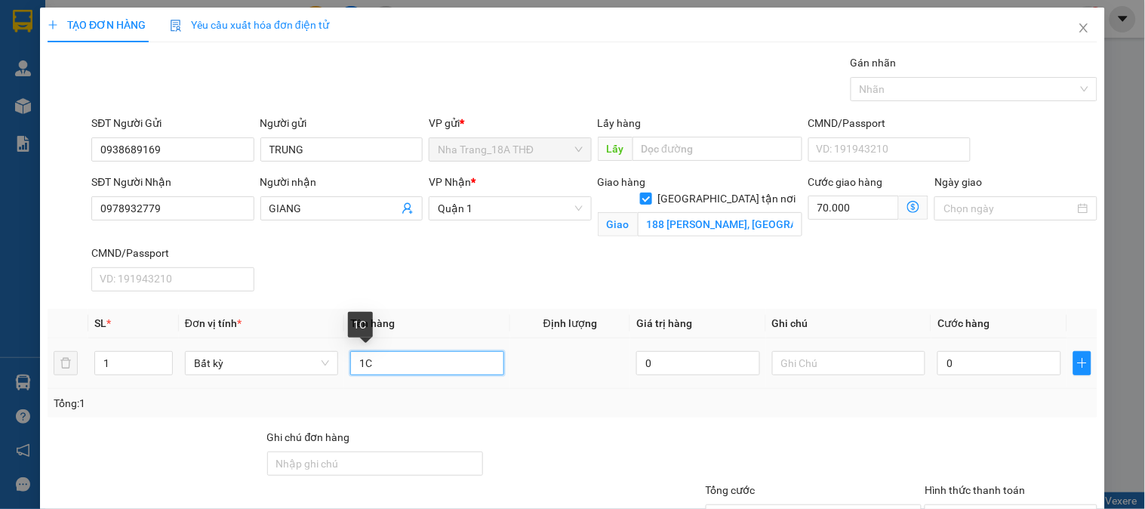
type input "1"
type input "1 XỐP"
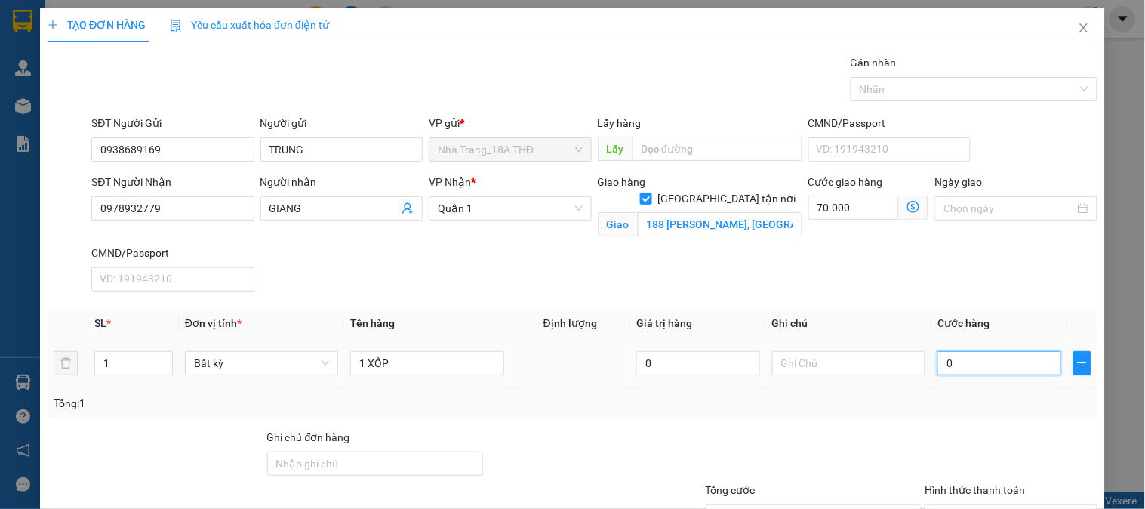
click at [970, 359] on input "0" at bounding box center [999, 363] width 124 height 24
type input "4"
type input "70.004"
type input "0"
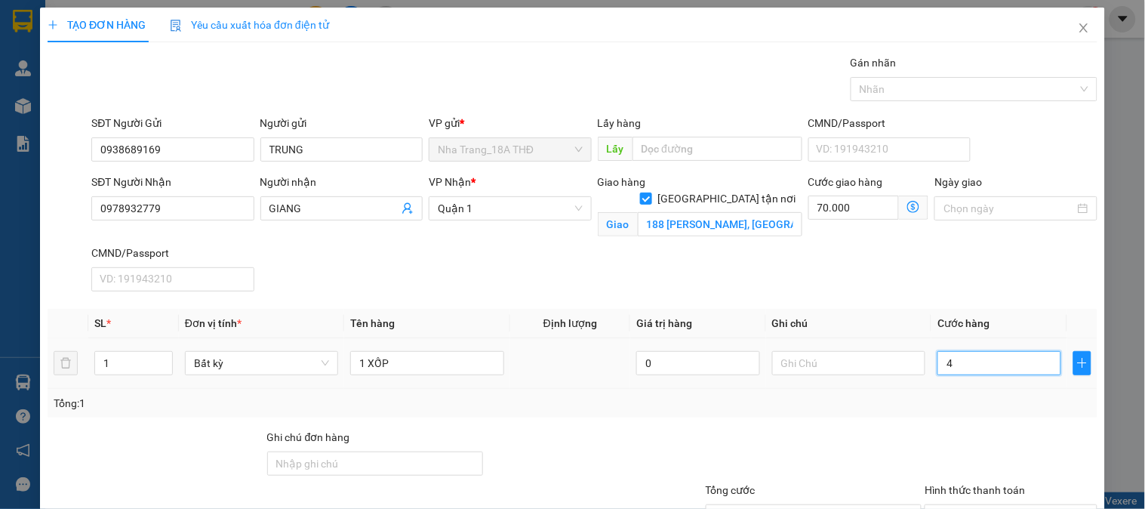
type input "70.000"
type input "03"
type input "70.003"
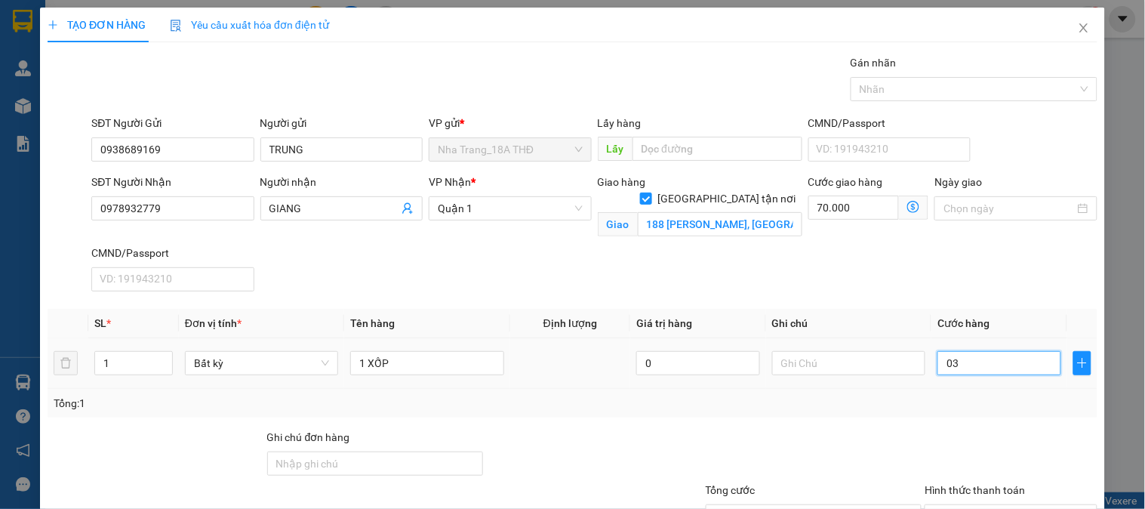
type input "030"
type input "70.030"
type input "30.000"
type input "100.000"
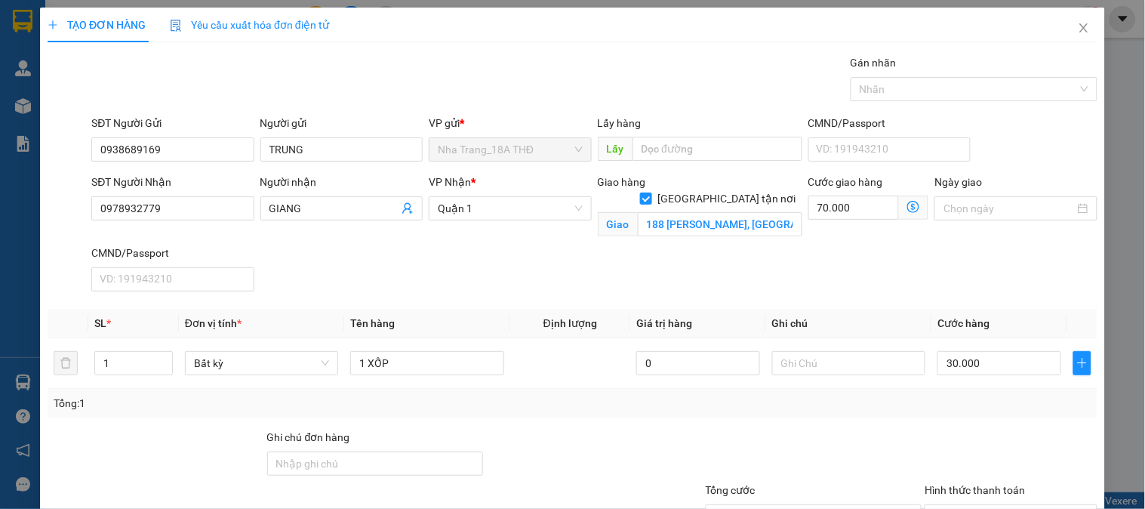
click at [933, 295] on div "SĐT Người Nhận 0978932779 Người nhận GIANG VP Nhận * Quận 1 Giao hàng Giao tận …" at bounding box center [594, 236] width 1012 height 124
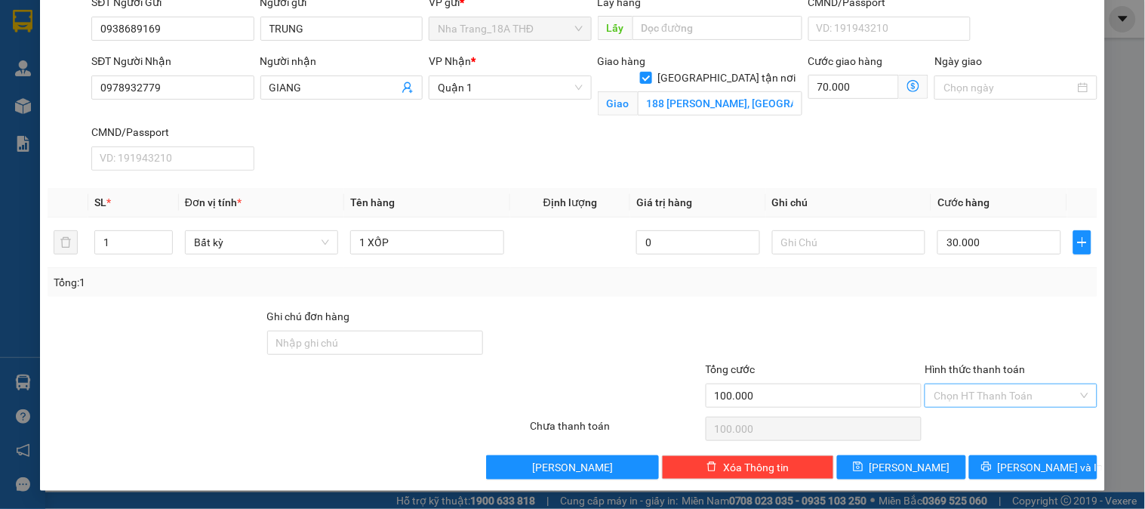
click at [959, 401] on input "Hình thức thanh toán" at bounding box center [1004, 395] width 143 height 23
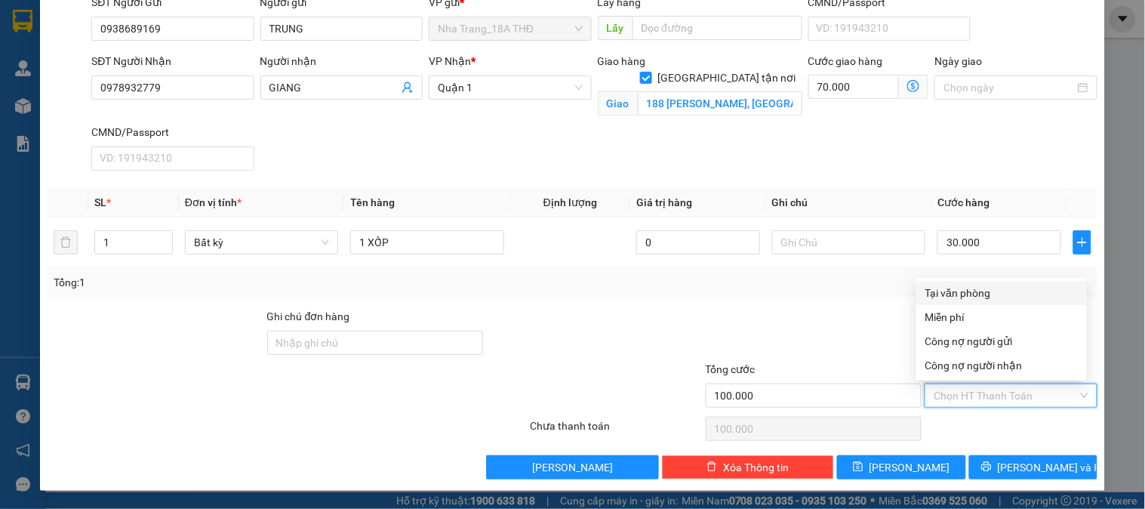
click at [953, 290] on div "Tại văn phòng" at bounding box center [1001, 292] width 152 height 17
type input "0"
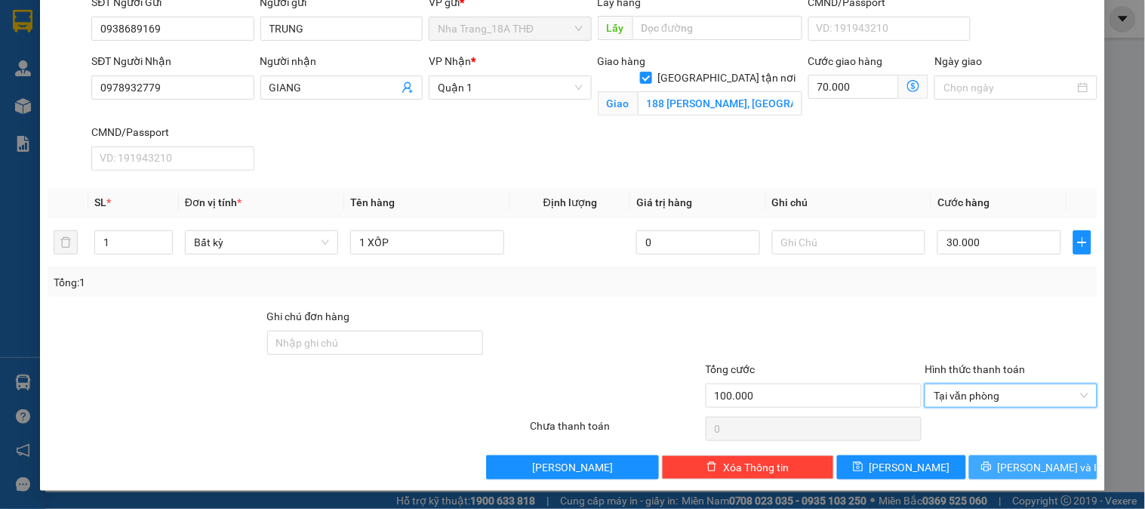
click at [1011, 470] on span "[PERSON_NAME] và In" at bounding box center [1051, 467] width 106 height 17
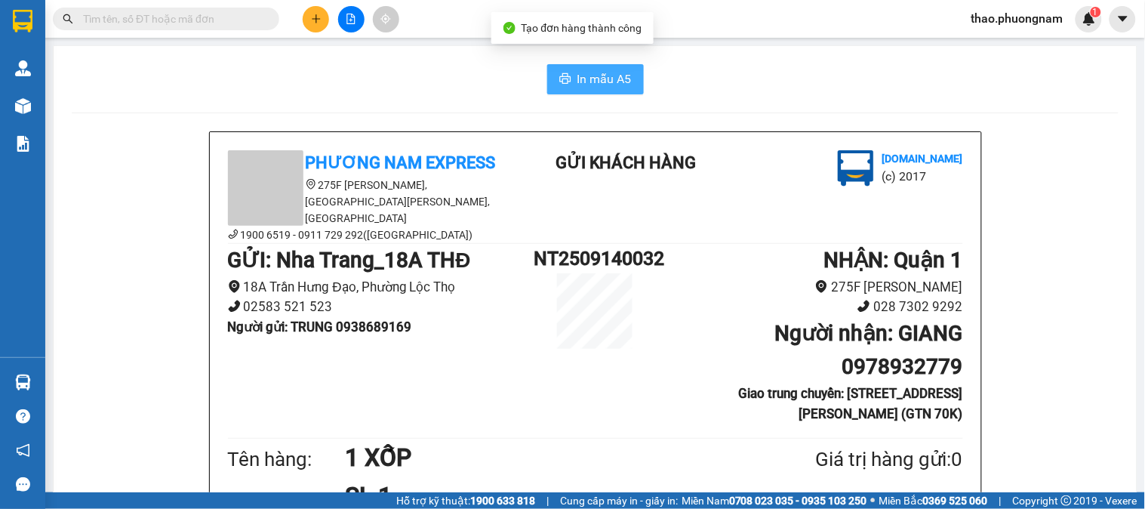
click at [586, 77] on span "In mẫu A5" at bounding box center [604, 78] width 54 height 19
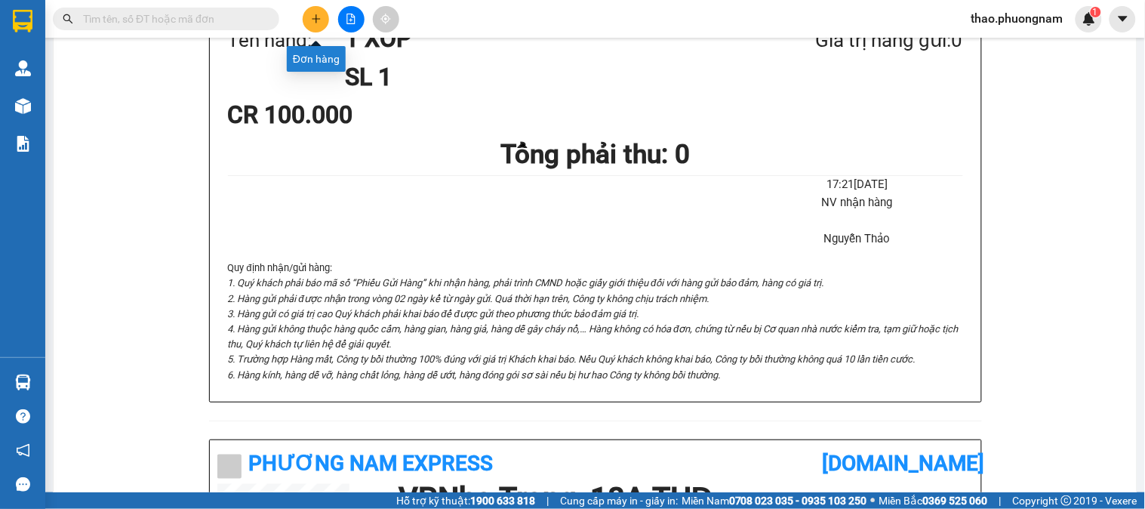
click at [312, 17] on icon "plus" at bounding box center [316, 19] width 11 height 11
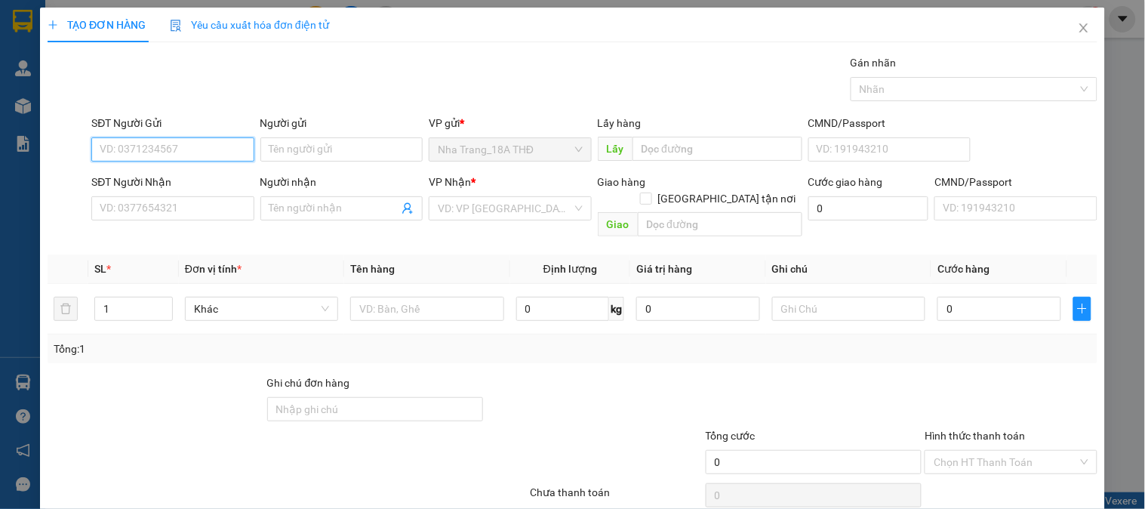
click at [153, 161] on input "SĐT Người Gửi" at bounding box center [172, 149] width 162 height 24
type input "0905380279"
click at [107, 176] on div "0905380279 - HOA" at bounding box center [171, 179] width 143 height 17
type input "HOA"
type input "0938736912"
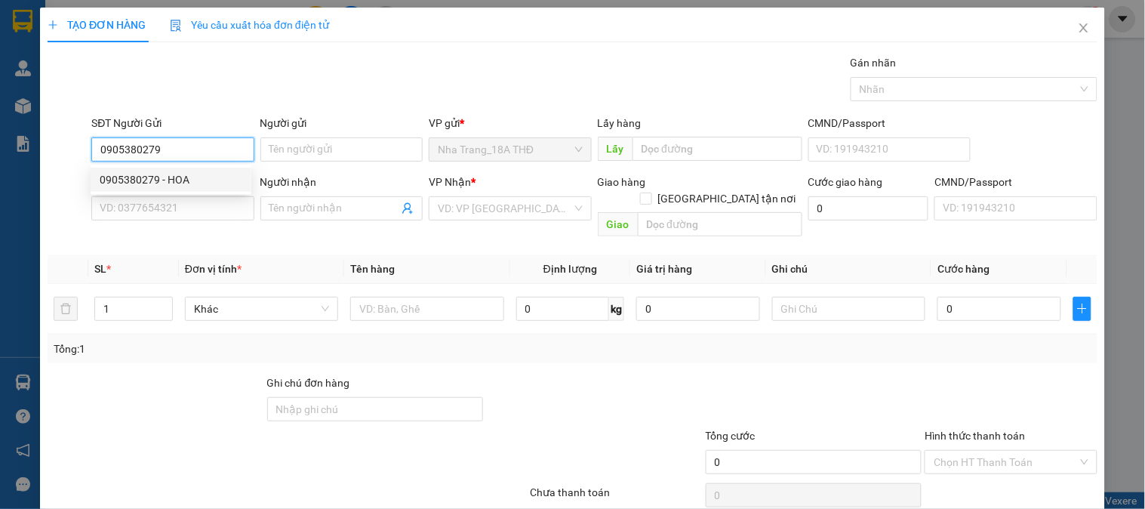
type input "HÙNG"
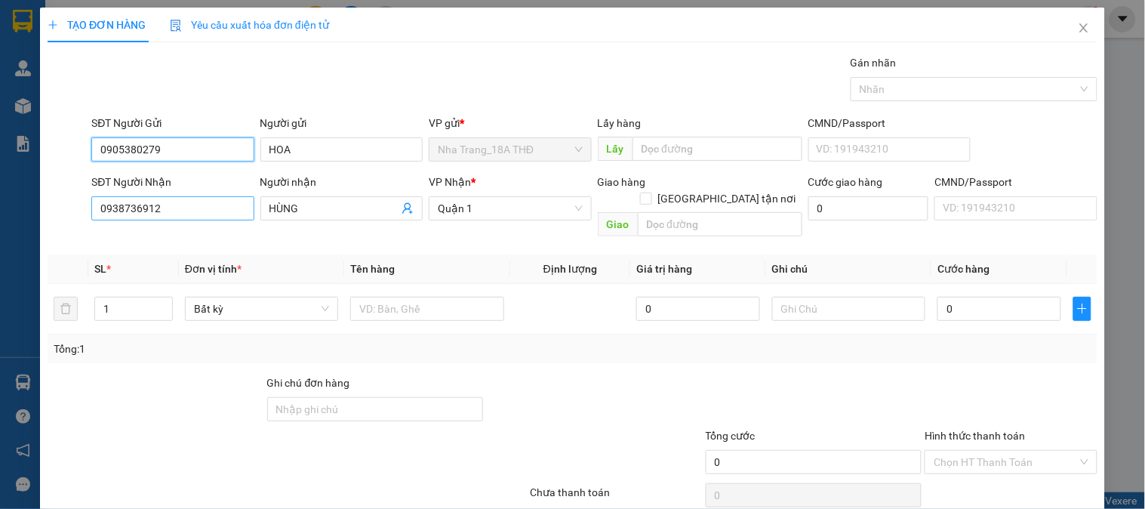
type input "0905380279"
drag, startPoint x: 175, startPoint y: 199, endPoint x: 0, endPoint y: 195, distance: 175.1
click at [0, 195] on div "TẠO ĐƠN HÀNG Yêu cầu xuất hóa đơn điện tử Transit Pickup Surcharge Ids Transit …" at bounding box center [572, 254] width 1145 height 509
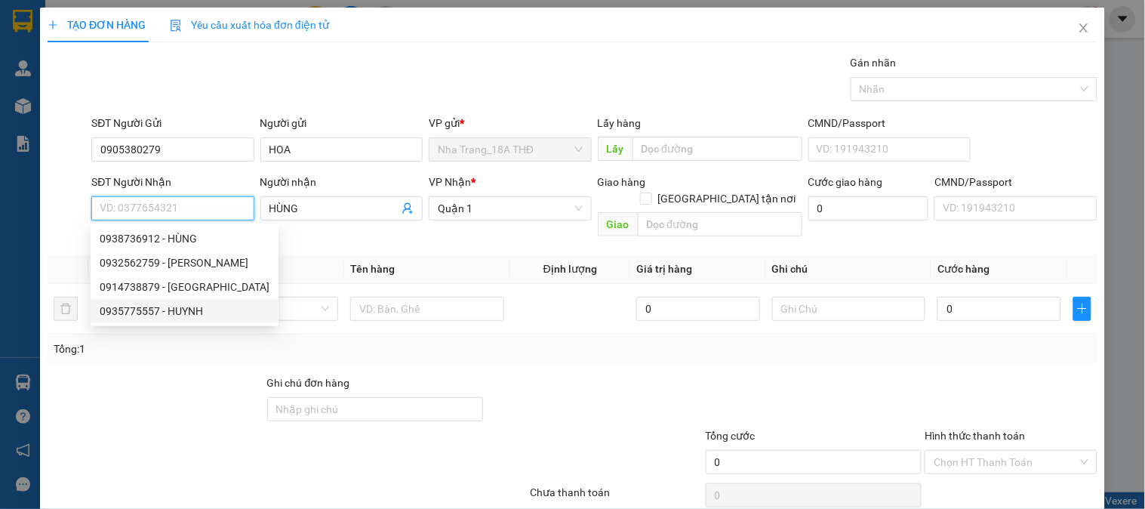
click at [113, 307] on div "0935775557 - HUYNH" at bounding box center [185, 311] width 170 height 17
type input "0935775557"
type input "HUYNH"
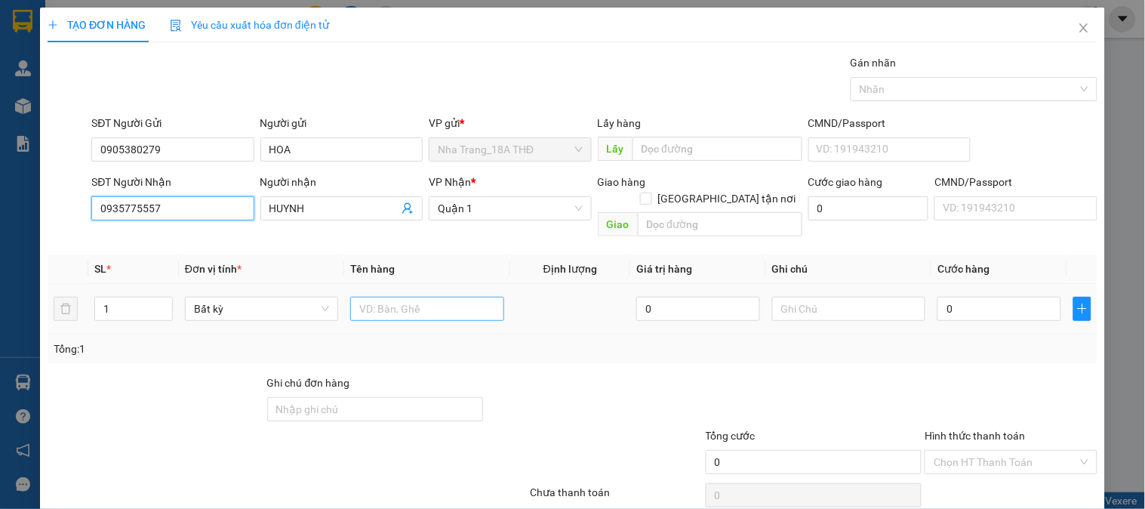
type input "0935775557"
click at [413, 297] on input "text" at bounding box center [426, 309] width 153 height 24
type input "1 XỐP"
click at [967, 297] on input "0" at bounding box center [999, 309] width 124 height 24
type input "5"
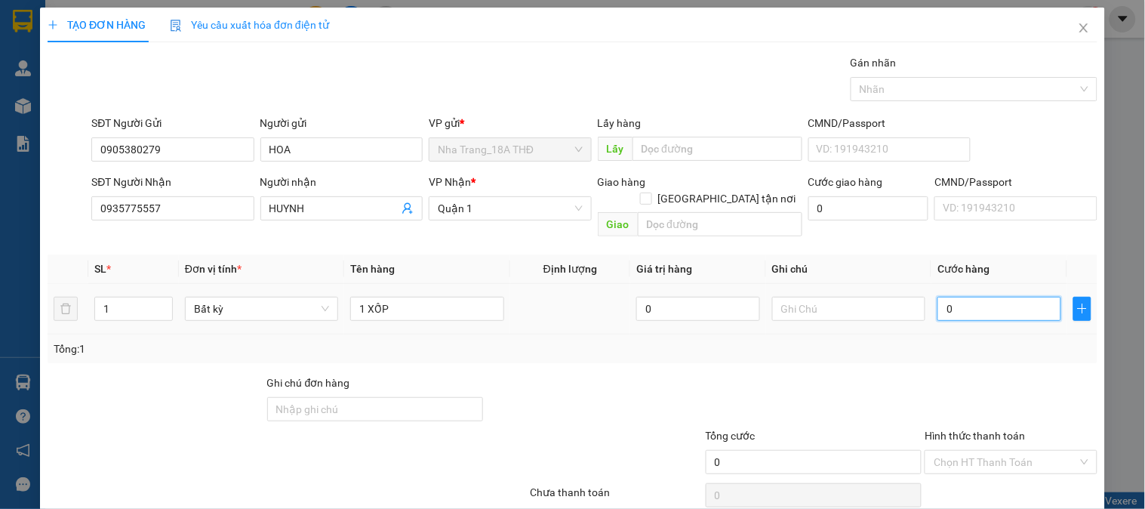
type input "5"
type input "50"
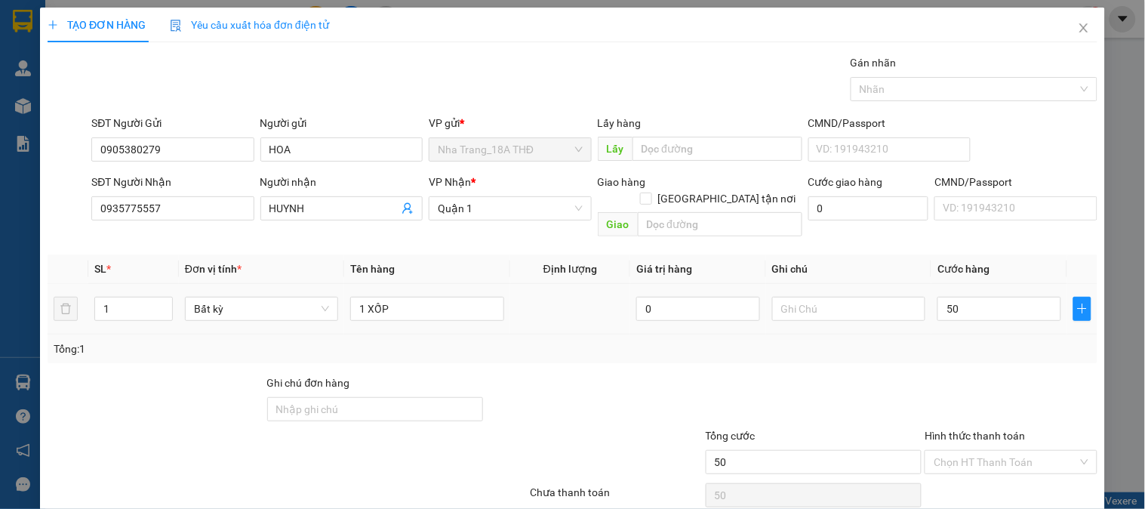
type input "50.000"
click at [970, 334] on div "Tổng: 1" at bounding box center [573, 348] width 1050 height 29
click at [983, 450] on input "Hình thức thanh toán" at bounding box center [1004, 461] width 143 height 23
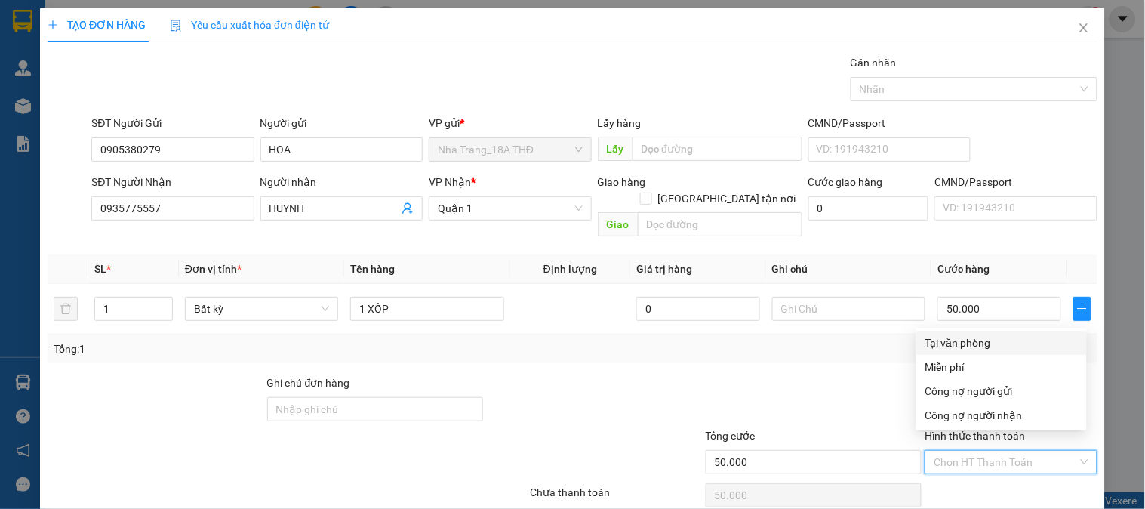
click at [975, 342] on div "Tại văn phòng" at bounding box center [1001, 342] width 152 height 17
type input "0"
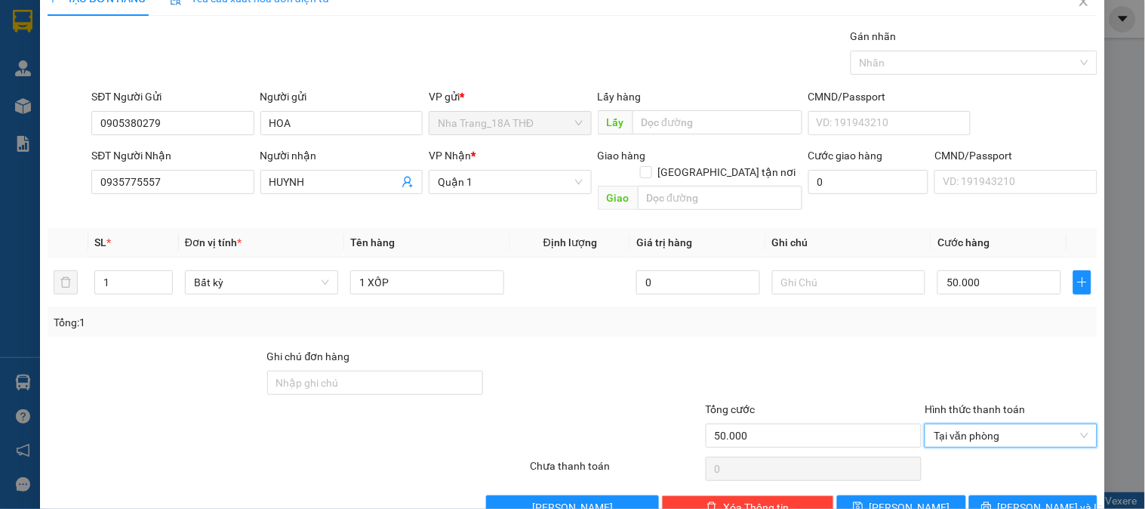
scroll to position [49, 0]
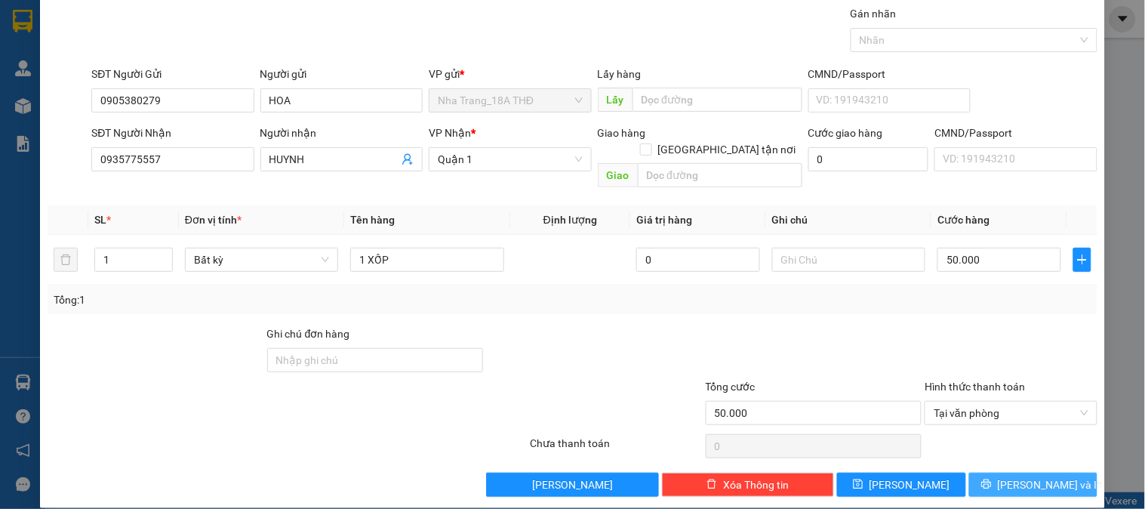
click at [991, 478] on span "printer" at bounding box center [986, 484] width 11 height 12
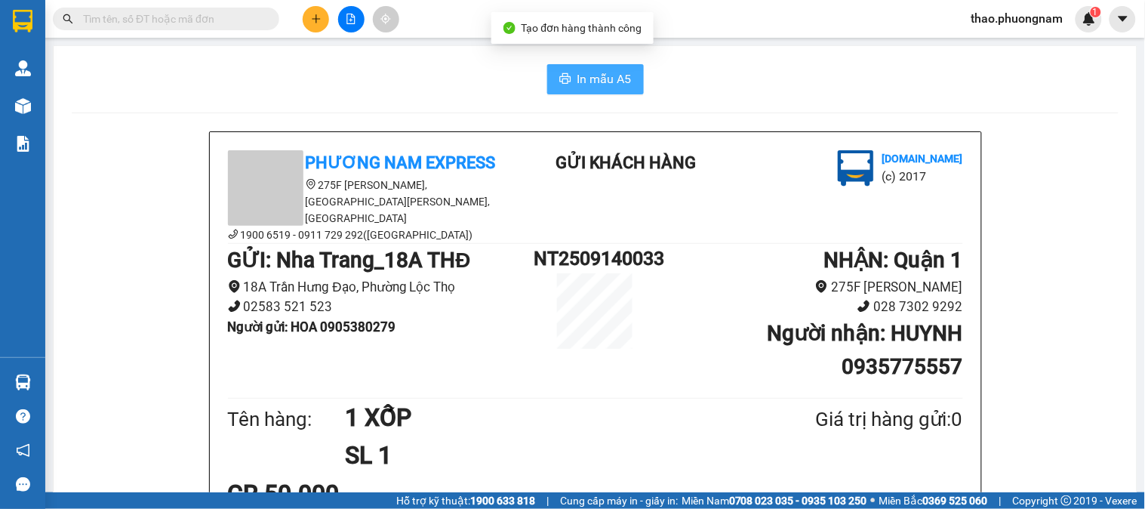
drag, startPoint x: 617, startPoint y: 76, endPoint x: 597, endPoint y: 154, distance: 80.3
click at [613, 78] on span "In mẫu A5" at bounding box center [604, 78] width 54 height 19
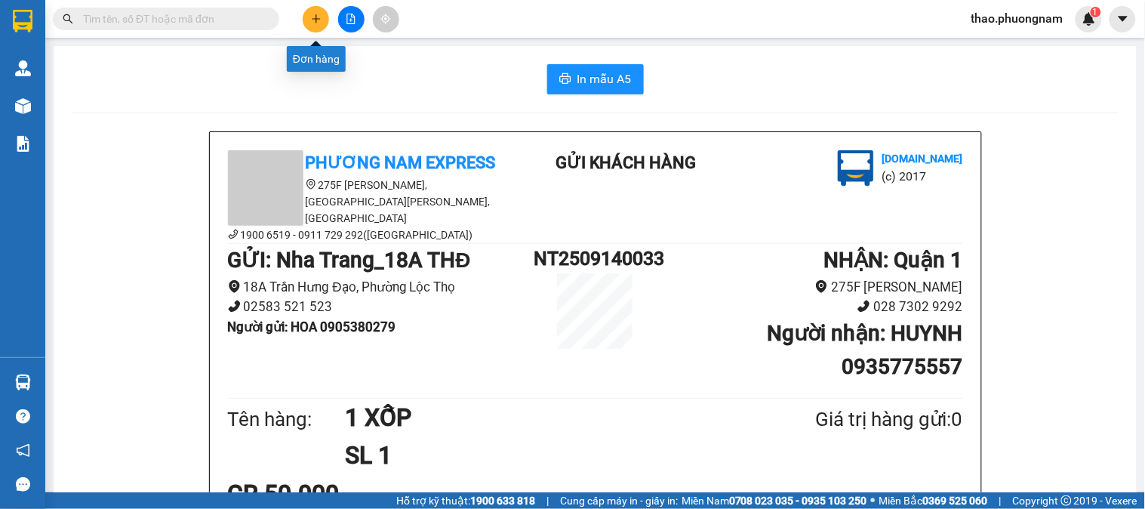
click at [312, 21] on icon "plus" at bounding box center [316, 19] width 11 height 11
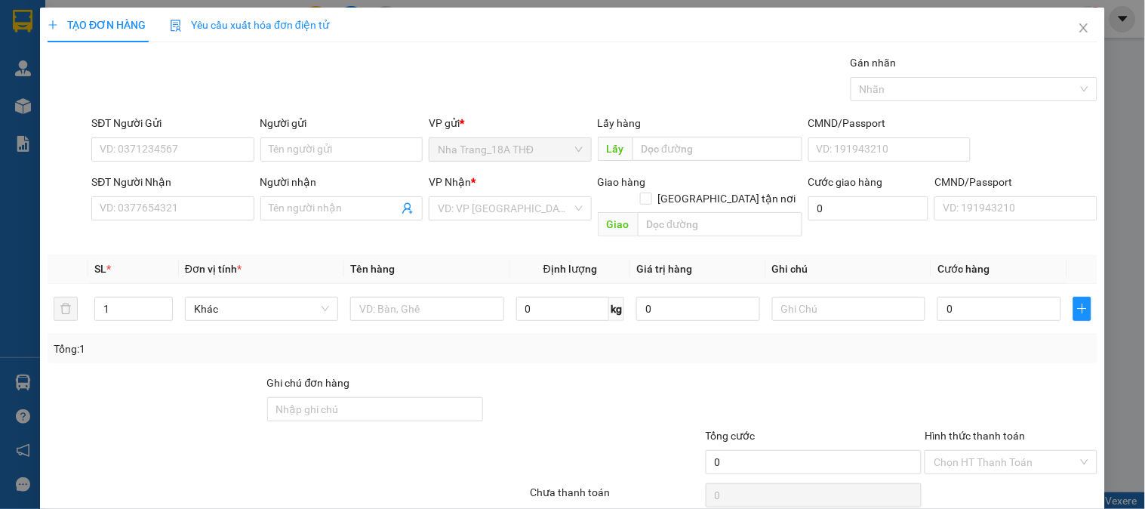
click at [186, 132] on div "SĐT Người Gửi" at bounding box center [172, 126] width 162 height 23
click at [92, 204] on input "SĐT Người Nhận" at bounding box center [172, 208] width 162 height 24
type input "0"
type input "0387553583"
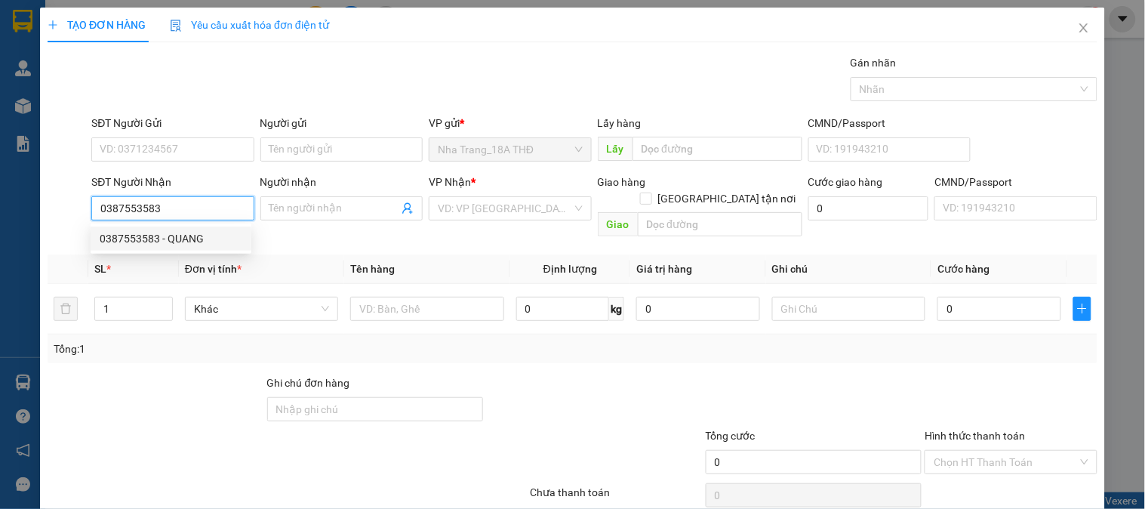
click at [141, 232] on div "0387553583 - QUANG" at bounding box center [171, 238] width 143 height 17
type input "QUANG"
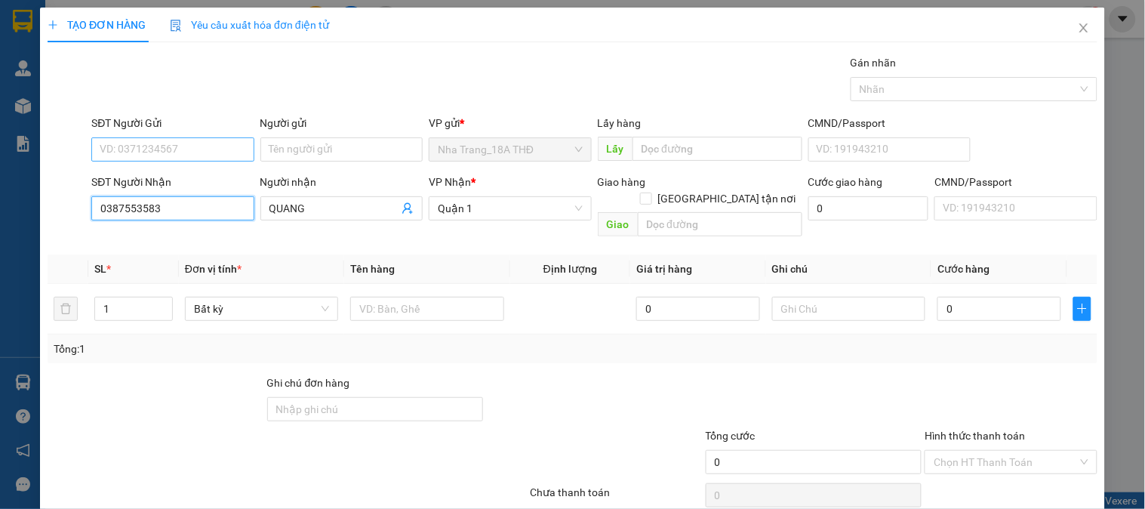
type input "0387553583"
click at [155, 137] on input "SĐT Người Gửi" at bounding box center [172, 149] width 162 height 24
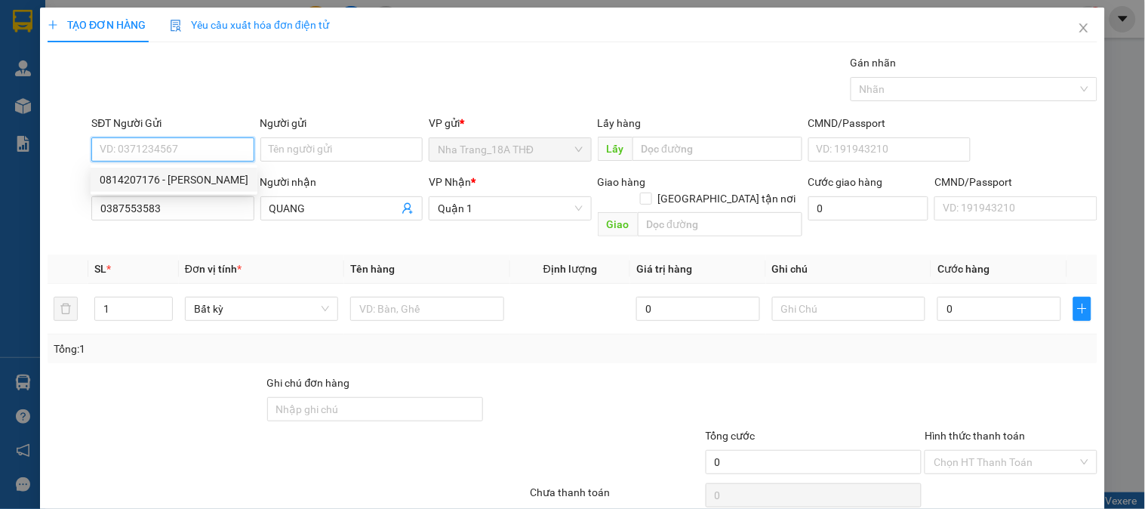
click at [177, 171] on div "0814207176 - CHÚ MINH" at bounding box center [174, 179] width 149 height 17
type input "0814207176"
type input "CHÚ MINH"
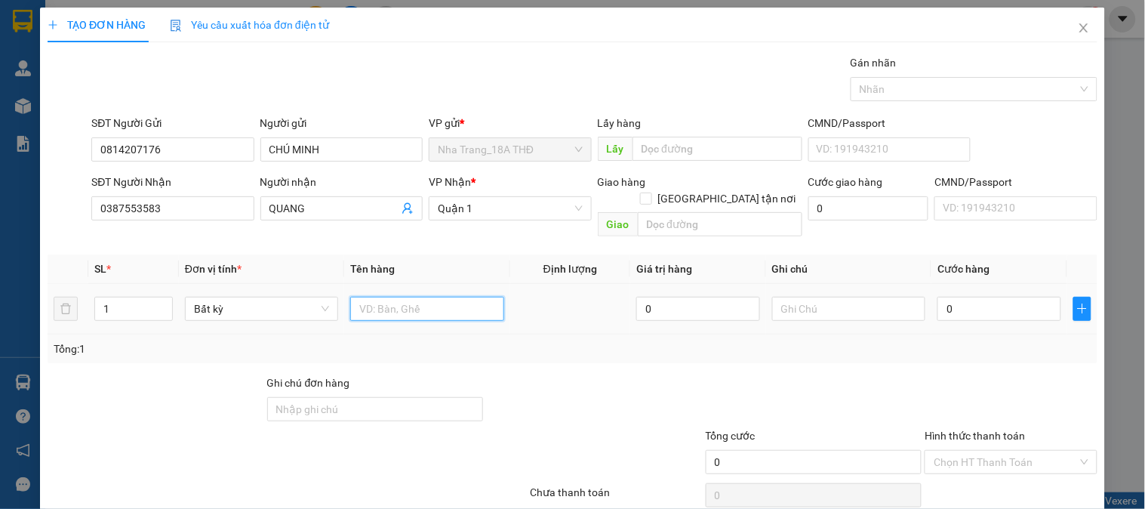
click at [415, 297] on input "text" at bounding box center [426, 309] width 153 height 24
type input "1 XỐP"
click at [959, 297] on input "0" at bounding box center [999, 309] width 124 height 24
type input "5"
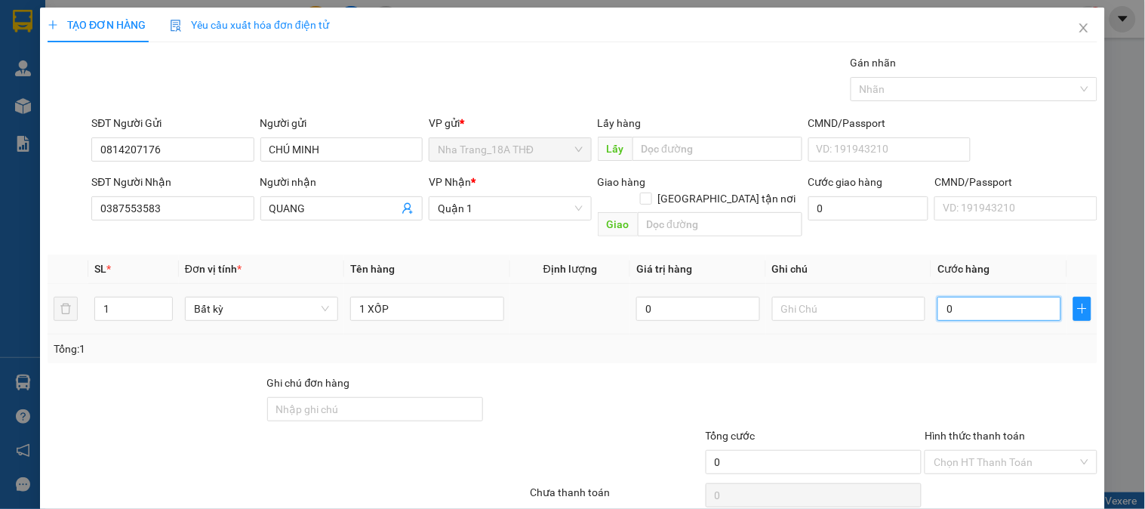
type input "5"
type input "50"
type input "50.000"
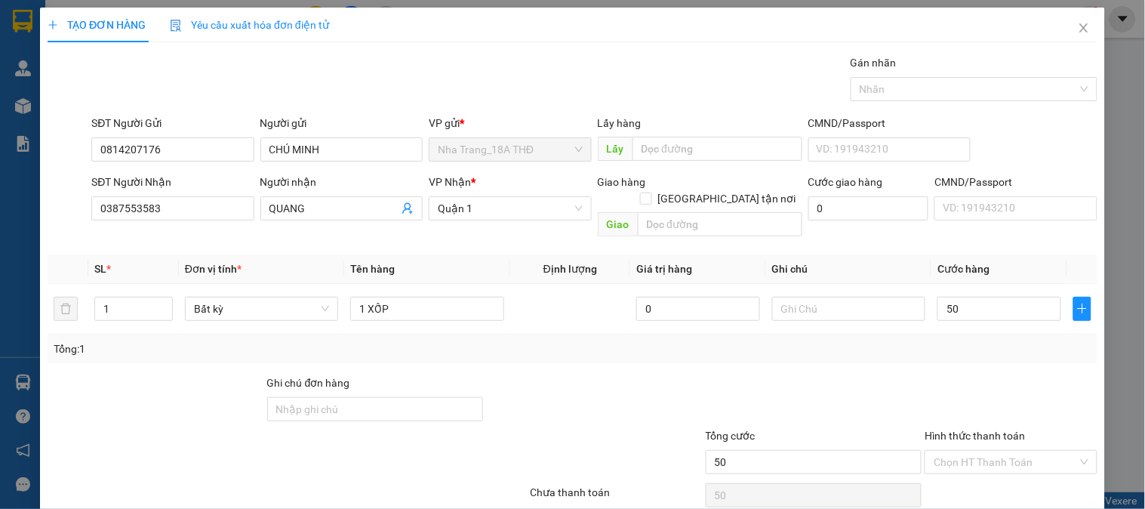
type input "50.000"
click at [986, 374] on div at bounding box center [1010, 400] width 175 height 53
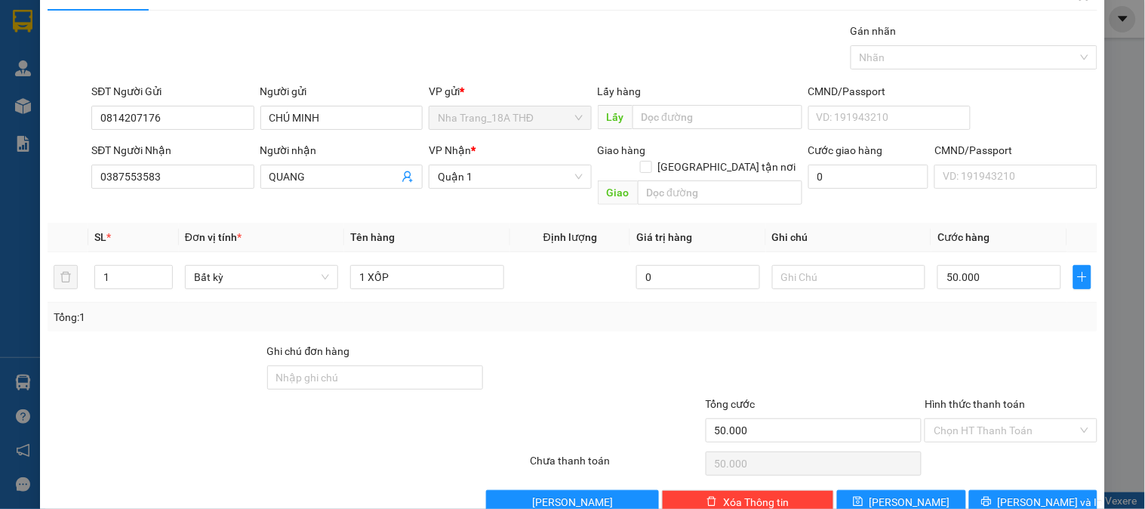
scroll to position [49, 0]
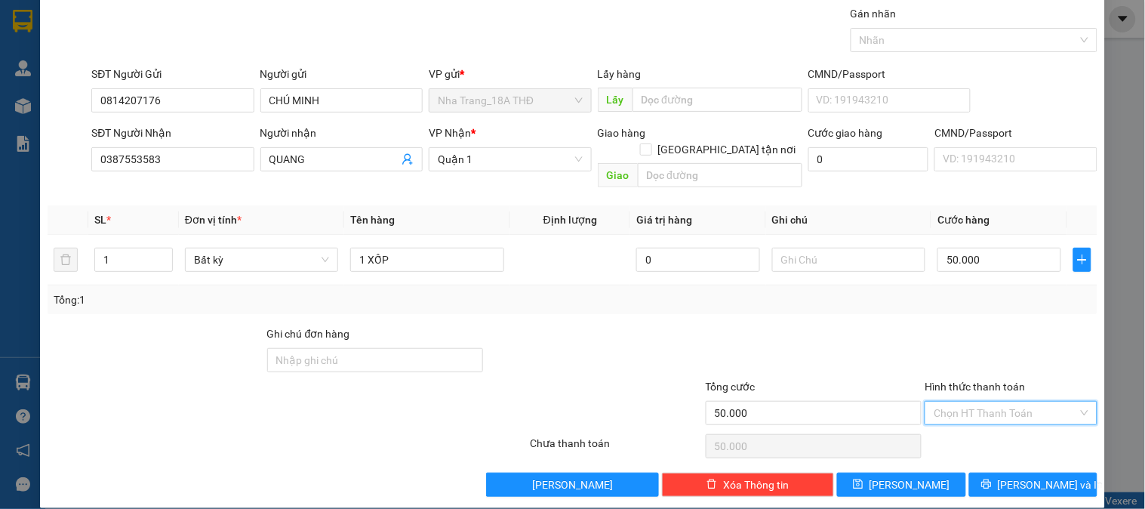
click at [993, 401] on input "Hình thức thanh toán" at bounding box center [1004, 412] width 143 height 23
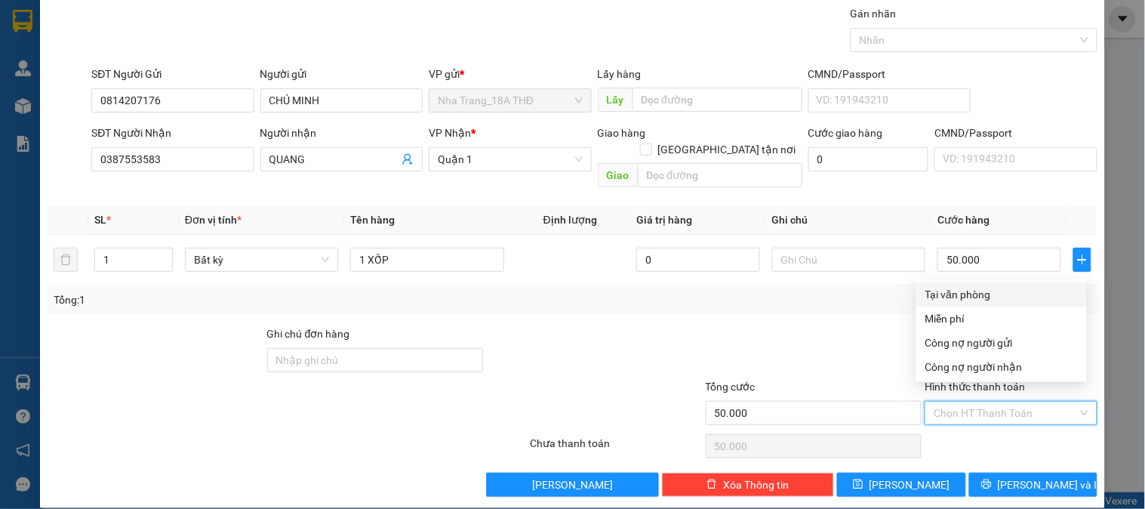
click at [961, 288] on div "Tại văn phòng" at bounding box center [1001, 294] width 152 height 17
type input "0"
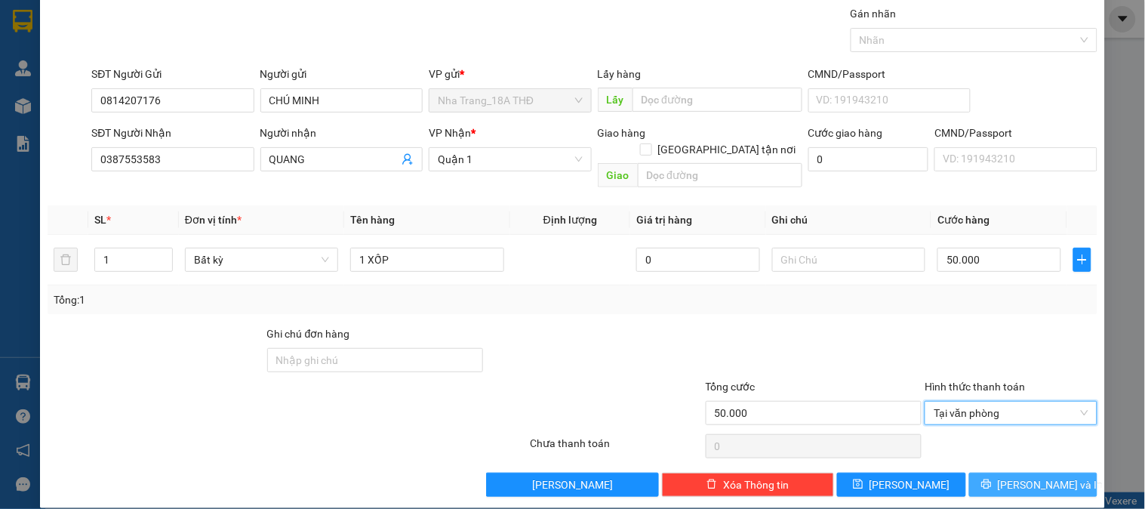
click at [1010, 476] on span "[PERSON_NAME] và In" at bounding box center [1051, 484] width 106 height 17
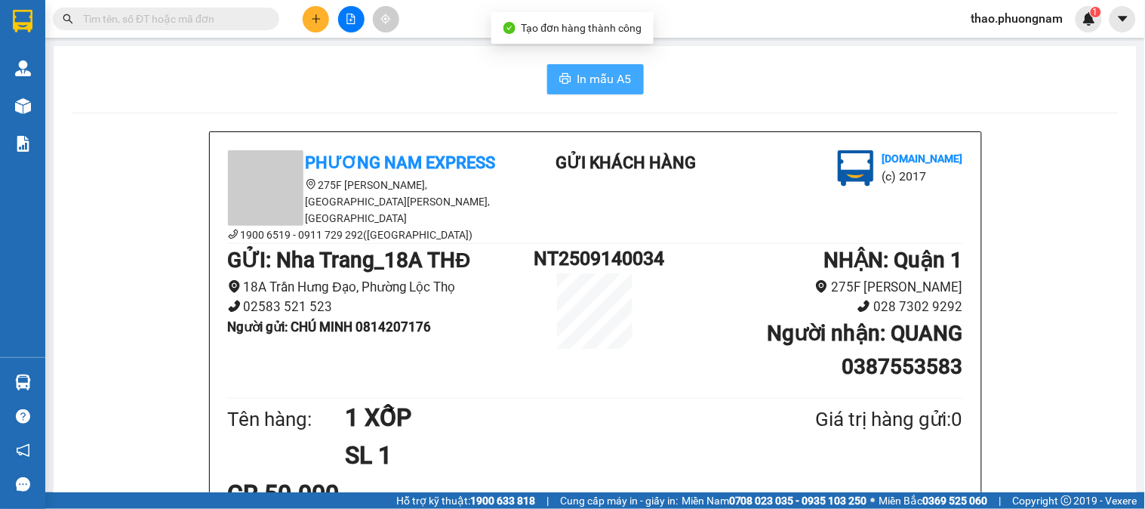
click at [590, 72] on span "In mẫu A5" at bounding box center [604, 78] width 54 height 19
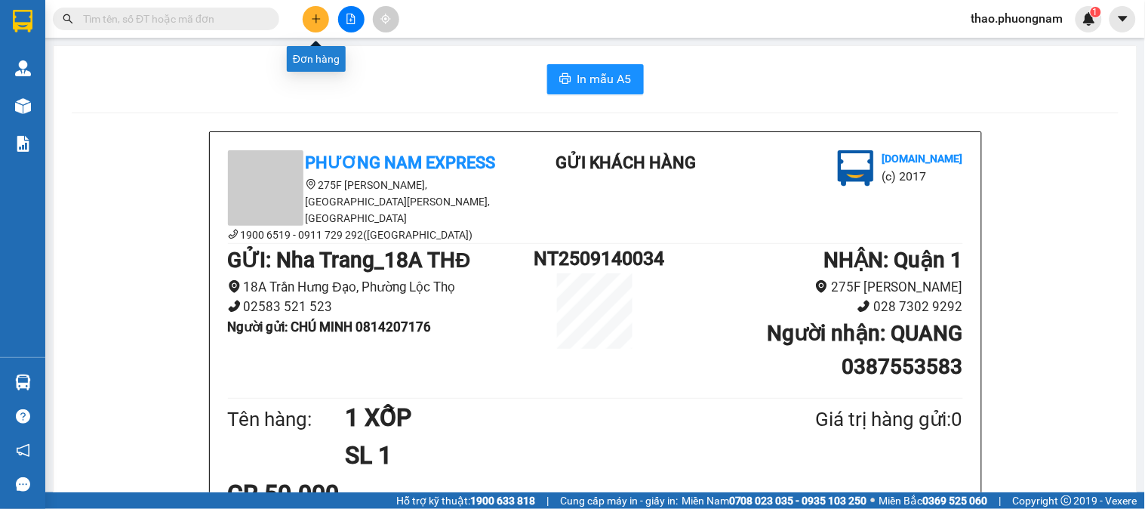
click at [318, 10] on button at bounding box center [316, 19] width 26 height 26
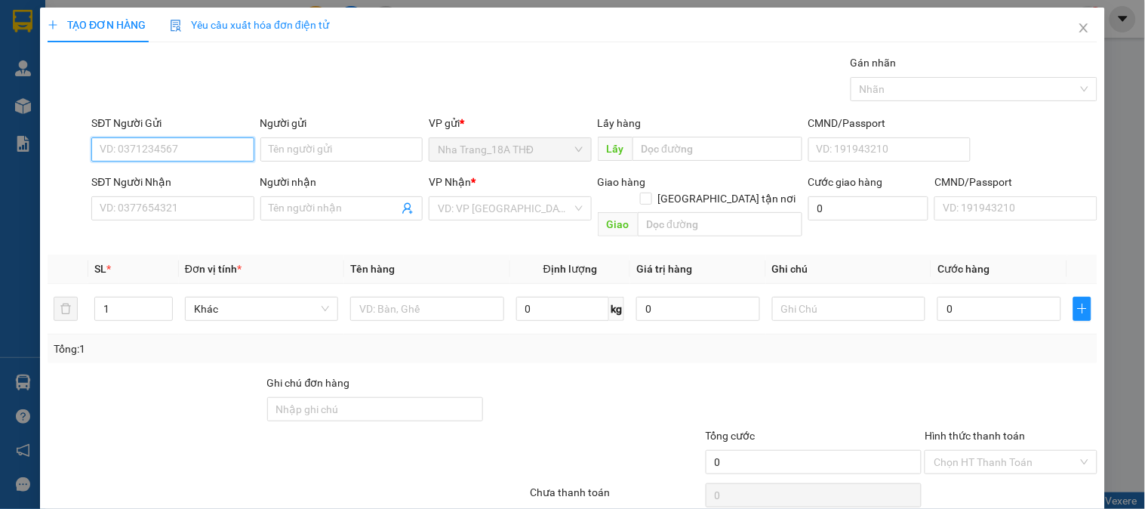
click at [104, 141] on input "SĐT Người Gửi" at bounding box center [172, 149] width 162 height 24
type input "0"
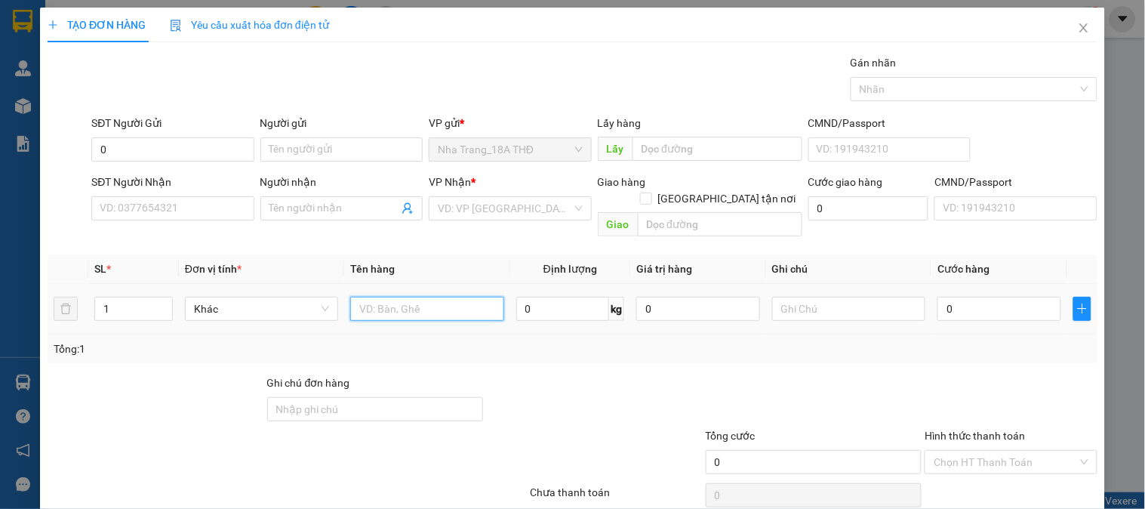
click at [397, 297] on input "text" at bounding box center [426, 309] width 153 height 24
type input "1 BỊCH"
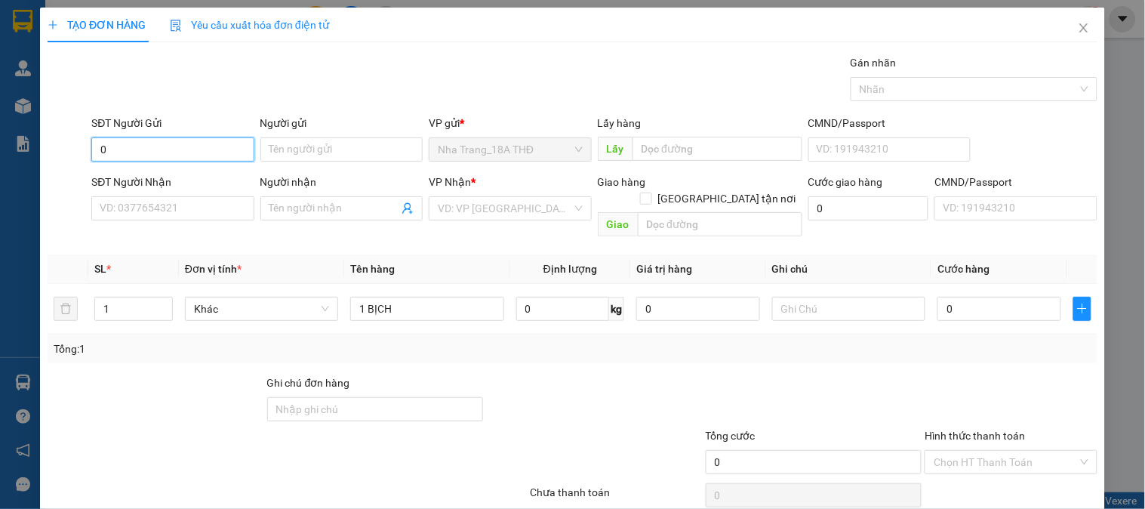
click at [146, 146] on input "0" at bounding box center [172, 149] width 162 height 24
type input "0906910119"
click at [146, 401] on div at bounding box center [156, 400] width 220 height 53
click at [214, 145] on input "0906910119" at bounding box center [172, 149] width 162 height 24
drag, startPoint x: 214, startPoint y: 145, endPoint x: 89, endPoint y: 168, distance: 126.7
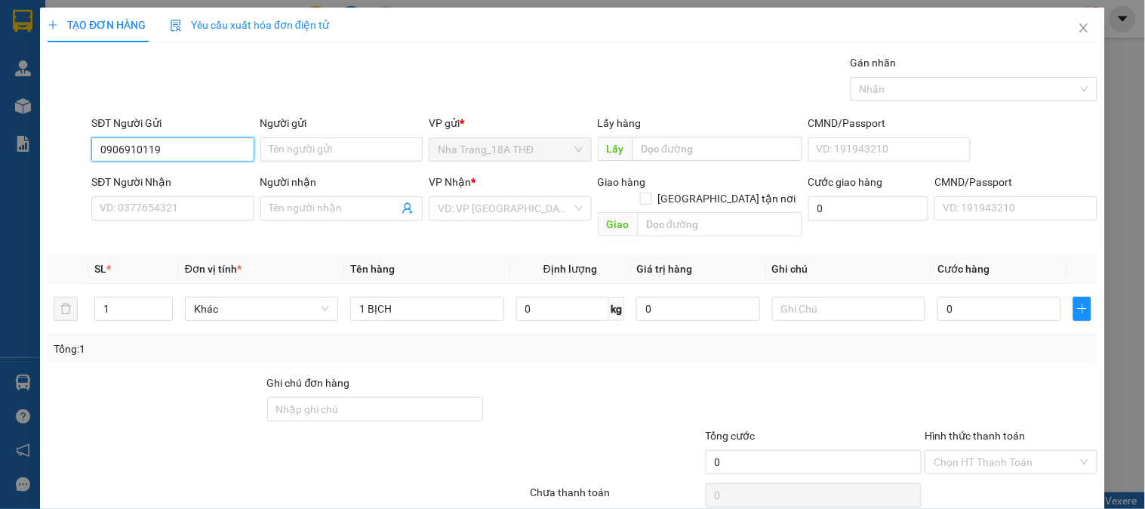
click at [89, 168] on form "SĐT Người Gửi 0906910119 0906910119 Người gửi Tên người gửi VP gửi * Nha Trang_…" at bounding box center [573, 179] width 1050 height 128
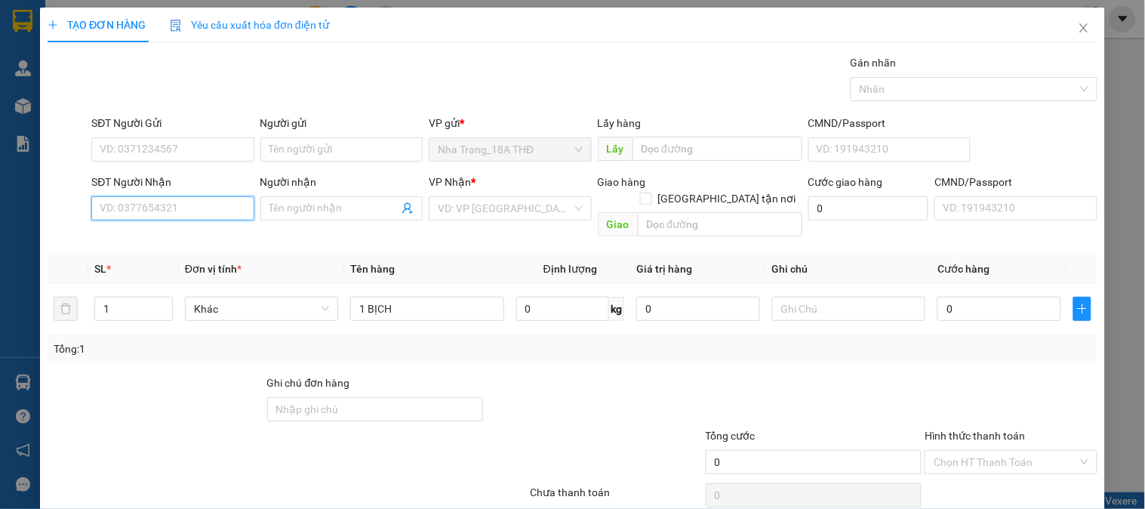
click at [147, 210] on input "SĐT Người Nhận" at bounding box center [172, 208] width 162 height 24
paste input "0906910119"
click at [171, 208] on input "0906910119" at bounding box center [172, 208] width 162 height 24
type input "0906910119"
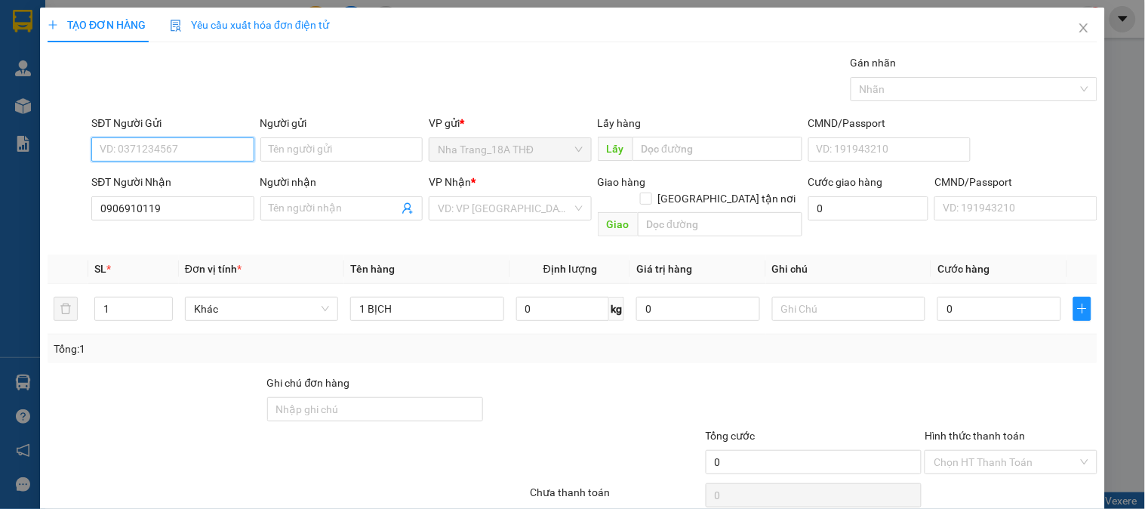
drag, startPoint x: 152, startPoint y: 156, endPoint x: 733, endPoint y: 155, distance: 581.8
click at [152, 155] on input "SĐT Người Gửi" at bounding box center [172, 149] width 162 height 24
type input "0983318669"
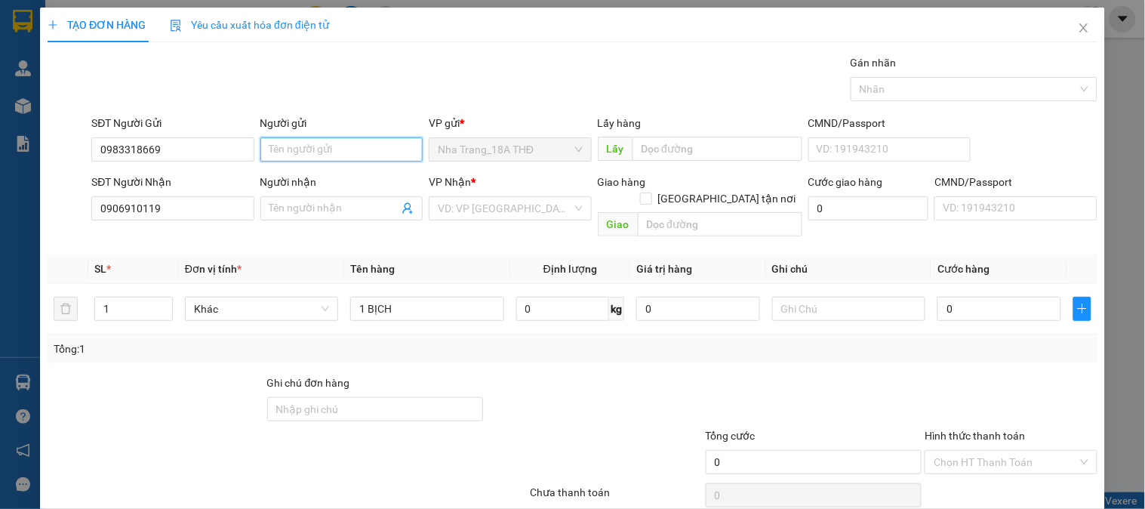
click at [290, 152] on input "Người gửi" at bounding box center [341, 149] width 162 height 24
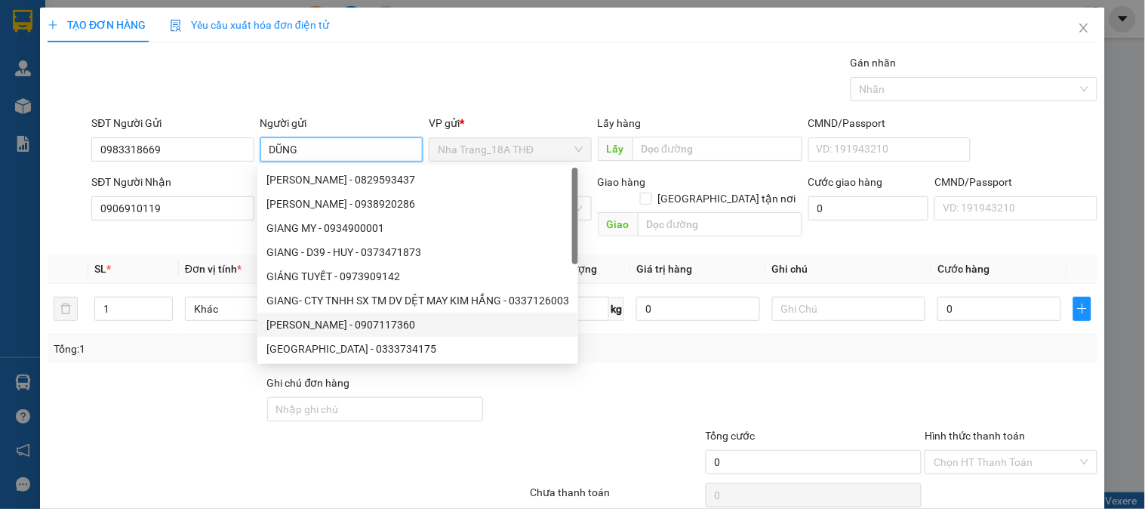
type input "DŨNG"
click at [478, 441] on div at bounding box center [440, 453] width 175 height 53
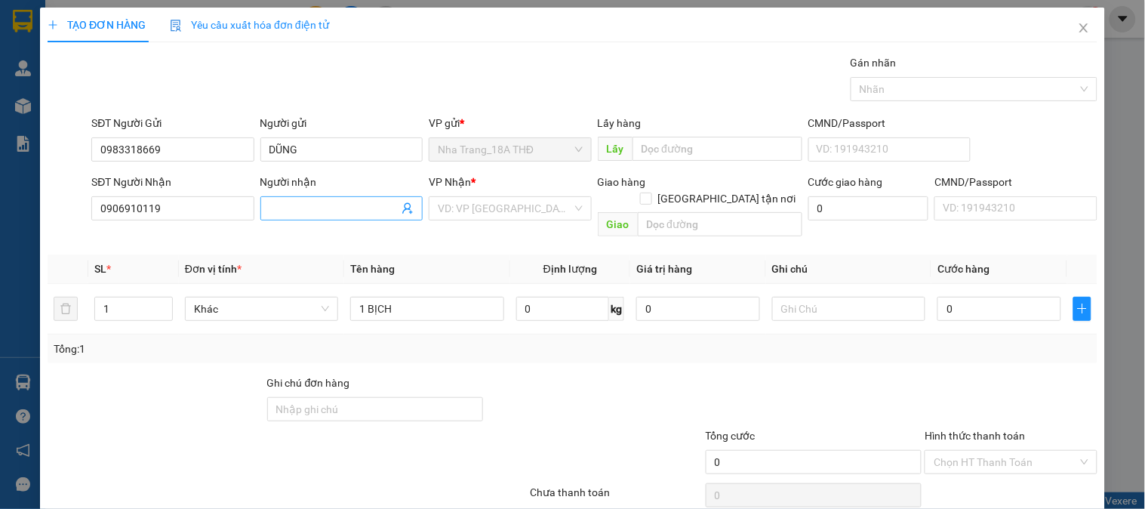
click at [284, 206] on input "Người nhận" at bounding box center [333, 208] width 129 height 17
type input "AN ĐẠT"
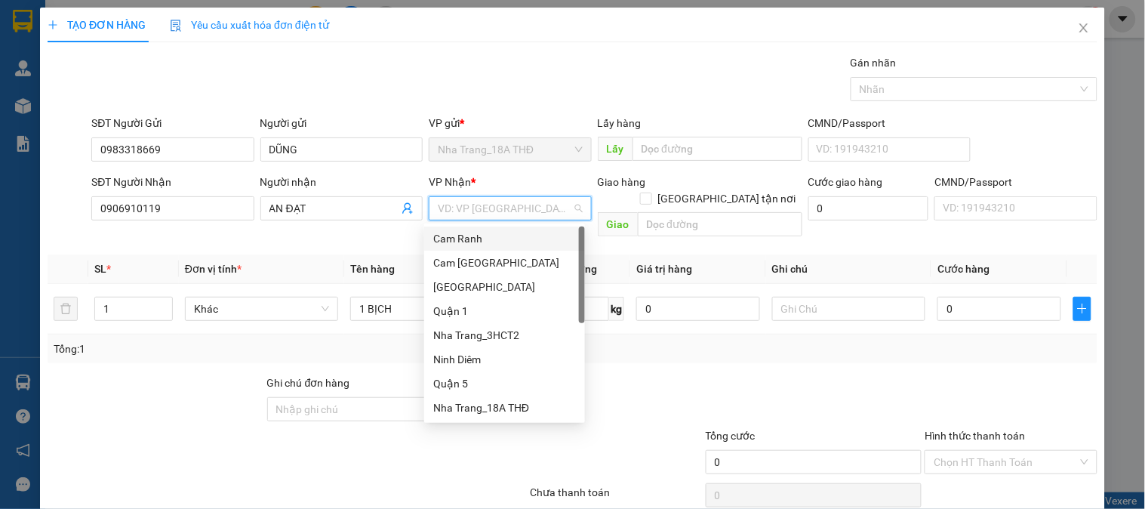
click at [543, 201] on input "search" at bounding box center [505, 208] width 134 height 23
click at [485, 315] on div "Quận 1" at bounding box center [504, 311] width 143 height 17
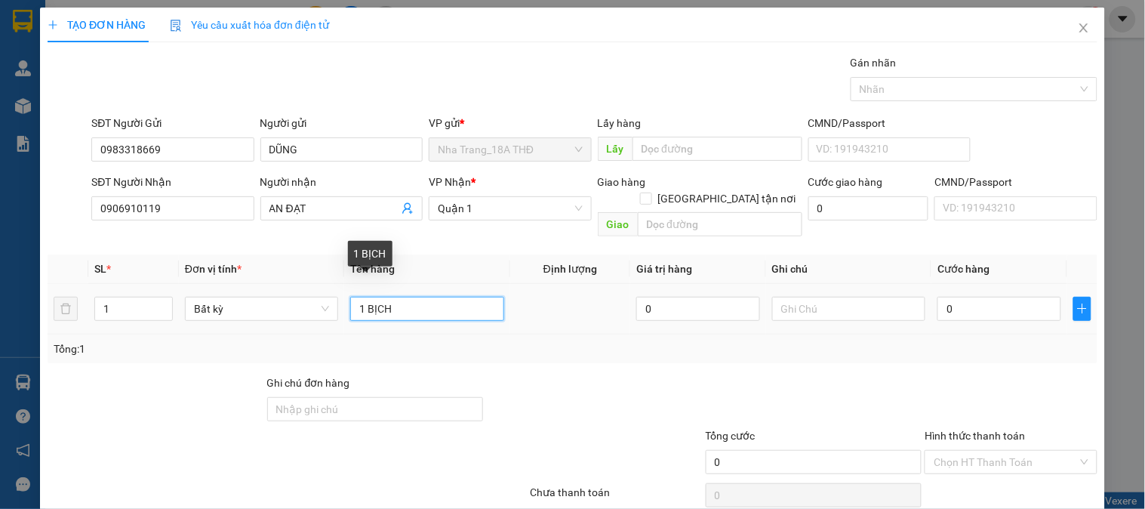
drag, startPoint x: 426, startPoint y: 300, endPoint x: 1037, endPoint y: 298, distance: 611.9
click at [426, 300] on input "1 BỊCH" at bounding box center [426, 309] width 153 height 24
click at [1028, 300] on input "0" at bounding box center [999, 309] width 124 height 24
type input "2"
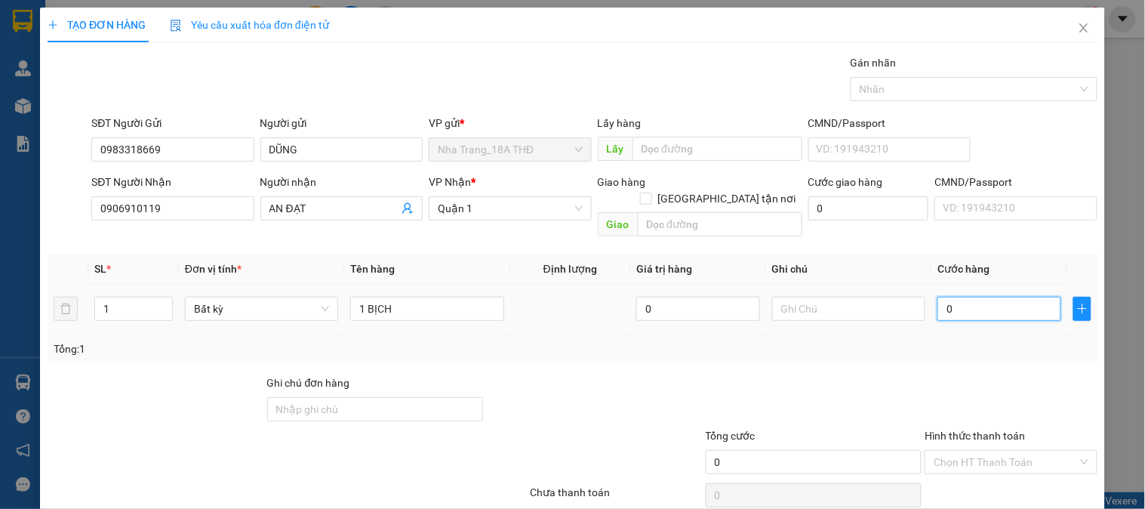
type input "2"
type input "20"
type input "20.000"
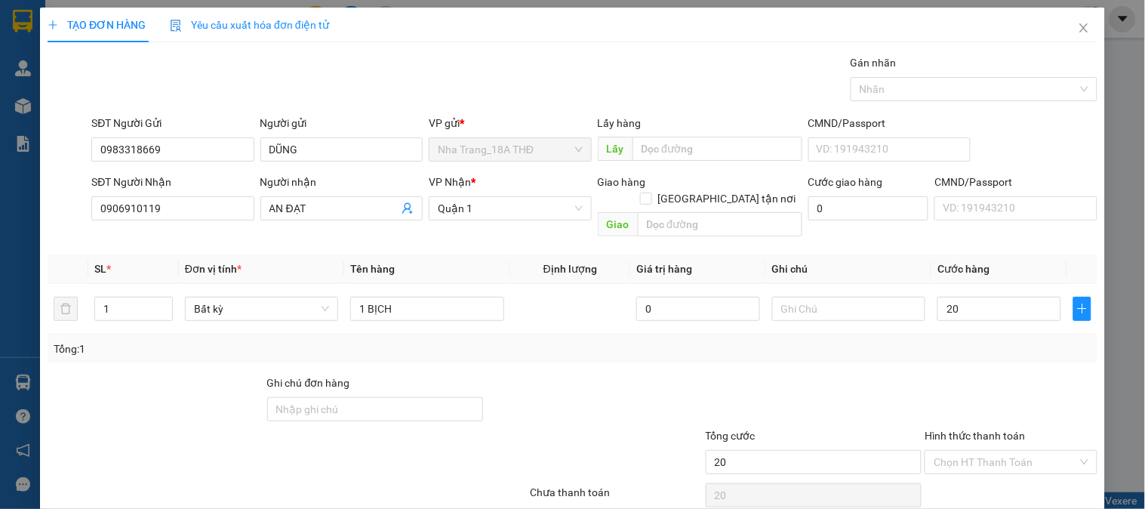
type input "20.000"
click at [896, 392] on div at bounding box center [814, 400] width 220 height 53
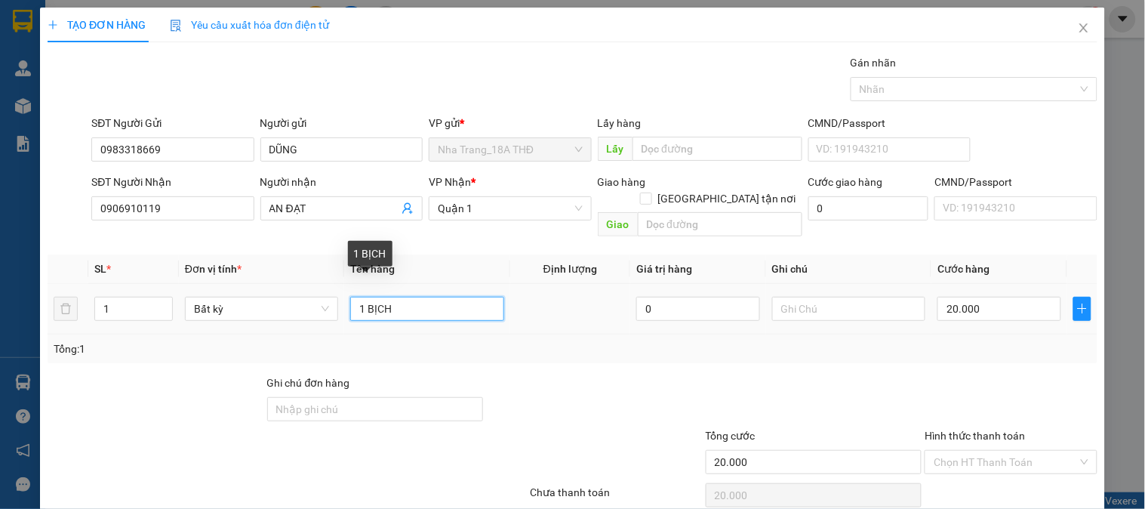
click at [389, 298] on input "1 BỊCH" at bounding box center [426, 309] width 153 height 24
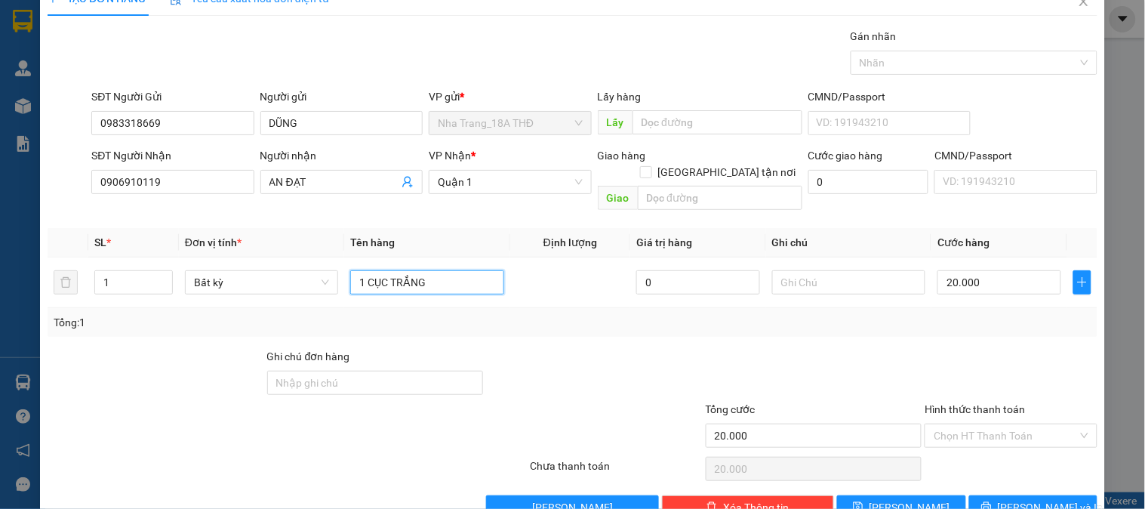
scroll to position [49, 0]
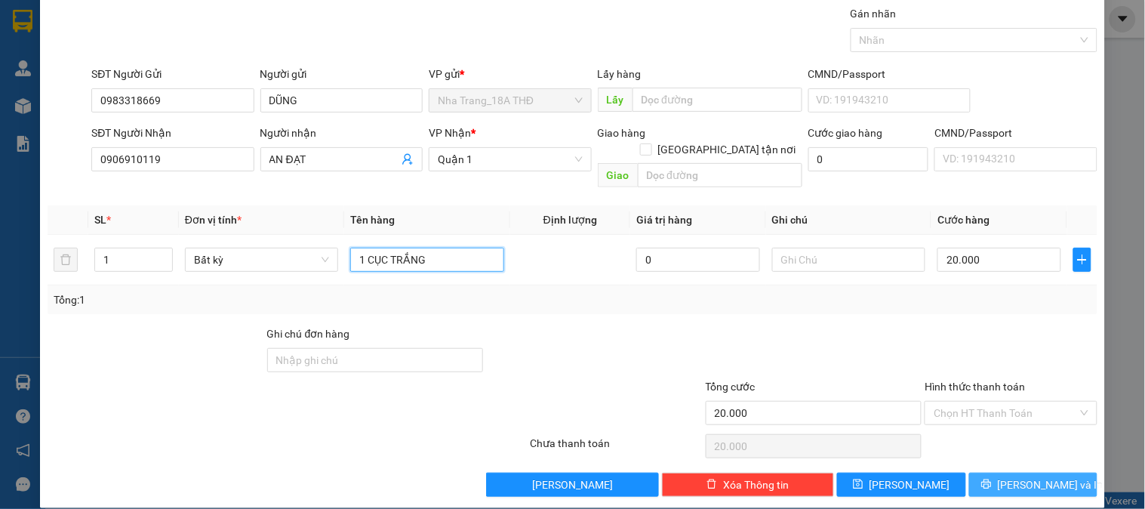
type input "1 CỤC TRẮNG"
click at [991, 478] on icon "printer" at bounding box center [986, 483] width 11 height 11
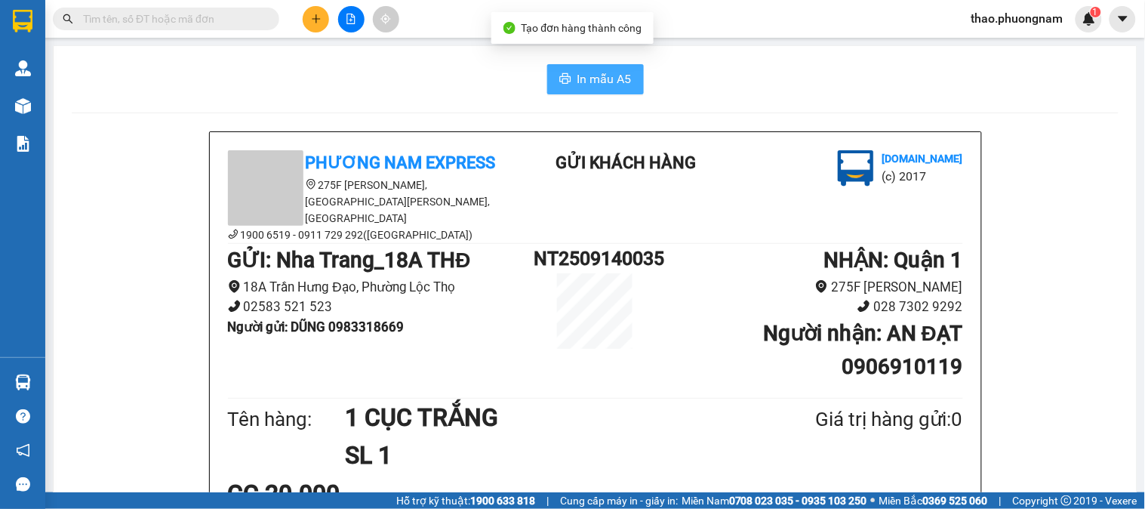
click at [598, 76] on span "In mẫu A5" at bounding box center [604, 78] width 54 height 19
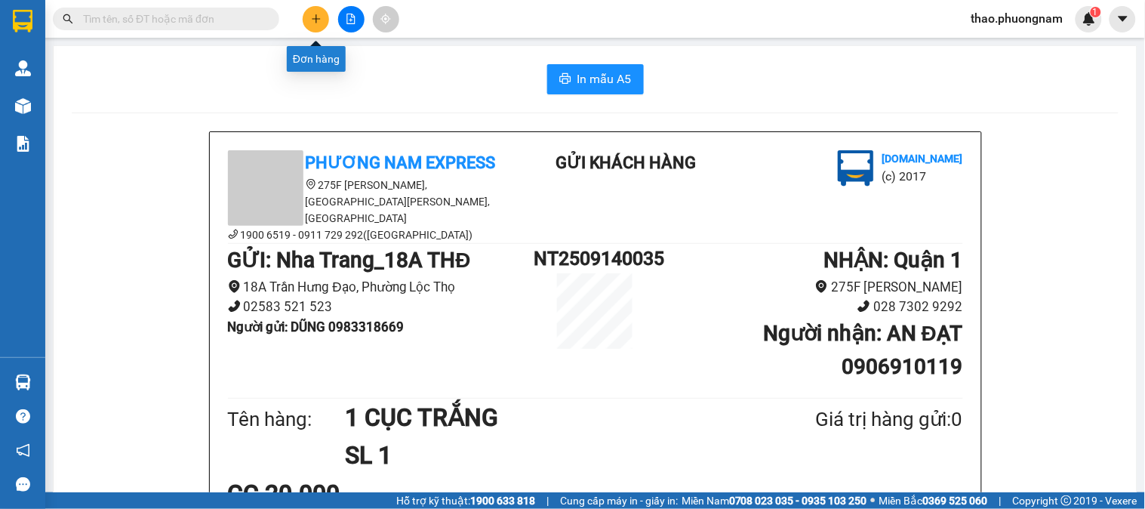
click at [310, 25] on button at bounding box center [316, 19] width 26 height 26
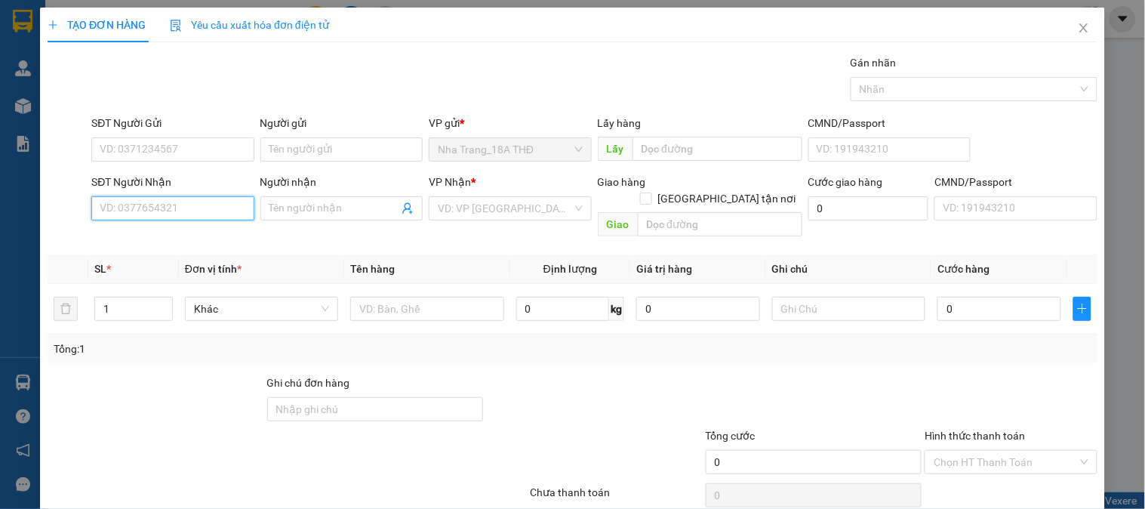
click at [167, 198] on input "SĐT Người Nhận" at bounding box center [172, 208] width 162 height 24
drag, startPoint x: 164, startPoint y: 134, endPoint x: 161, endPoint y: 156, distance: 22.0
click at [161, 152] on div "SĐT Người Gửi VD: 0371234567" at bounding box center [172, 141] width 162 height 53
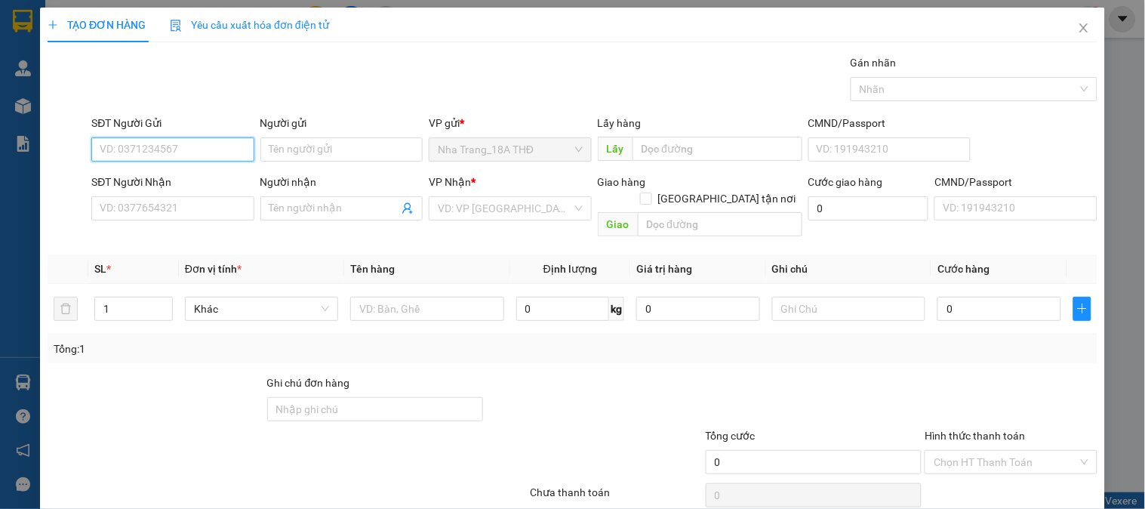
click at [160, 153] on input "SĐT Người Gửi" at bounding box center [172, 149] width 162 height 24
type input "0934193775"
drag, startPoint x: 132, startPoint y: 180, endPoint x: 282, endPoint y: 209, distance: 153.0
click at [146, 181] on div "0934193775 - NGHĨA" at bounding box center [171, 179] width 143 height 17
type input "NGHĨA"
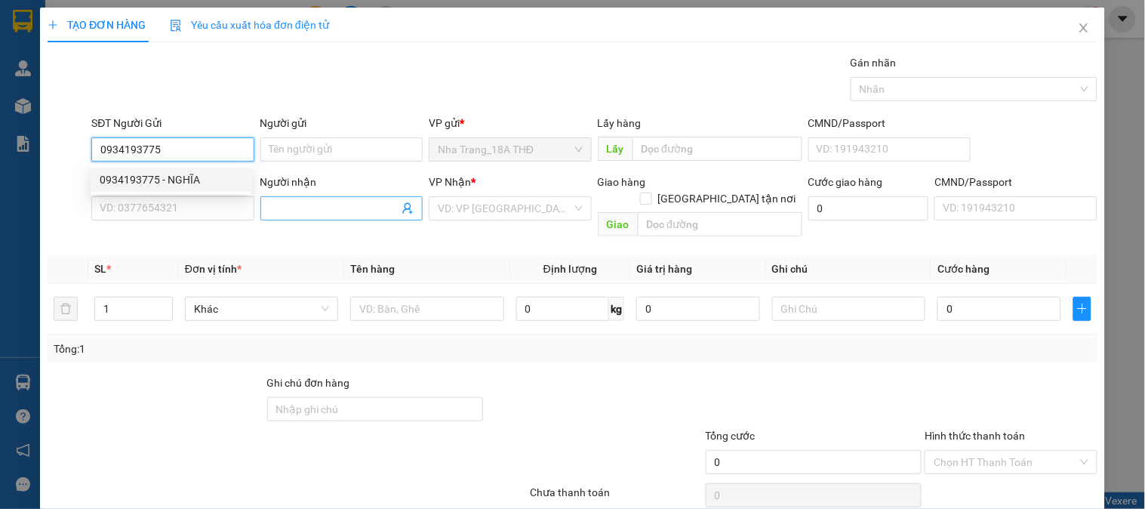
type input "0934293775"
type input "NGHĨA"
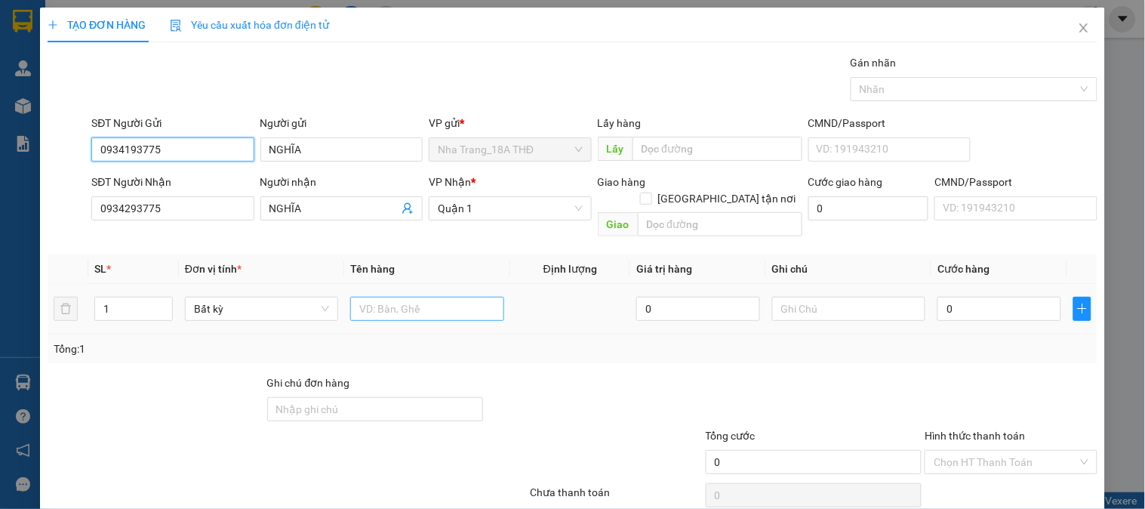
type input "0934193775"
click at [364, 297] on input "text" at bounding box center [426, 309] width 153 height 24
type input "1 X"
click at [1007, 300] on input "0" at bounding box center [999, 309] width 124 height 24
type input "5"
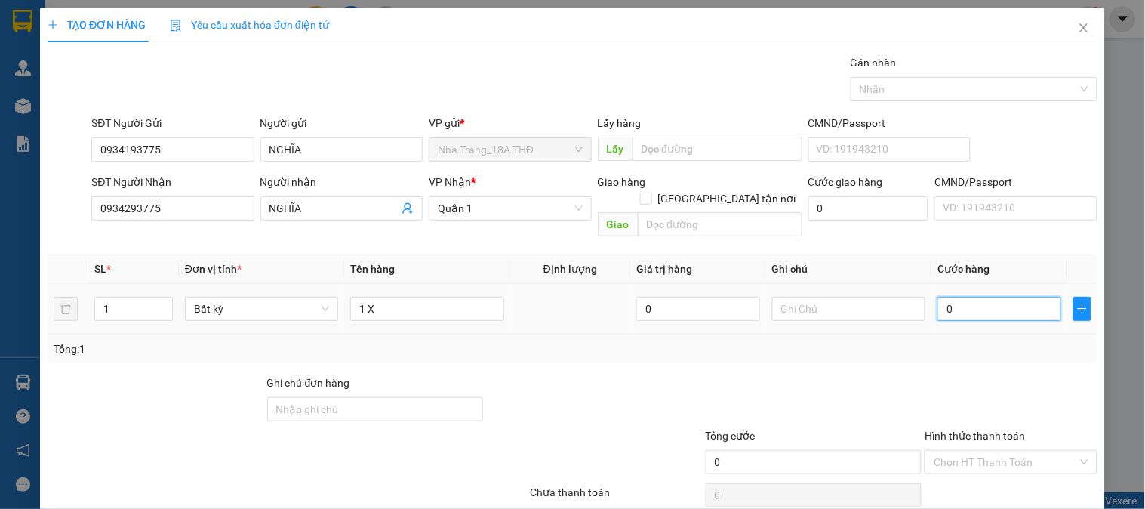
type input "5"
type input "50"
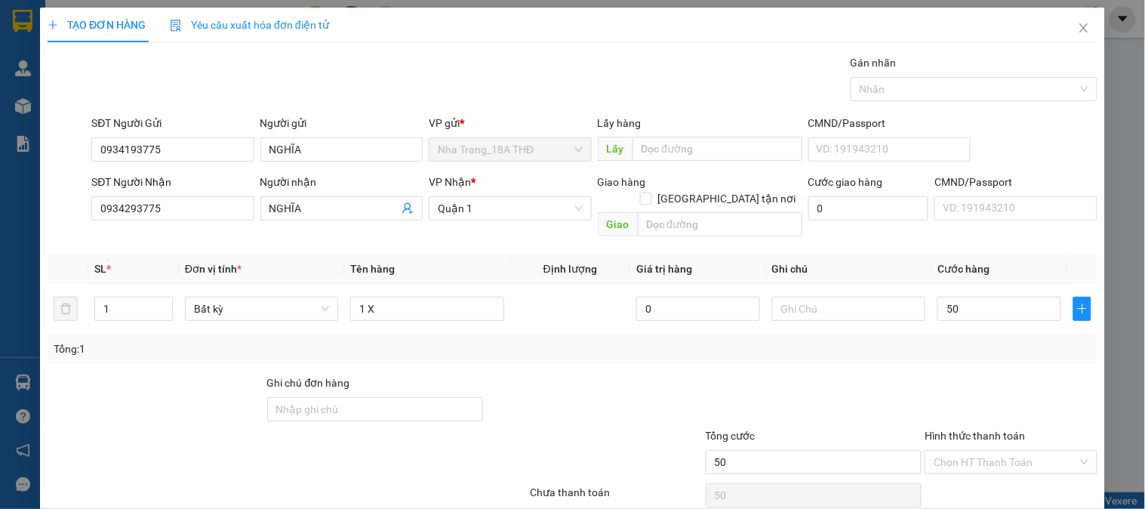
type input "50.000"
click at [1035, 374] on div at bounding box center [1010, 400] width 175 height 53
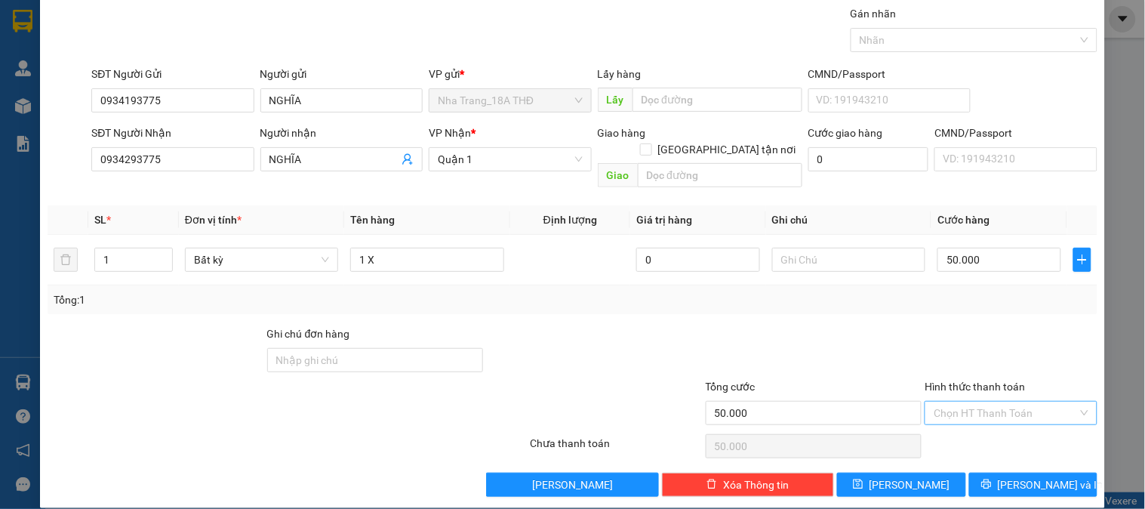
click at [1006, 401] on input "Hình thức thanh toán" at bounding box center [1004, 412] width 143 height 23
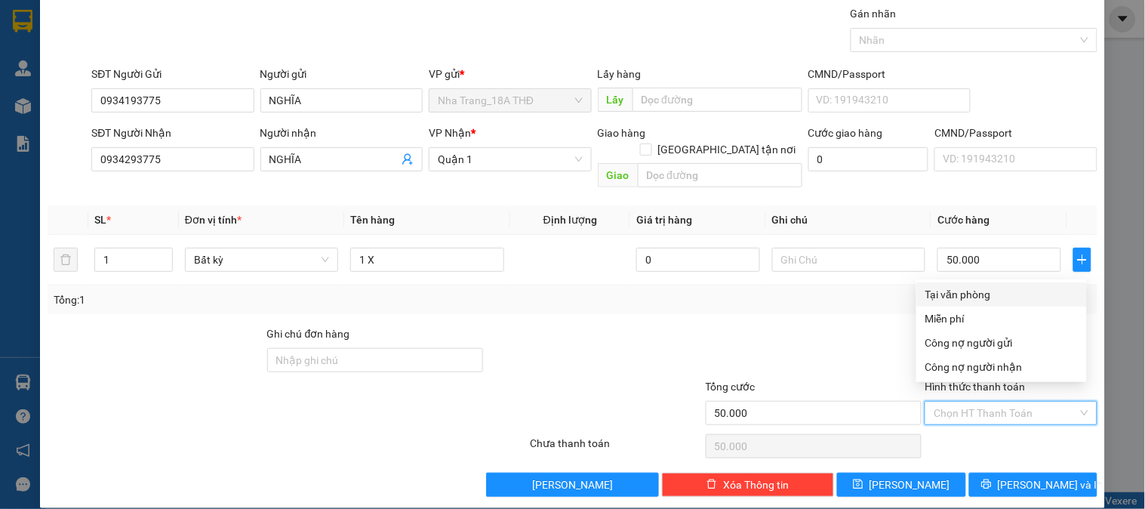
drag, startPoint x: 989, startPoint y: 297, endPoint x: 991, endPoint y: 362, distance: 65.7
click at [989, 303] on div "Tại văn phòng" at bounding box center [1001, 294] width 171 height 24
type input "0"
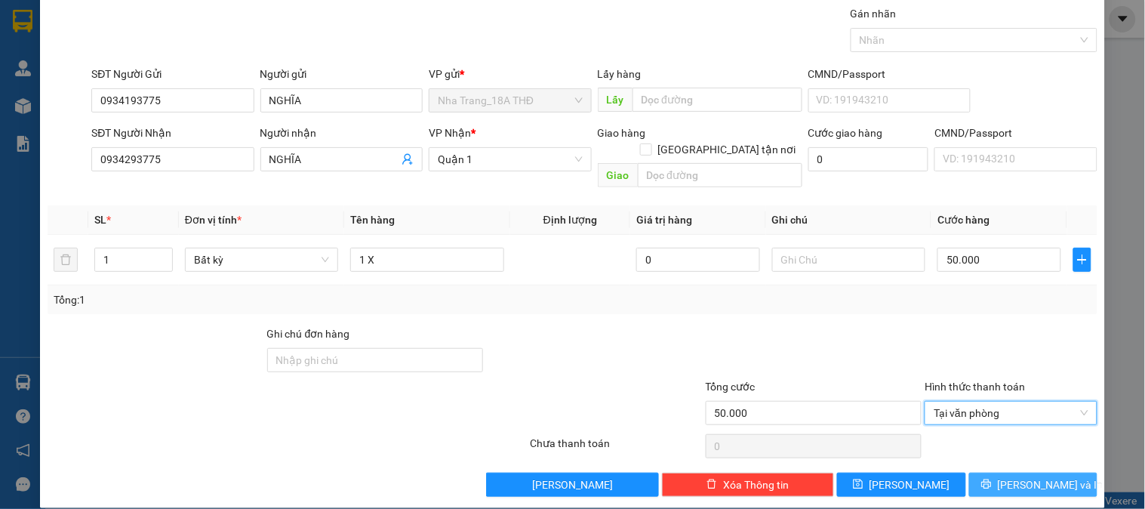
click at [1020, 476] on span "[PERSON_NAME] và In" at bounding box center [1051, 484] width 106 height 17
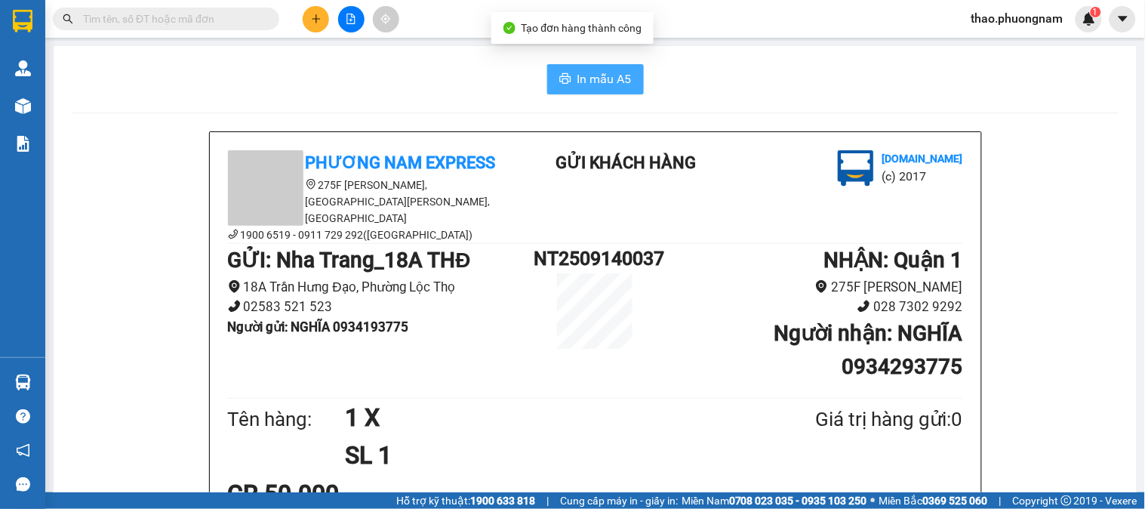
click at [582, 85] on span "In mẫu A5" at bounding box center [604, 78] width 54 height 19
click at [302, 15] on div at bounding box center [350, 19] width 113 height 26
click at [309, 13] on button at bounding box center [316, 19] width 26 height 26
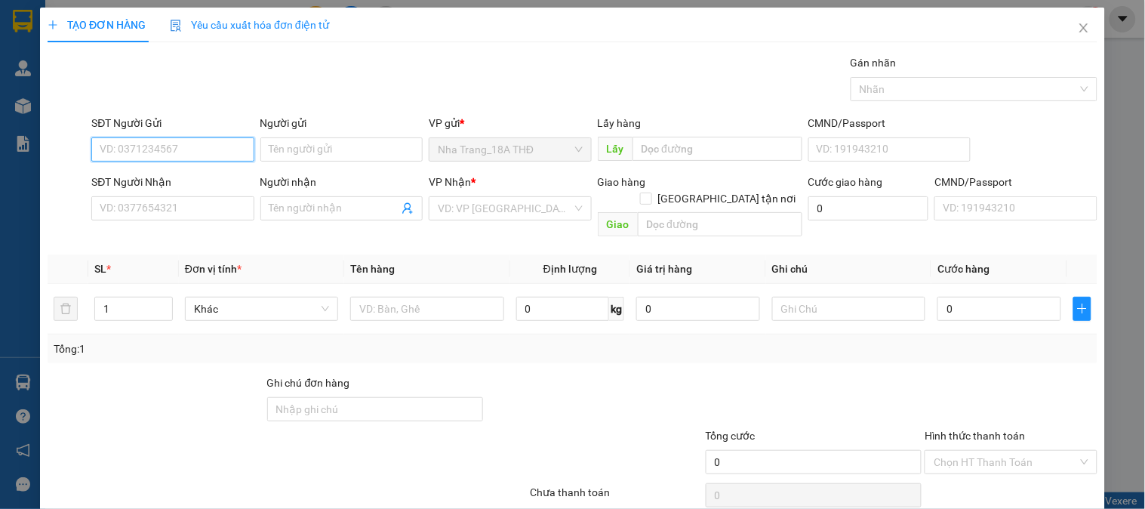
click at [155, 160] on input "SĐT Người Gửi" at bounding box center [172, 149] width 162 height 24
type input "0906767122"
click at [151, 179] on div "0906767122 - LINH" at bounding box center [171, 179] width 143 height 17
type input "LINH"
type input "0777419998"
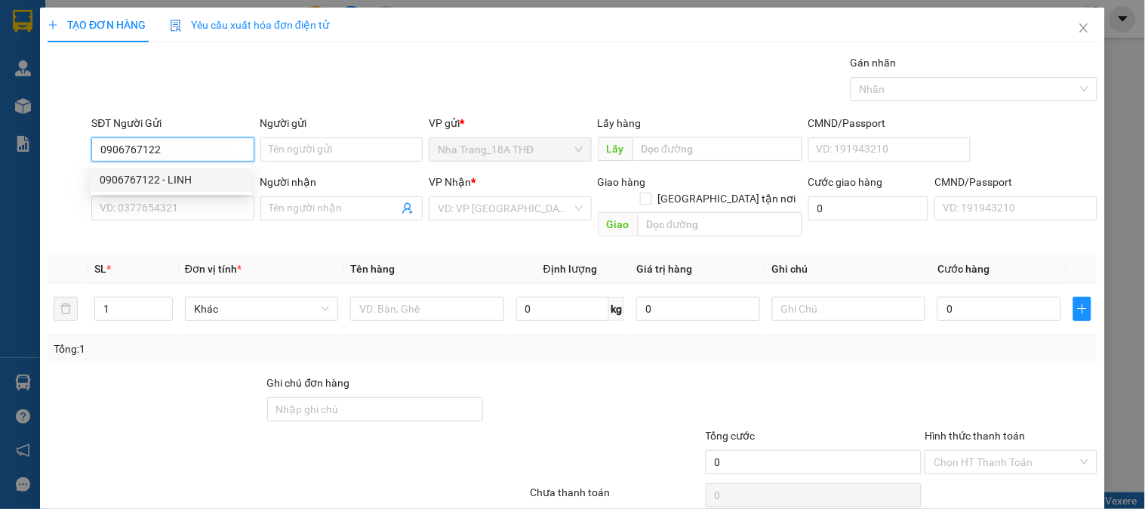
type input "SƠN"
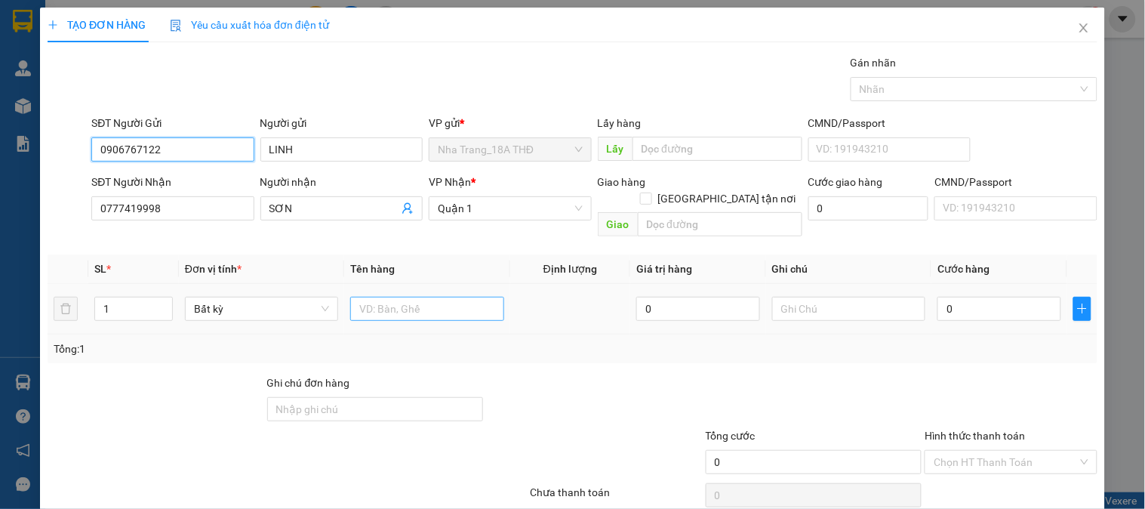
type input "0906767122"
click at [370, 297] on input "text" at bounding box center [426, 309] width 153 height 24
type input "1 XỐP"
click at [1002, 297] on input "0" at bounding box center [999, 309] width 124 height 24
type input "5"
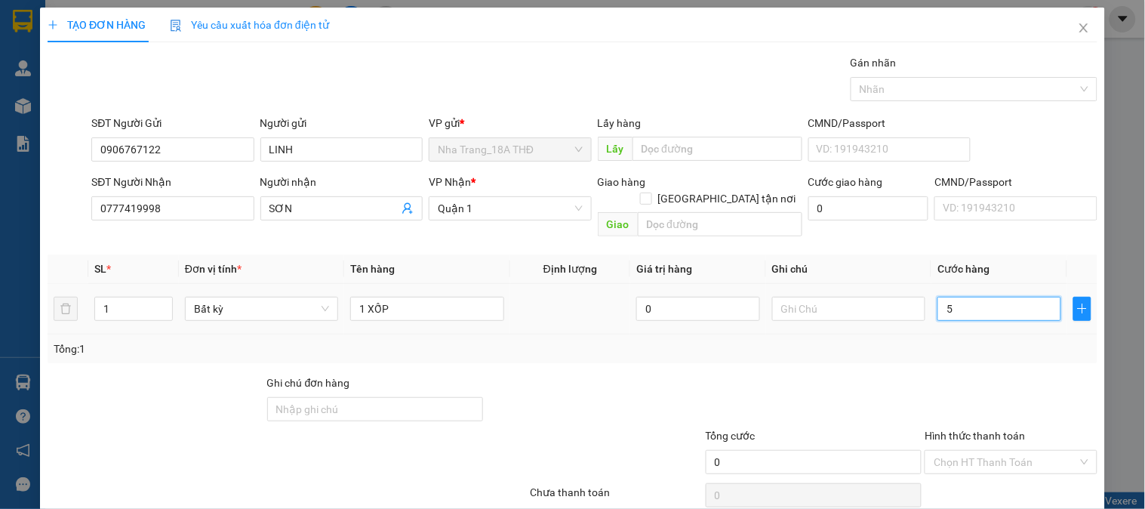
type input "5"
type input "50"
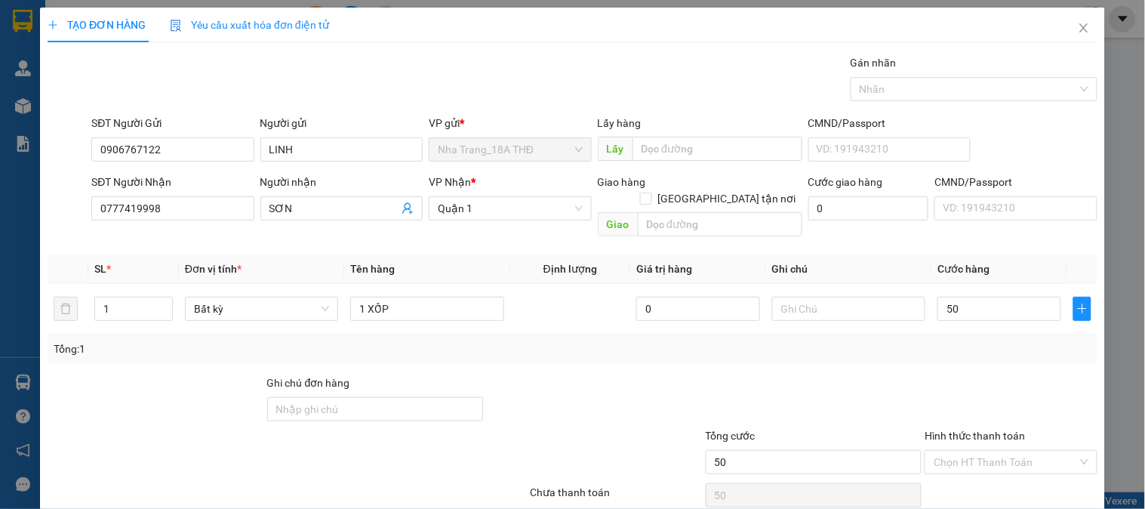
type input "50.000"
click at [958, 340] on div "Tổng: 1" at bounding box center [572, 348] width 1037 height 17
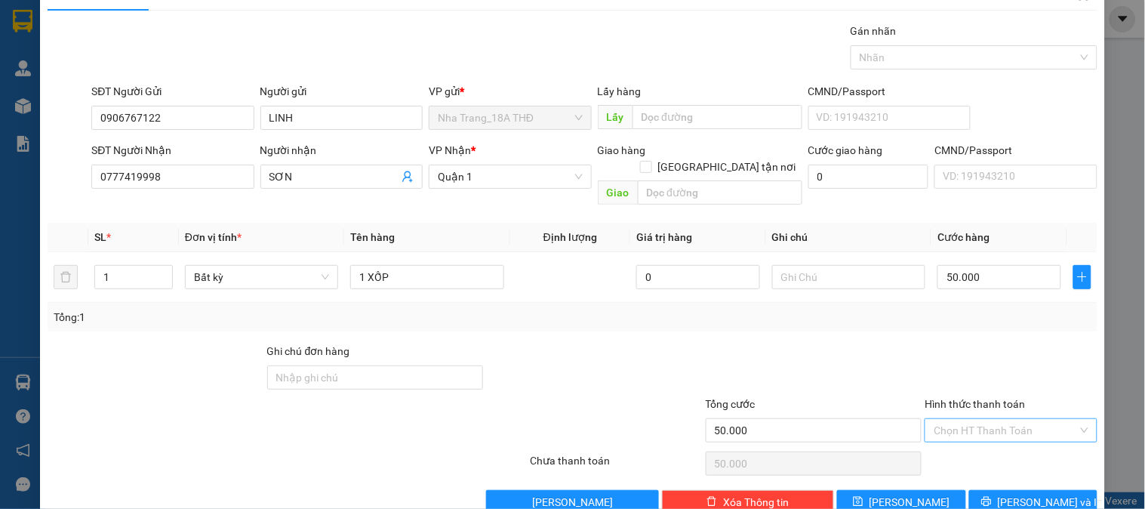
scroll to position [49, 0]
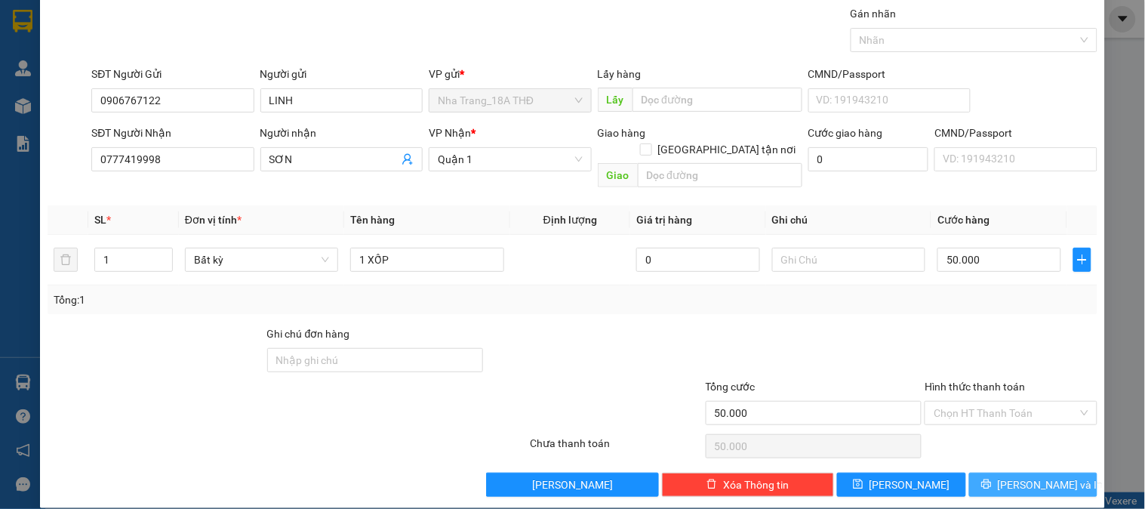
click at [991, 478] on icon "printer" at bounding box center [986, 483] width 11 height 11
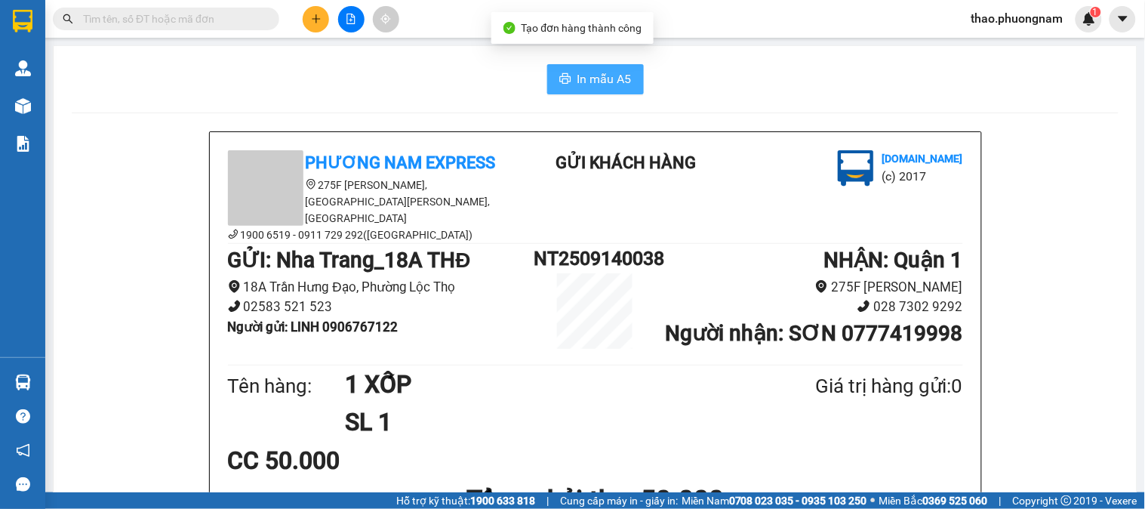
click at [586, 80] on span "In mẫu A5" at bounding box center [604, 78] width 54 height 19
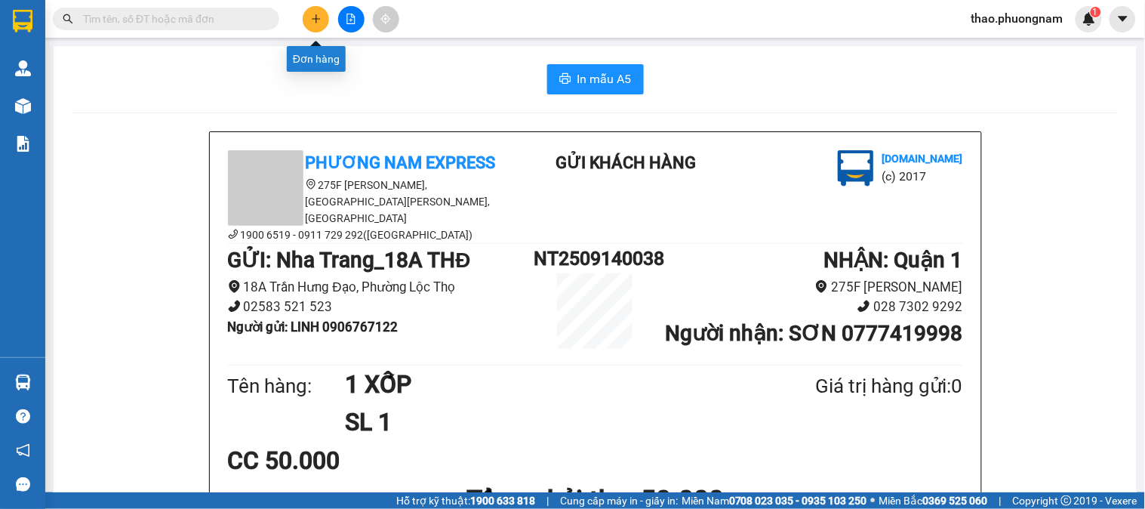
click at [307, 25] on button at bounding box center [316, 19] width 26 height 26
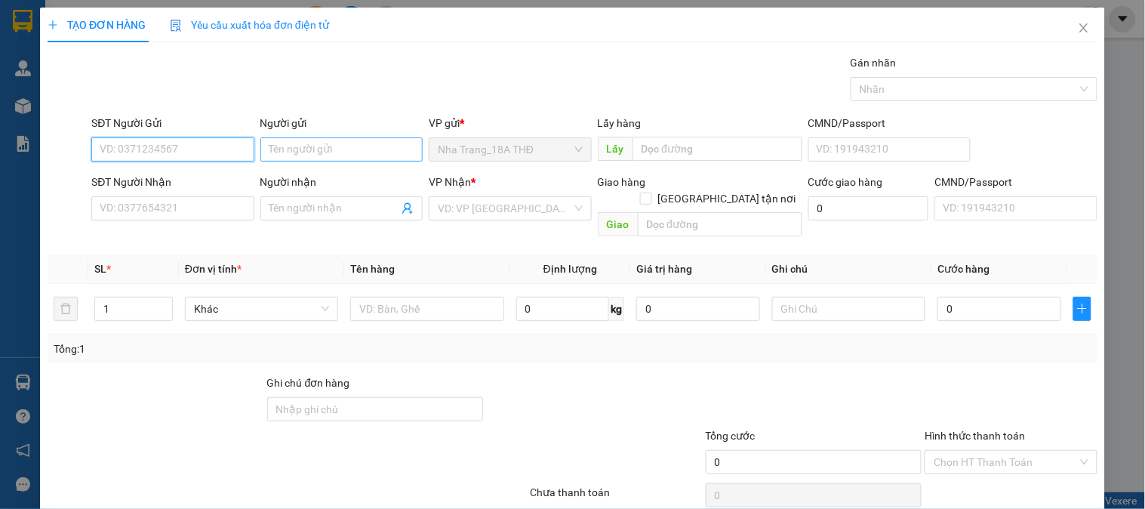
drag, startPoint x: 132, startPoint y: 158, endPoint x: 257, endPoint y: 157, distance: 125.3
click at [137, 157] on input "SĐT Người Gửi" at bounding box center [172, 149] width 162 height 24
type input "0942402679"
click at [172, 179] on div "0942402679 - CÔ SÁU" at bounding box center [171, 179] width 143 height 17
type input "CÔ SÁU"
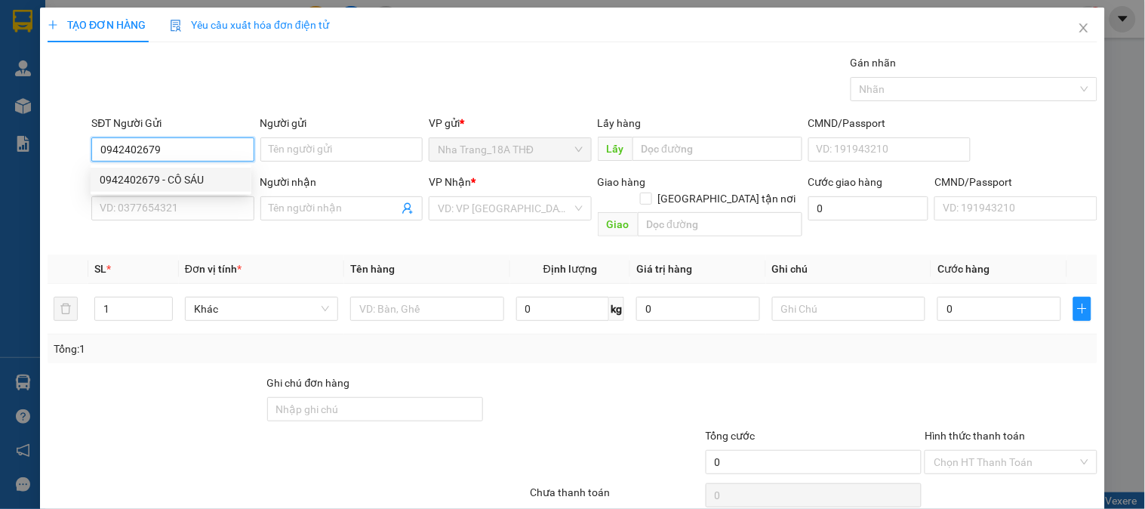
type input "0903358380"
type input "CÔ BẢY"
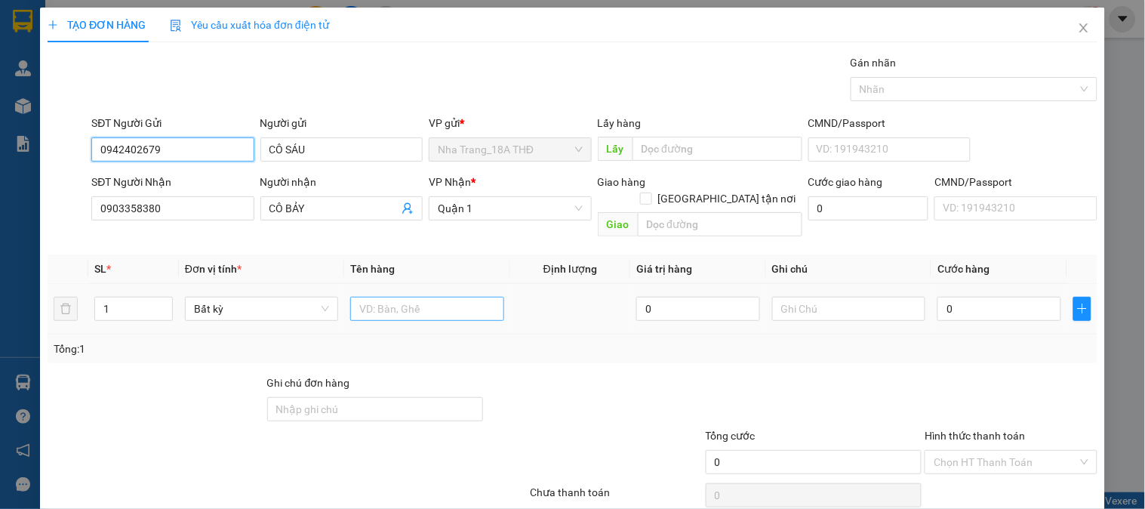
type input "0942402679"
click at [391, 297] on input "text" at bounding box center [426, 309] width 153 height 24
type input "1 XỐP"
click at [998, 302] on input "0" at bounding box center [999, 309] width 124 height 24
type input "4"
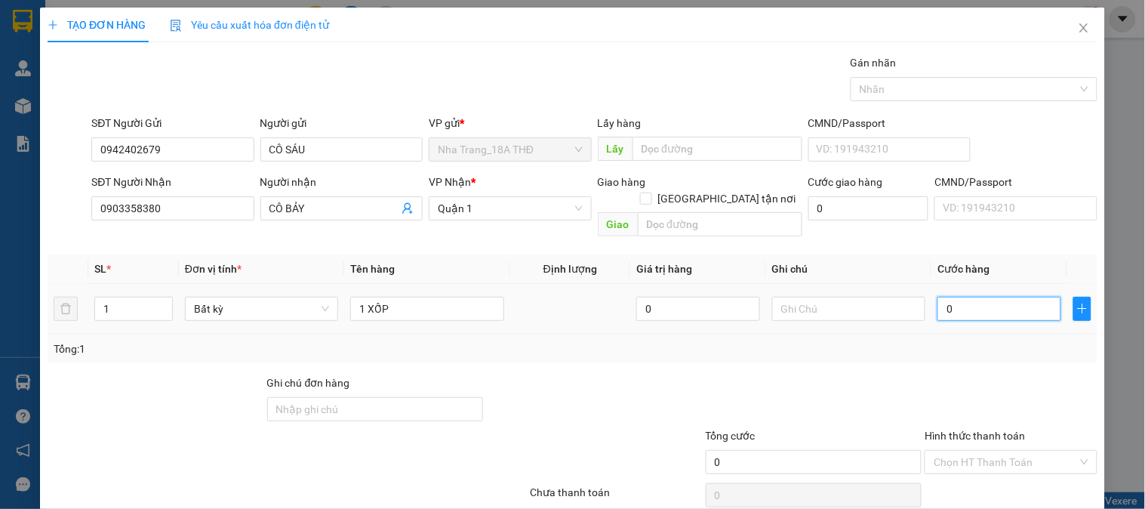
type input "4"
type input "40"
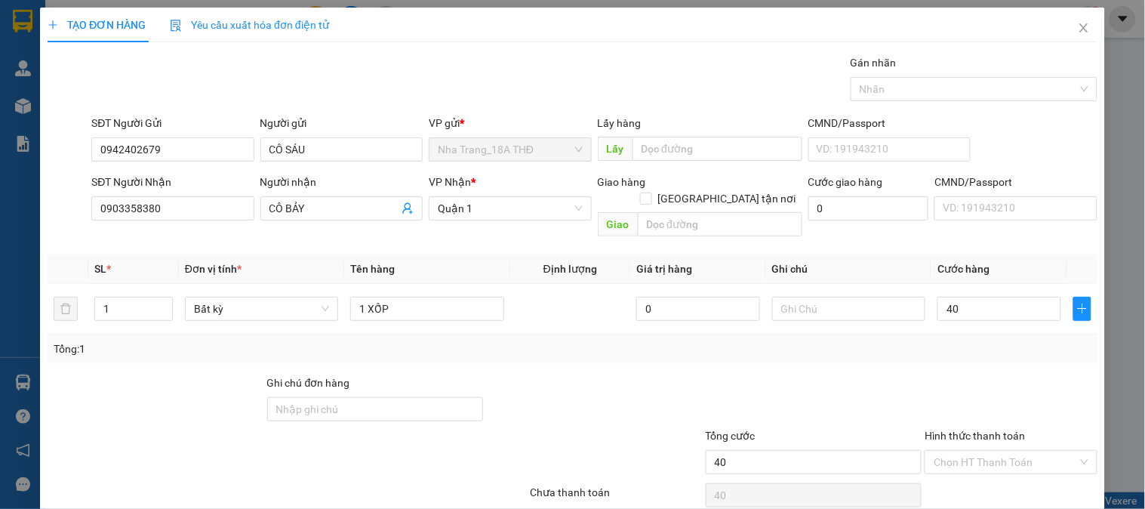
type input "40.000"
click at [1049, 374] on div at bounding box center [1010, 400] width 175 height 53
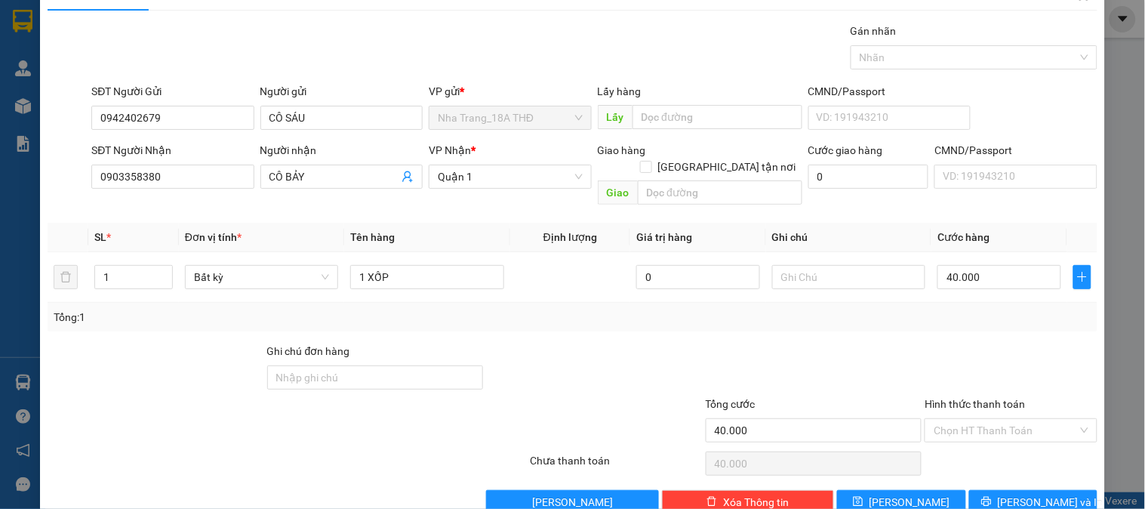
scroll to position [49, 0]
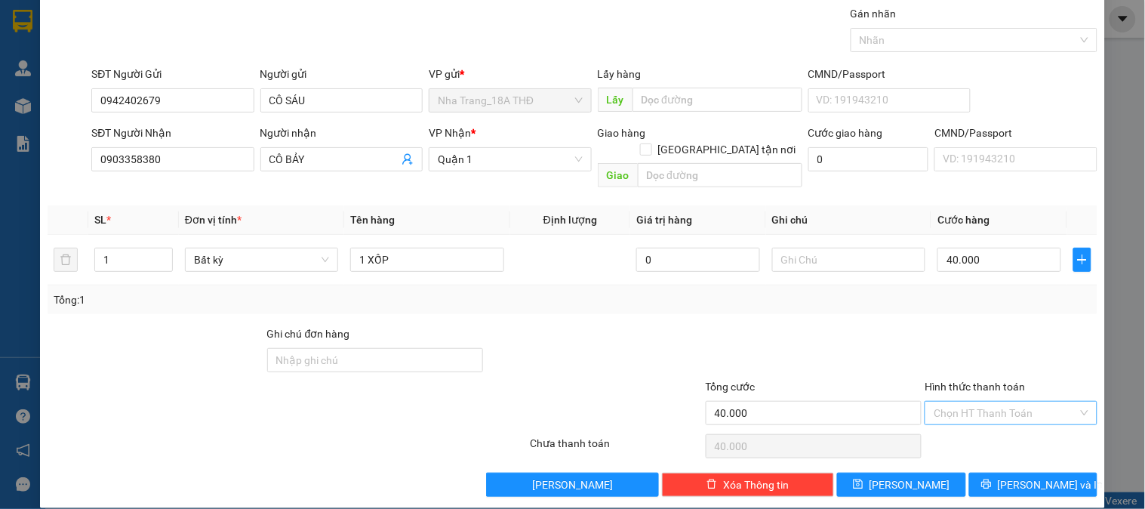
click at [1034, 401] on input "Hình thức thanh toán" at bounding box center [1004, 412] width 143 height 23
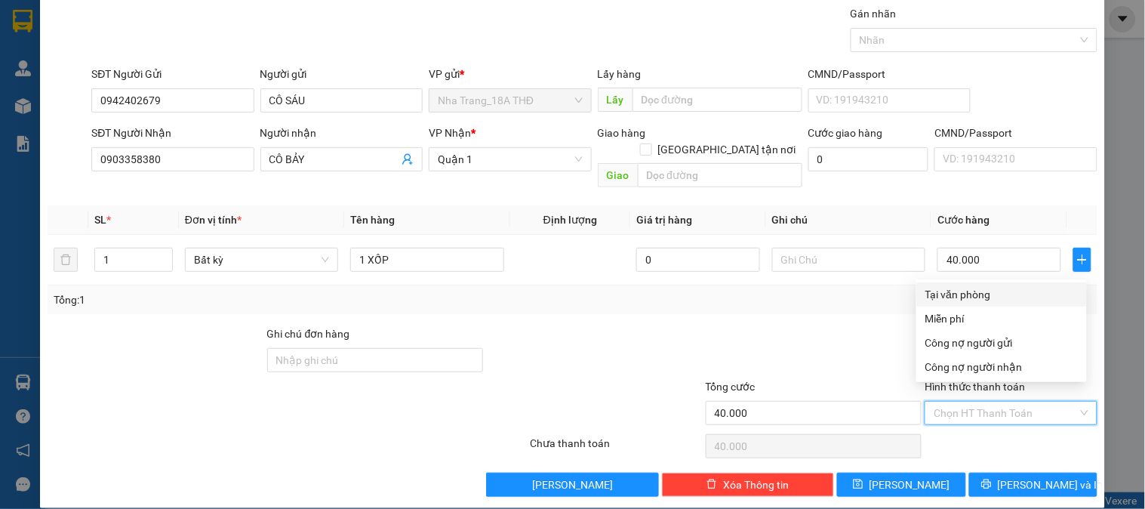
click at [988, 304] on div "Tại văn phòng" at bounding box center [1001, 294] width 171 height 24
type input "0"
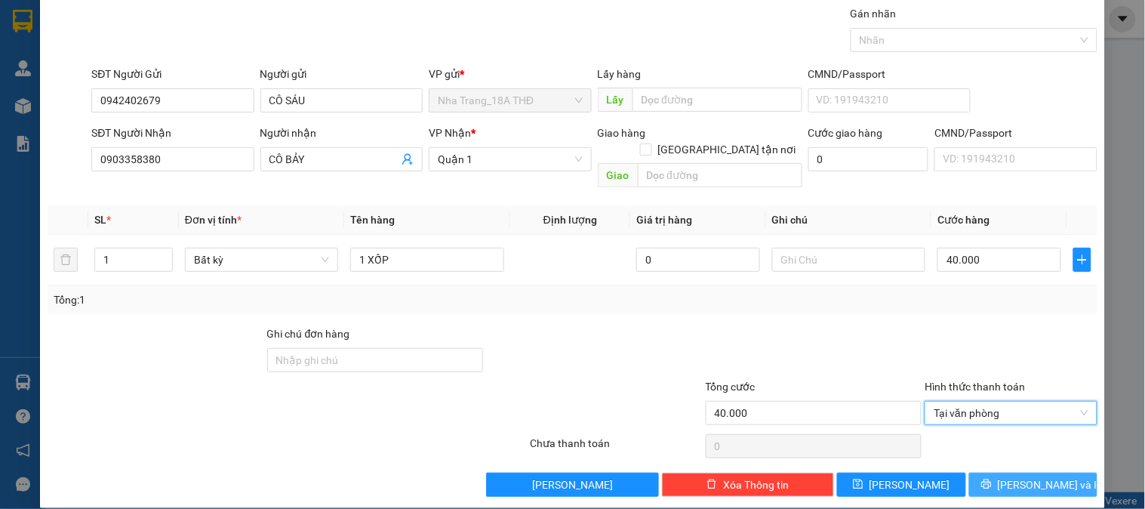
click at [1028, 478] on button "[PERSON_NAME] và In" at bounding box center [1033, 484] width 128 height 24
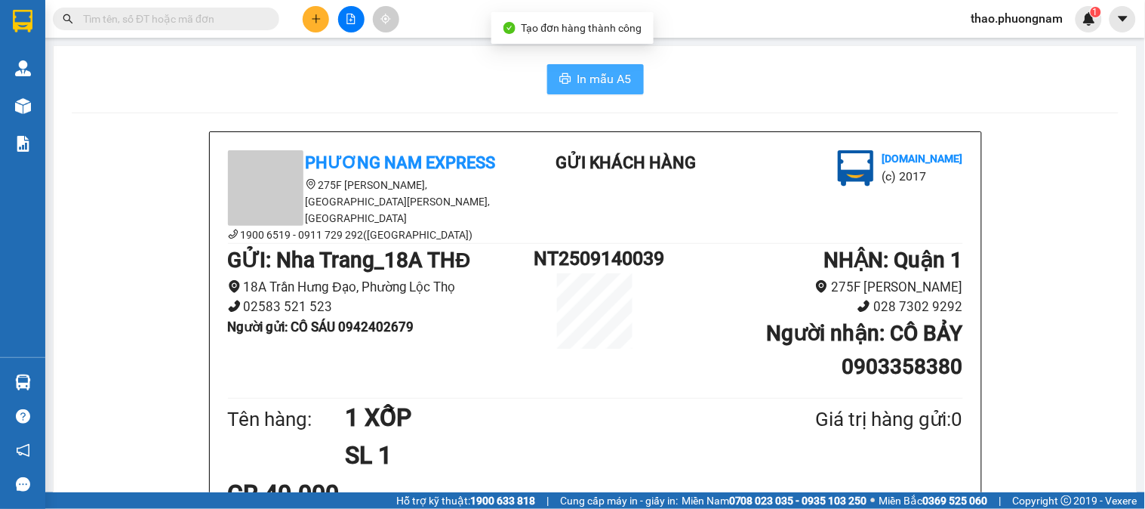
click at [577, 75] on span "In mẫu A5" at bounding box center [604, 78] width 54 height 19
click at [161, 14] on input "text" at bounding box center [172, 19] width 178 height 17
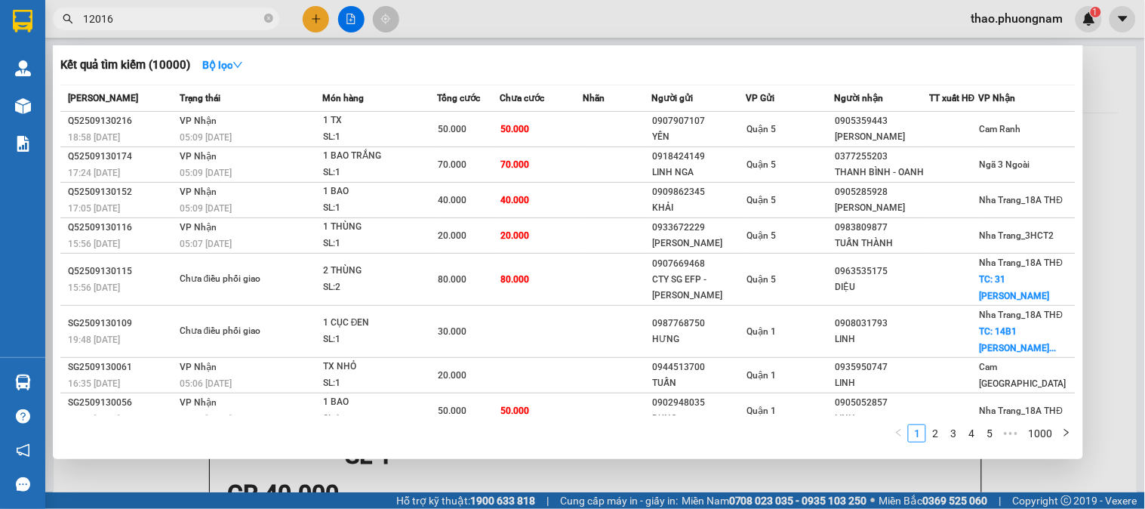
type input "120165"
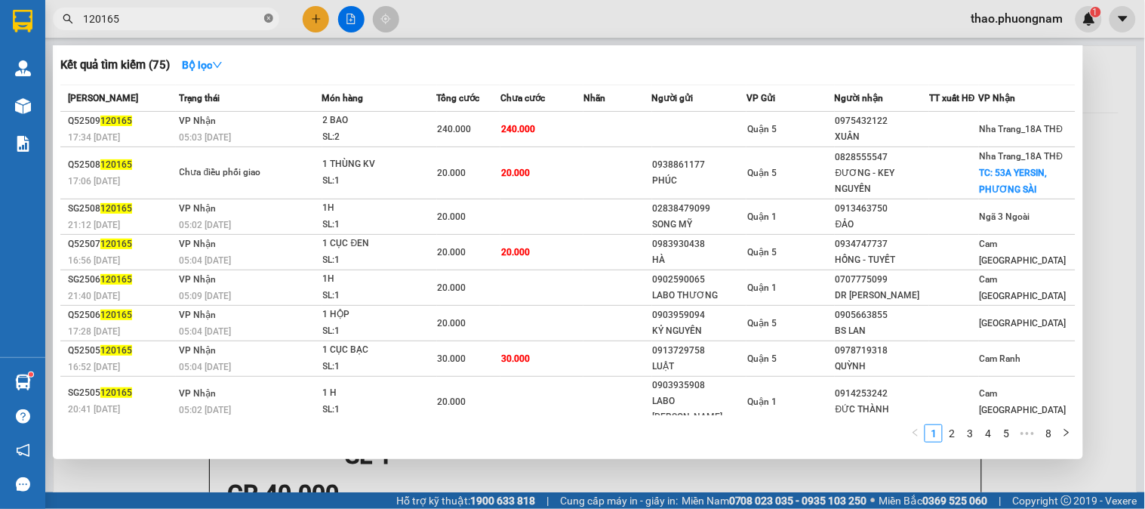
click at [265, 14] on icon "close-circle" at bounding box center [268, 18] width 9 height 9
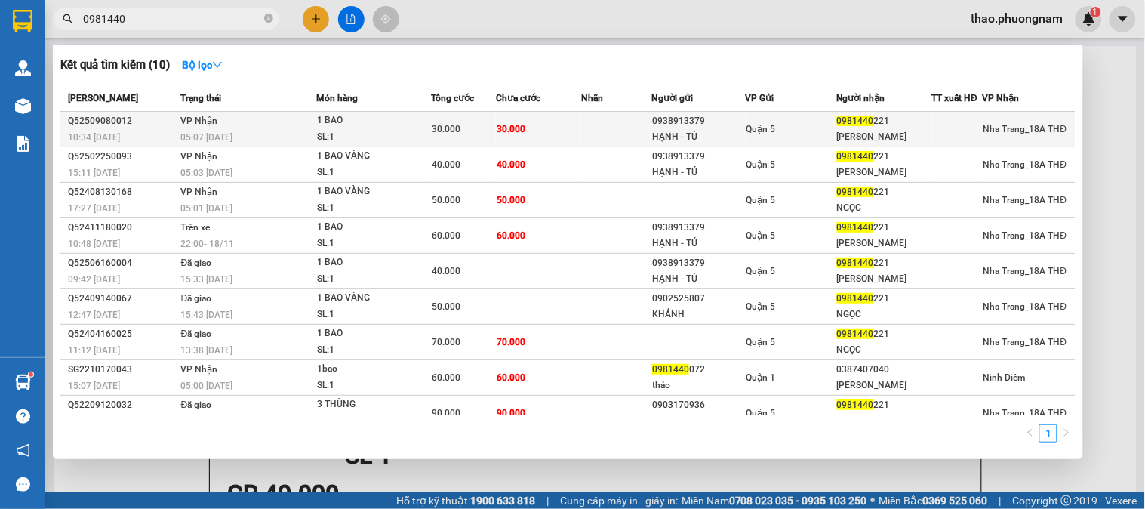
type input "0981440"
click at [296, 134] on div "05:07 - 09/09" at bounding box center [248, 137] width 135 height 17
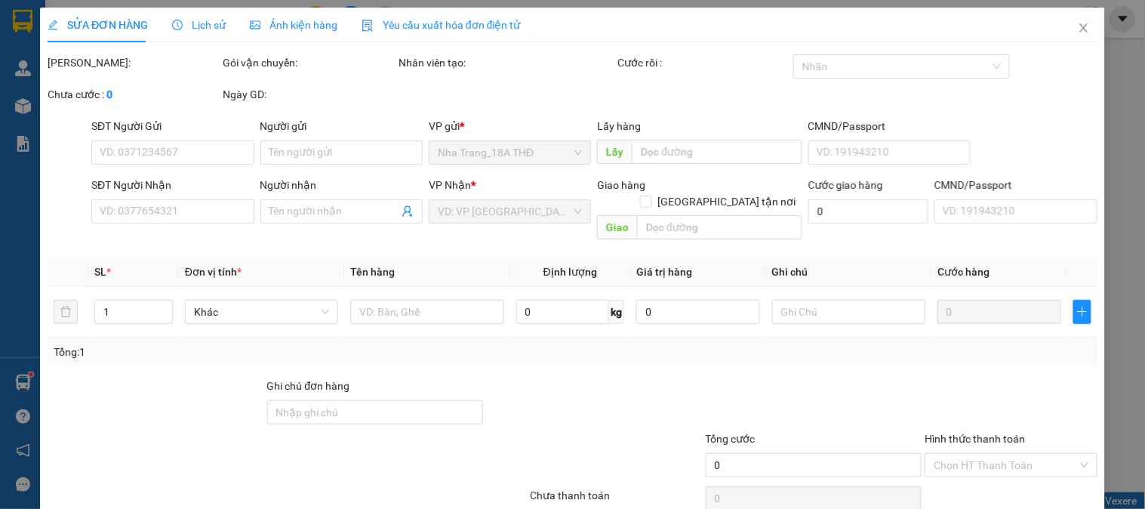
type input "0938913379"
type input "HẠNH - TÚ"
type input "0981440221"
type input "NGỌC-VĂN ĐỆ"
type input "30.000"
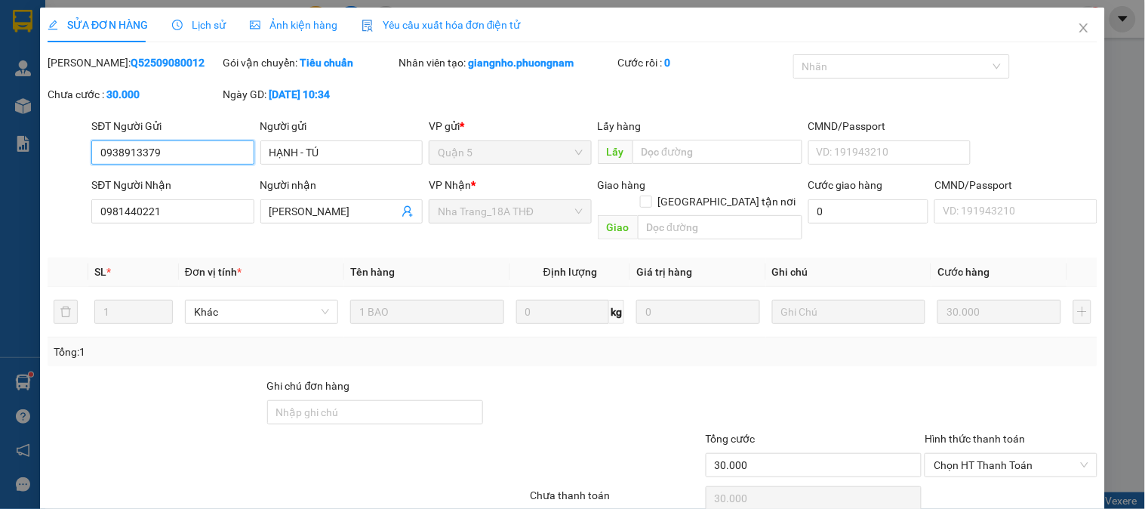
scroll to position [48, 0]
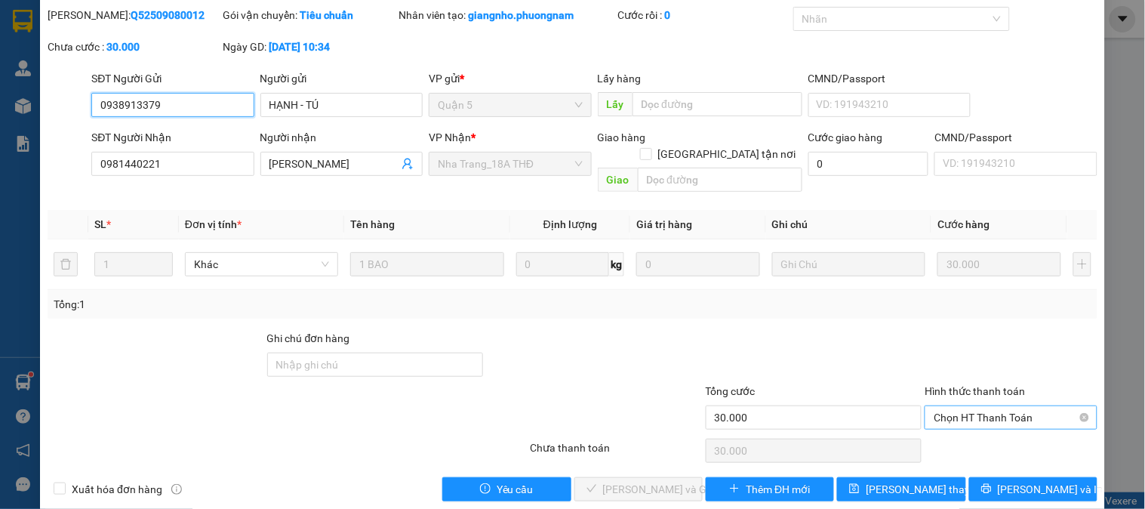
click at [992, 406] on span "Chọn HT Thanh Toán" at bounding box center [1010, 417] width 154 height 23
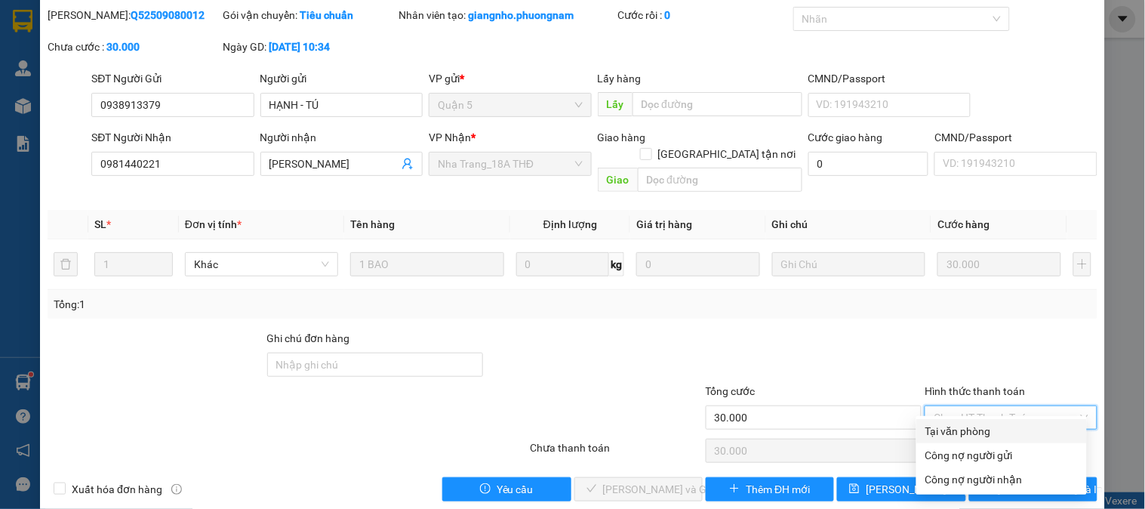
drag, startPoint x: 975, startPoint y: 428, endPoint x: 936, endPoint y: 438, distance: 39.9
click at [970, 431] on div "Tại văn phòng" at bounding box center [1001, 431] width 152 height 17
type input "0"
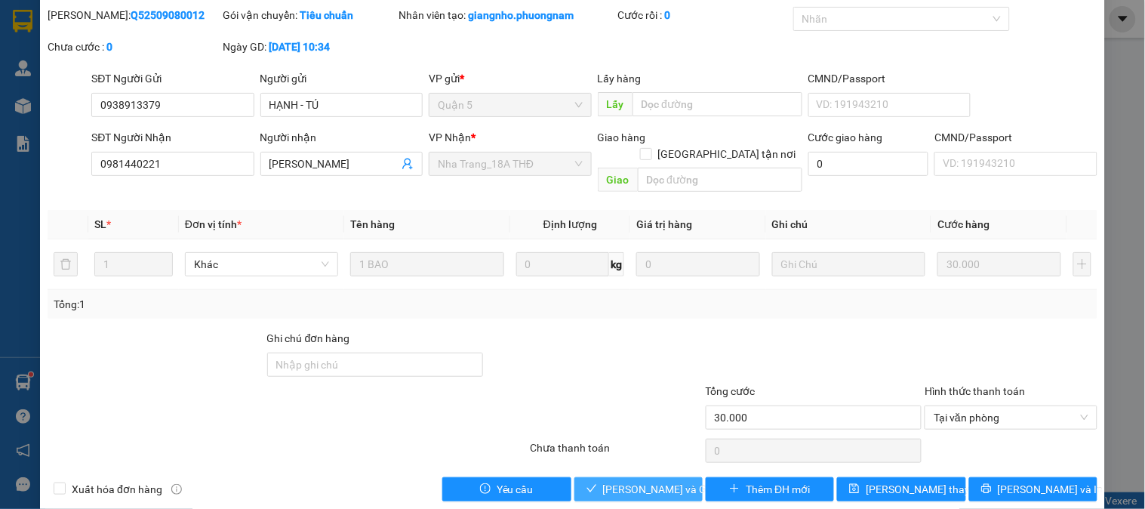
click at [626, 481] on span "[PERSON_NAME] và Giao hàng" at bounding box center [675, 489] width 145 height 17
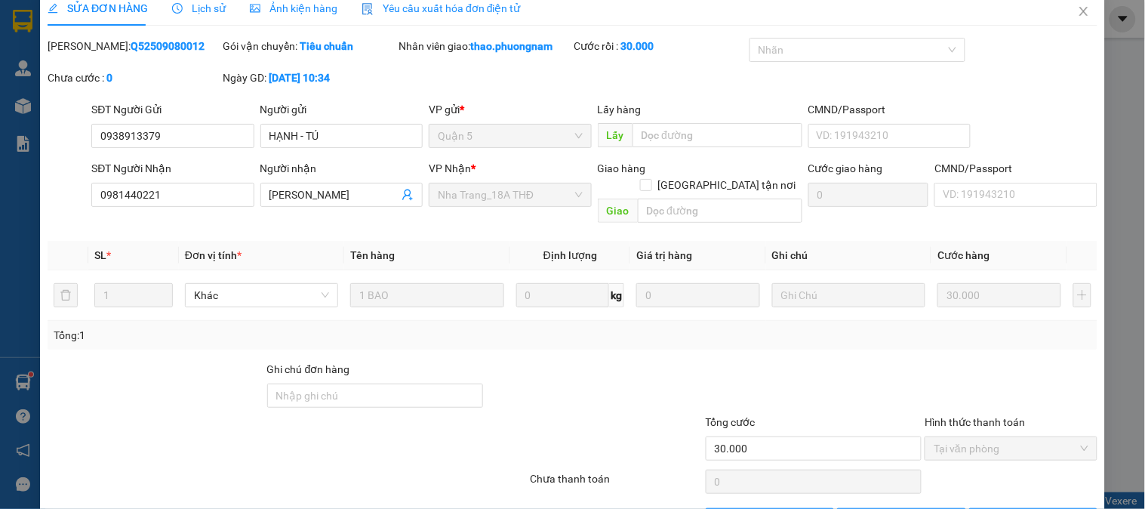
scroll to position [0, 0]
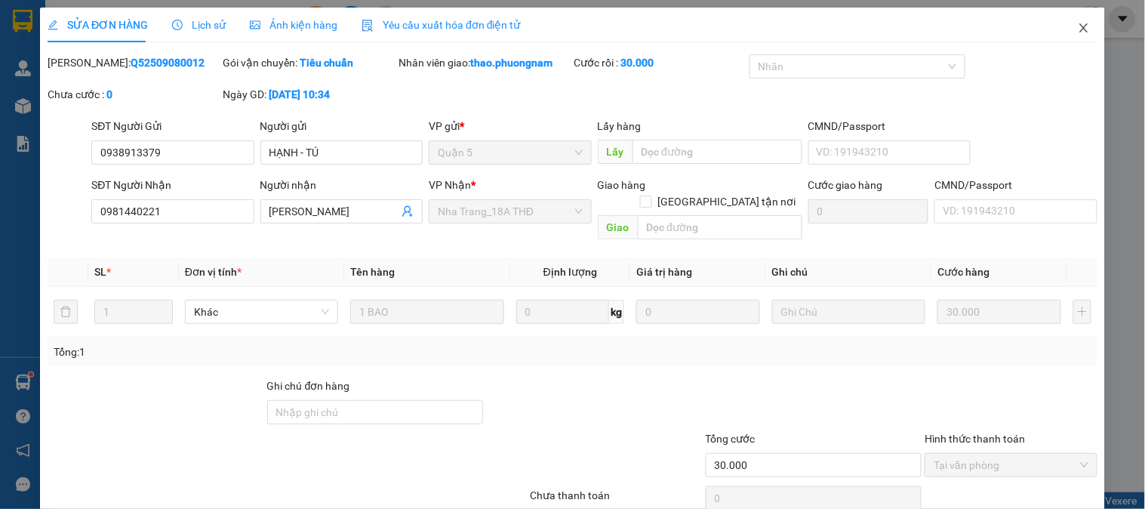
click at [1077, 31] on icon "close" at bounding box center [1083, 28] width 12 height 12
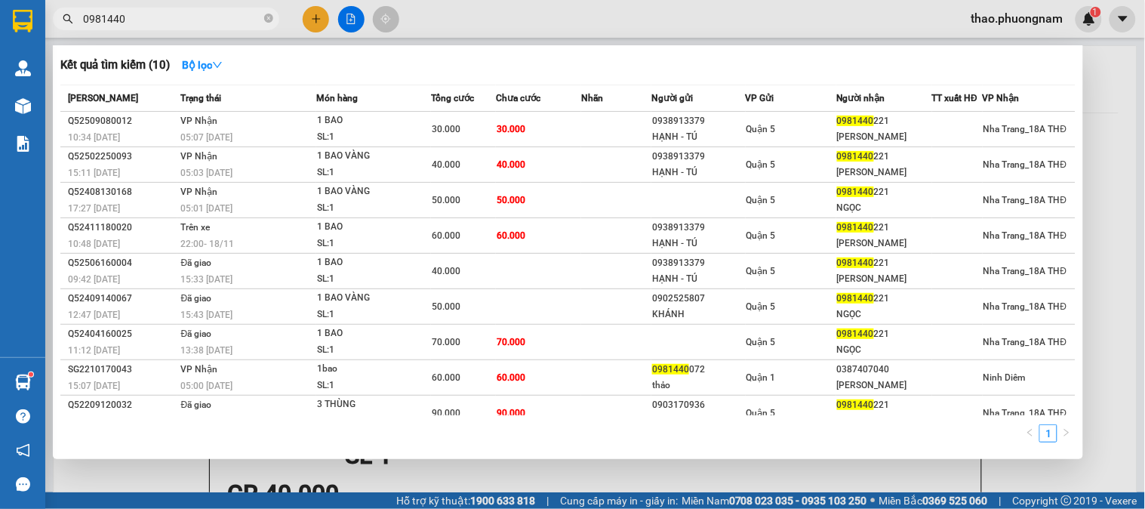
click at [266, 18] on icon "close-circle" at bounding box center [268, 18] width 9 height 9
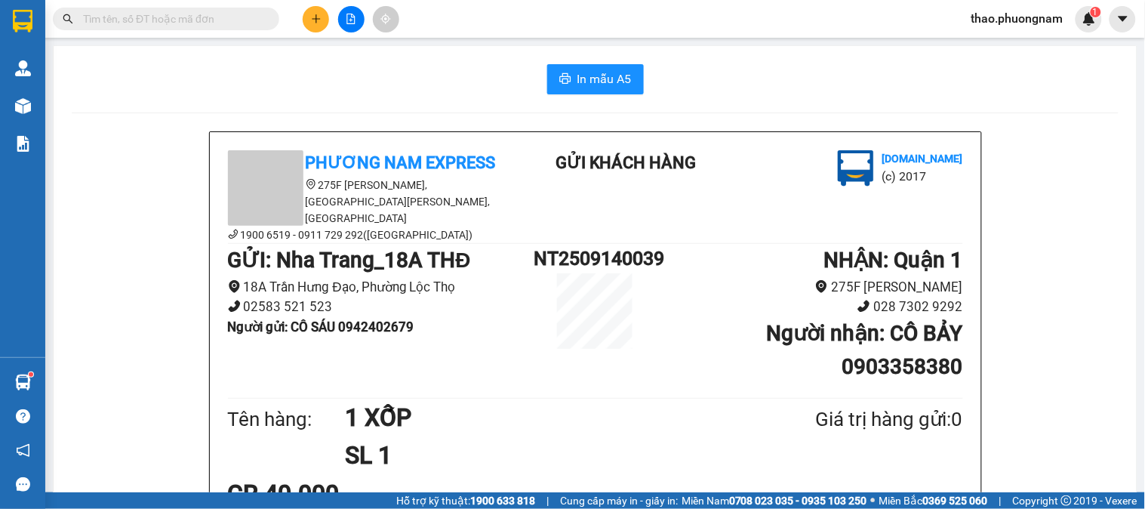
click at [252, 18] on input "text" at bounding box center [172, 19] width 178 height 17
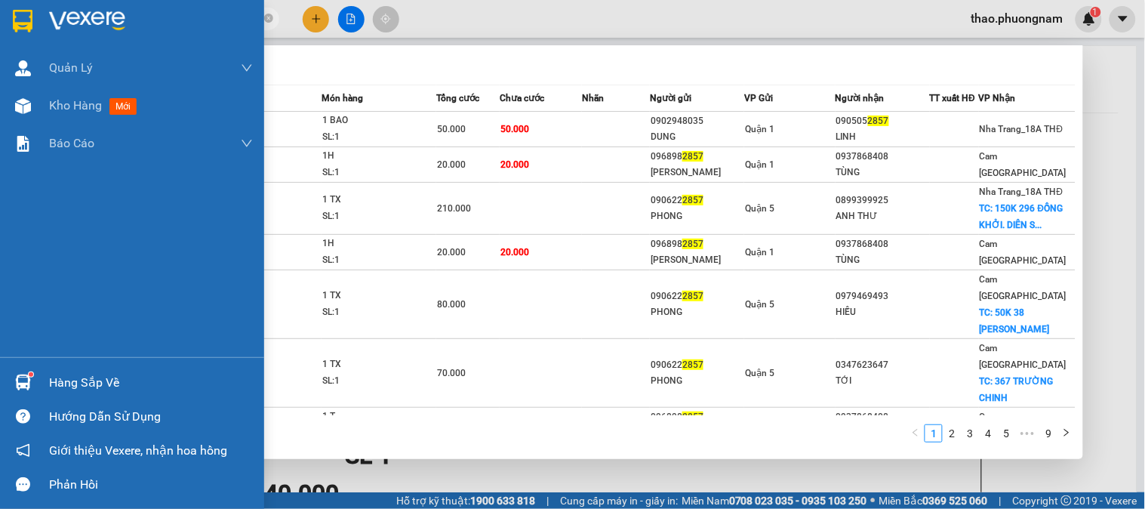
type input "2857"
click at [0, 28] on div at bounding box center [132, 24] width 264 height 49
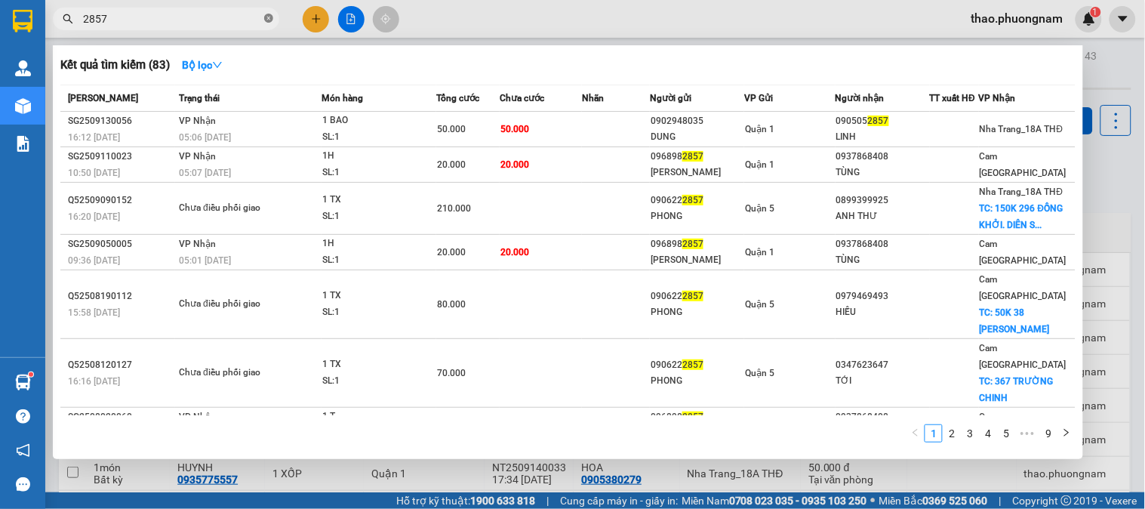
click at [267, 14] on icon "close-circle" at bounding box center [268, 18] width 9 height 9
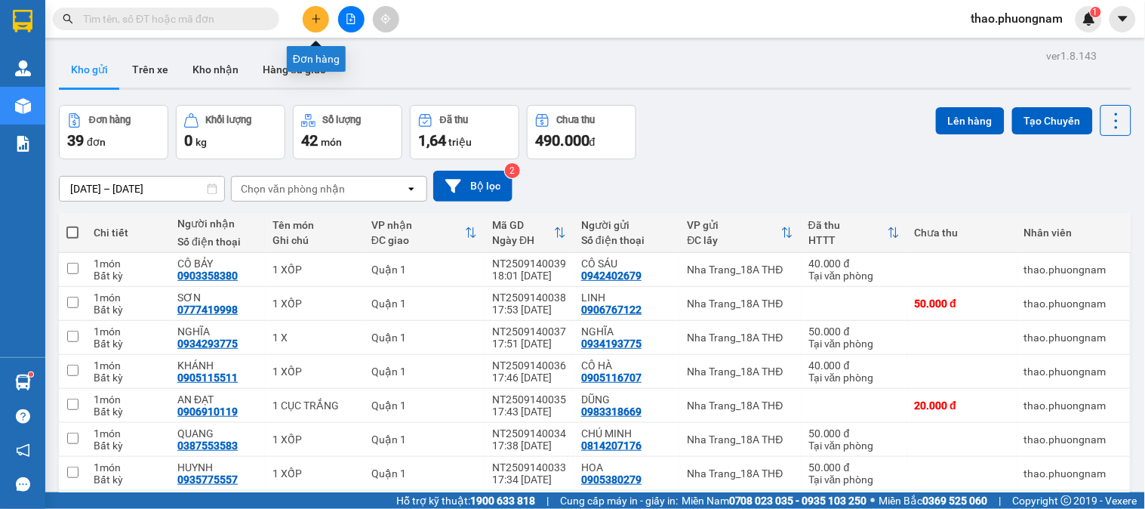
click at [314, 16] on icon "plus" at bounding box center [316, 19] width 11 height 11
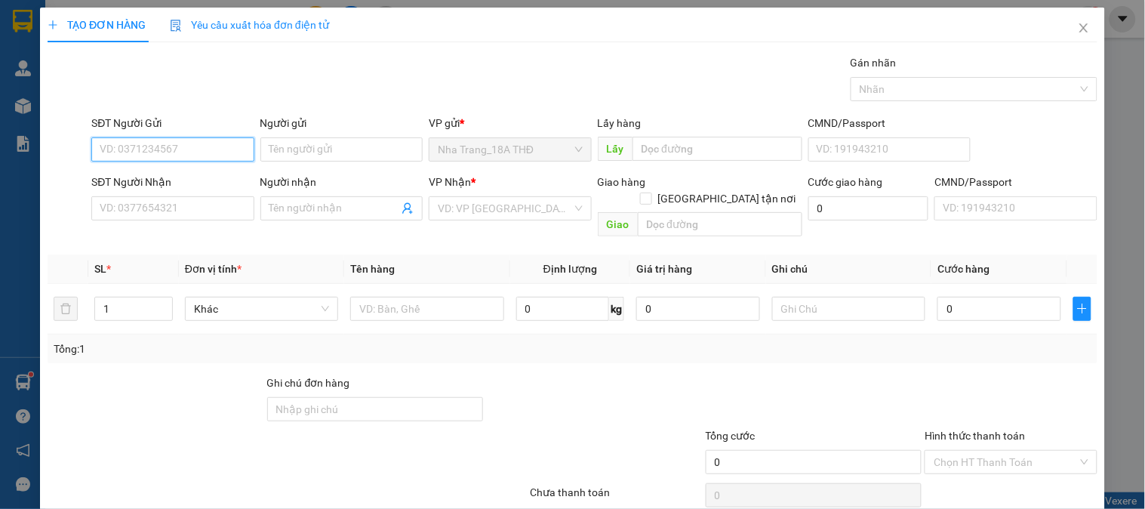
click at [160, 149] on input "SĐT Người Gửi" at bounding box center [172, 149] width 162 height 24
type input "0528818528"
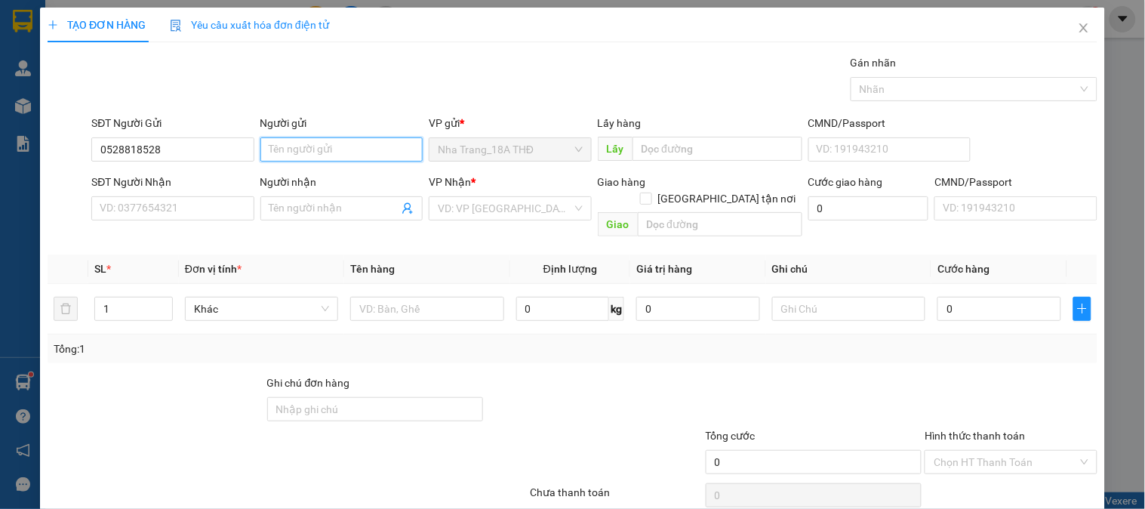
click at [300, 154] on input "Người gửi" at bounding box center [341, 149] width 162 height 24
type input "CHỊ SƯƠNG"
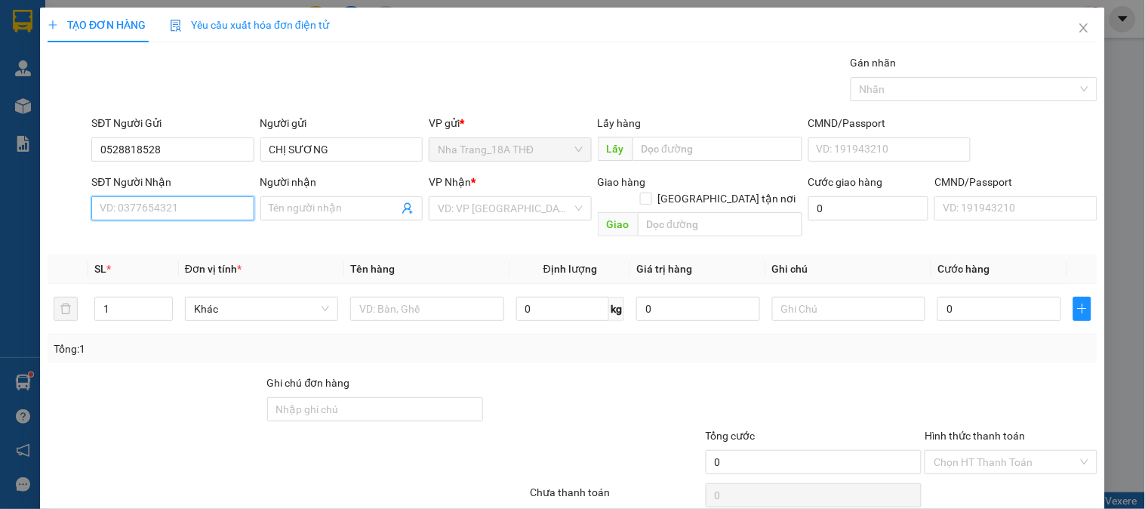
click at [214, 214] on input "SĐT Người Nhận" at bounding box center [172, 208] width 162 height 24
click at [215, 238] on div "0907400831 - LOAN" at bounding box center [171, 238] width 143 height 17
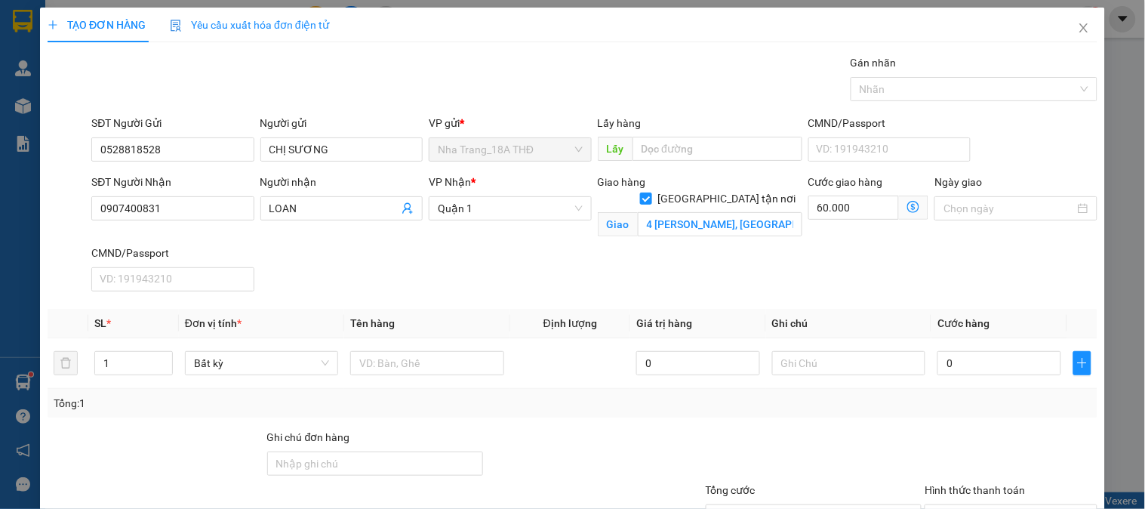
click at [643, 274] on div "SĐT Người Nhận 0907400831 0907400831 Người nhận LOAN VP Nhận * Quận 1 Giao hàng…" at bounding box center [594, 236] width 1012 height 124
click at [444, 362] on input "text" at bounding box center [426, 363] width 153 height 24
click at [703, 212] on input "4 NGUYỄN LƯƠNG BẰNG, PHƯỜNG TÂN PHÚ, QUẬN 7 (GTN: 60)" at bounding box center [720, 224] width 164 height 24
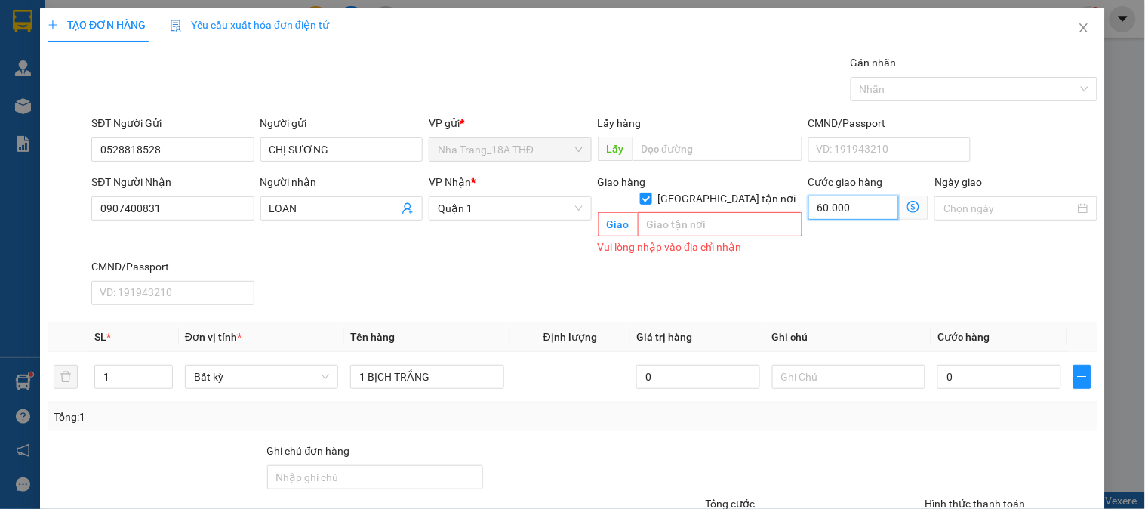
click at [868, 204] on input "60.000" at bounding box center [853, 207] width 91 height 24
drag, startPoint x: 826, startPoint y: 272, endPoint x: 707, endPoint y: 224, distance: 128.6
click at [818, 266] on div "SĐT Người Nhận 0907400831 Người nhận LOAN VP Nhận * Quận 1 Giao hàng Giao tận n…" at bounding box center [594, 242] width 1012 height 137
click at [718, 190] on div "Giao hàng Giao tận nơi" at bounding box center [700, 193] width 204 height 39
click at [652, 192] on span at bounding box center [646, 198] width 12 height 12
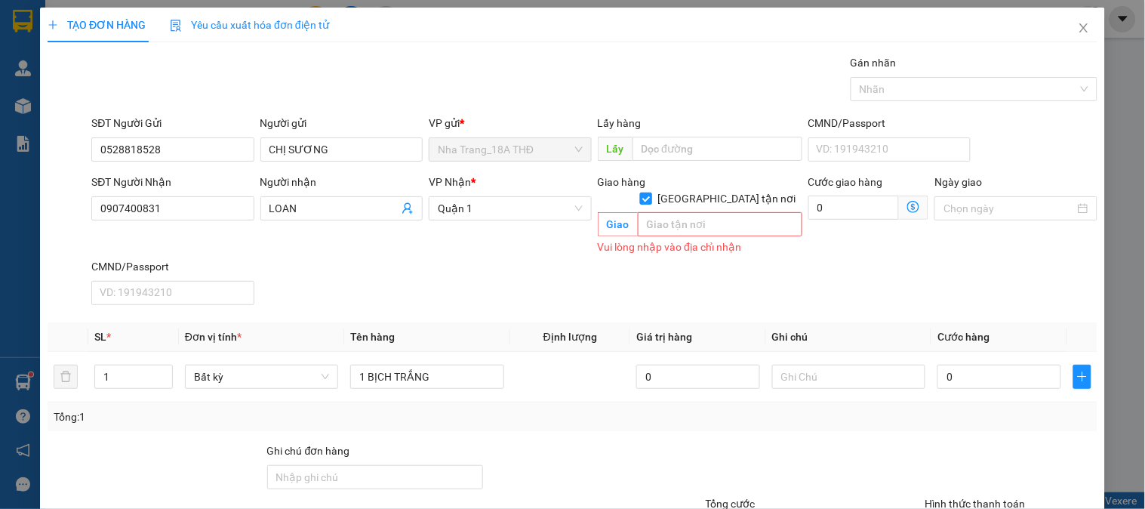
click at [650, 192] on input "[GEOGRAPHIC_DATA] tận nơi" at bounding box center [645, 197] width 11 height 11
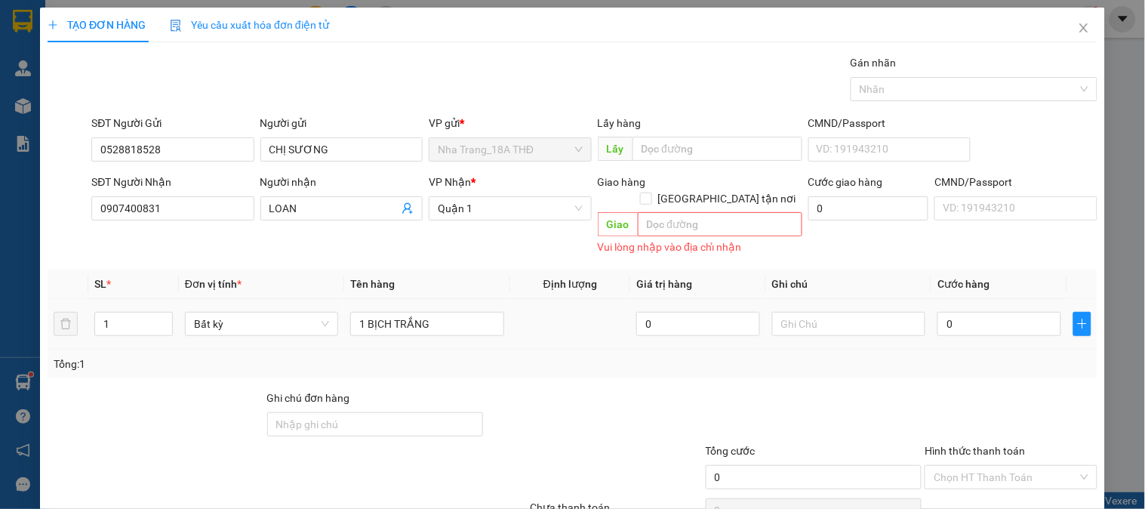
drag, startPoint x: 933, startPoint y: 364, endPoint x: 951, endPoint y: 329, distance: 39.1
click at [933, 361] on div "Transit Pickup Surcharge Ids Transit Deliver Surcharge Ids Transit Deliver Surc…" at bounding box center [573, 307] width 1050 height 506
click at [961, 312] on input "0" at bounding box center [999, 324] width 124 height 24
click at [1010, 367] on div "Transit Pickup Surcharge Ids Transit Deliver Surcharge Ids Transit Deliver Surc…" at bounding box center [573, 307] width 1050 height 506
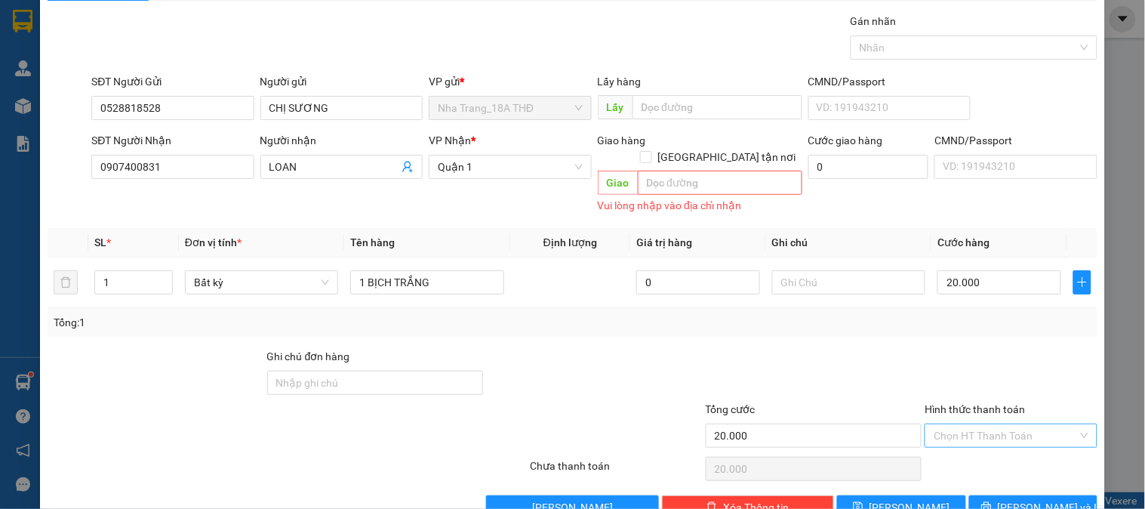
scroll to position [64, 0]
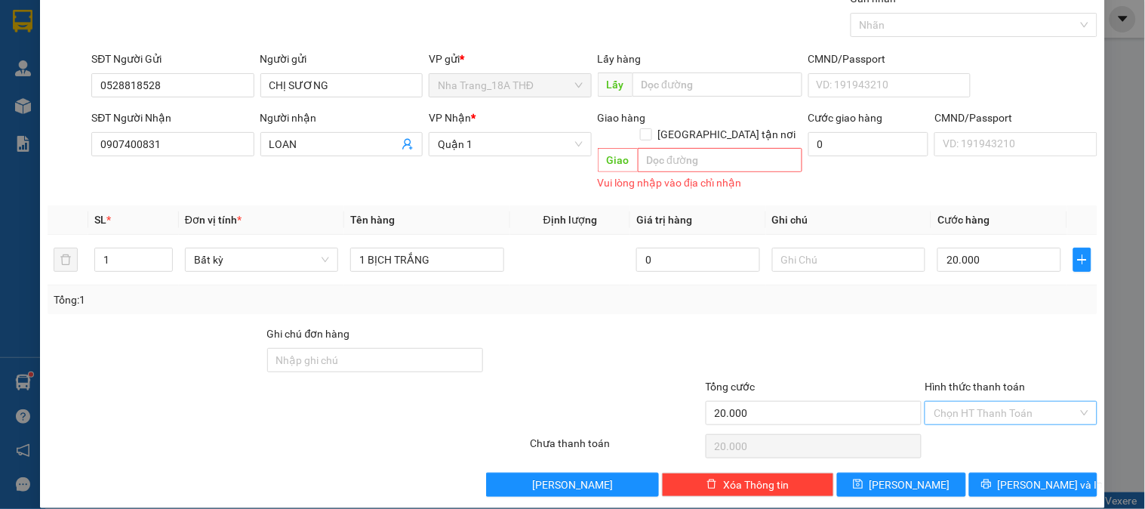
click at [934, 401] on input "Hình thức thanh toán" at bounding box center [1004, 412] width 143 height 23
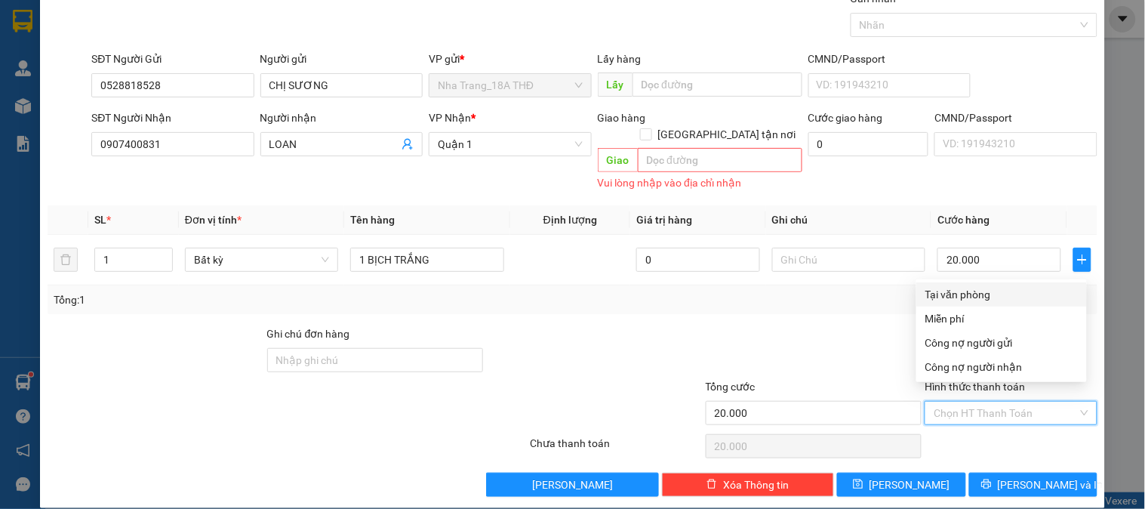
click at [962, 297] on div "Tại văn phòng" at bounding box center [1001, 294] width 152 height 17
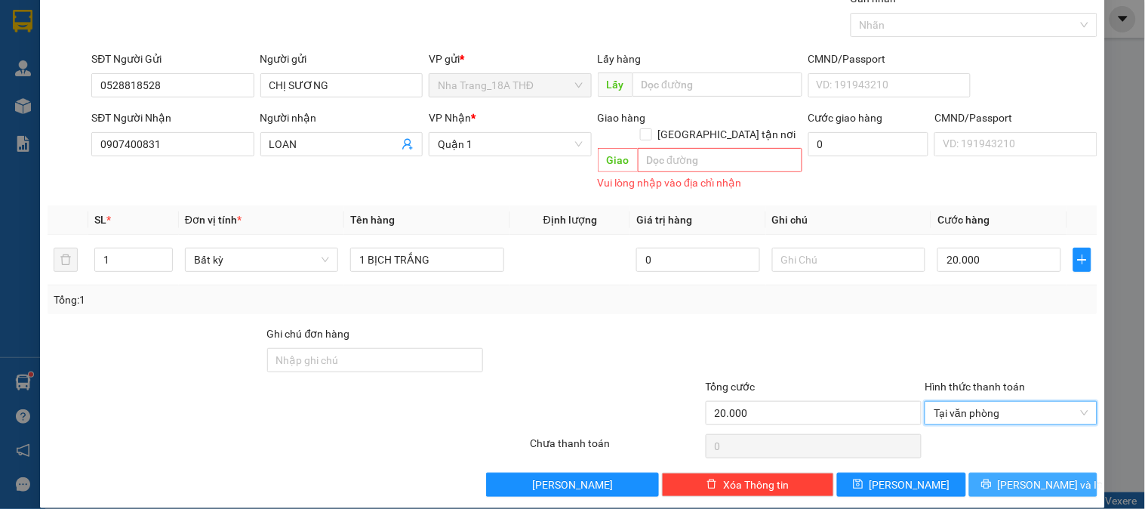
click at [975, 475] on button "[PERSON_NAME] và In" at bounding box center [1033, 484] width 128 height 24
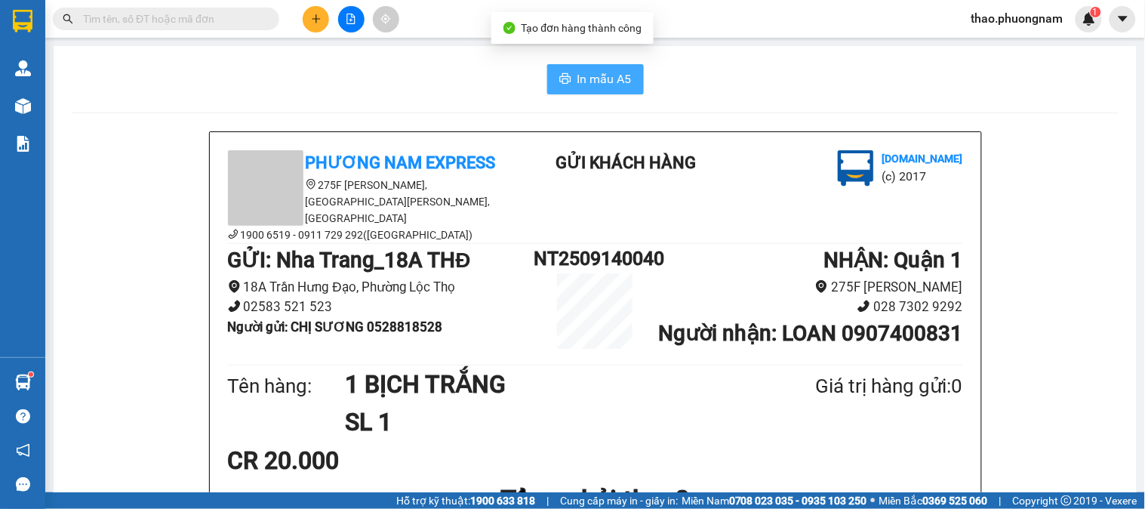
click at [589, 73] on span "In mẫu A5" at bounding box center [604, 78] width 54 height 19
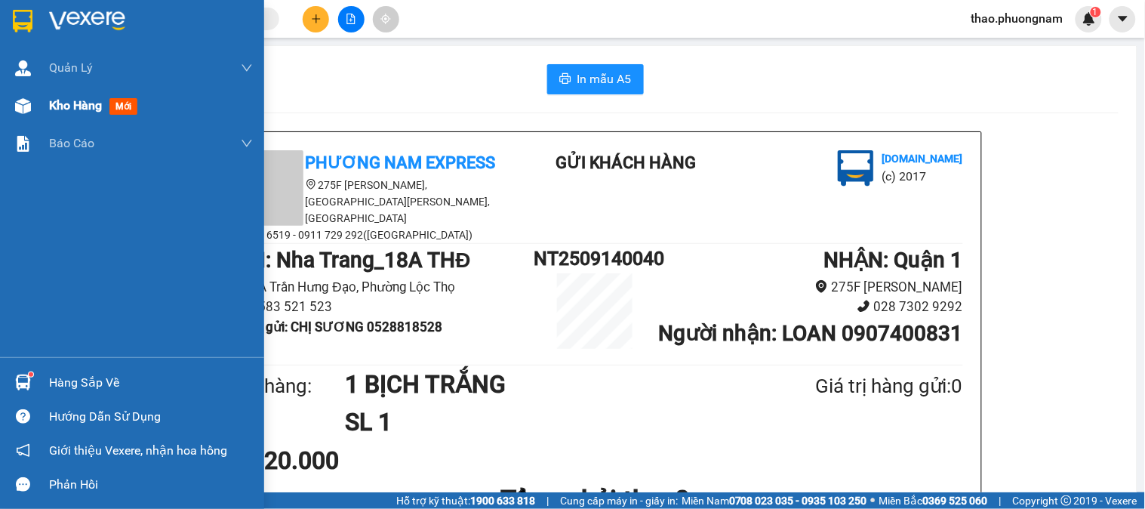
click at [57, 114] on div "Kho hàng mới" at bounding box center [96, 105] width 94 height 19
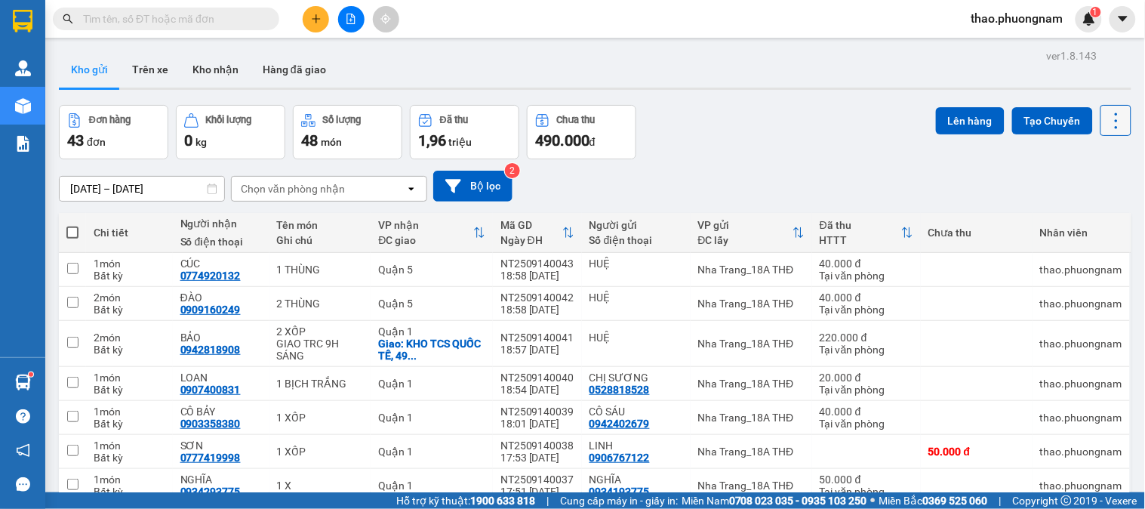
click at [1105, 112] on icon at bounding box center [1115, 120] width 21 height 21
click at [1074, 220] on span "Làm mới" at bounding box center [1081, 215] width 41 height 15
click at [1100, 118] on button at bounding box center [1115, 120] width 31 height 31
drag, startPoint x: 1089, startPoint y: 217, endPoint x: 970, endPoint y: 189, distance: 121.5
click at [1058, 207] on li "Làm mới" at bounding box center [1075, 215] width 113 height 27
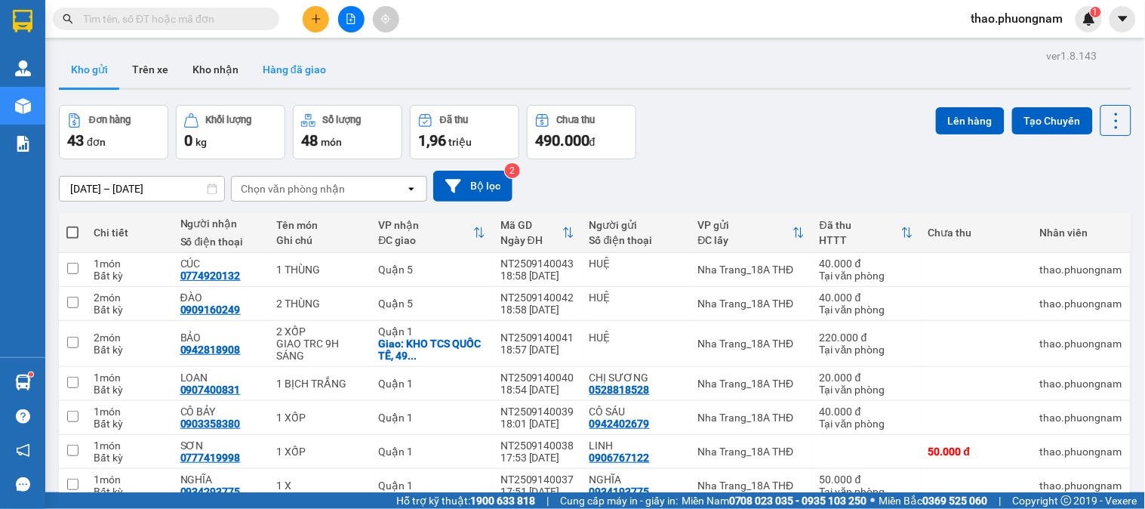
click at [315, 76] on button "Hàng đã giao" at bounding box center [295, 69] width 88 height 36
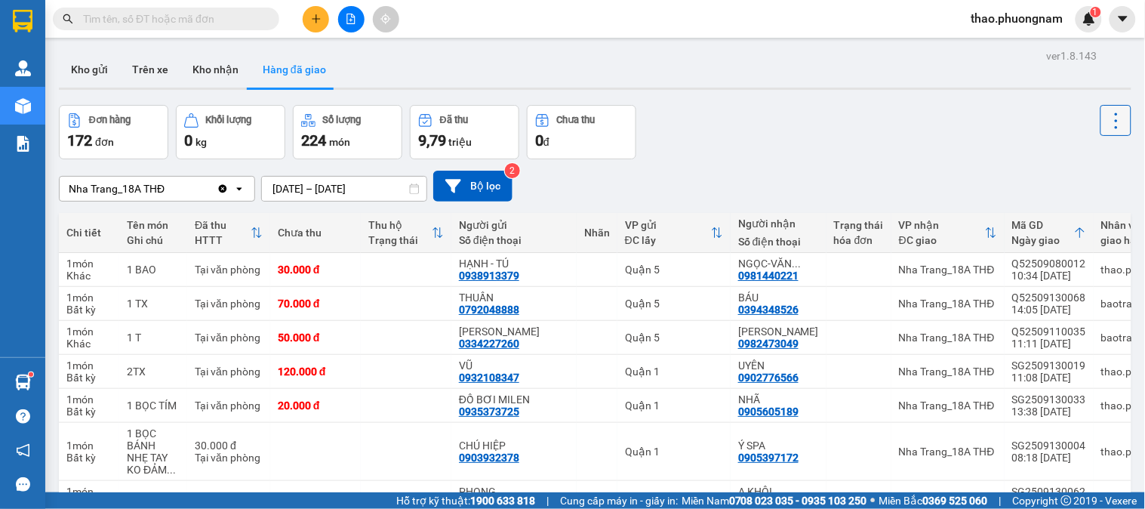
click at [1105, 129] on icon at bounding box center [1115, 120] width 21 height 21
click at [1100, 160] on span "Làm mới" at bounding box center [1081, 161] width 41 height 15
click at [106, 63] on button "Kho gửi" at bounding box center [89, 69] width 61 height 36
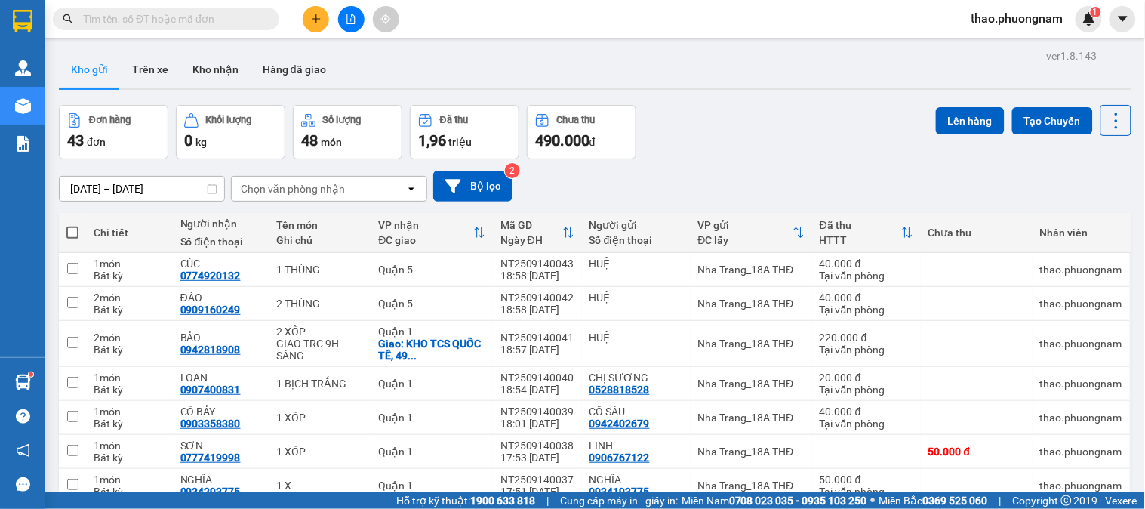
click at [951, 152] on div "Lên hàng Tạo Chuyến" at bounding box center [1033, 132] width 195 height 54
click at [1105, 124] on icon at bounding box center [1115, 120] width 21 height 21
click at [1077, 220] on span "Làm mới" at bounding box center [1081, 215] width 41 height 15
click at [1110, 122] on icon at bounding box center [1115, 120] width 21 height 21
click at [1083, 221] on span "Làm mới" at bounding box center [1081, 215] width 41 height 15
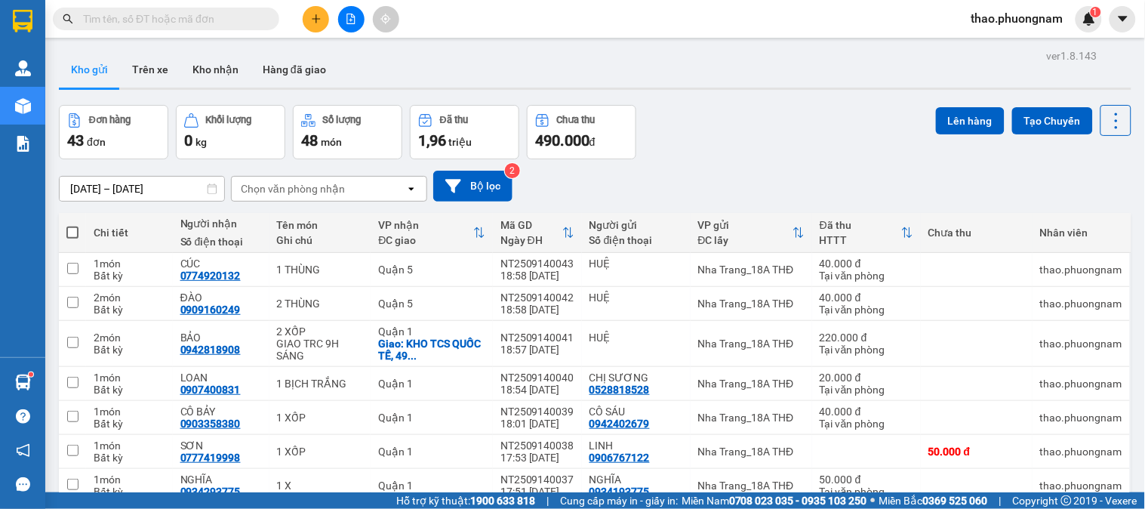
click at [1085, 184] on div "13/09/2025 – 14/09/2025 Press the down arrow key to interact with the calendar …" at bounding box center [595, 186] width 1072 height 31
click at [1105, 121] on icon at bounding box center [1115, 120] width 21 height 21
click at [1113, 217] on div "Làm mới" at bounding box center [1075, 215] width 89 height 15
click at [1105, 131] on icon at bounding box center [1115, 120] width 21 height 21
click at [1098, 209] on span "Làm mới" at bounding box center [1081, 215] width 41 height 15
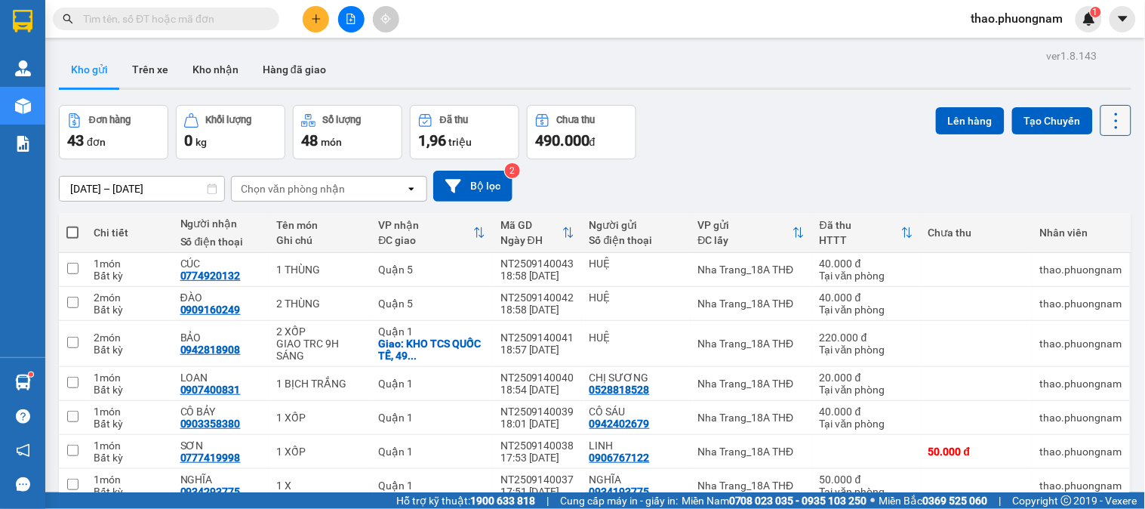
click at [1112, 110] on icon at bounding box center [1115, 120] width 21 height 21
click at [1096, 216] on span "Làm mới" at bounding box center [1081, 215] width 41 height 15
click at [281, 73] on button "Hàng đã giao" at bounding box center [295, 69] width 88 height 36
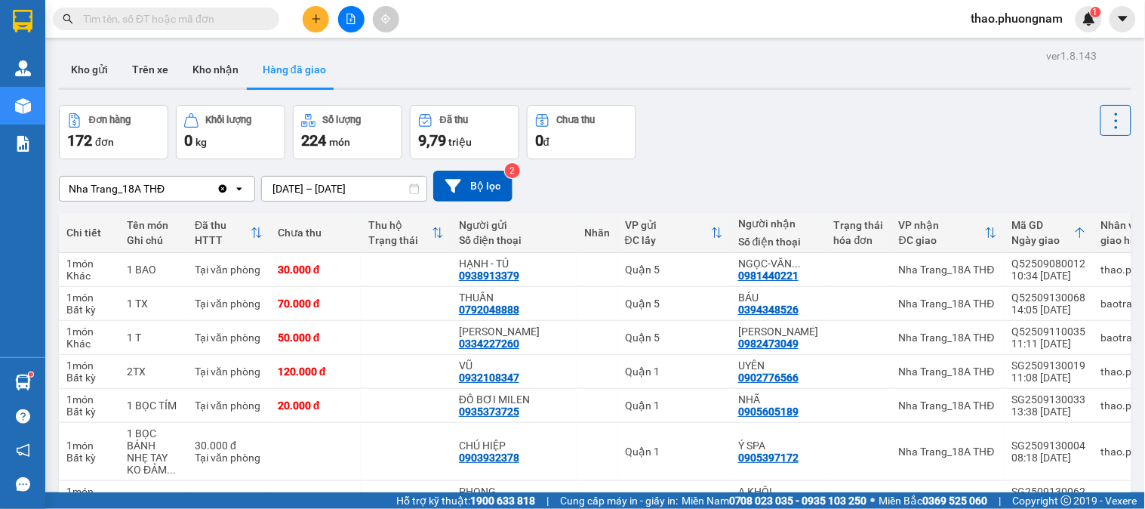
click at [281, 73] on button "Hàng đã giao" at bounding box center [295, 69] width 88 height 36
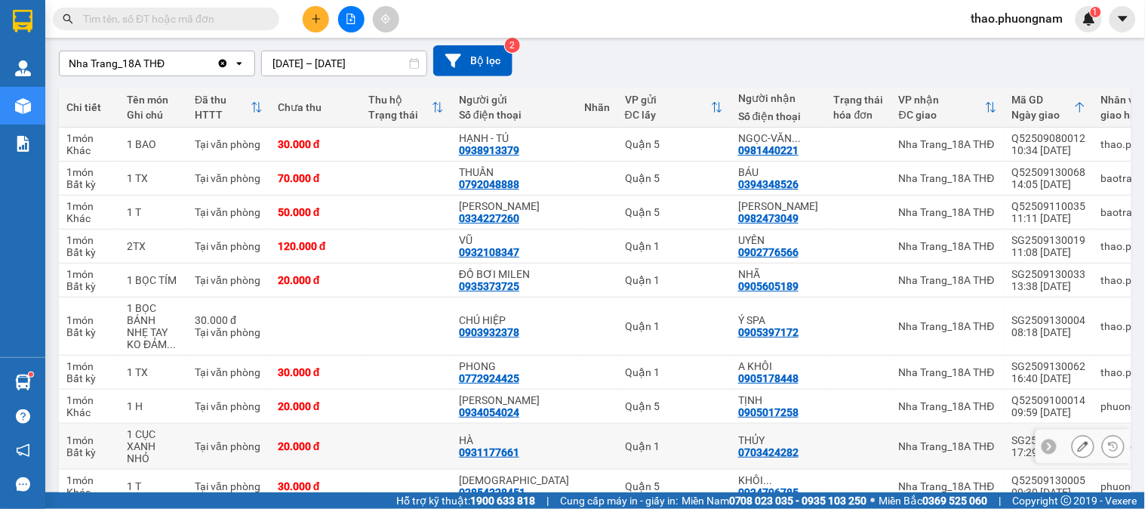
scroll to position [217, 0]
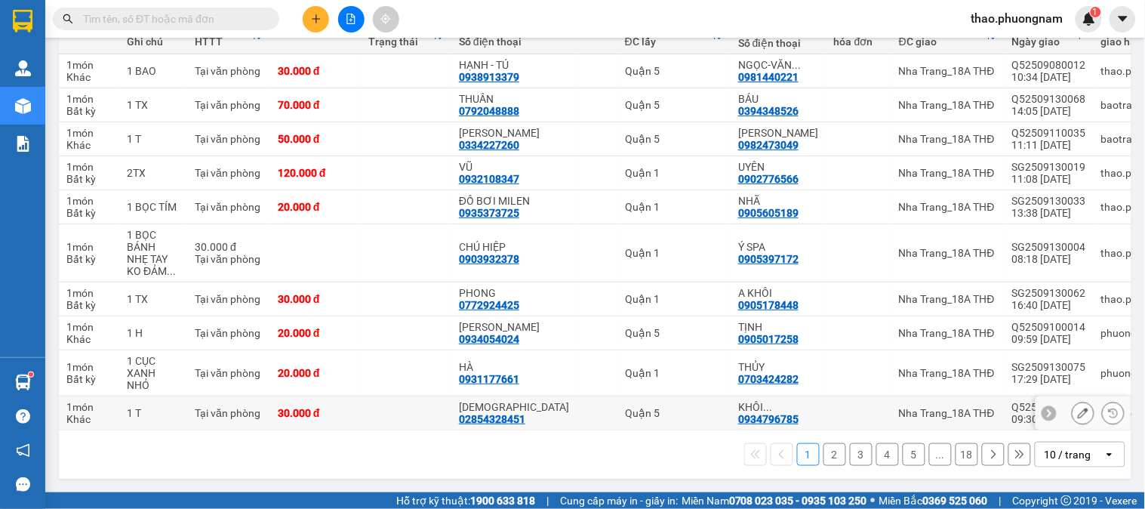
drag, startPoint x: 652, startPoint y: 420, endPoint x: 672, endPoint y: 420, distance: 20.4
click at [672, 420] on td "Quận 5" at bounding box center [673, 413] width 113 height 34
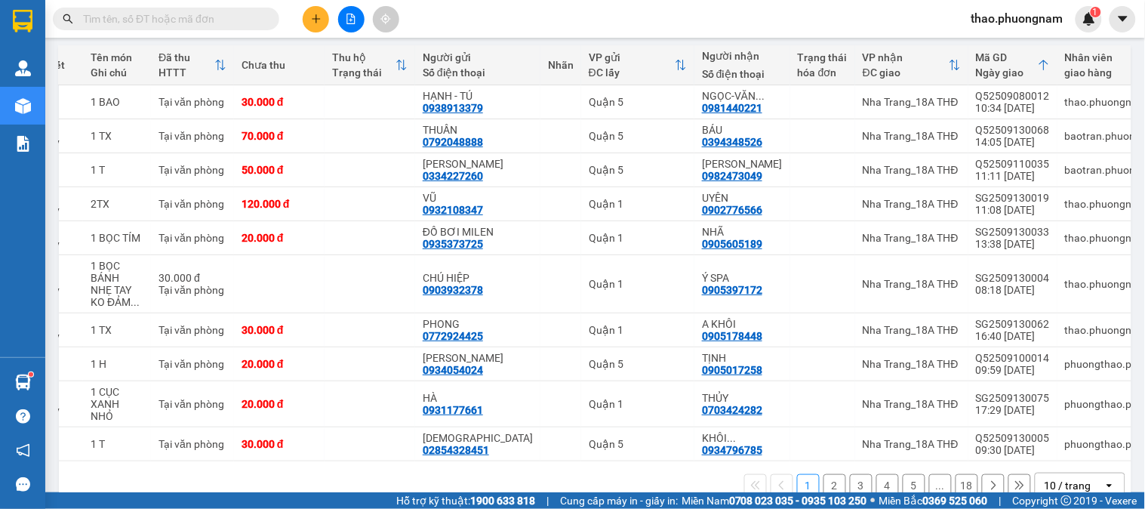
scroll to position [0, 0]
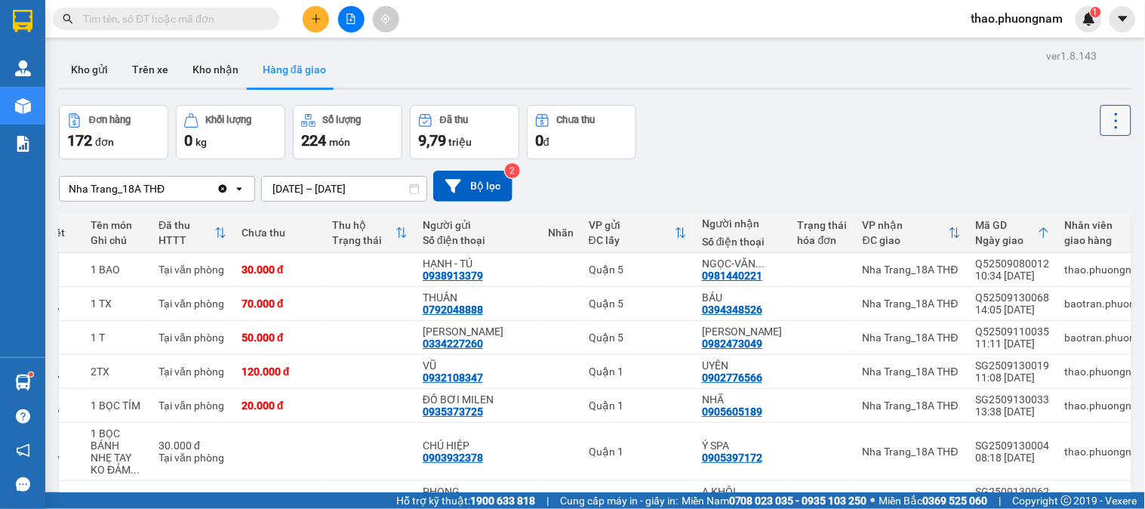
click at [1102, 132] on button at bounding box center [1115, 120] width 31 height 31
click at [1097, 157] on span "Làm mới" at bounding box center [1081, 161] width 41 height 15
click at [1105, 127] on icon at bounding box center [1115, 120] width 21 height 21
drag, startPoint x: 1075, startPoint y: 166, endPoint x: 789, endPoint y: 189, distance: 286.9
click at [1074, 164] on span "Làm mới" at bounding box center [1081, 161] width 41 height 15
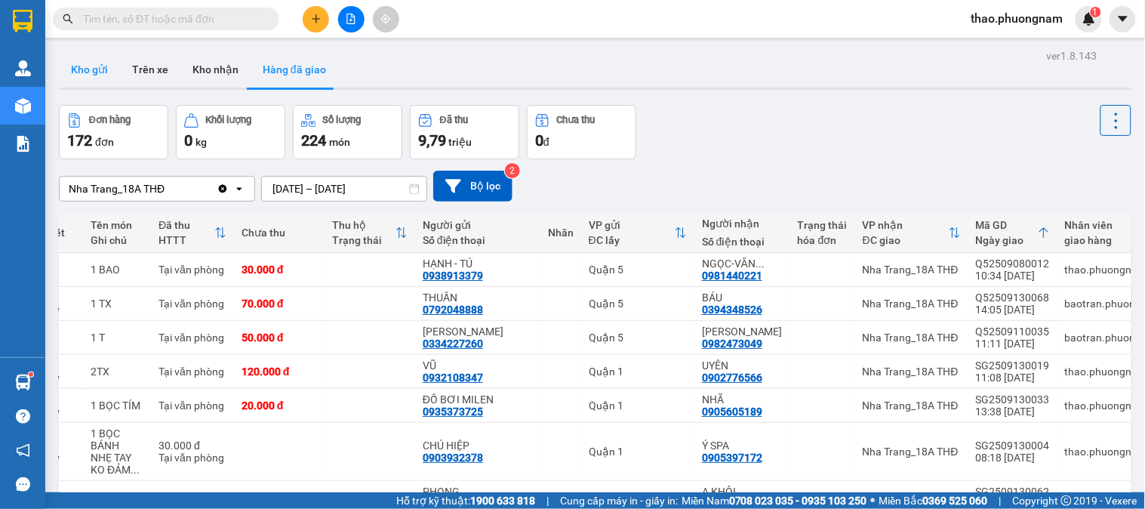
click at [103, 66] on button "Kho gửi" at bounding box center [89, 69] width 61 height 36
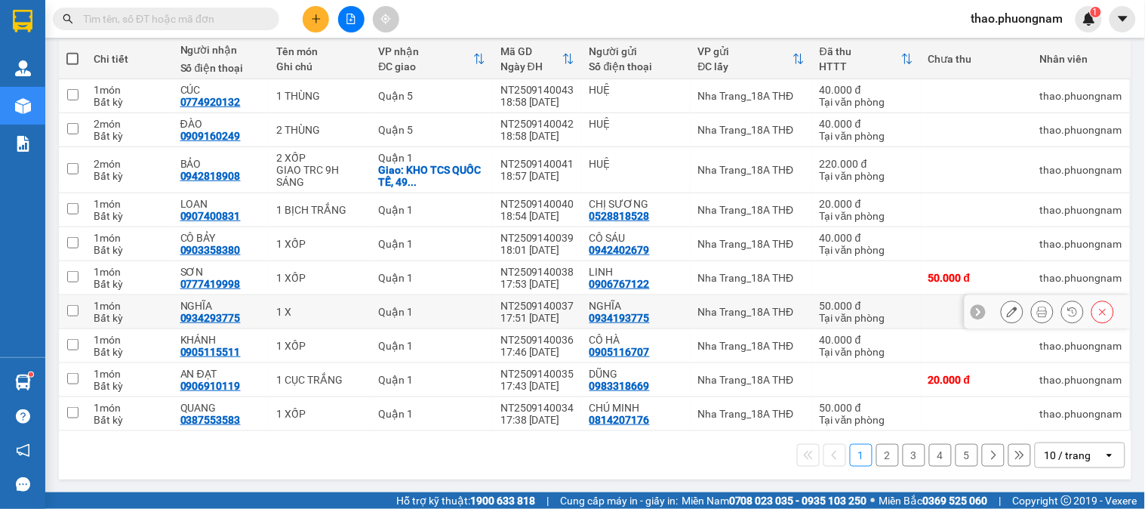
scroll to position [175, 0]
click at [850, 455] on button "1" at bounding box center [861, 454] width 23 height 23
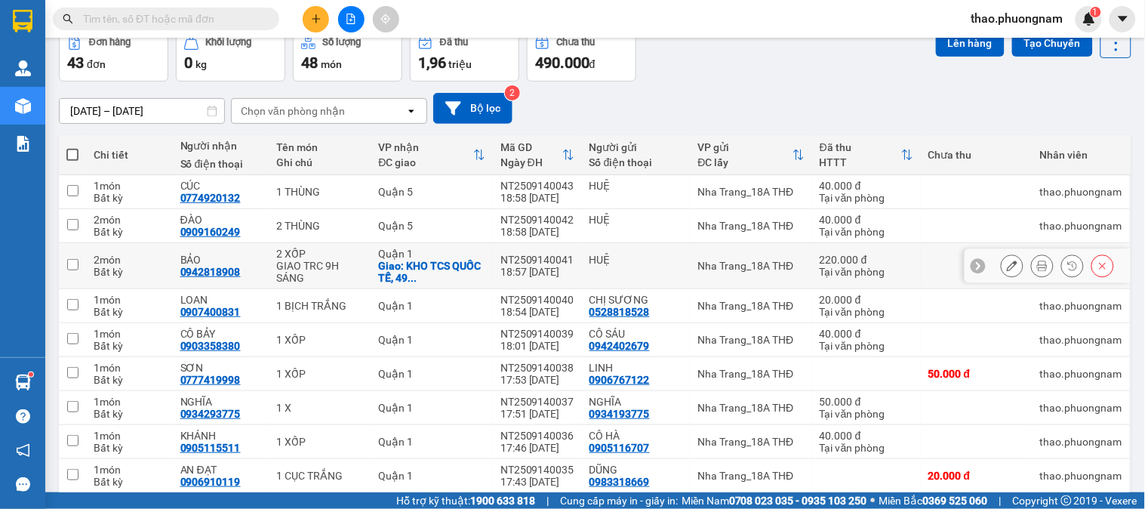
scroll to position [168, 0]
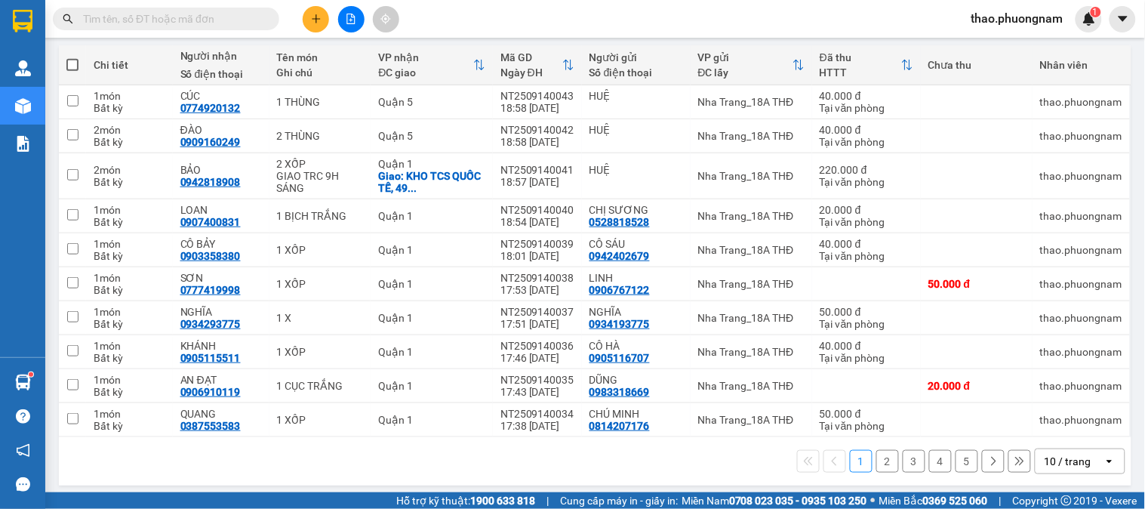
click at [876, 466] on button "2" at bounding box center [887, 461] width 23 height 23
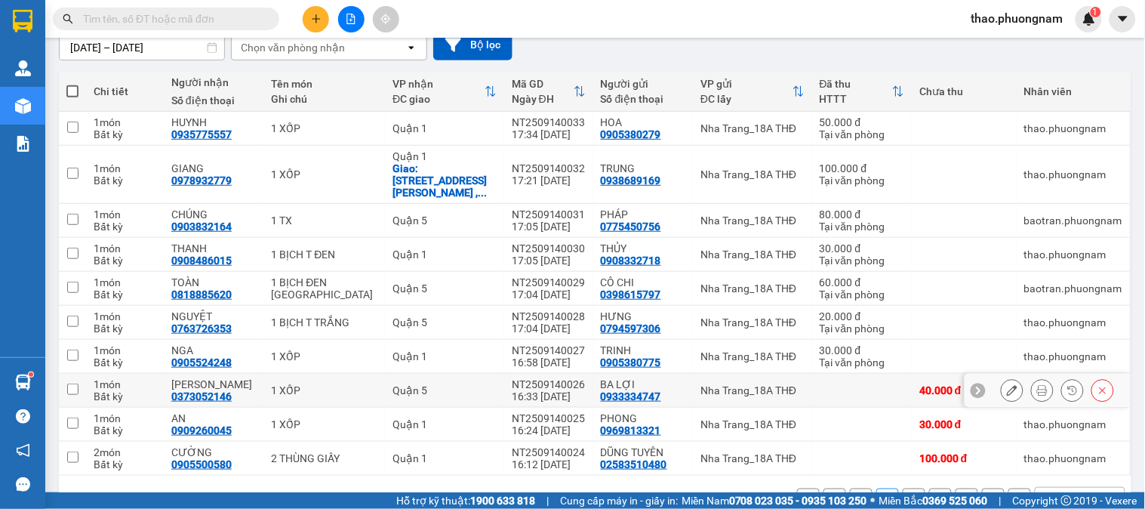
scroll to position [175, 0]
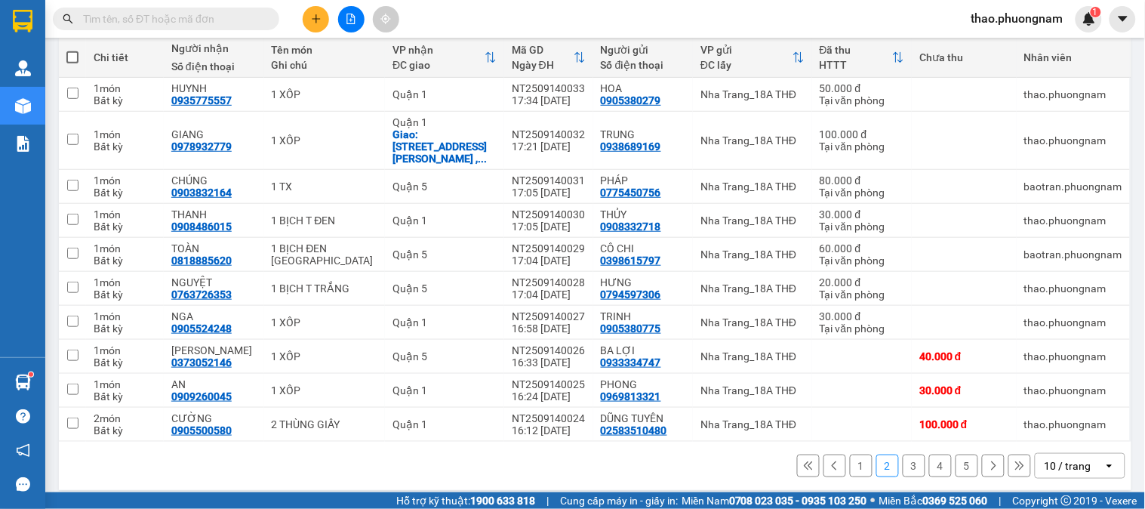
click at [907, 456] on button "3" at bounding box center [913, 465] width 23 height 23
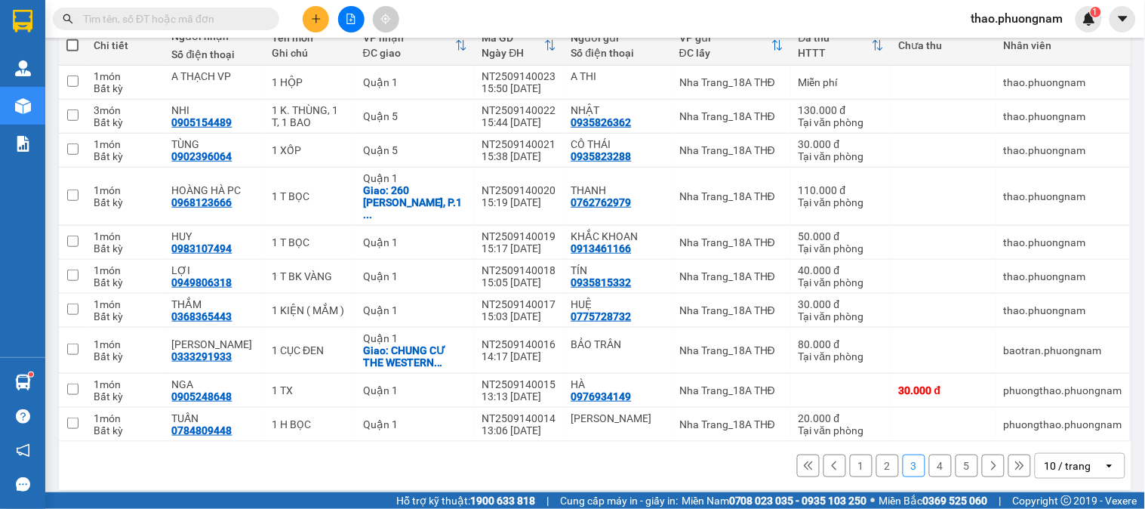
scroll to position [0, 0]
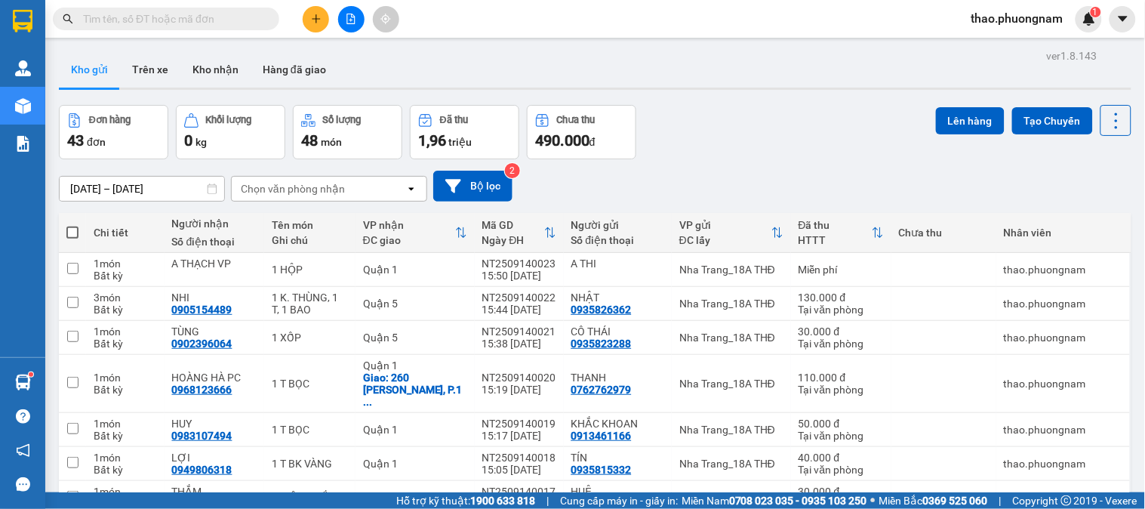
drag, startPoint x: 1110, startPoint y: 125, endPoint x: 1102, endPoint y: 138, distance: 15.3
click at [1109, 125] on icon at bounding box center [1115, 120] width 21 height 21
click at [1100, 208] on span "Làm mới" at bounding box center [1081, 215] width 41 height 15
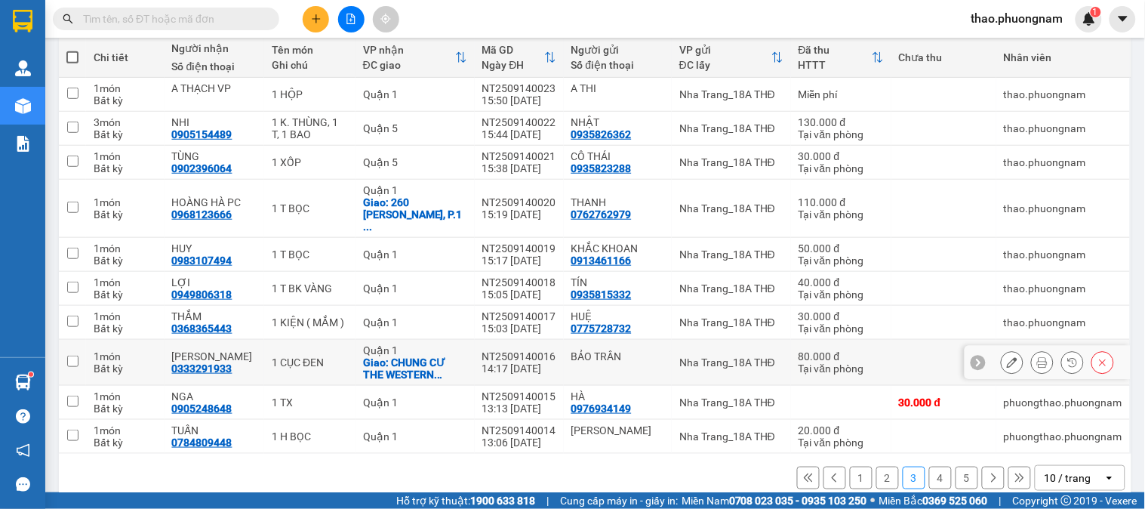
scroll to position [187, 0]
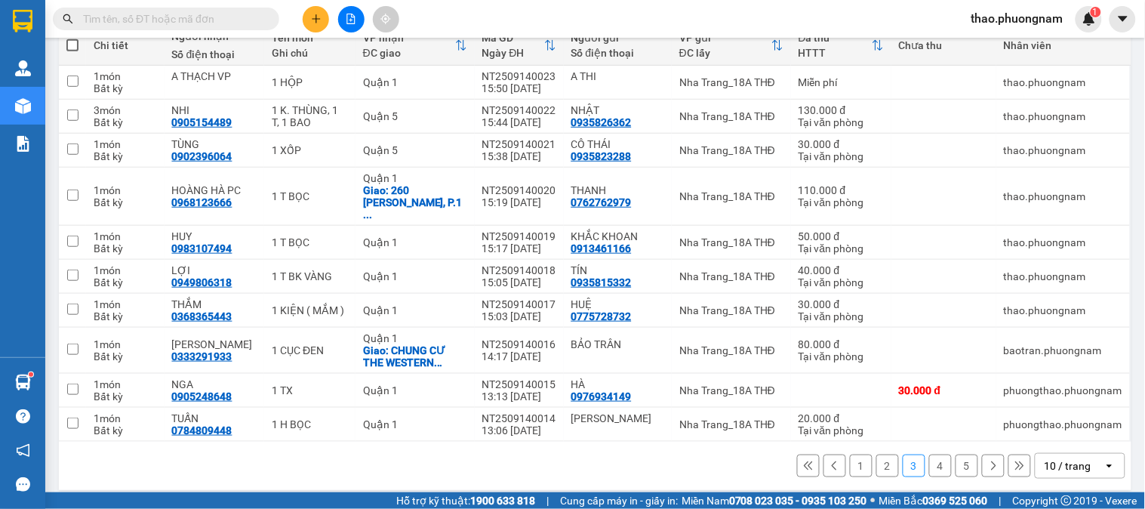
click at [850, 454] on button "1" at bounding box center [861, 465] width 23 height 23
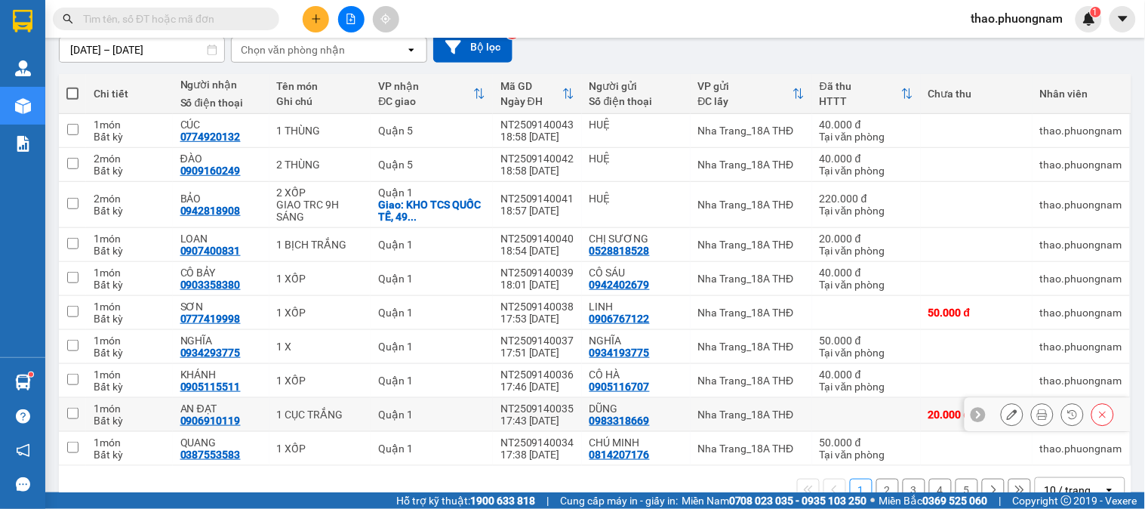
scroll to position [175, 0]
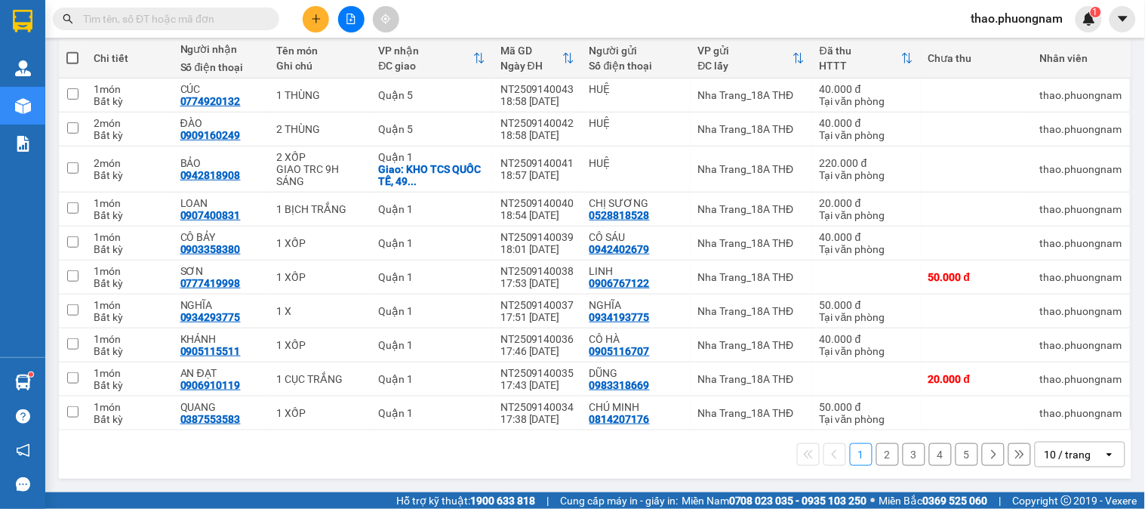
click at [876, 458] on button "2" at bounding box center [887, 454] width 23 height 23
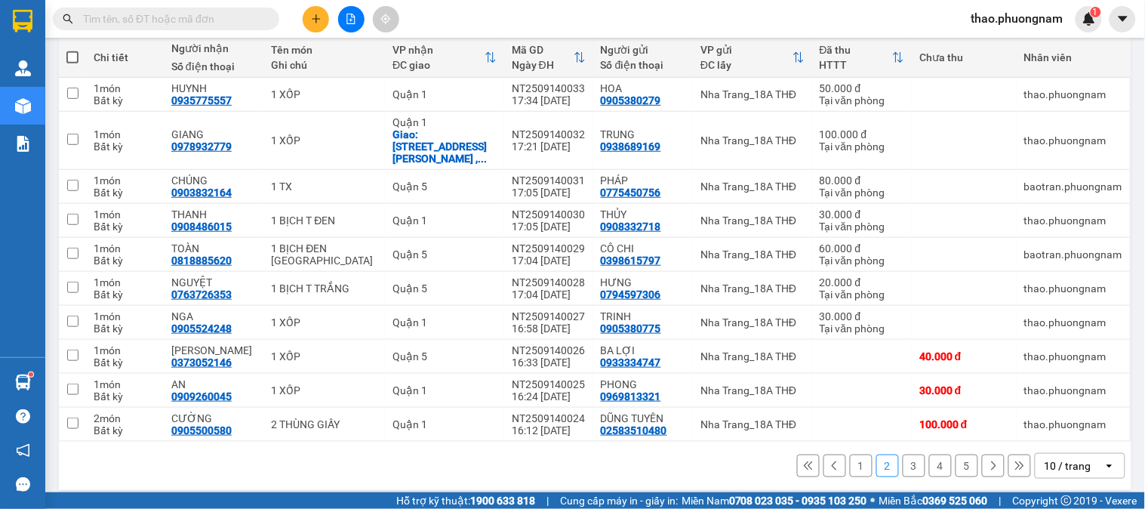
click at [902, 463] on button "3" at bounding box center [913, 465] width 23 height 23
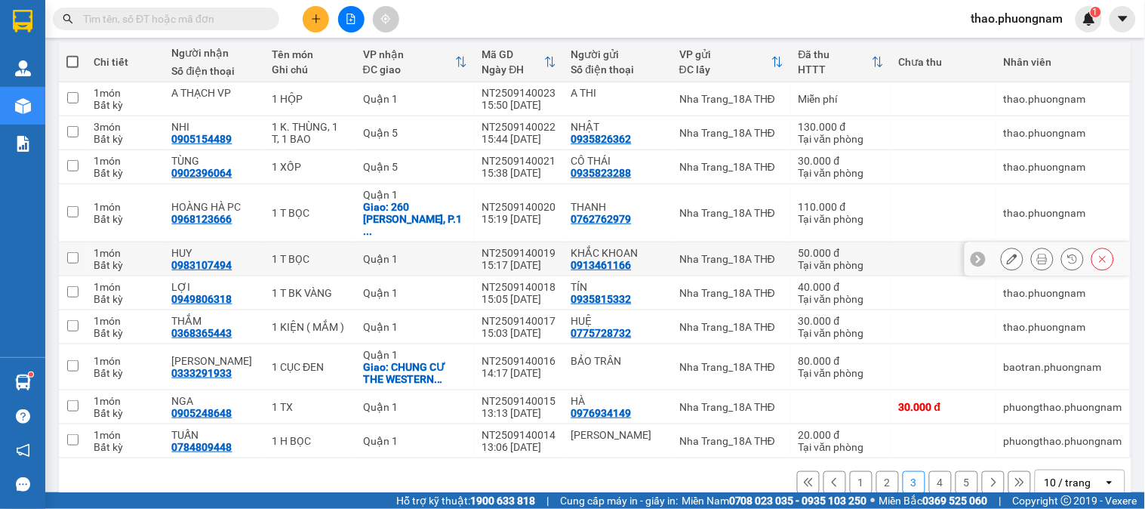
scroll to position [187, 0]
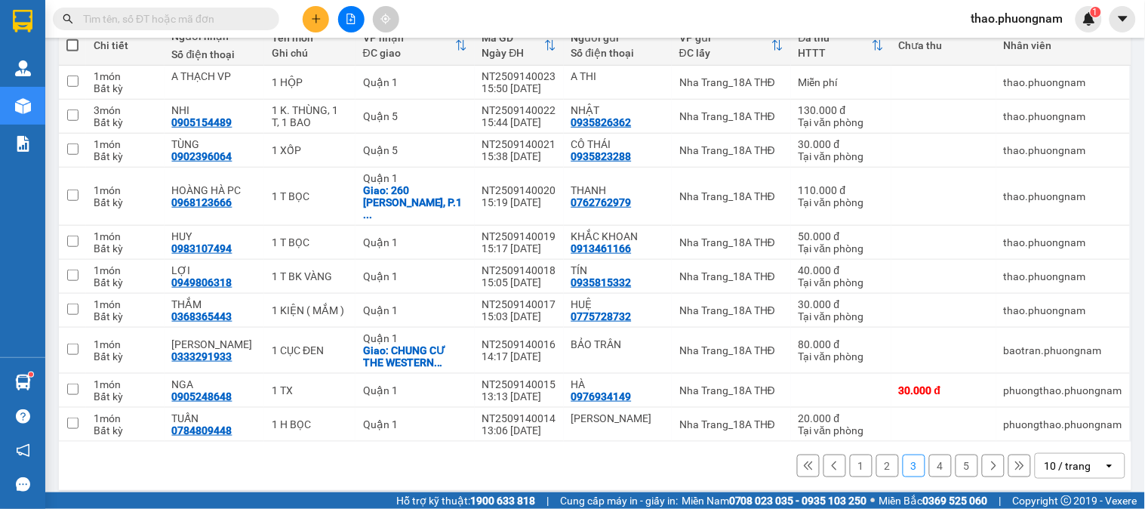
click at [929, 456] on button "4" at bounding box center [940, 465] width 23 height 23
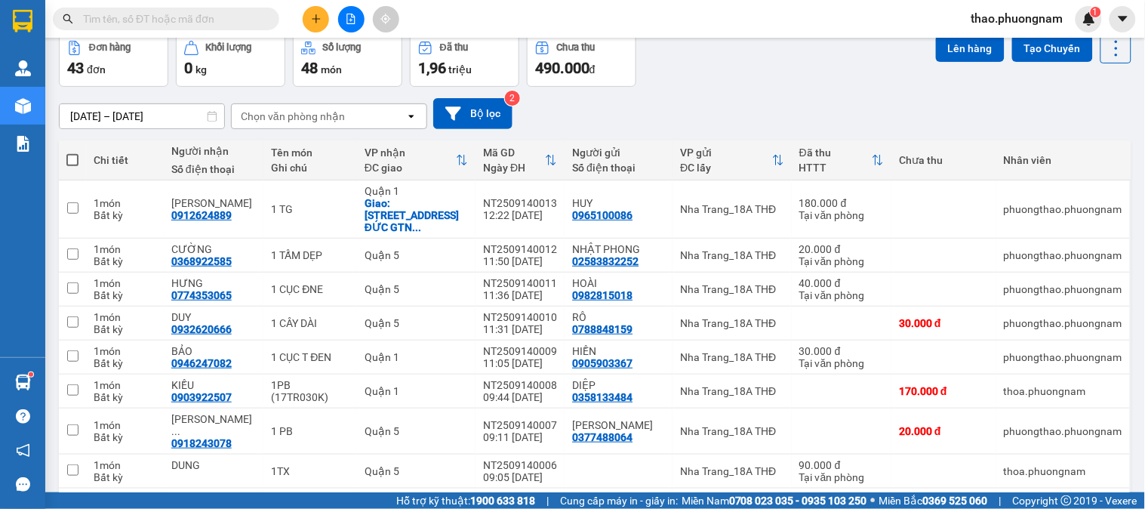
scroll to position [0, 0]
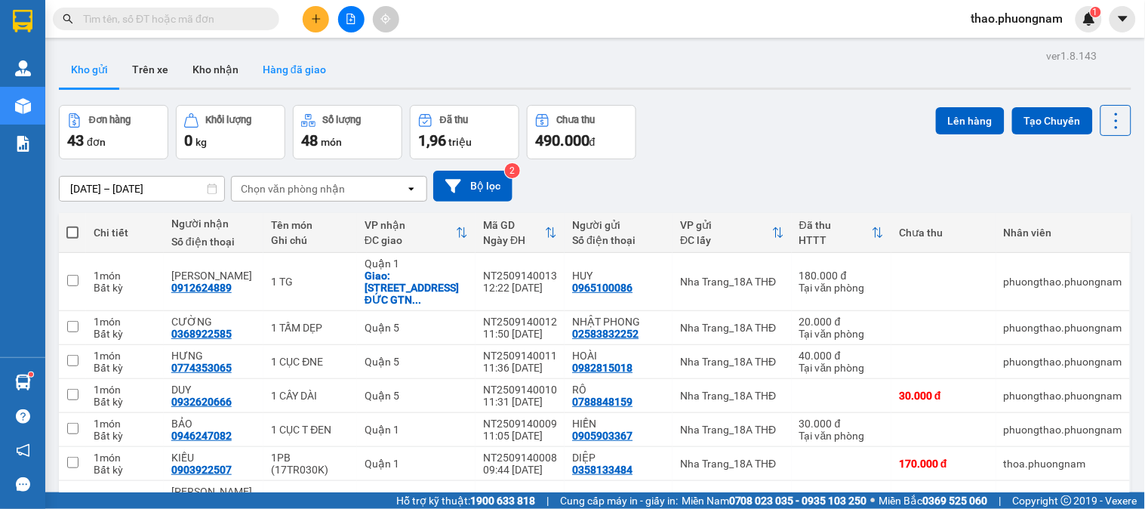
click at [279, 66] on button "Hàng đã giao" at bounding box center [295, 69] width 88 height 36
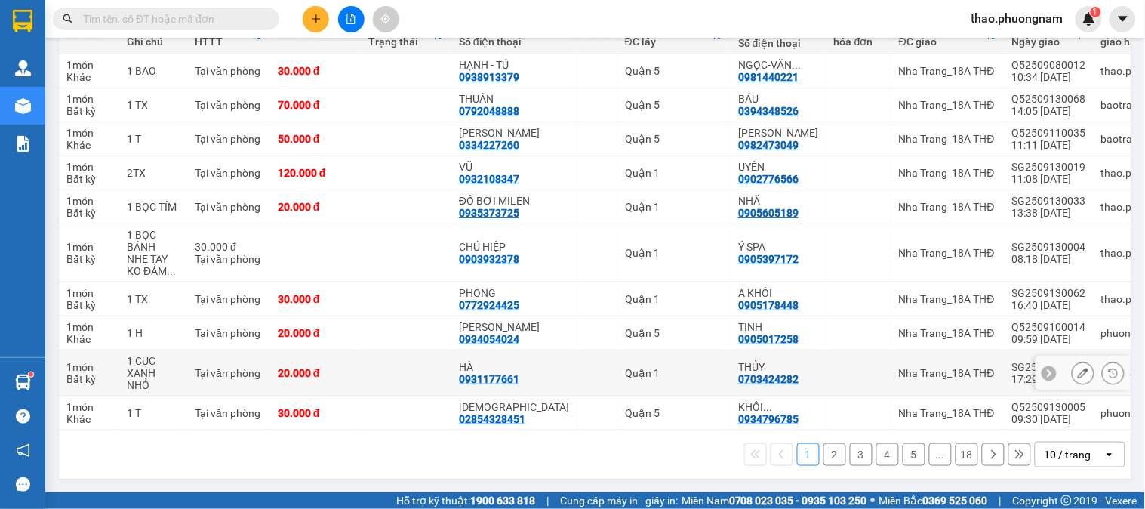
scroll to position [217, 0]
click at [823, 457] on button "2" at bounding box center [834, 454] width 23 height 23
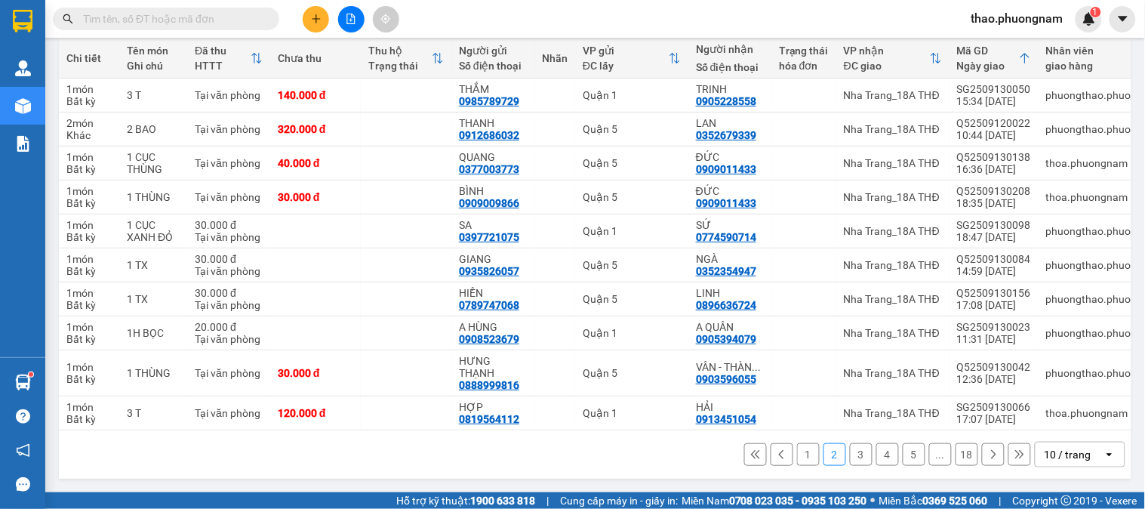
scroll to position [0, 0]
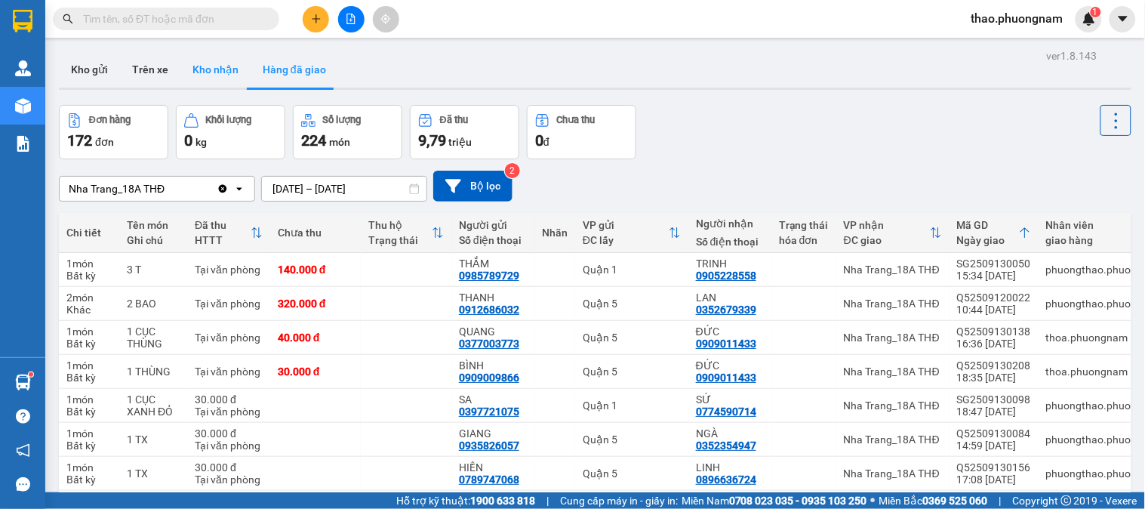
click at [223, 78] on button "Kho nhận" at bounding box center [215, 69] width 70 height 36
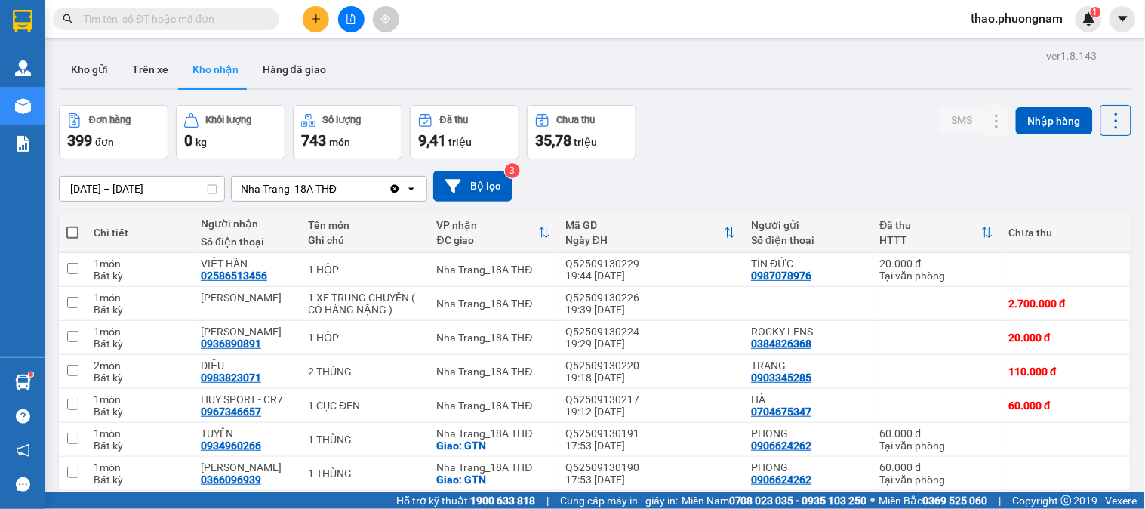
click at [774, 84] on div "Kho gửi Trên xe Kho nhận Hàng đã giao" at bounding box center [595, 71] width 1072 height 40
click at [95, 74] on button "Kho gửi" at bounding box center [89, 69] width 61 height 36
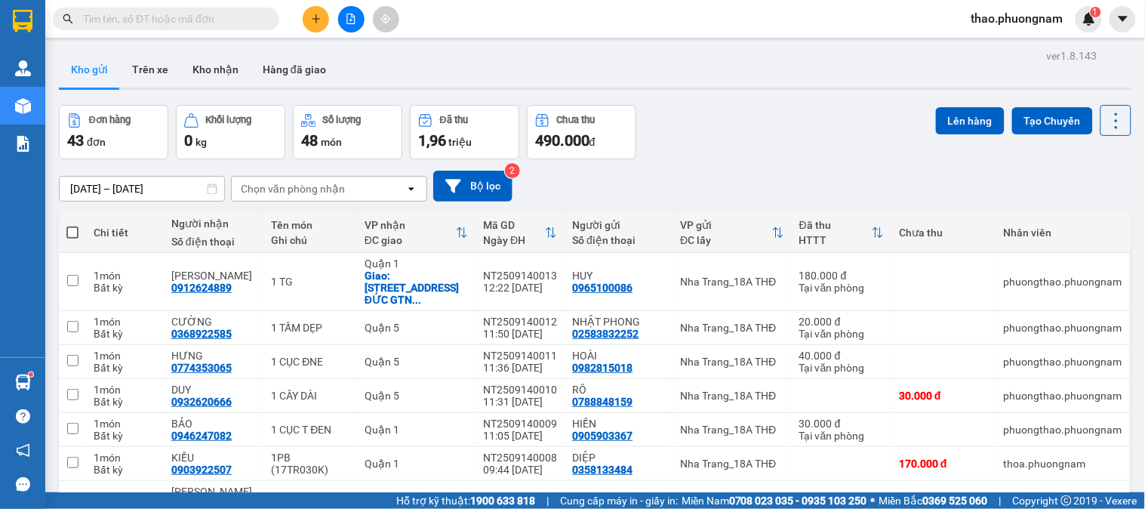
click at [862, 85] on div "Kho gửi Trên xe Kho nhận Hàng đã giao" at bounding box center [595, 71] width 1072 height 40
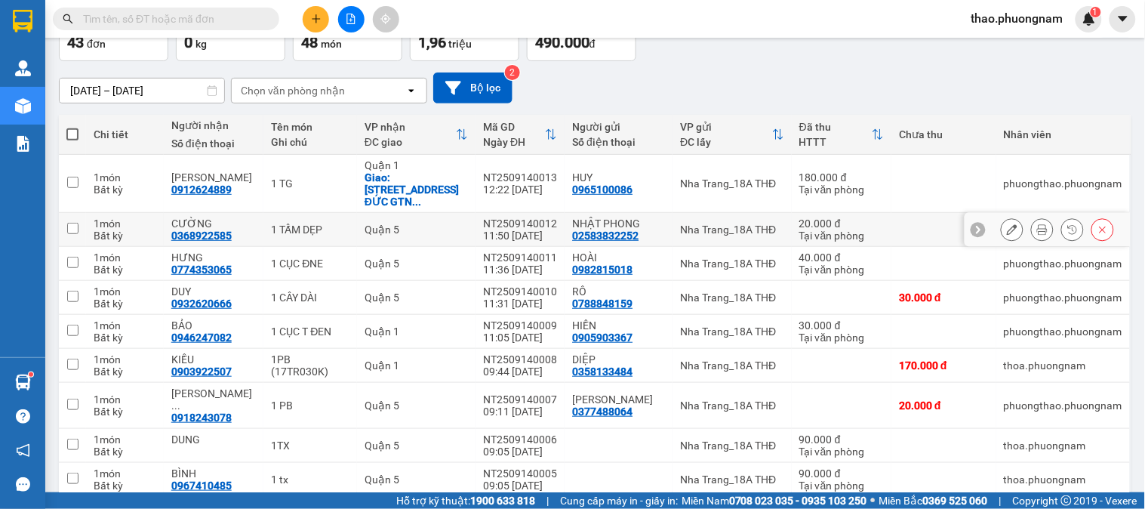
scroll to position [175, 0]
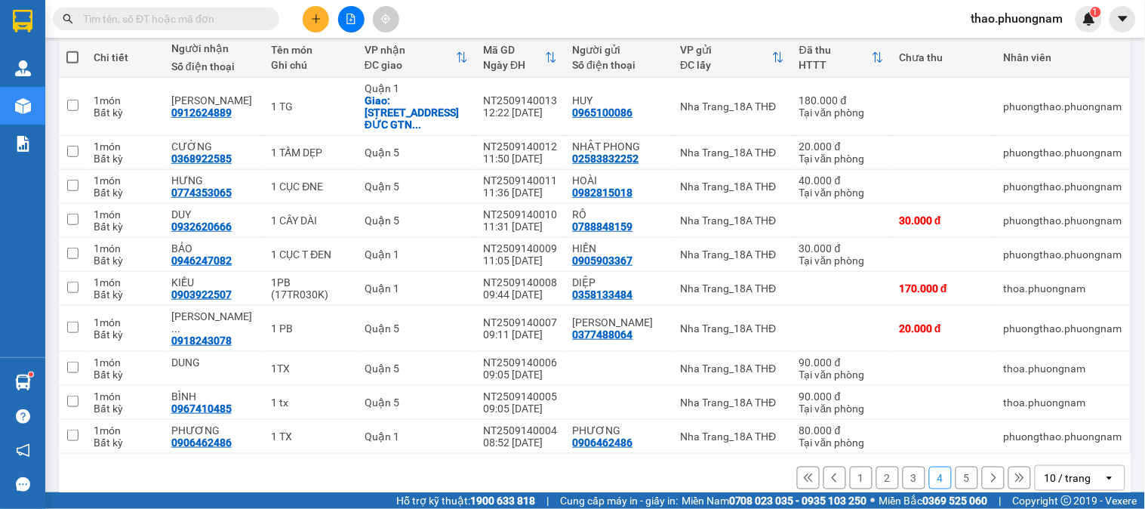
click at [850, 466] on button "1" at bounding box center [861, 477] width 23 height 23
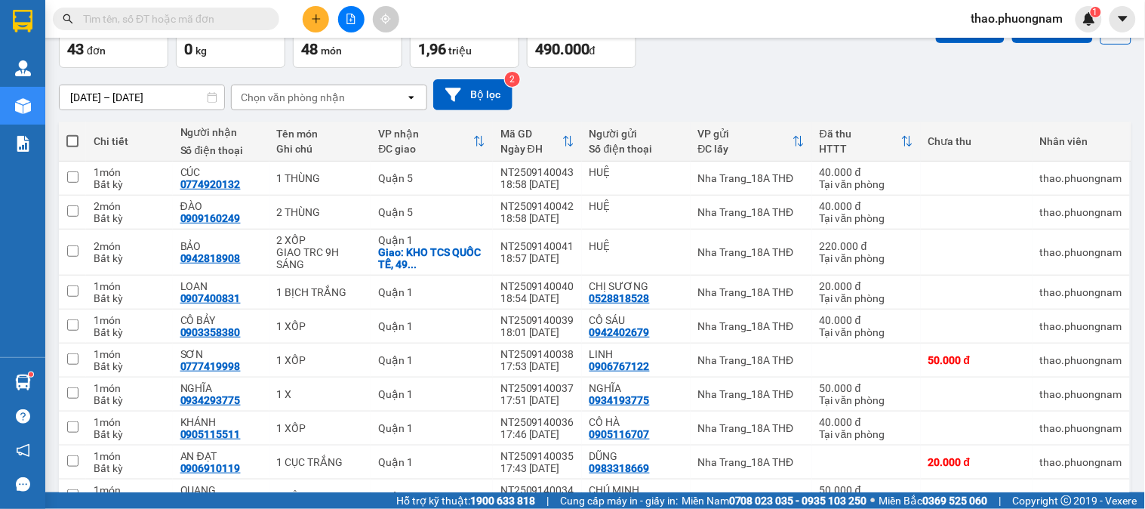
scroll to position [8, 0]
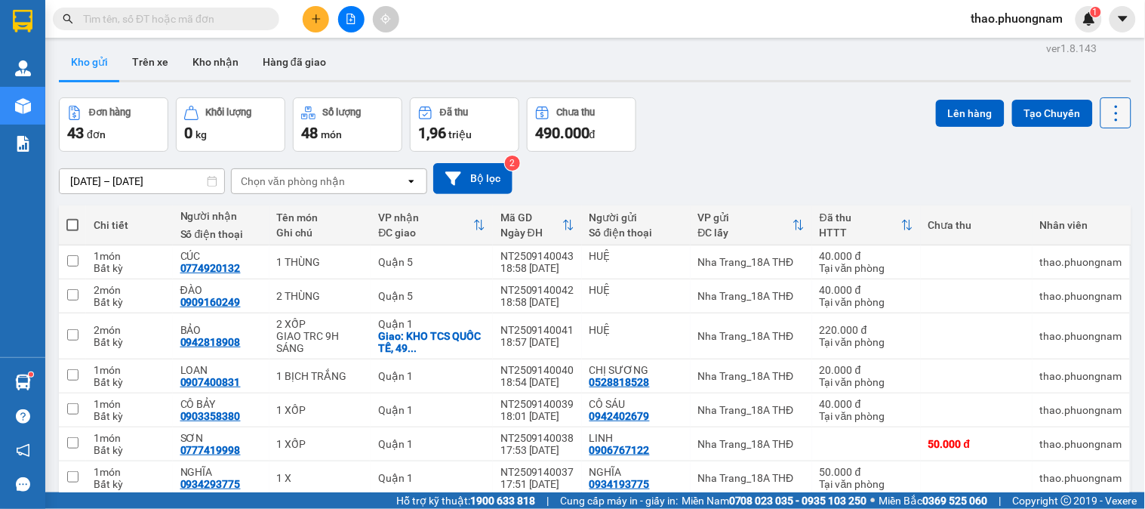
click at [1105, 107] on icon at bounding box center [1115, 113] width 21 height 21
click at [1105, 202] on div "Làm mới" at bounding box center [1075, 208] width 89 height 15
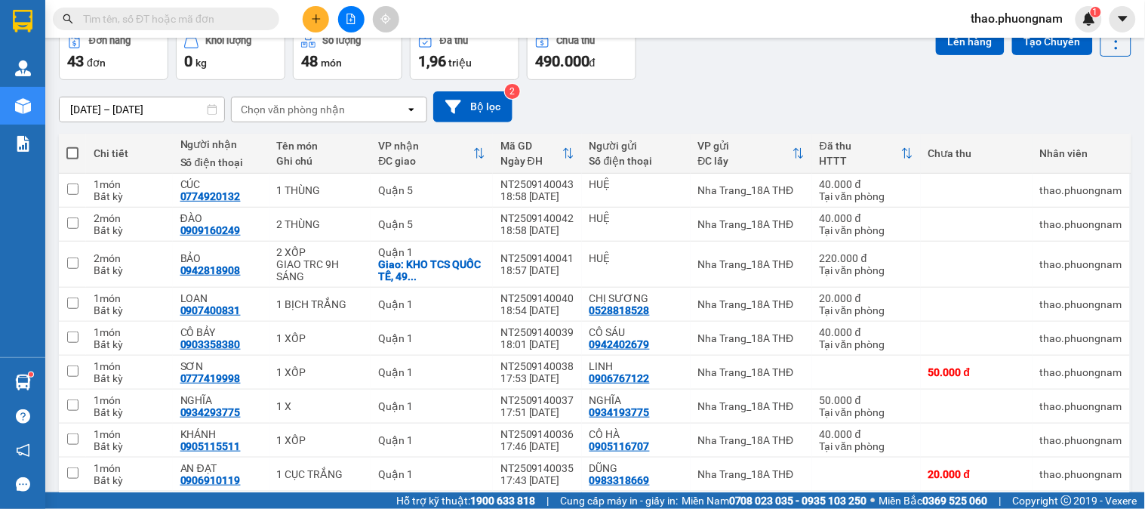
scroll to position [175, 0]
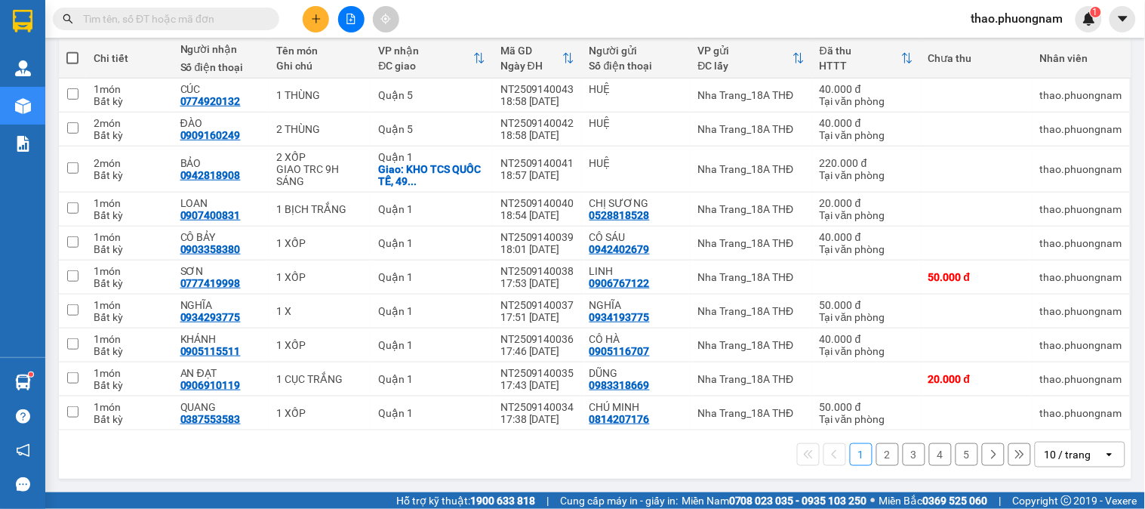
click at [876, 454] on button "2" at bounding box center [887, 454] width 23 height 23
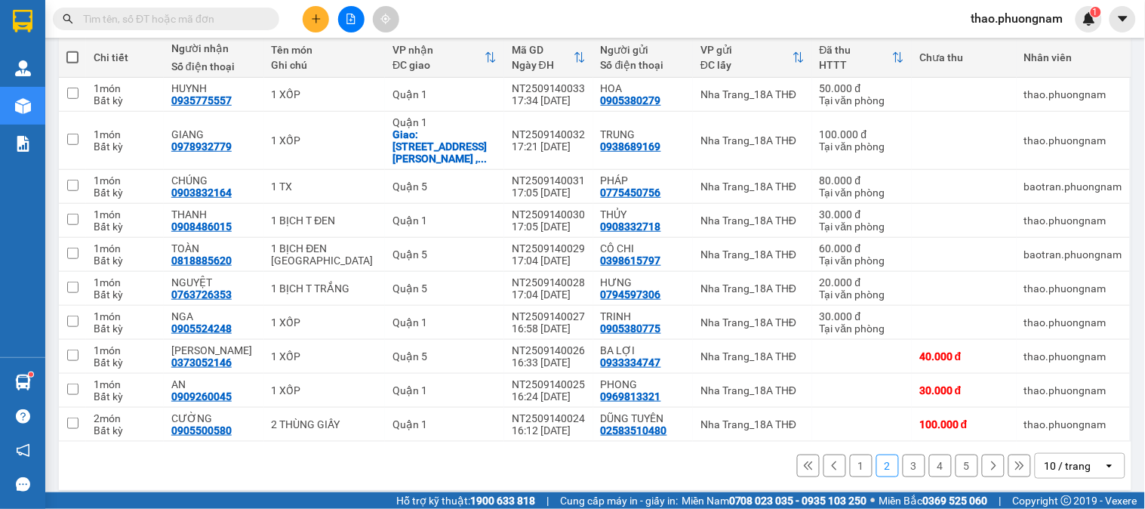
click at [903, 457] on button "3" at bounding box center [913, 465] width 23 height 23
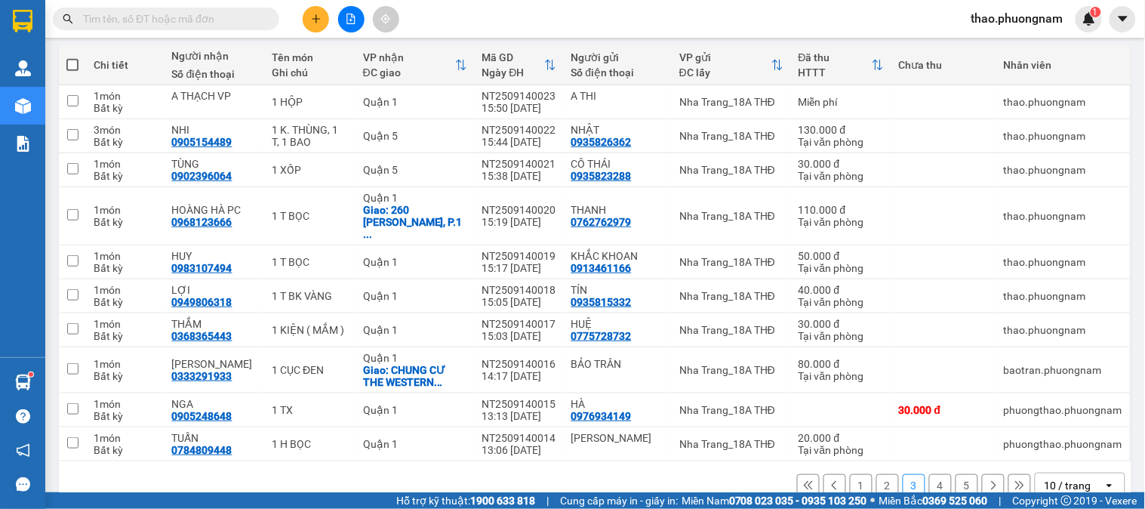
scroll to position [0, 0]
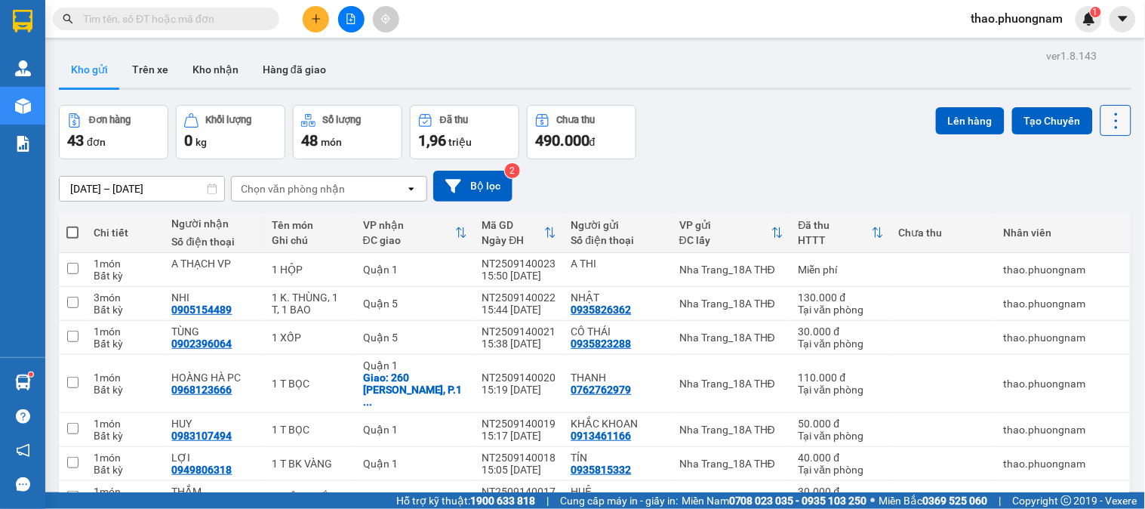
click at [1105, 122] on icon at bounding box center [1115, 120] width 21 height 21
click at [1112, 217] on div "Làm mới" at bounding box center [1075, 215] width 89 height 15
click at [689, 107] on div "Đơn hàng 43 đơn Khối lượng 0 kg Số lượng 48 món Đã thu 1,96 triệu Chưa thu 490.…" at bounding box center [595, 132] width 1072 height 54
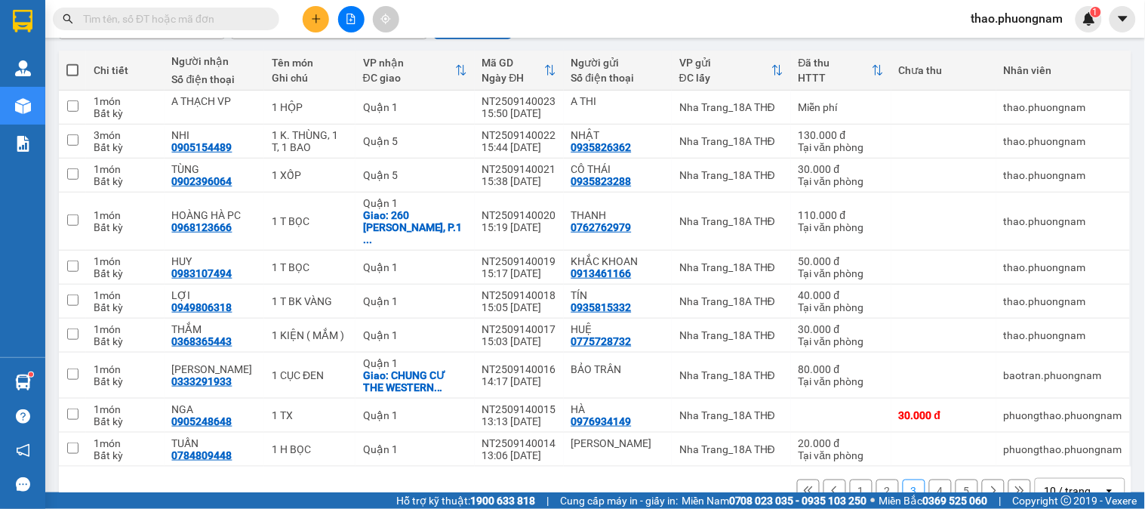
scroll to position [187, 0]
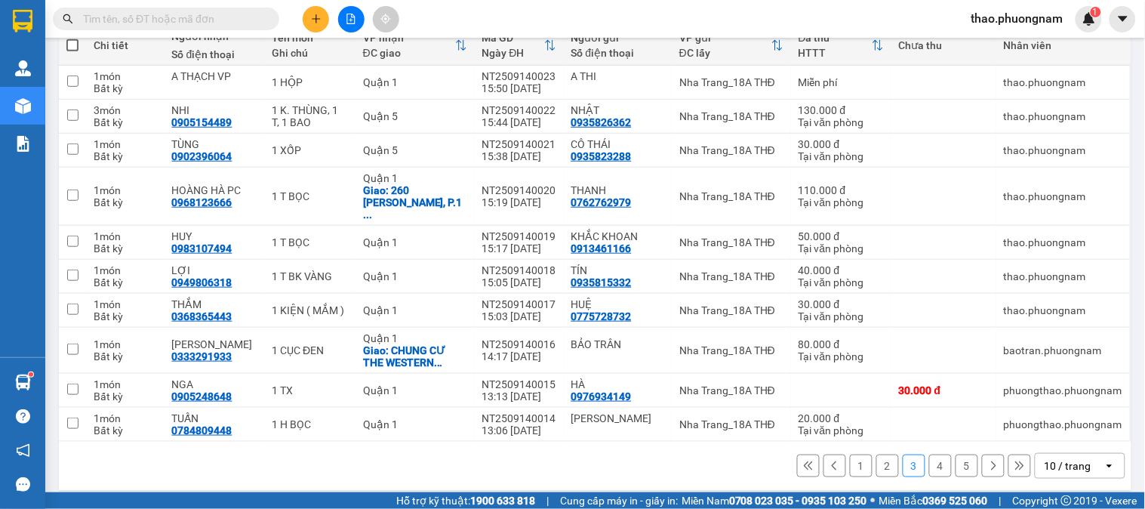
drag, startPoint x: 1138, startPoint y: 63, endPoint x: 441, endPoint y: 458, distance: 801.1
click at [441, 458] on div "1 2 3 4 5 10 / trang open" at bounding box center [595, 466] width 1060 height 26
click at [1080, 454] on div "10 / trang" at bounding box center [1069, 465] width 68 height 24
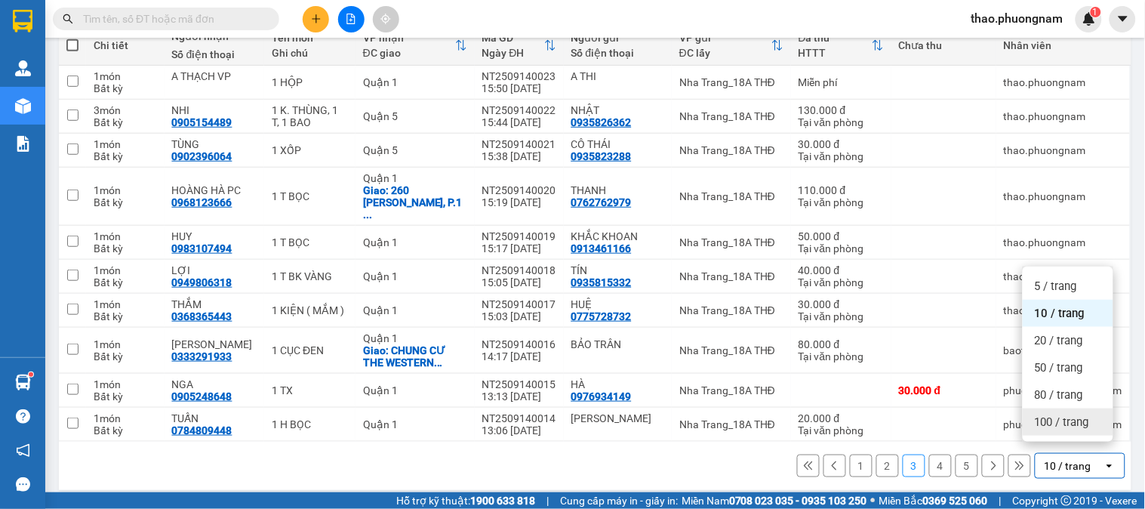
click at [1042, 424] on span "100 / trang" at bounding box center [1061, 421] width 54 height 15
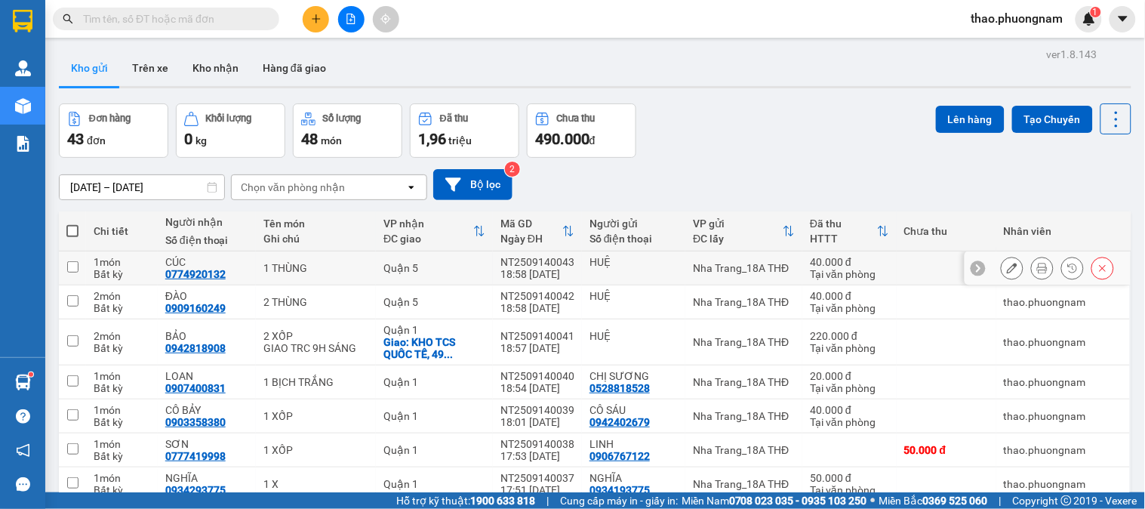
scroll to position [0, 0]
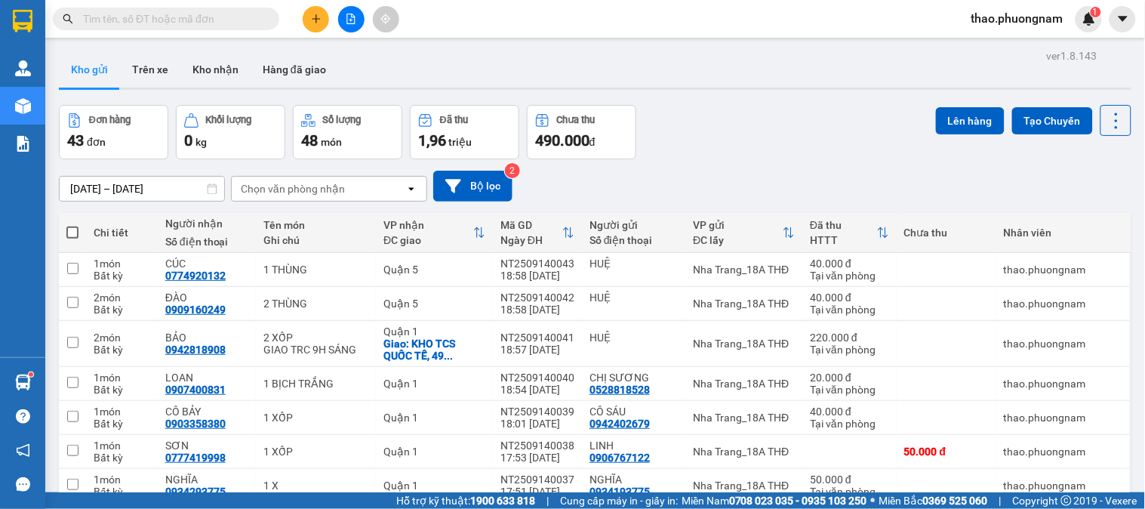
click at [75, 232] on span at bounding box center [72, 232] width 12 height 12
click at [72, 225] on input "checkbox" at bounding box center [72, 225] width 0 height 0
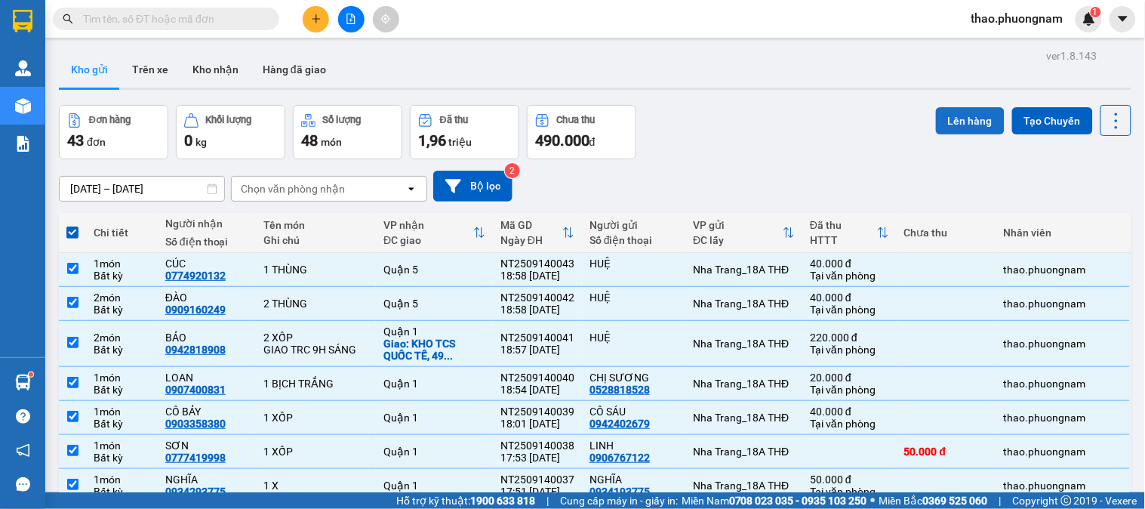
click at [960, 122] on button "Lên hàng" at bounding box center [970, 120] width 69 height 27
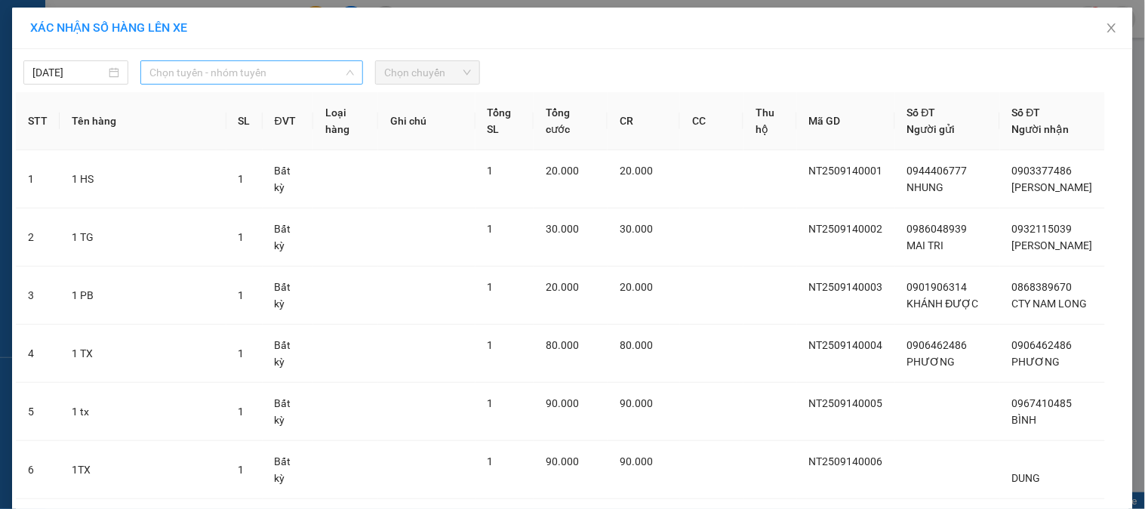
click at [334, 80] on span "Chọn tuyến - nhóm tuyến" at bounding box center [251, 72] width 204 height 23
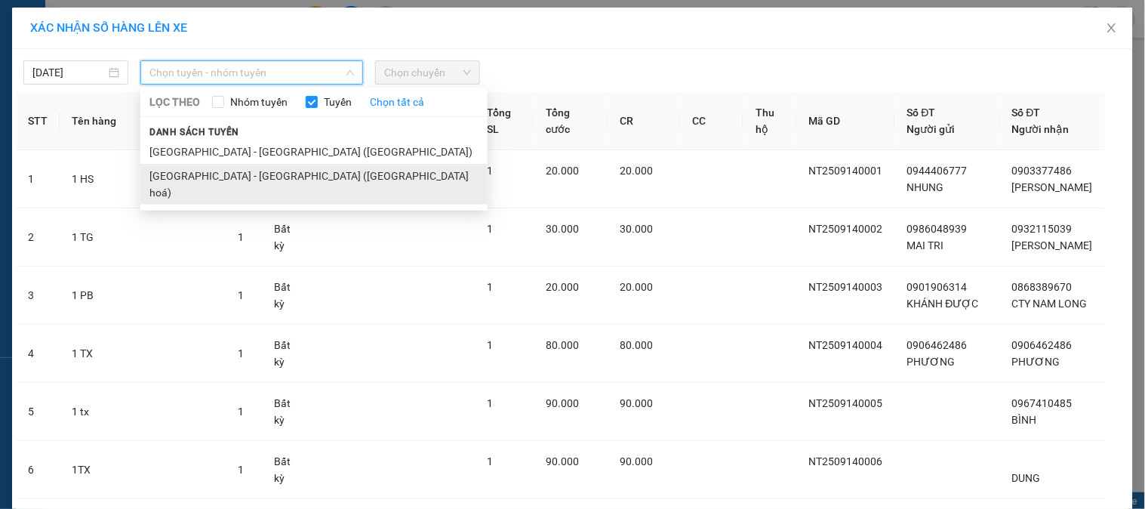
click at [235, 180] on li "Nha Trang - Sài Gòn (Hàng hoá)" at bounding box center [313, 184] width 347 height 41
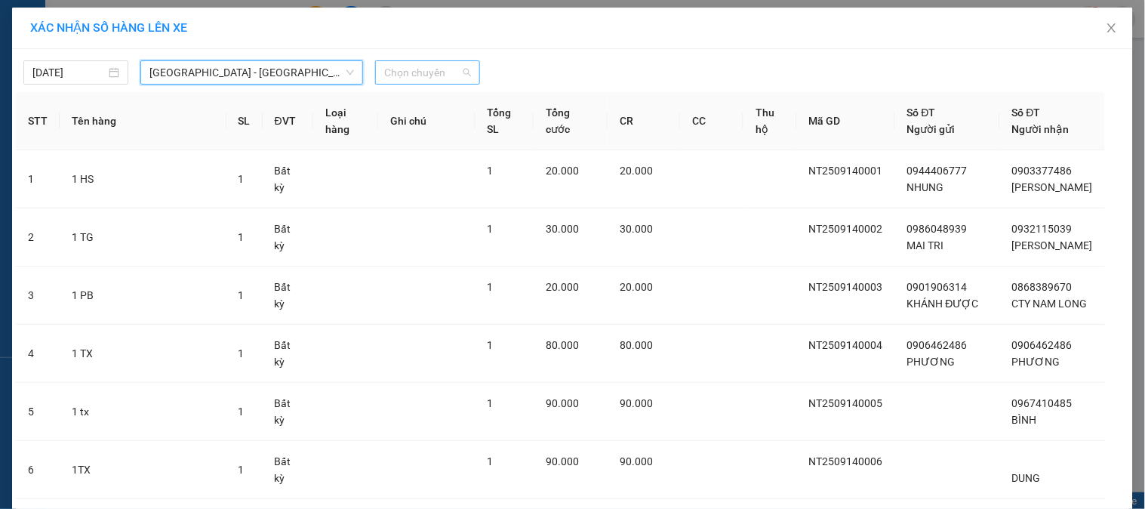
click at [386, 69] on span "Chọn chuyến" at bounding box center [427, 72] width 87 height 23
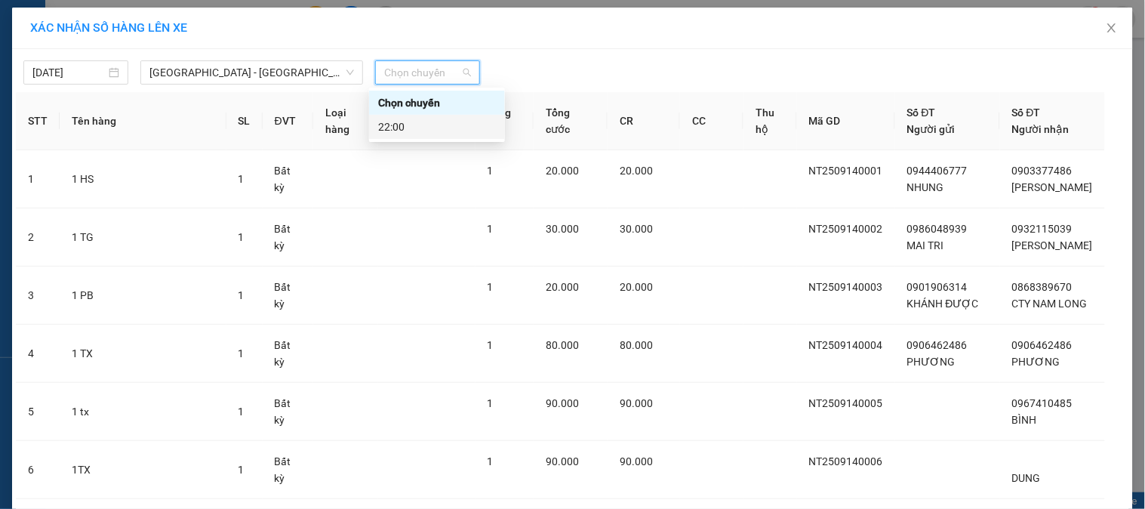
click at [386, 131] on div "22:00" at bounding box center [437, 126] width 118 height 17
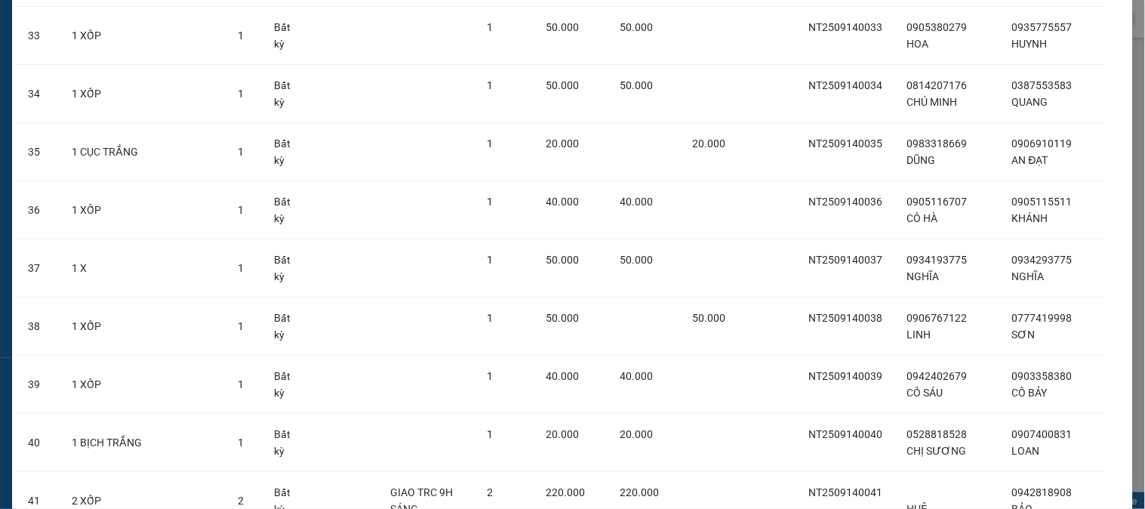
scroll to position [2260, 0]
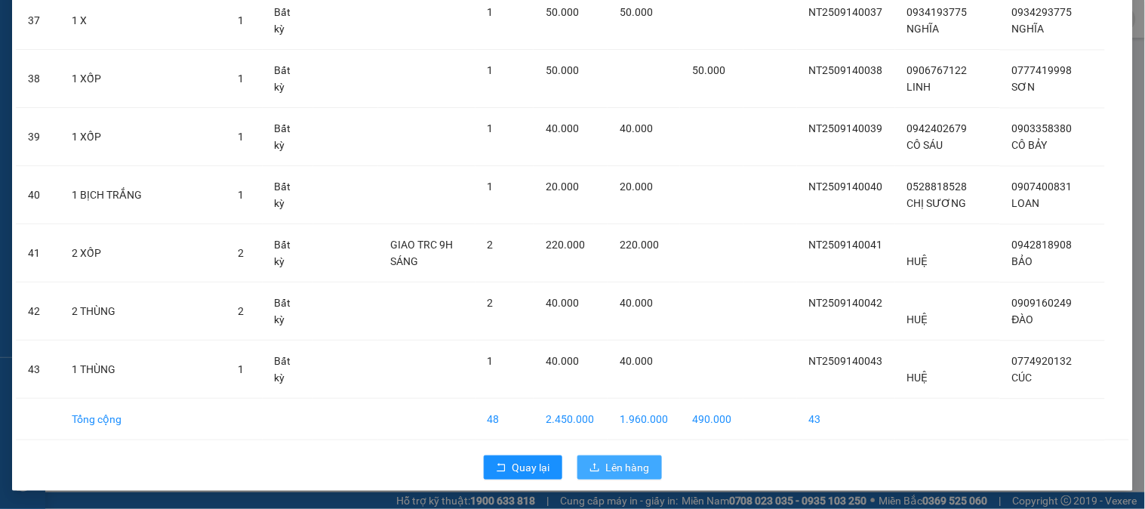
click at [614, 472] on span "Lên hàng" at bounding box center [628, 467] width 44 height 17
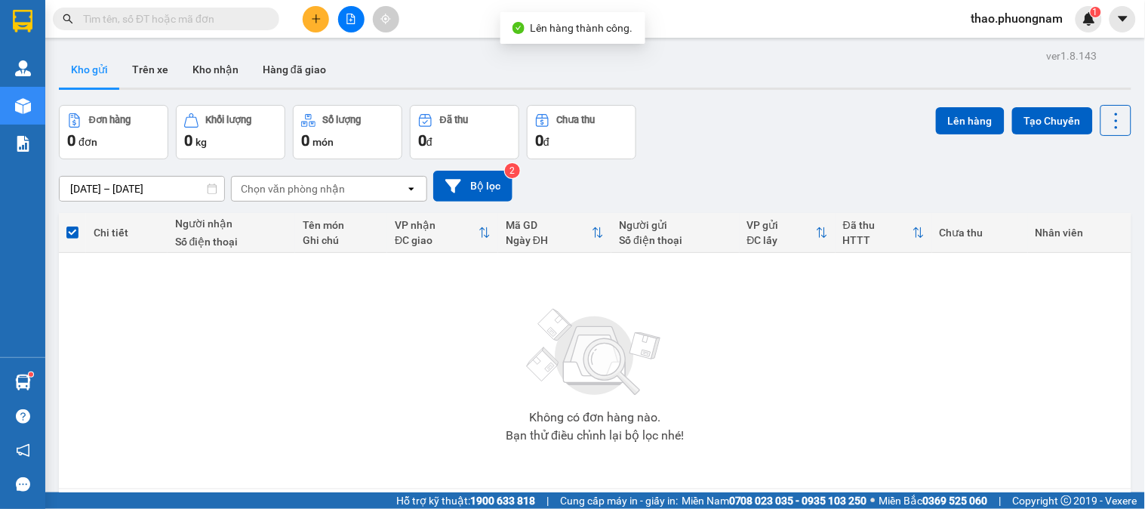
click at [818, 126] on div "Đơn hàng 0 đơn Khối lượng 0 kg Số lượng 0 món Đã thu 0 đ Chưa thu 0 đ Lên hàng …" at bounding box center [595, 132] width 1072 height 54
drag, startPoint x: 168, startPoint y: 17, endPoint x: 145, endPoint y: 17, distance: 23.4
click at [146, 17] on input "text" at bounding box center [172, 19] width 178 height 17
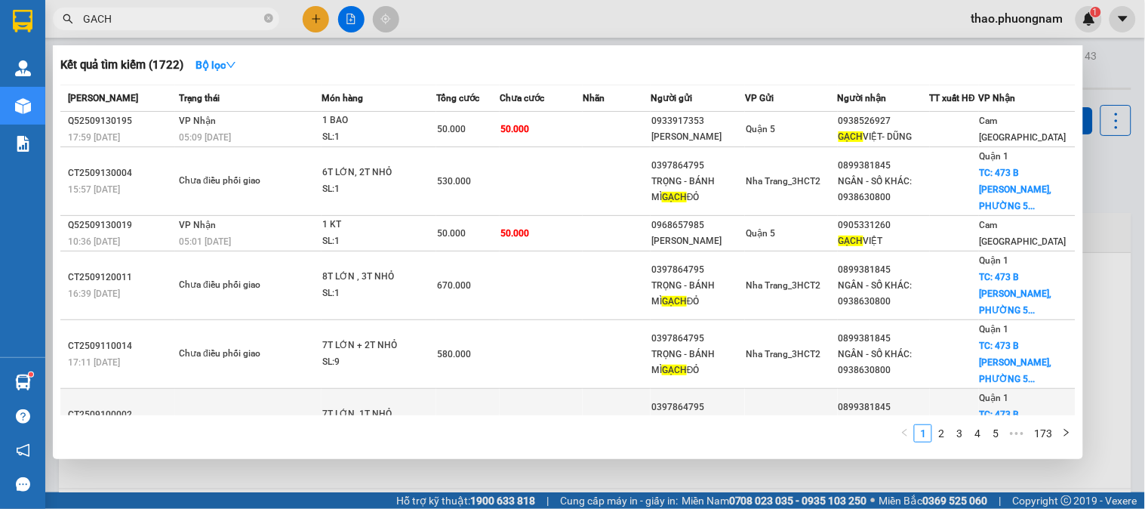
click at [857, 415] on div "NGÂN - SỐ KHÁC: 0938630800" at bounding box center [883, 431] width 91 height 32
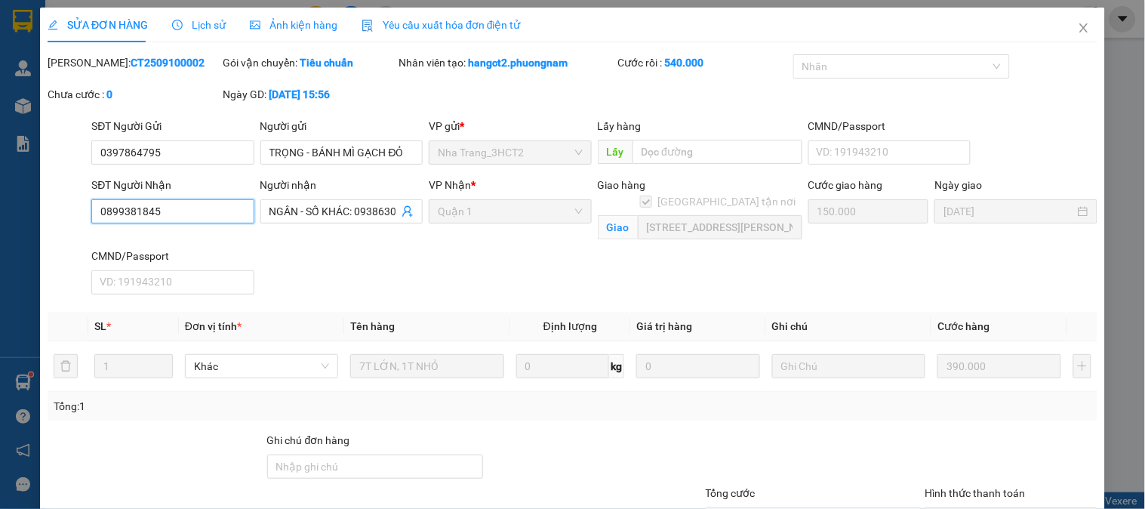
drag, startPoint x: 189, startPoint y: 207, endPoint x: 95, endPoint y: 207, distance: 93.6
click at [95, 207] on input "0899381845" at bounding box center [172, 211] width 162 height 24
click at [1077, 33] on icon "close" at bounding box center [1083, 28] width 12 height 12
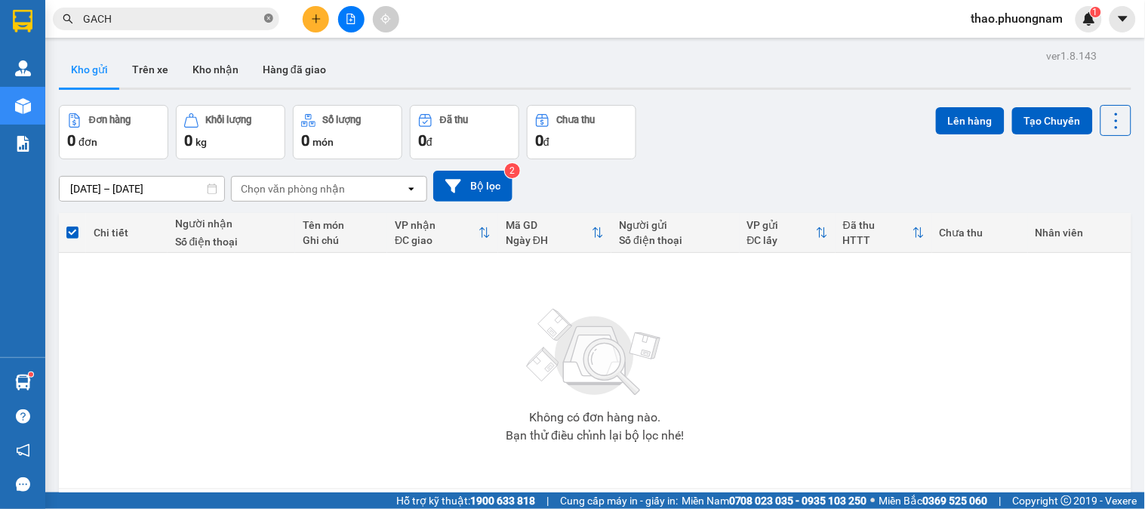
drag, startPoint x: 269, startPoint y: 16, endPoint x: 220, endPoint y: 30, distance: 51.1
click at [269, 17] on icon "close-circle" at bounding box center [268, 18] width 9 height 9
click at [208, 21] on input "text" at bounding box center [172, 19] width 178 height 17
paste input "0899381845"
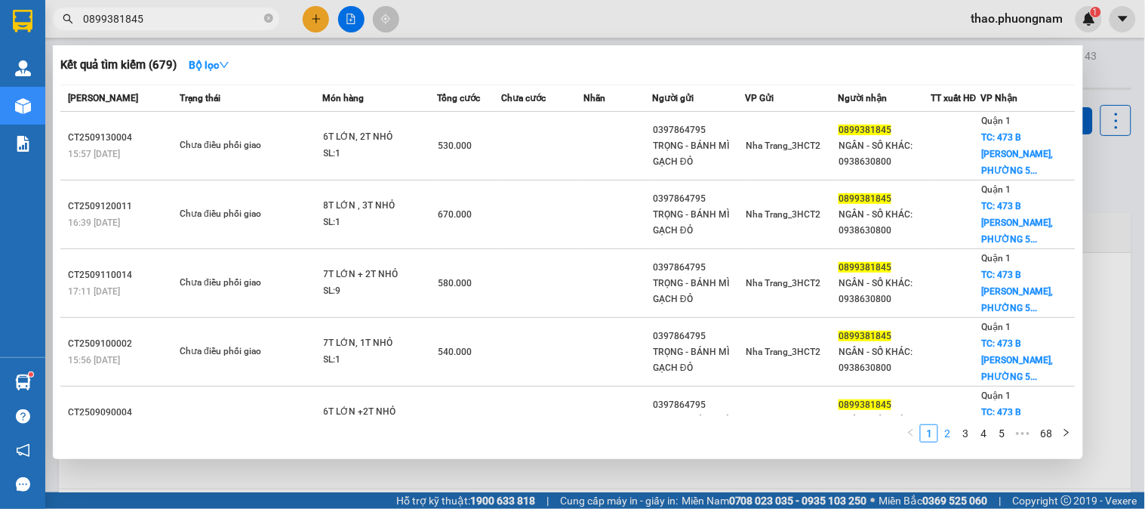
click at [947, 432] on link "2" at bounding box center [947, 433] width 17 height 17
click at [929, 442] on li "1" at bounding box center [929, 433] width 18 height 18
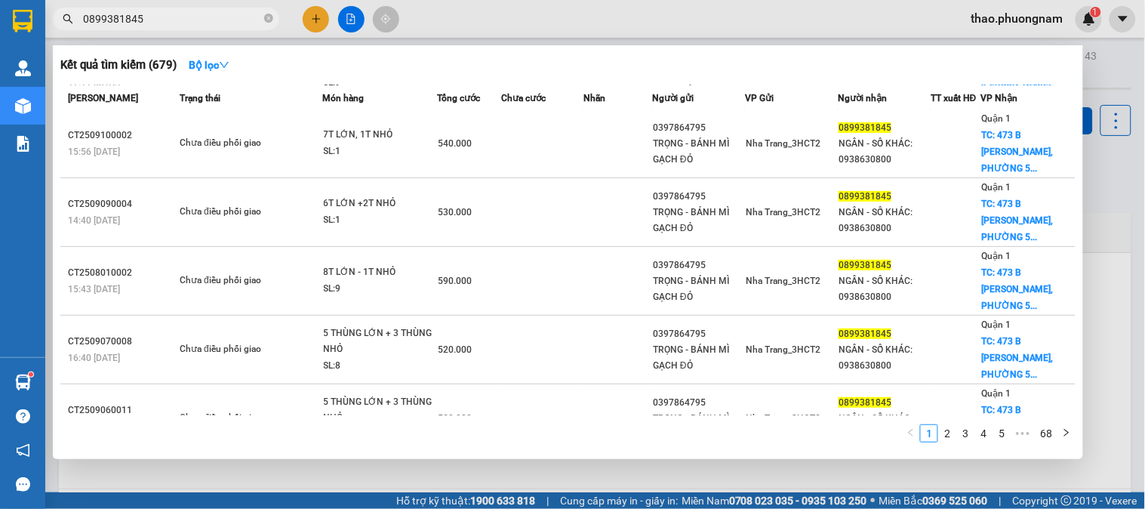
scroll to position [220, 0]
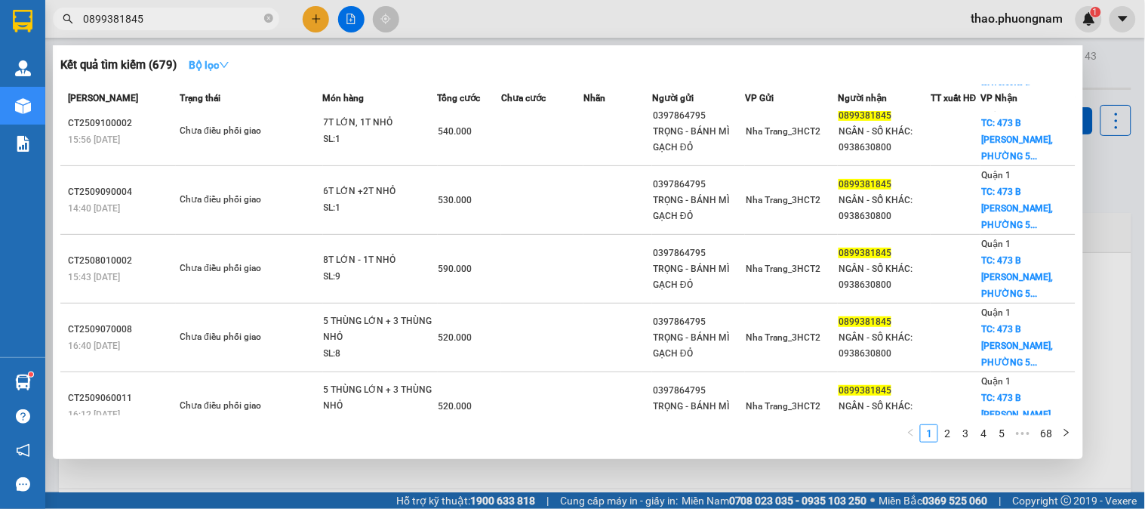
click at [217, 66] on strong "Bộ lọc" at bounding box center [209, 65] width 41 height 12
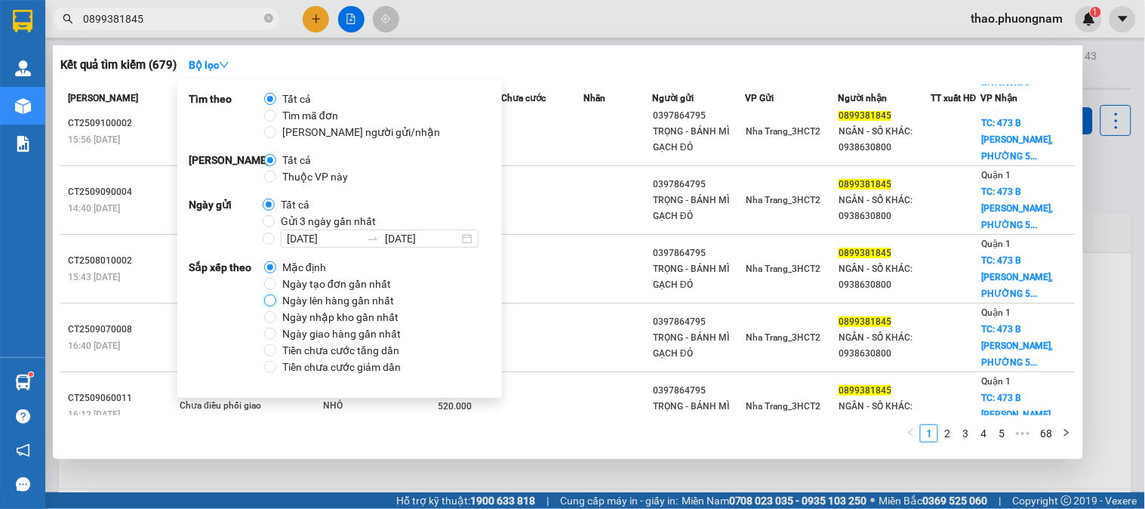
click at [272, 300] on input "Ngày lên hàng gần nhất" at bounding box center [270, 300] width 12 height 12
click at [272, 284] on input "Ngày tạo đơn gần nhất" at bounding box center [270, 284] width 12 height 12
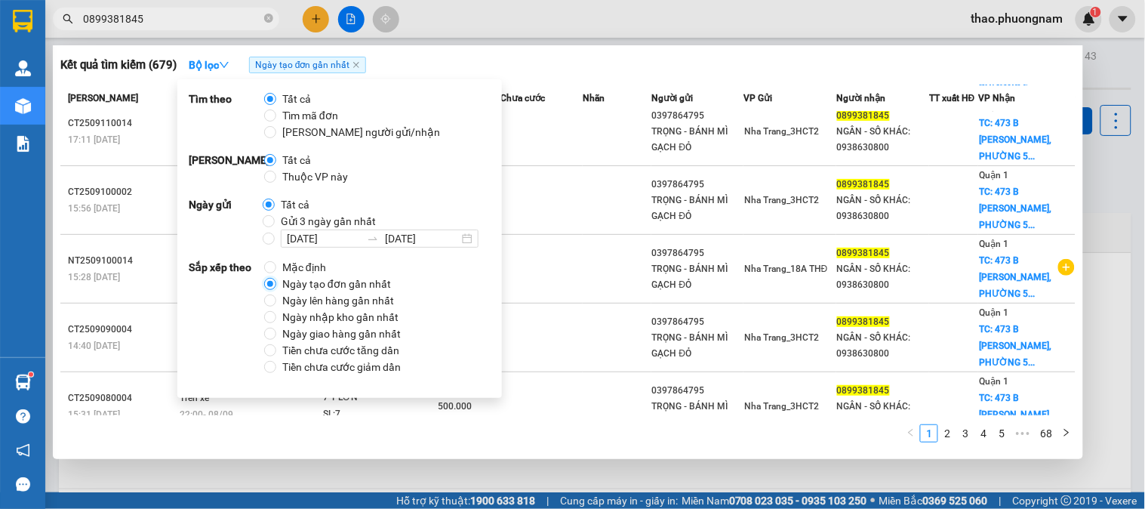
scroll to position [236, 0]
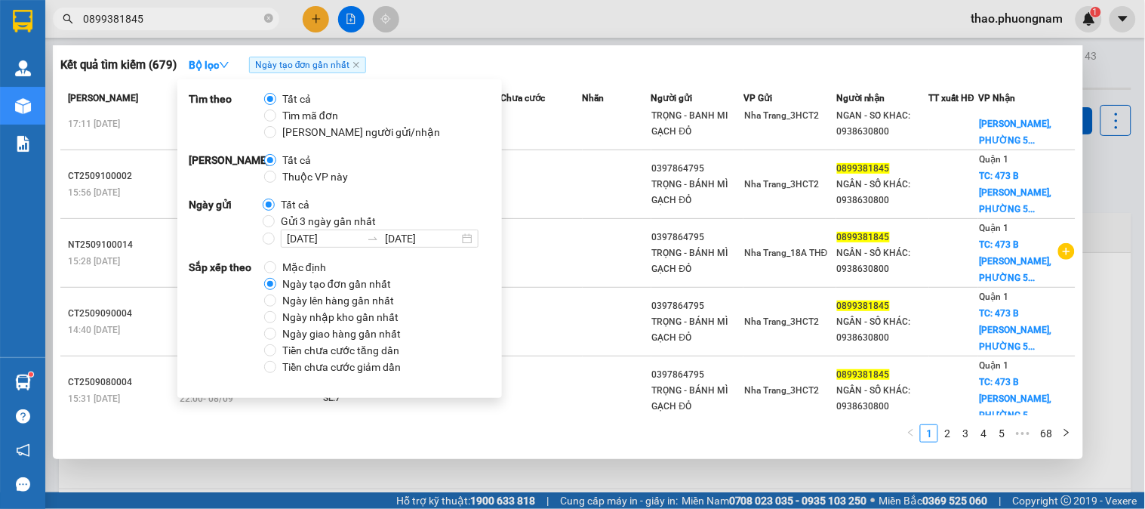
click at [1004, 62] on div "Kết quả tìm kiếm ( 679 ) Bộ lọc Ngày tạo đơn gần nhất" at bounding box center [567, 65] width 1015 height 24
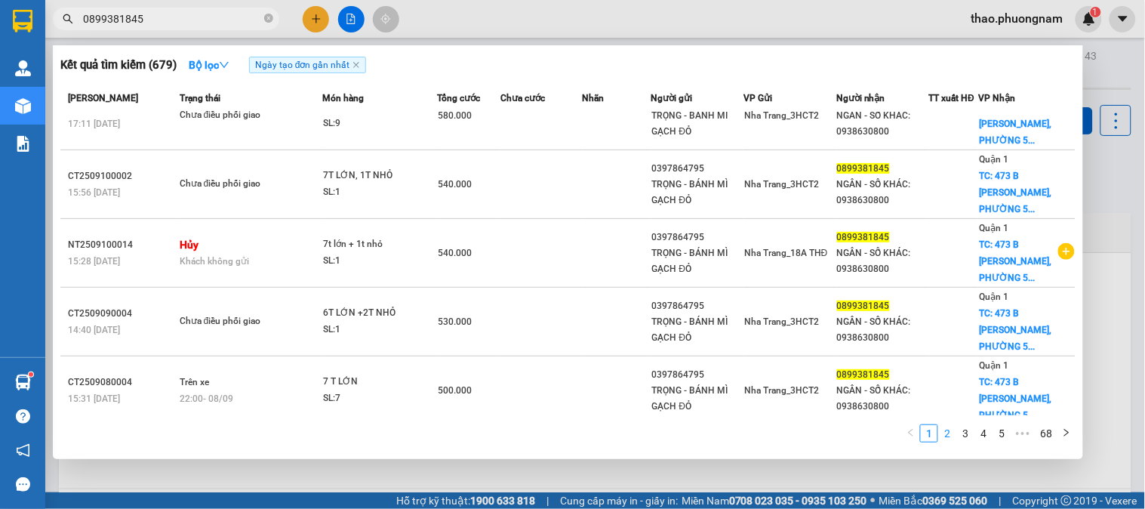
click at [951, 436] on link "2" at bounding box center [947, 433] width 17 height 17
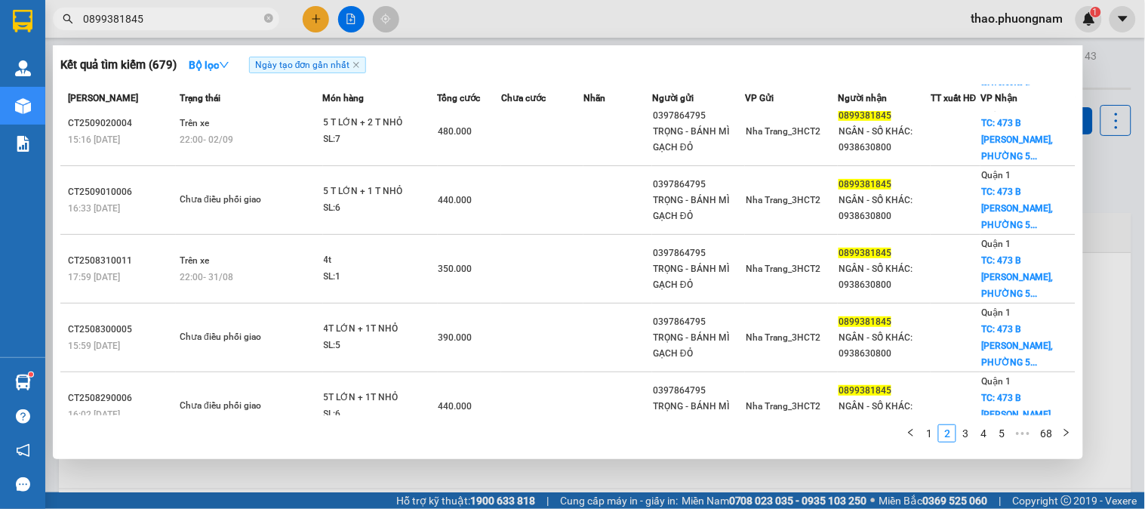
scroll to position [0, 0]
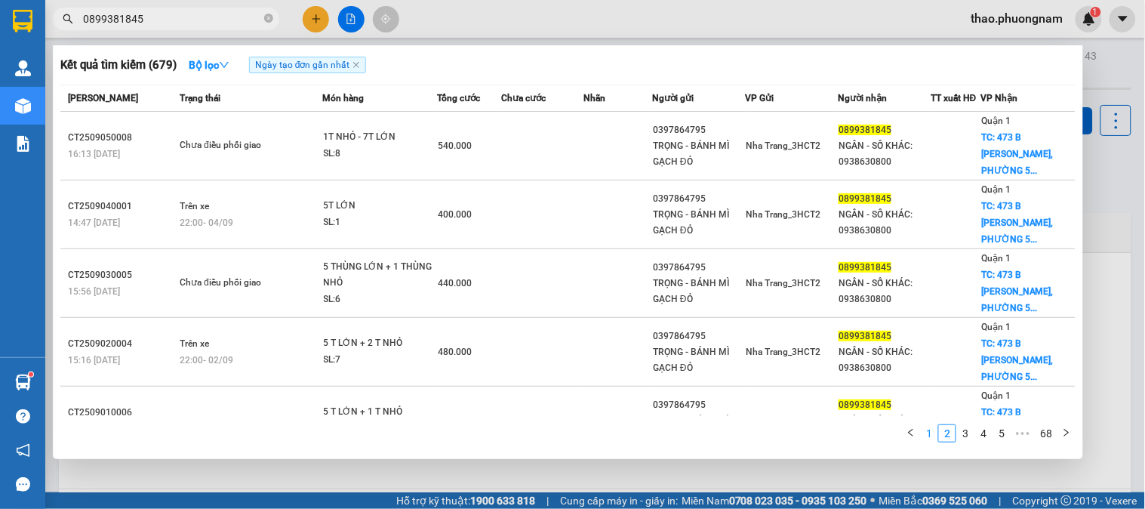
click at [932, 434] on link "1" at bounding box center [929, 433] width 17 height 17
